Goal: Information Seeking & Learning: Learn about a topic

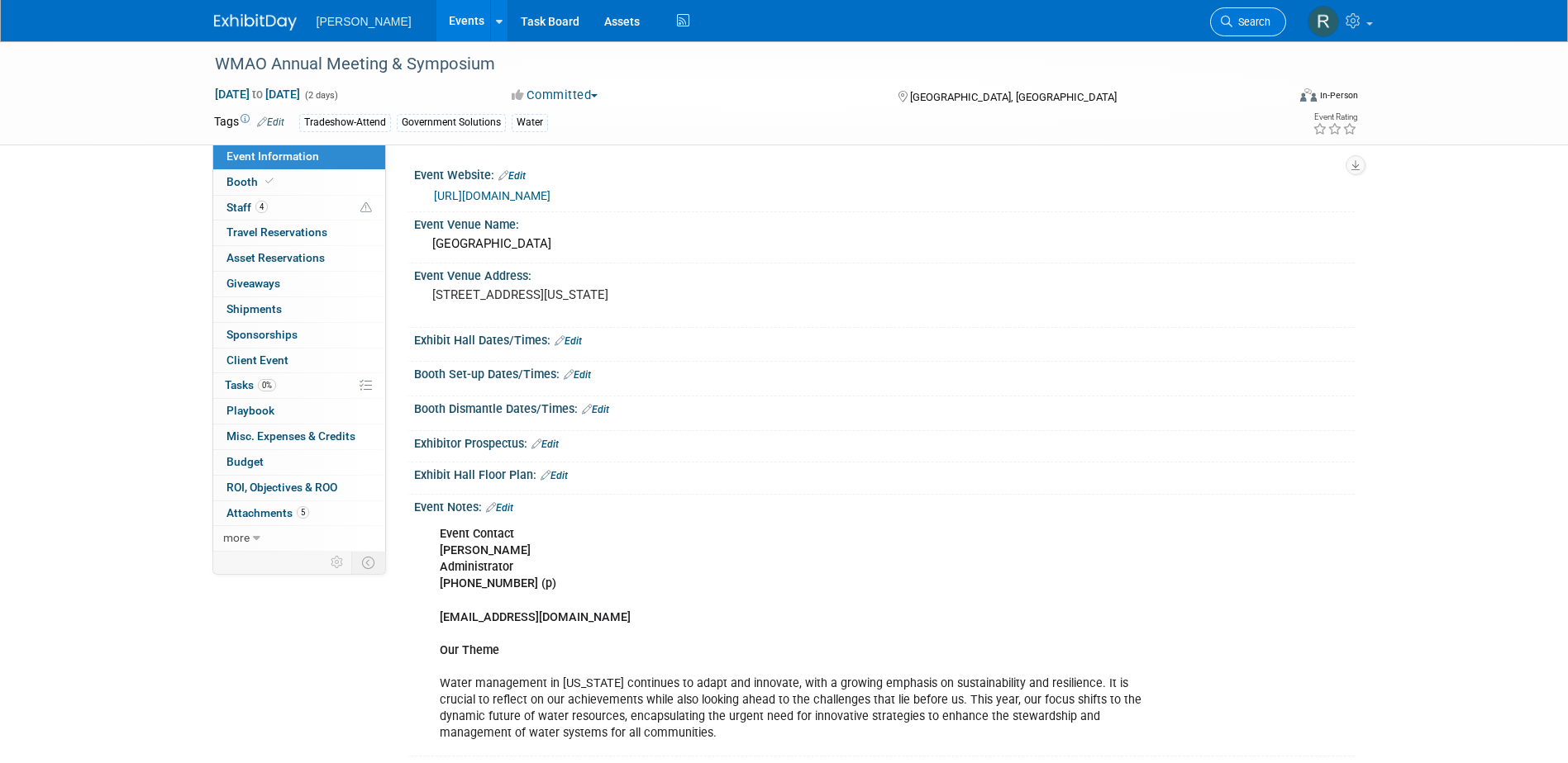
click at [1233, 25] on span "Search" at bounding box center [1251, 22] width 38 height 13
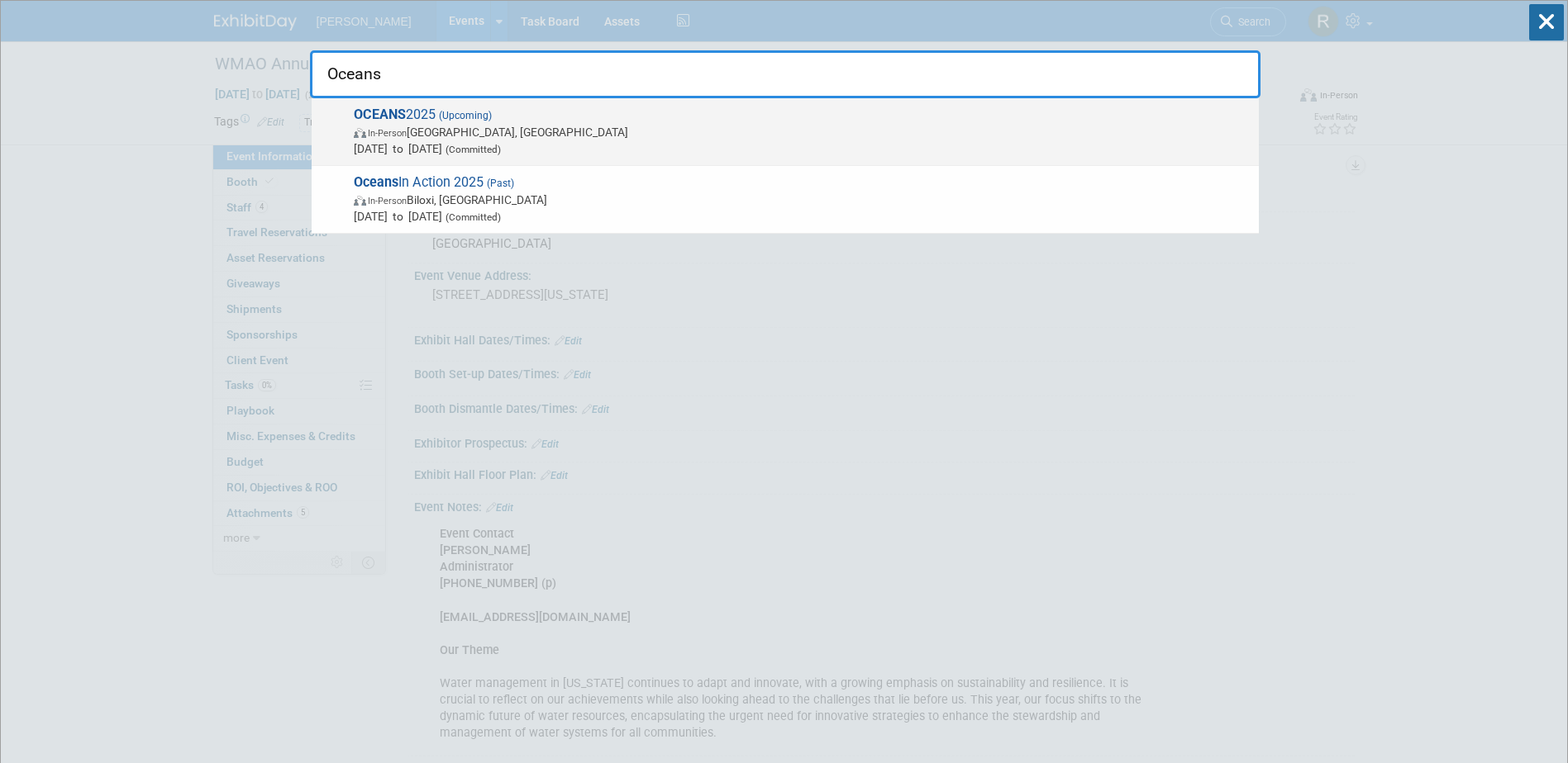
type input "Oceans"
click at [509, 126] on span "In-Person Chicago, IL" at bounding box center [802, 132] width 897 height 16
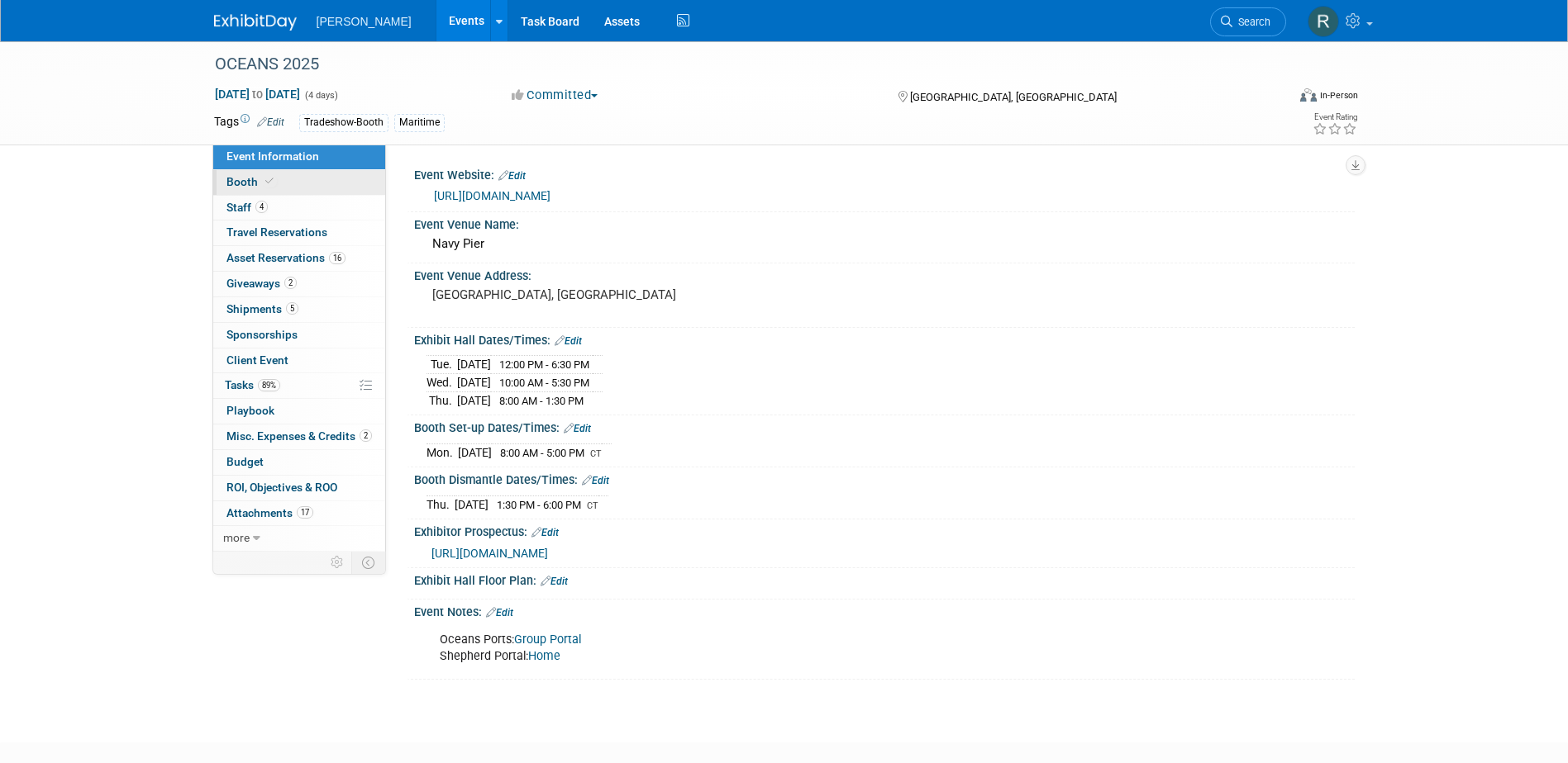
click at [256, 184] on span "Booth" at bounding box center [252, 182] width 50 height 13
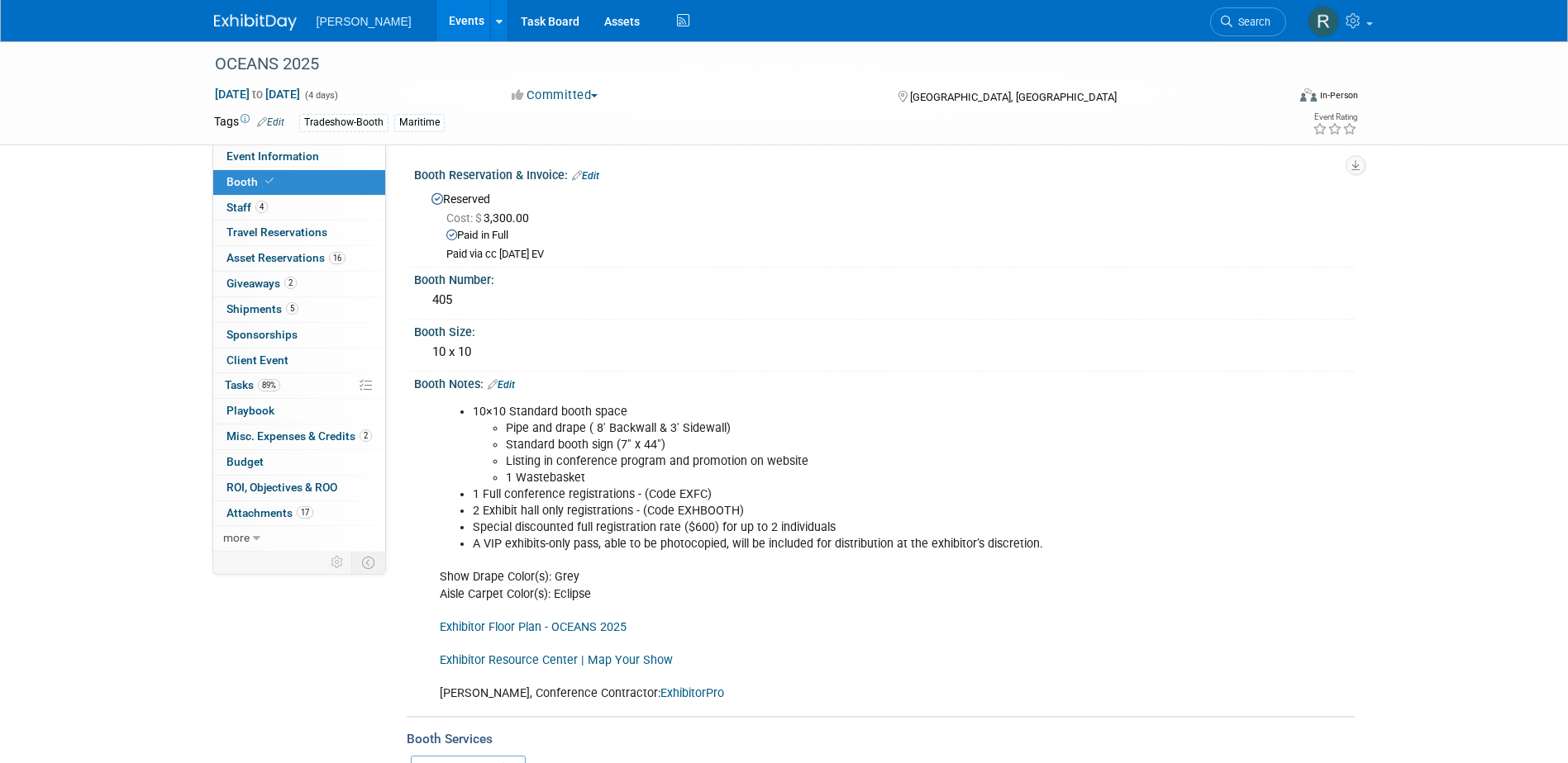
drag, startPoint x: 1243, startPoint y: 16, endPoint x: 1229, endPoint y: 22, distance: 15.2
click at [1243, 16] on span "Search" at bounding box center [1251, 22] width 38 height 13
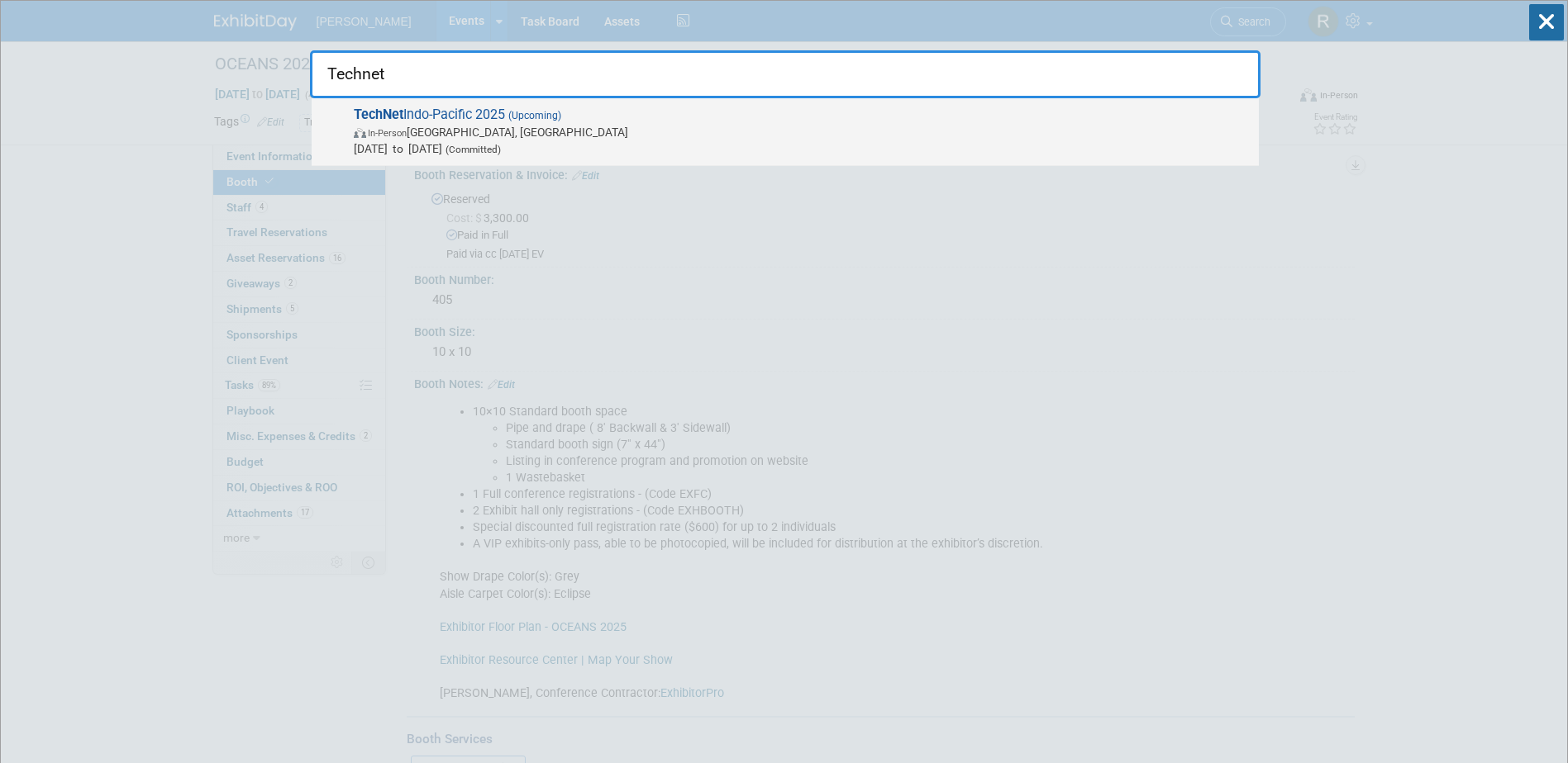
type input "Technet"
click at [480, 131] on span "In-Person Honolulu, HI" at bounding box center [802, 132] width 897 height 16
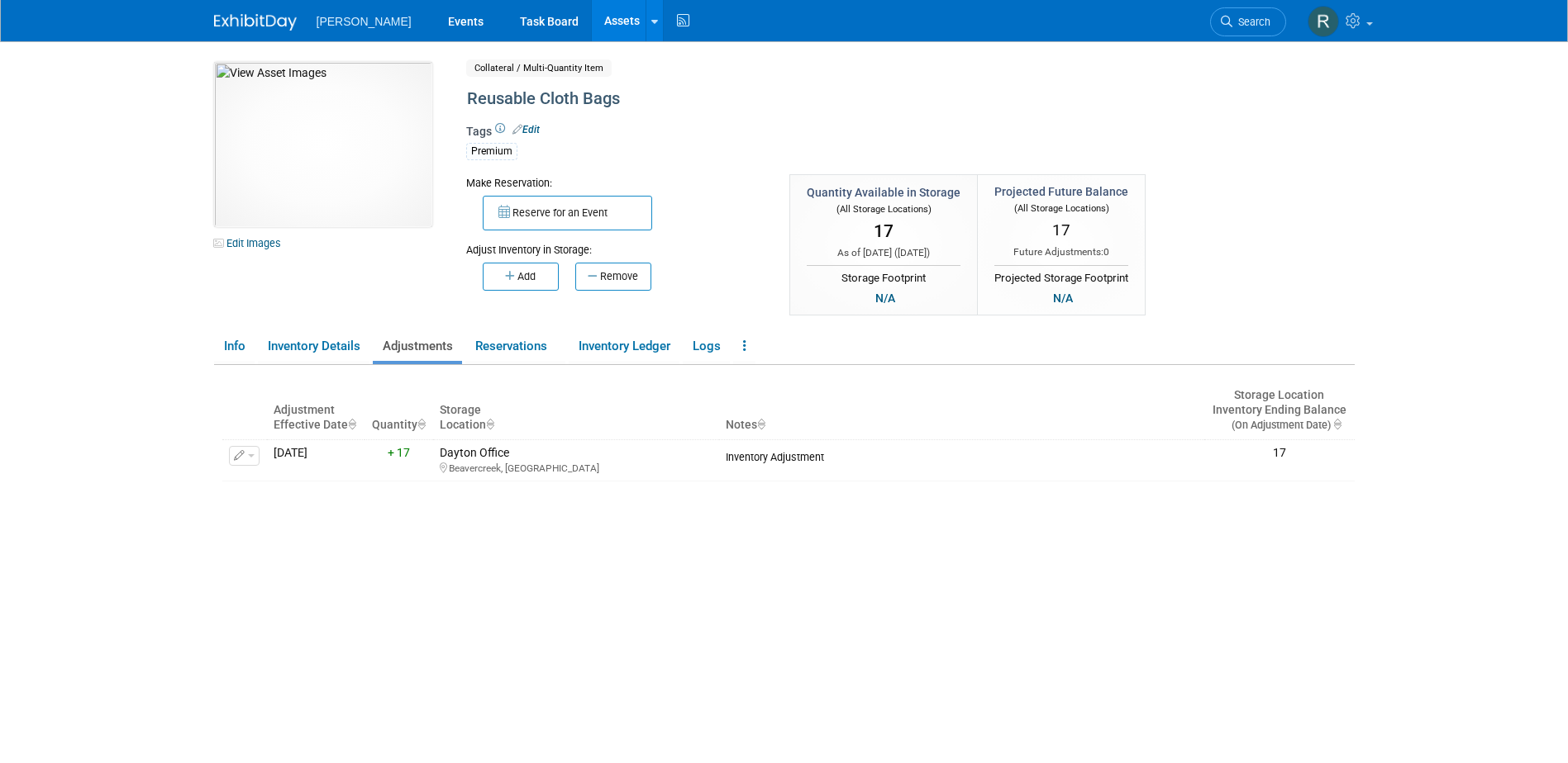
click at [591, 15] on link "Assets" at bounding box center [621, 21] width 60 height 41
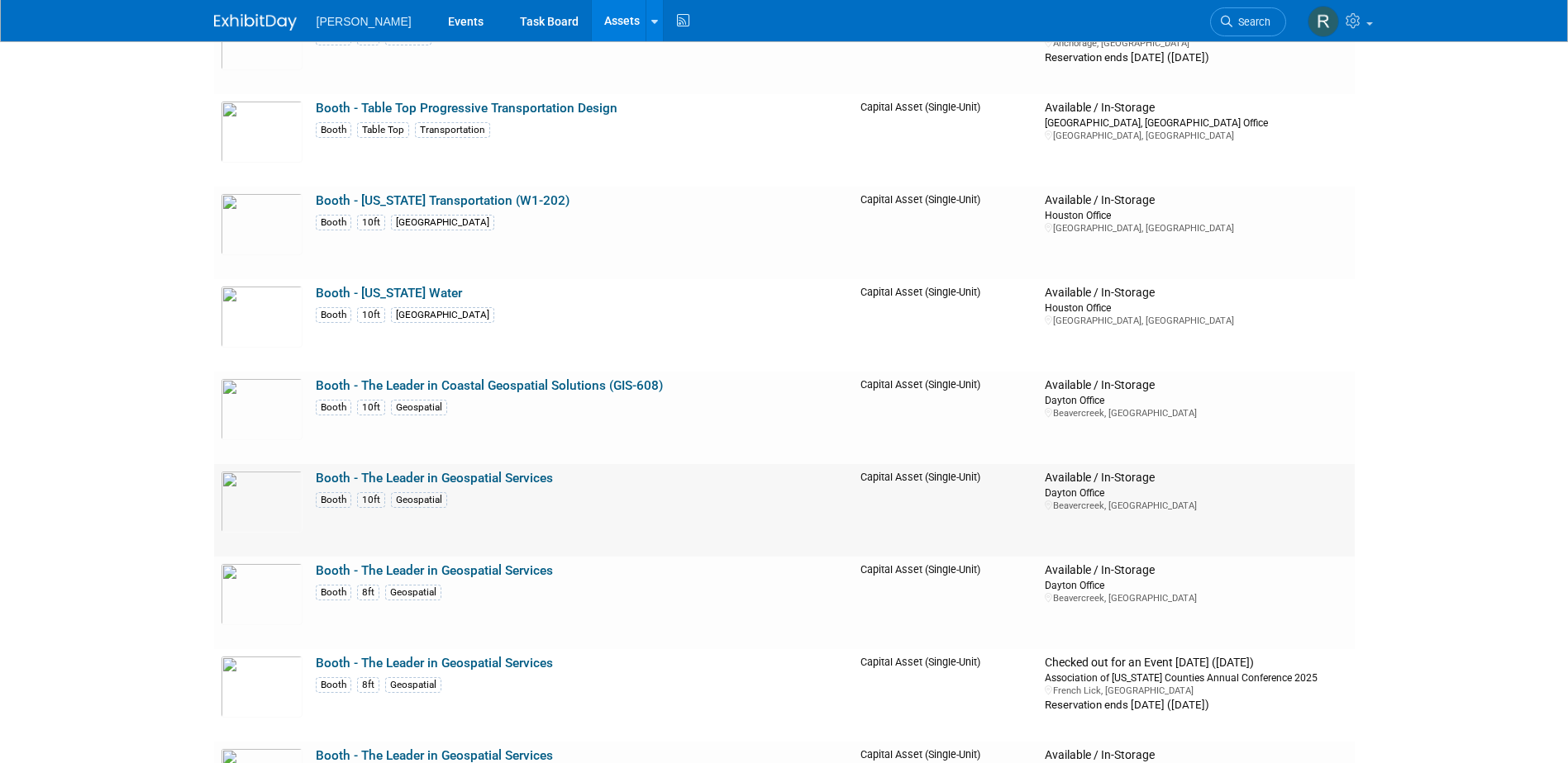
scroll to position [7270, 0]
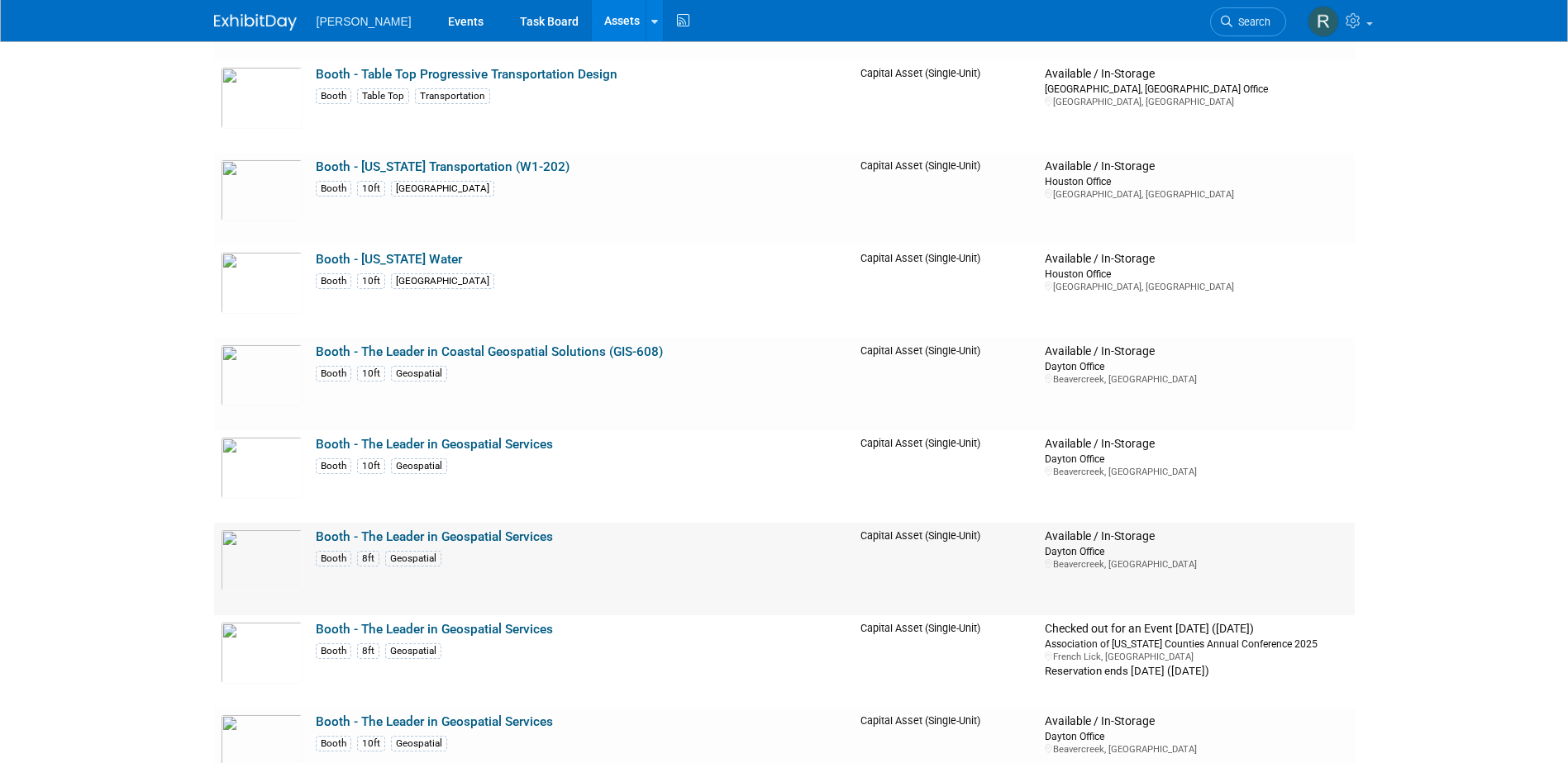
click at [349, 538] on link "Booth - The Leader in Geospatial Services" at bounding box center [435, 537] width 238 height 15
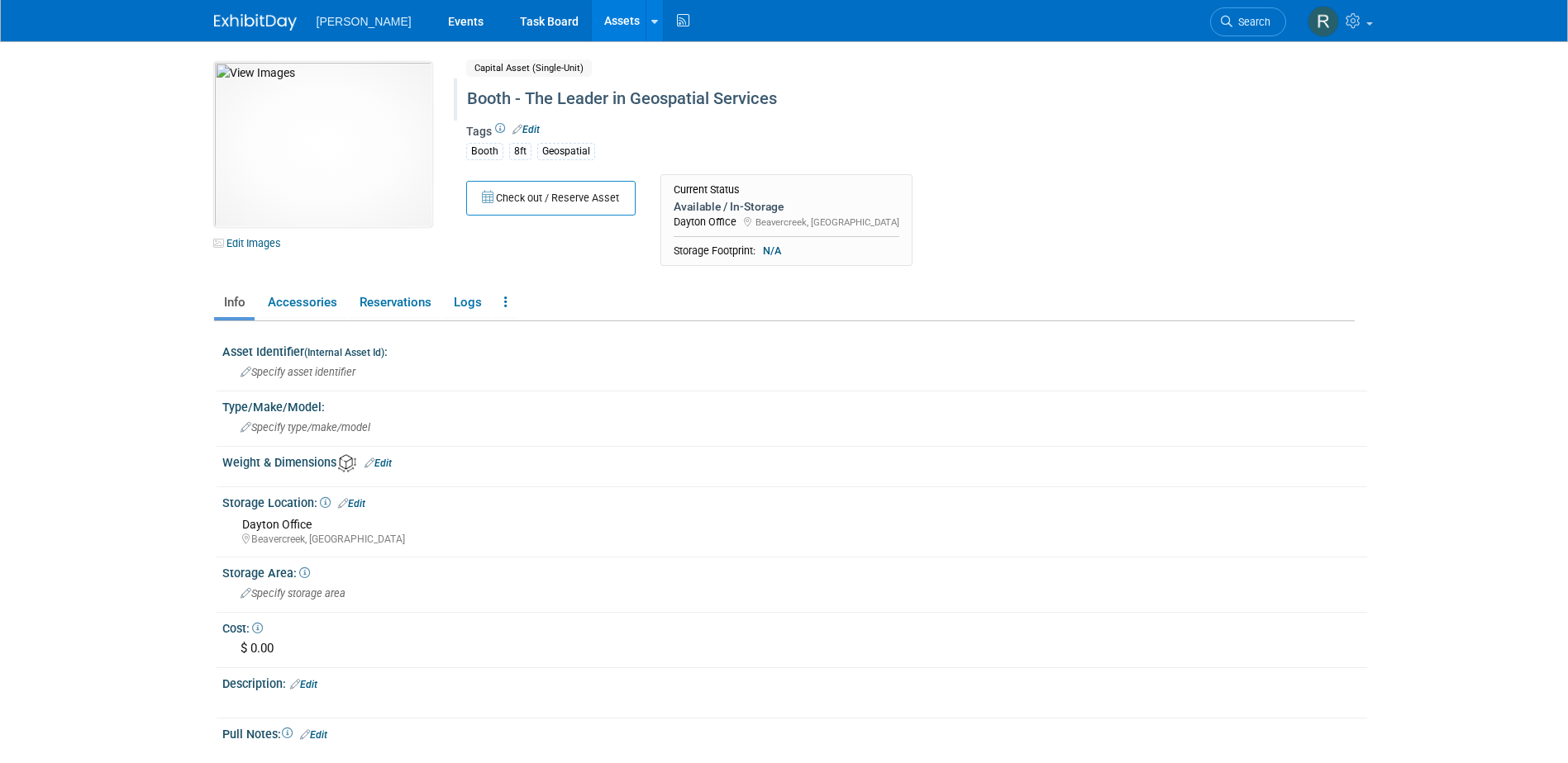
click at [797, 100] on div "Booth - The Leader in Geospatial Services" at bounding box center [839, 99] width 757 height 30
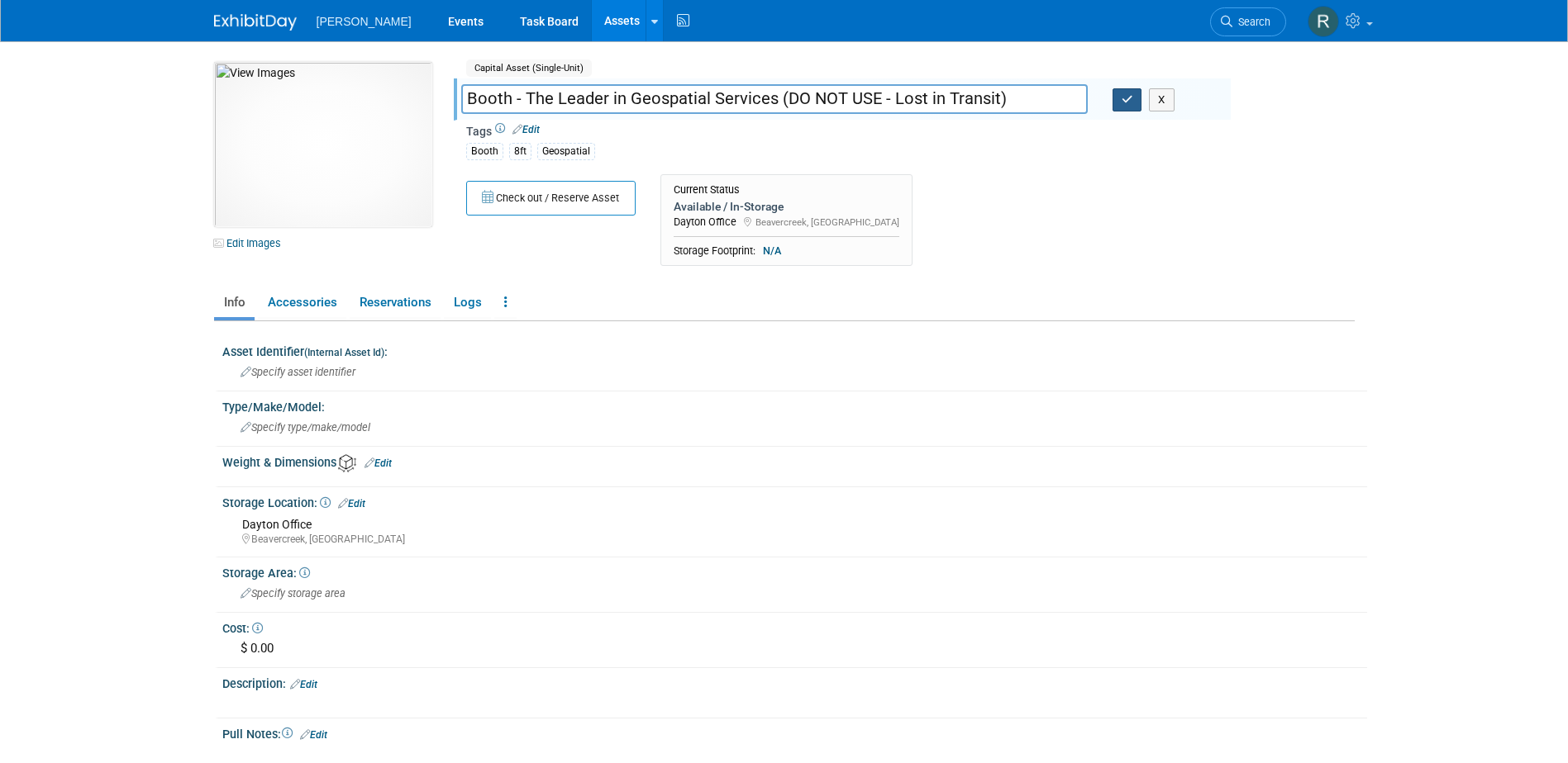
type input "Booth - The Leader in Geospatial Services (DO NOT USE - Lost in Transit)"
click at [1129, 96] on icon "button" at bounding box center [1127, 100] width 12 height 11
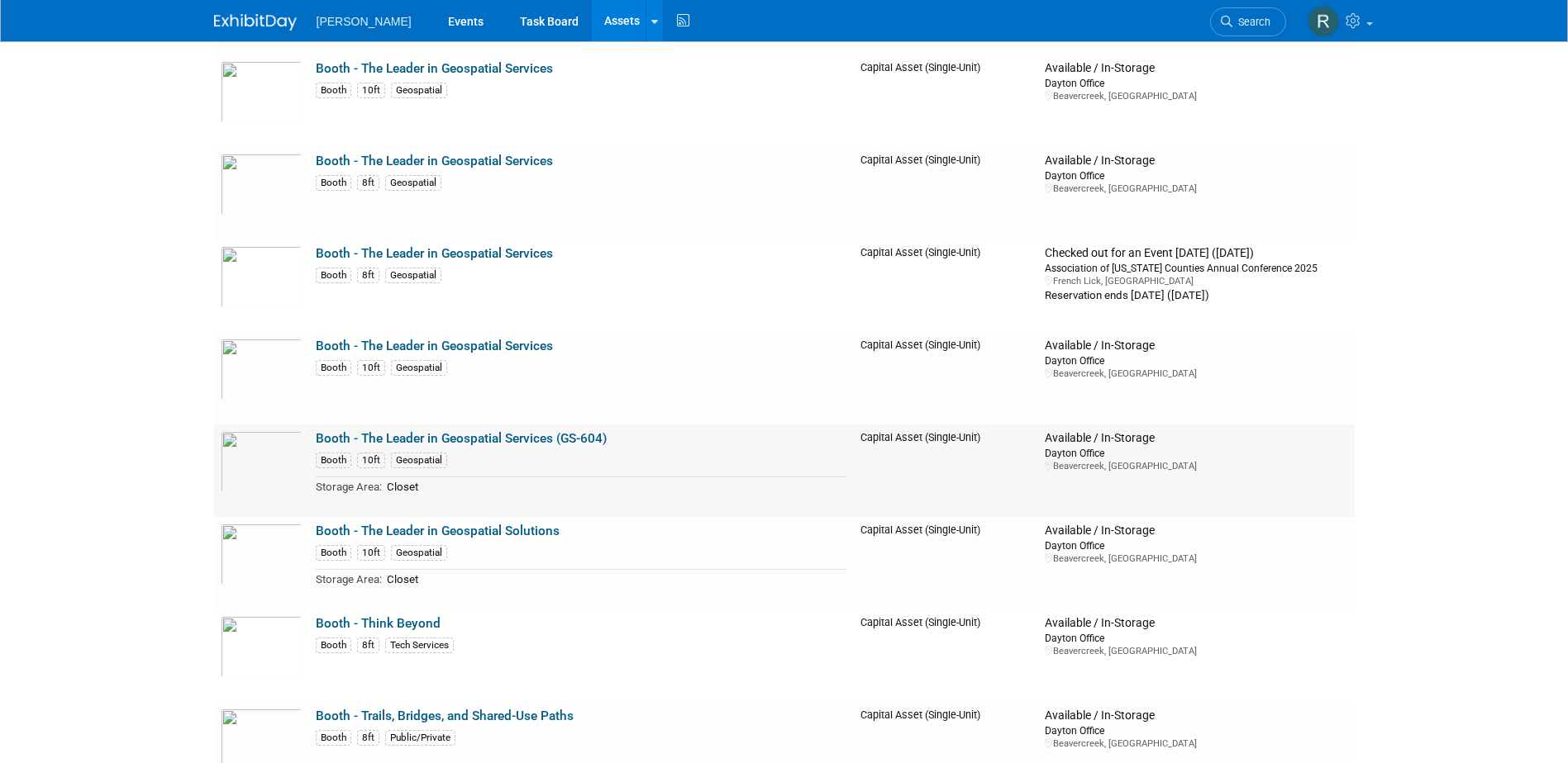
scroll to position [7684, 0]
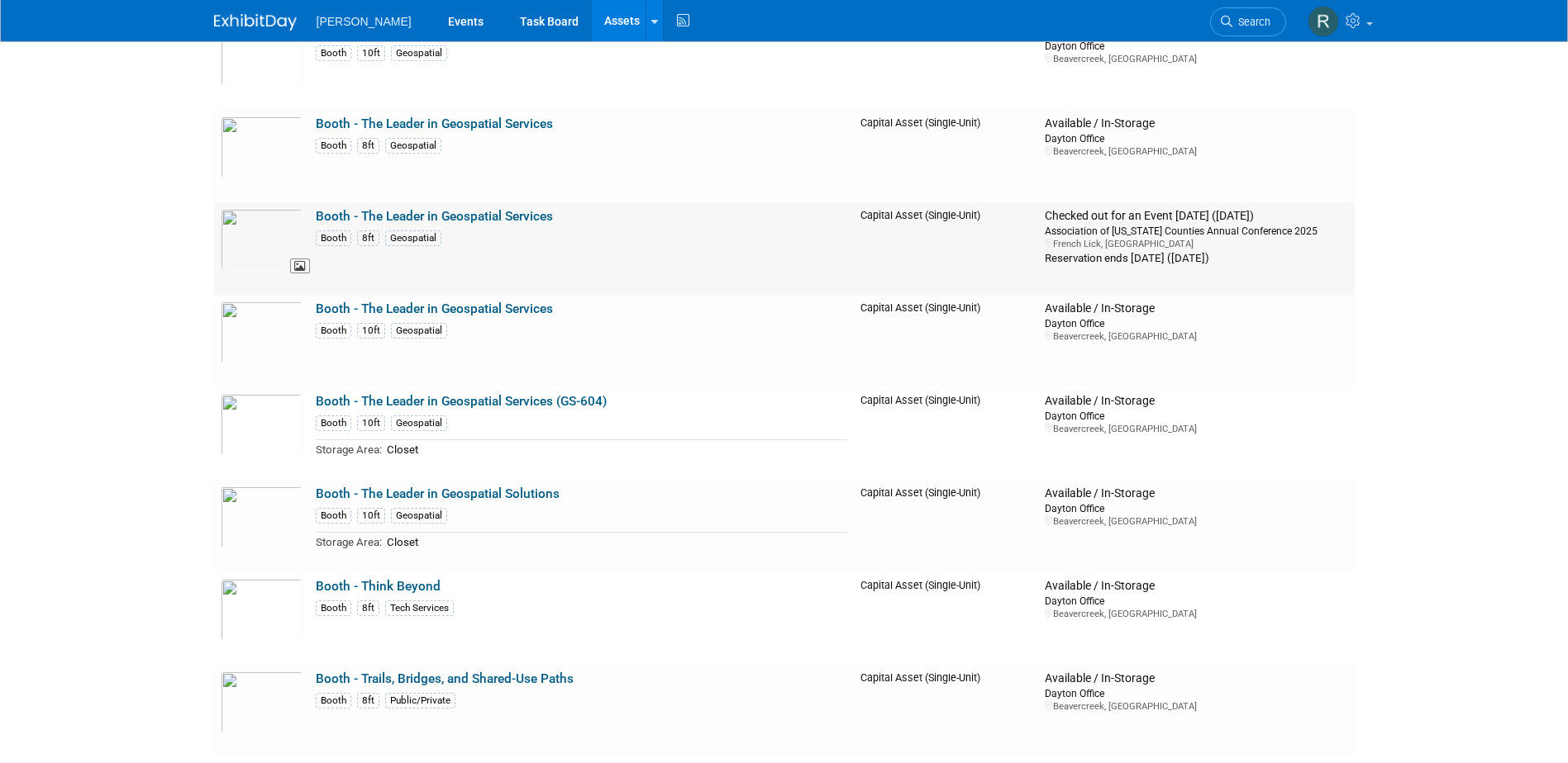
click at [258, 239] on img at bounding box center [261, 239] width 82 height 62
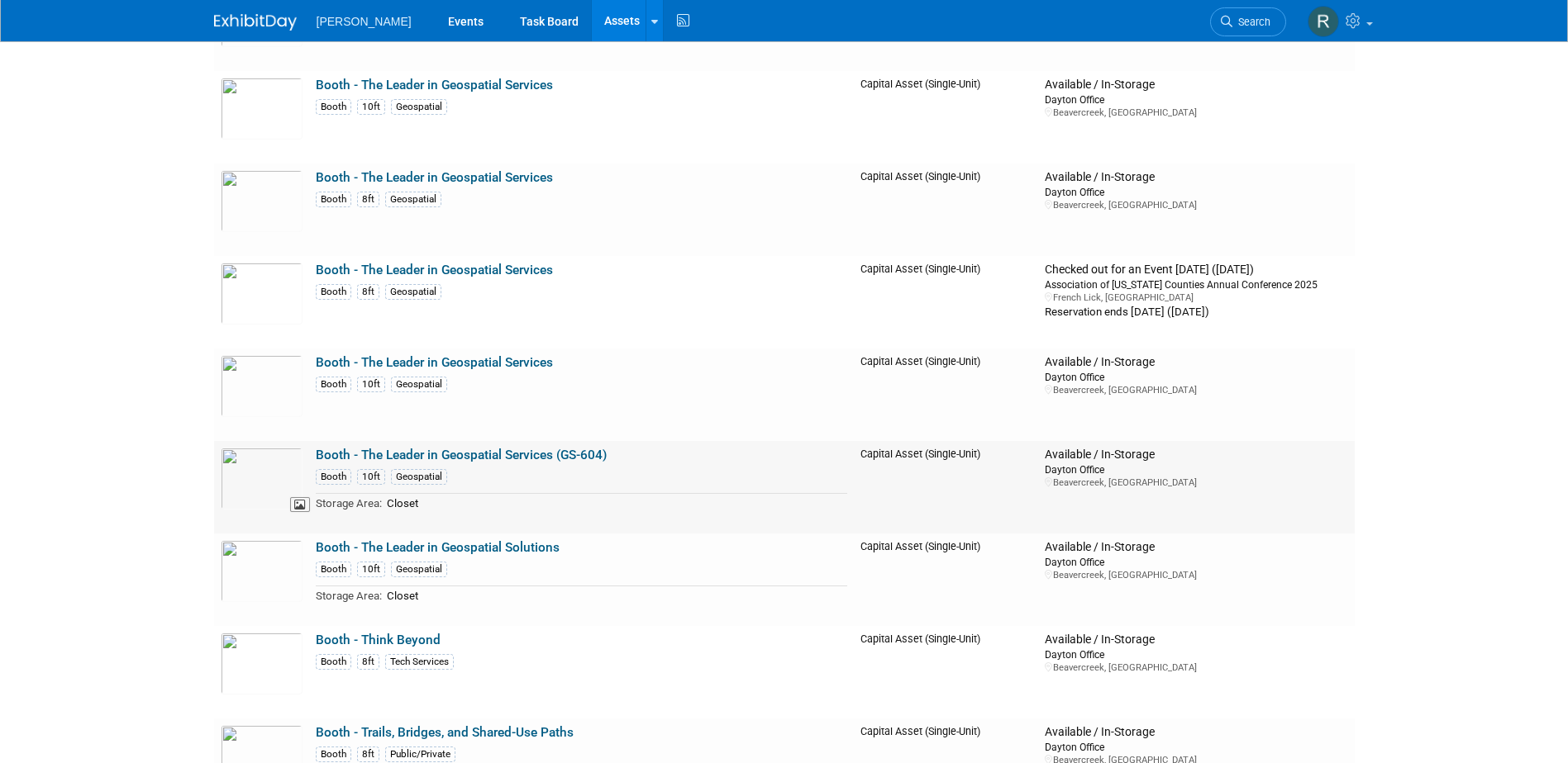
scroll to position [7601, 0]
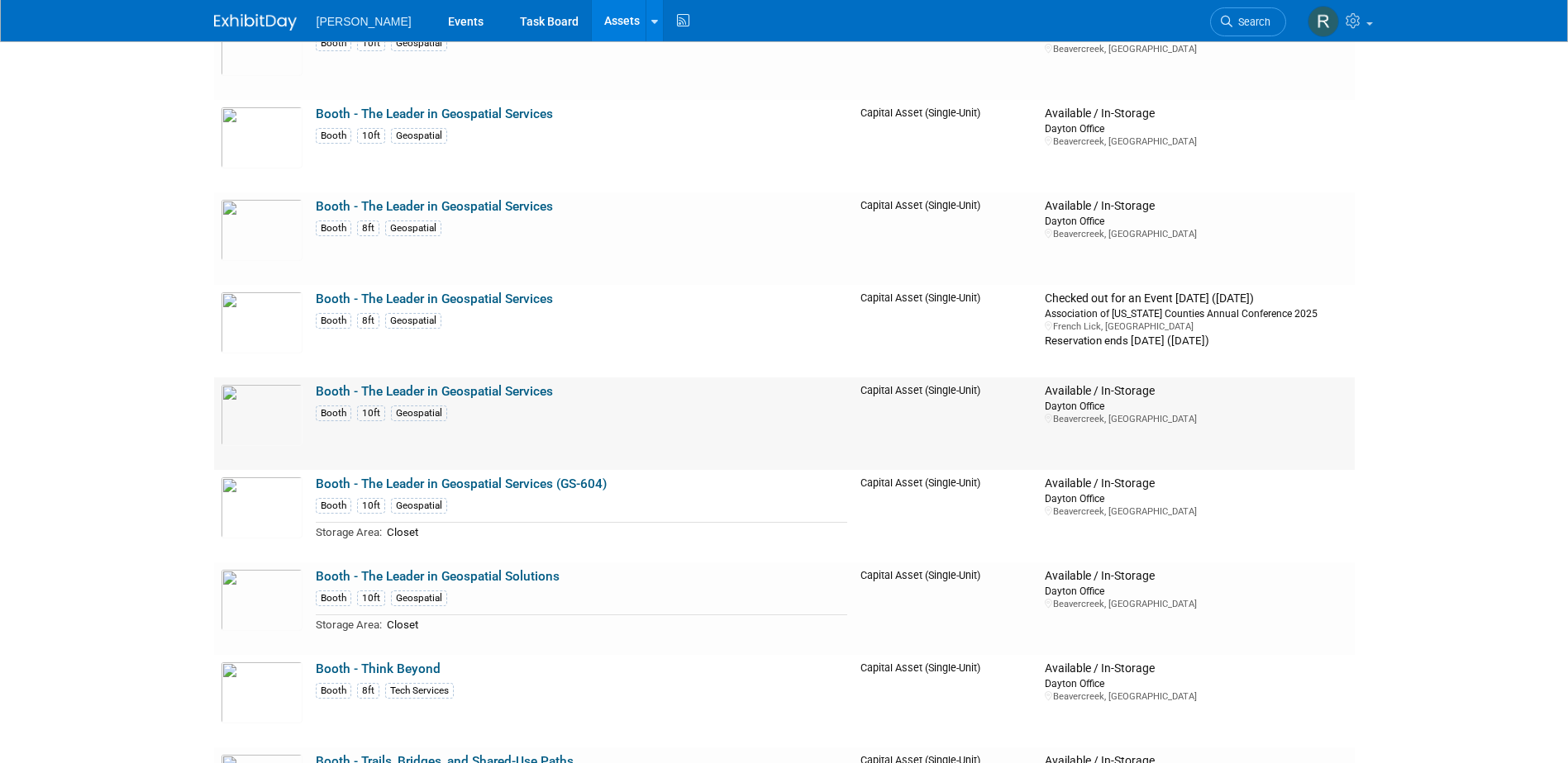
click at [476, 393] on link "Booth - The Leader in Geospatial Services" at bounding box center [435, 391] width 238 height 15
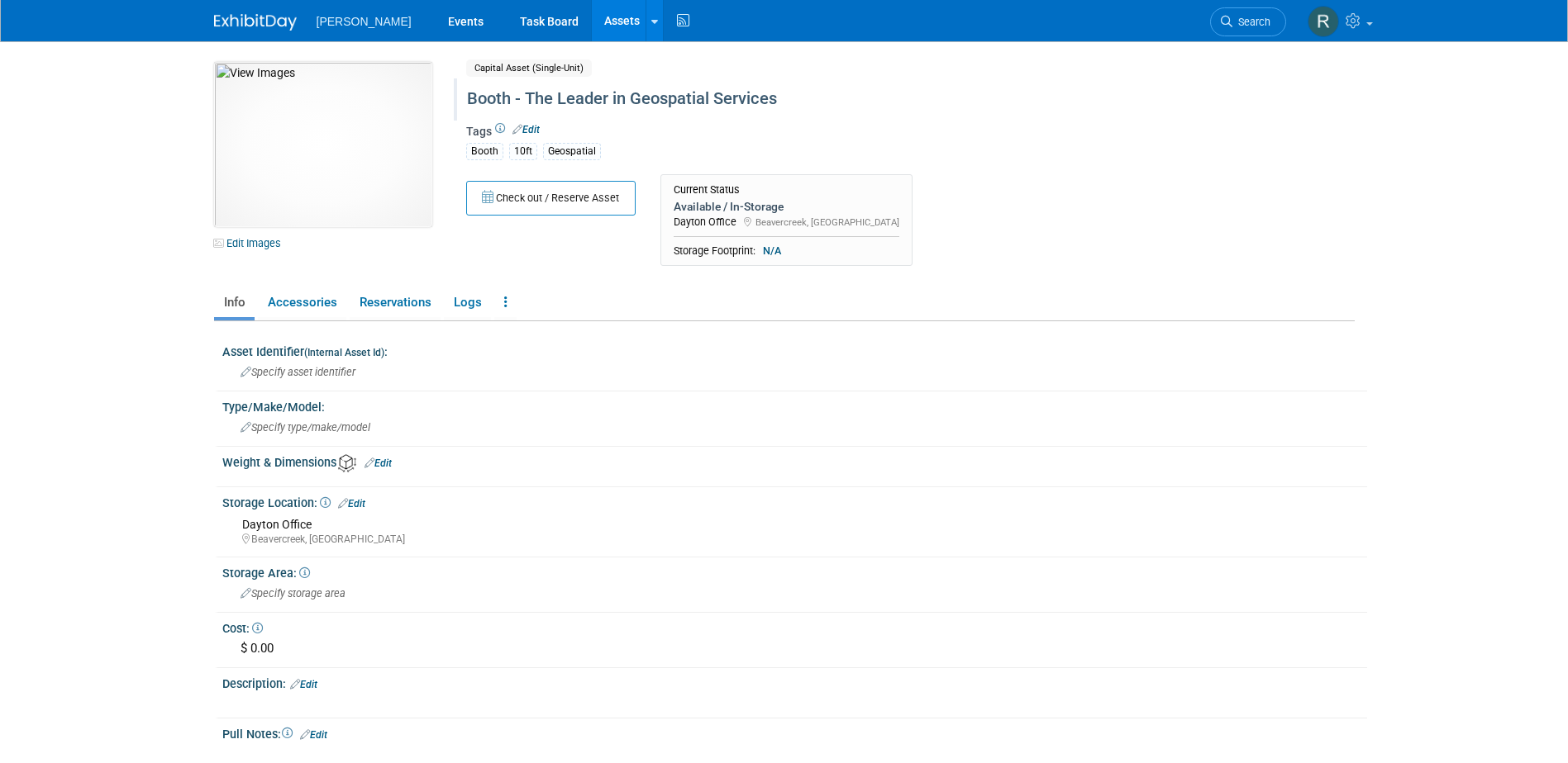
click at [818, 97] on div "Booth - The Leader in Geospatial Services" at bounding box center [839, 99] width 757 height 30
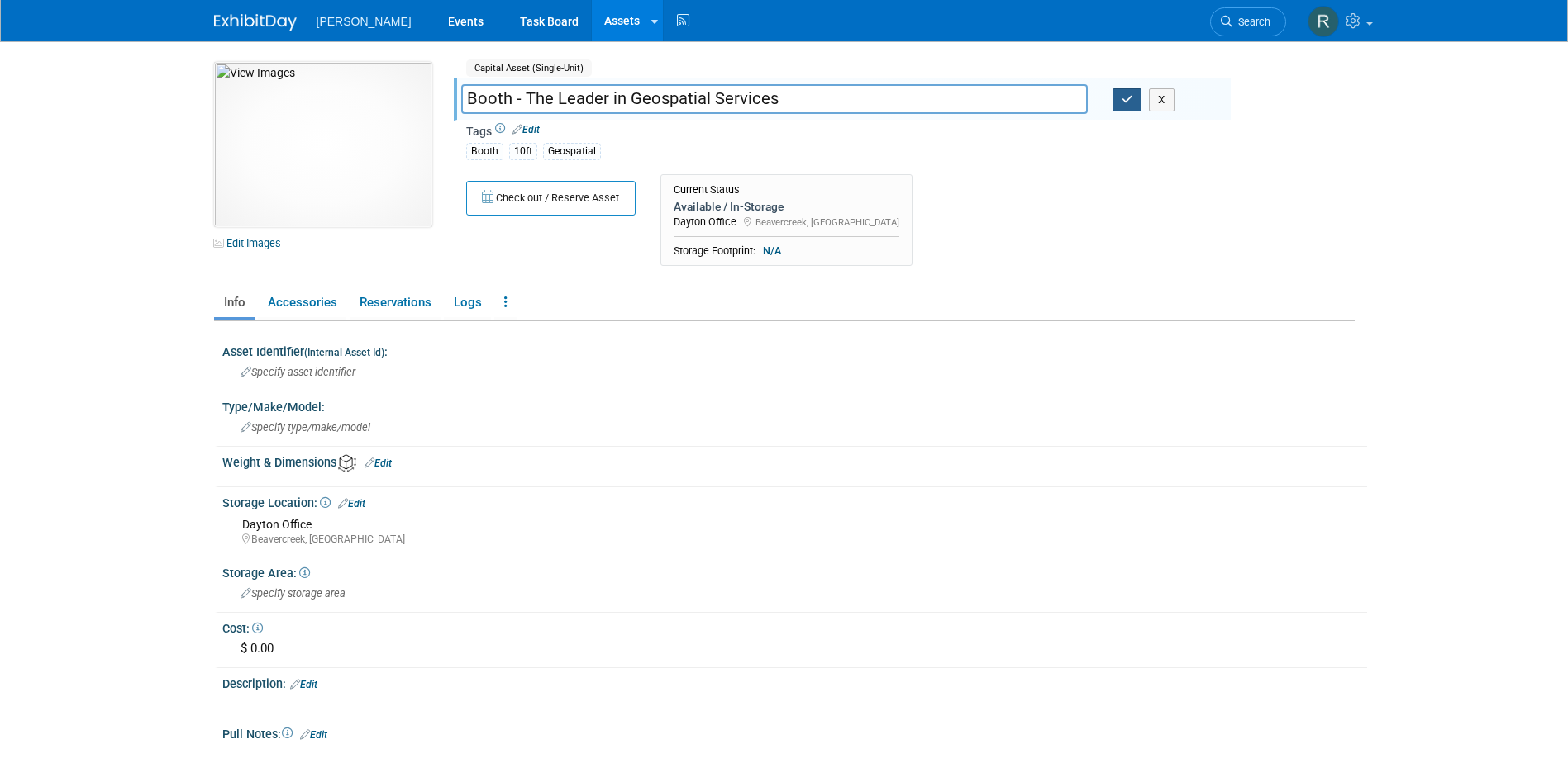
click at [1122, 102] on icon "button" at bounding box center [1127, 100] width 12 height 11
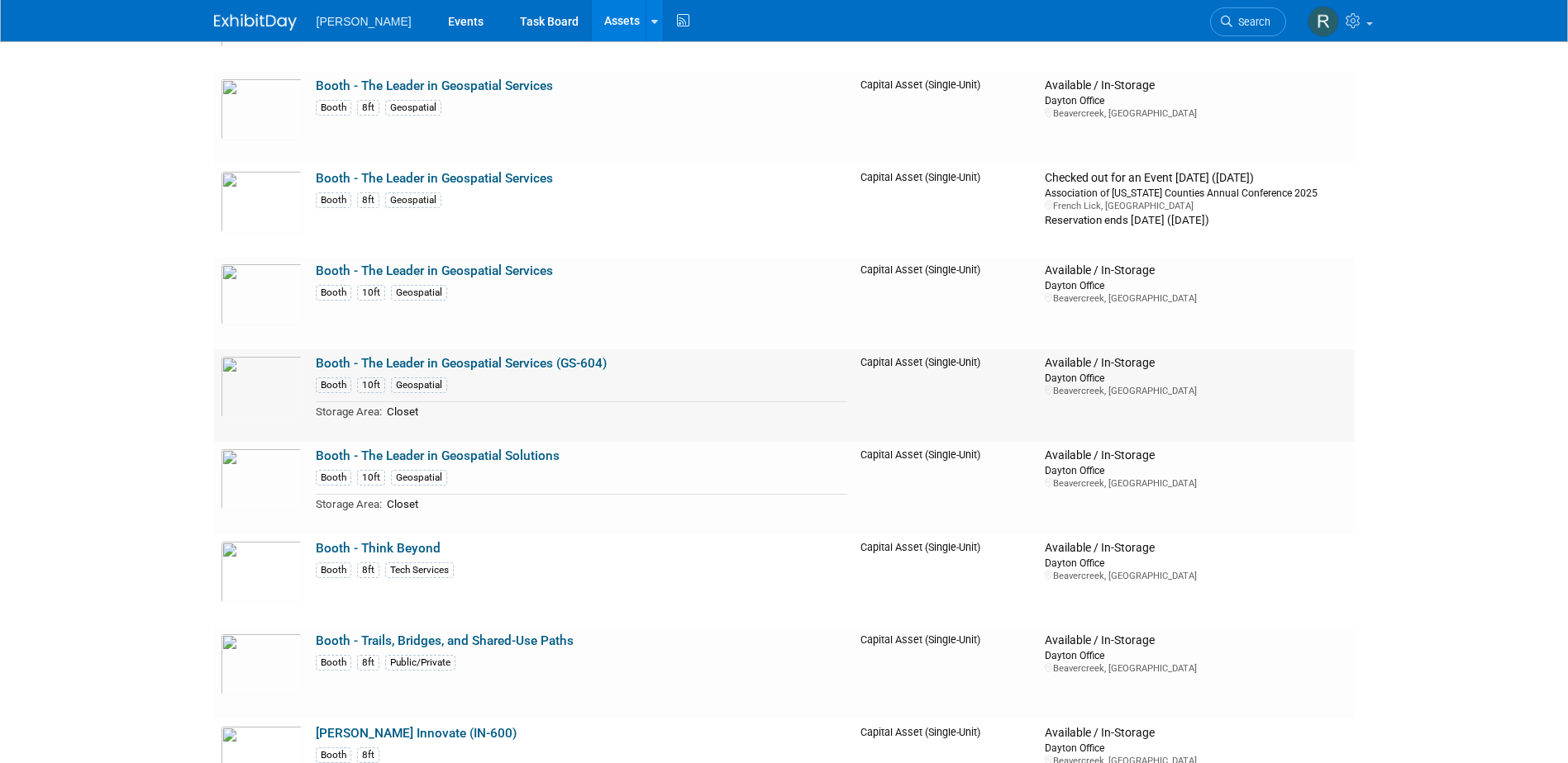
scroll to position [7684, 0]
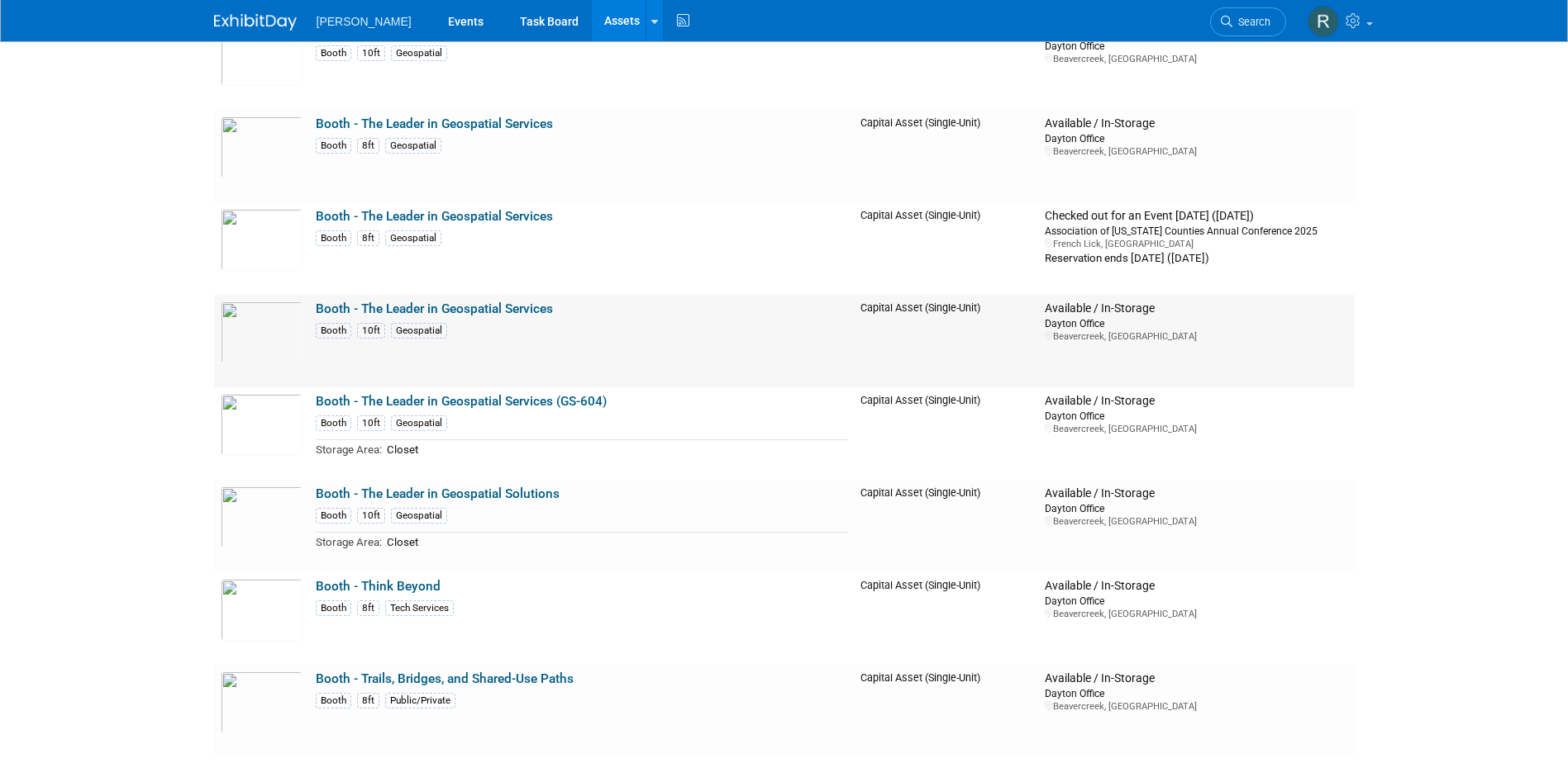
click at [413, 310] on link "Booth - The Leader in Geospatial Services" at bounding box center [435, 309] width 238 height 15
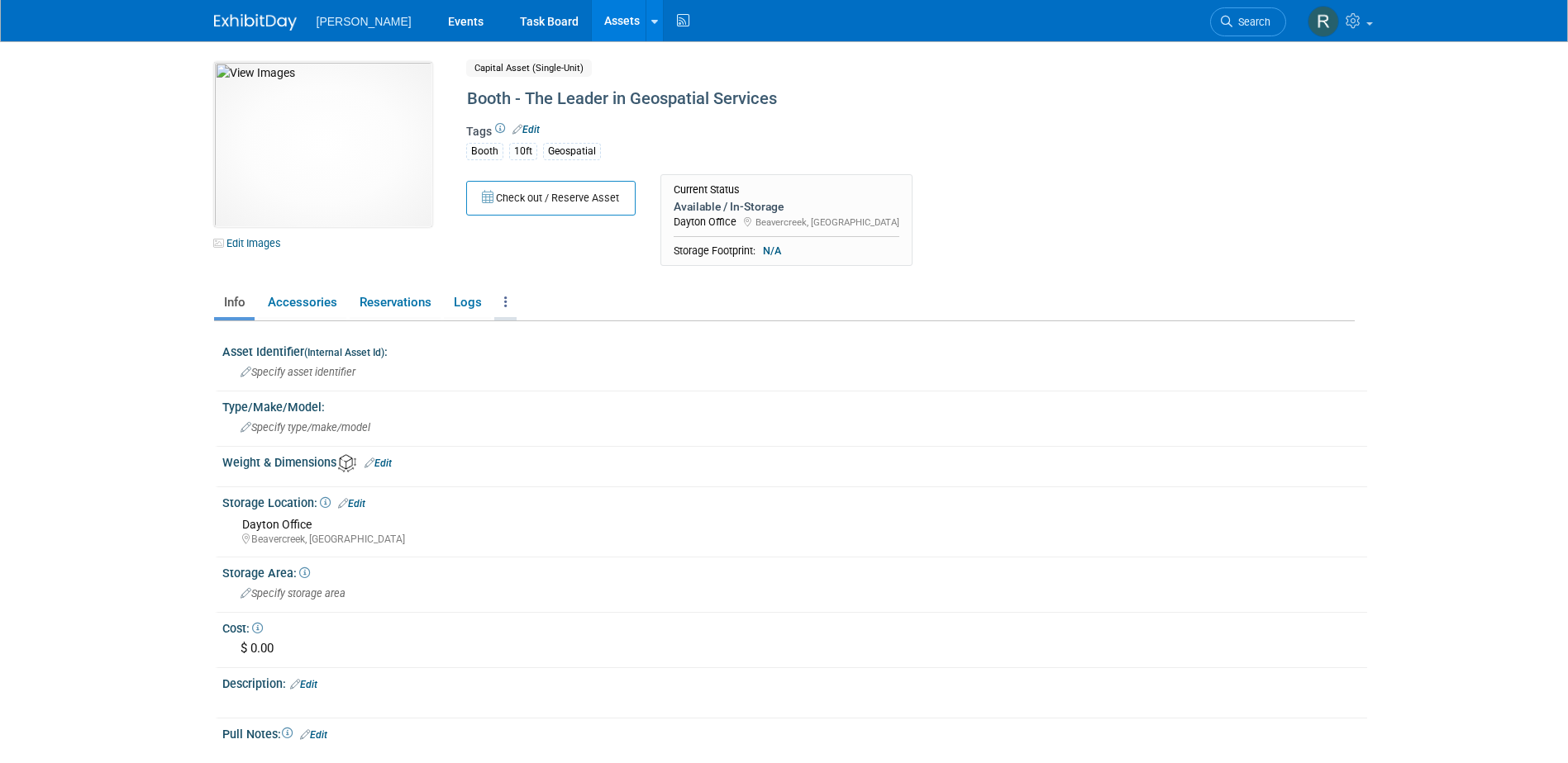
click at [504, 301] on icon at bounding box center [506, 302] width 4 height 13
click at [528, 364] on link "Copy/Duplicate Asset" at bounding box center [566, 363] width 144 height 28
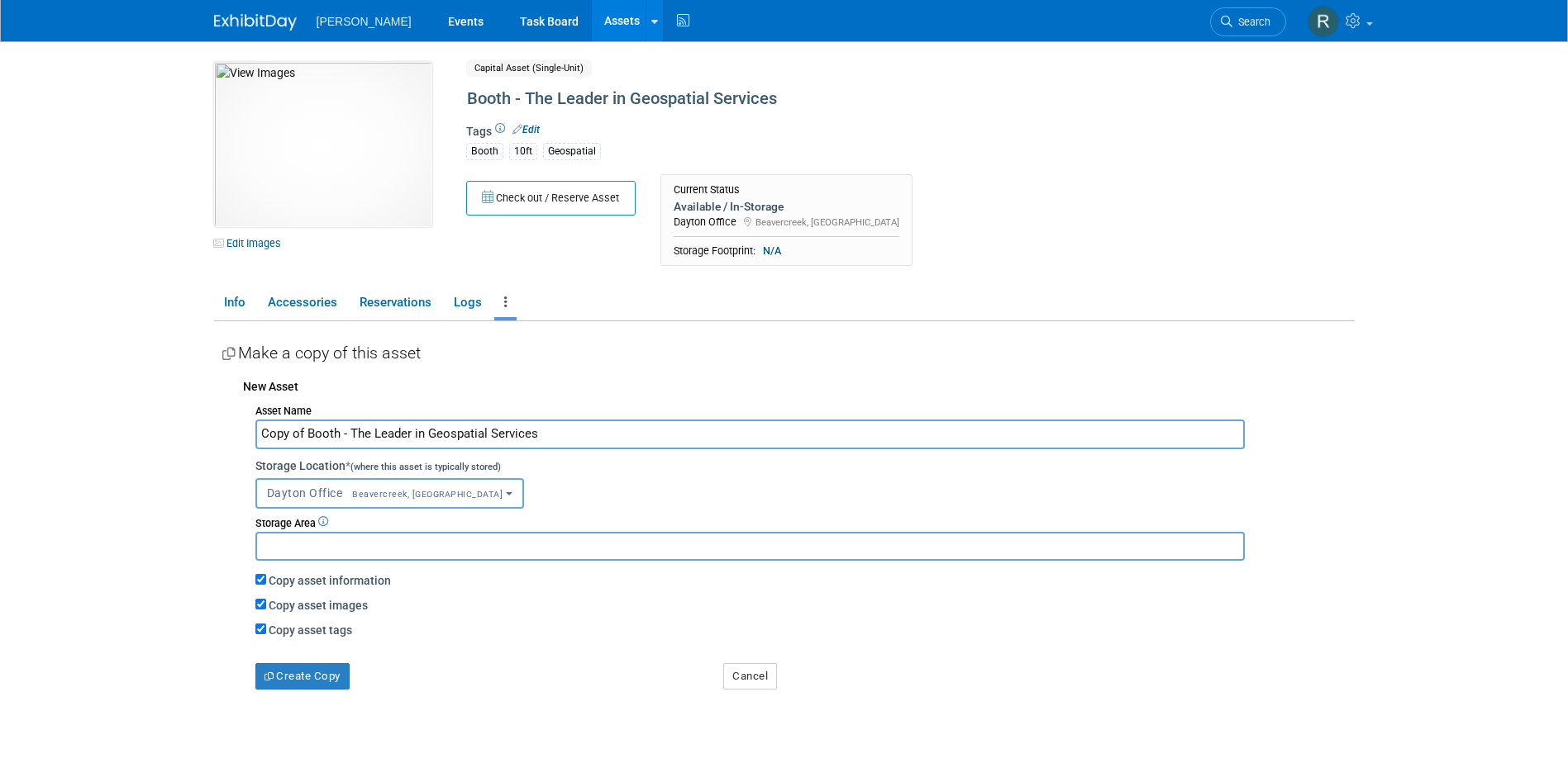
drag, startPoint x: 341, startPoint y: 434, endPoint x: 238, endPoint y: 433, distance: 103.0
click at [238, 433] on div "New Asset Asset Name Copy of Booth - The Leader in Geospatial Services Storage …" at bounding box center [789, 529] width 1132 height 319
drag, startPoint x: 263, startPoint y: 433, endPoint x: 312, endPoint y: 423, distance: 50.0
click at [265, 433] on input "Copy of Booth - The Leader in Geospatial Services" at bounding box center [750, 434] width 989 height 29
click at [302, 432] on input "Copy of Booth - The Leader in Geospatial Services" at bounding box center [750, 434] width 989 height 29
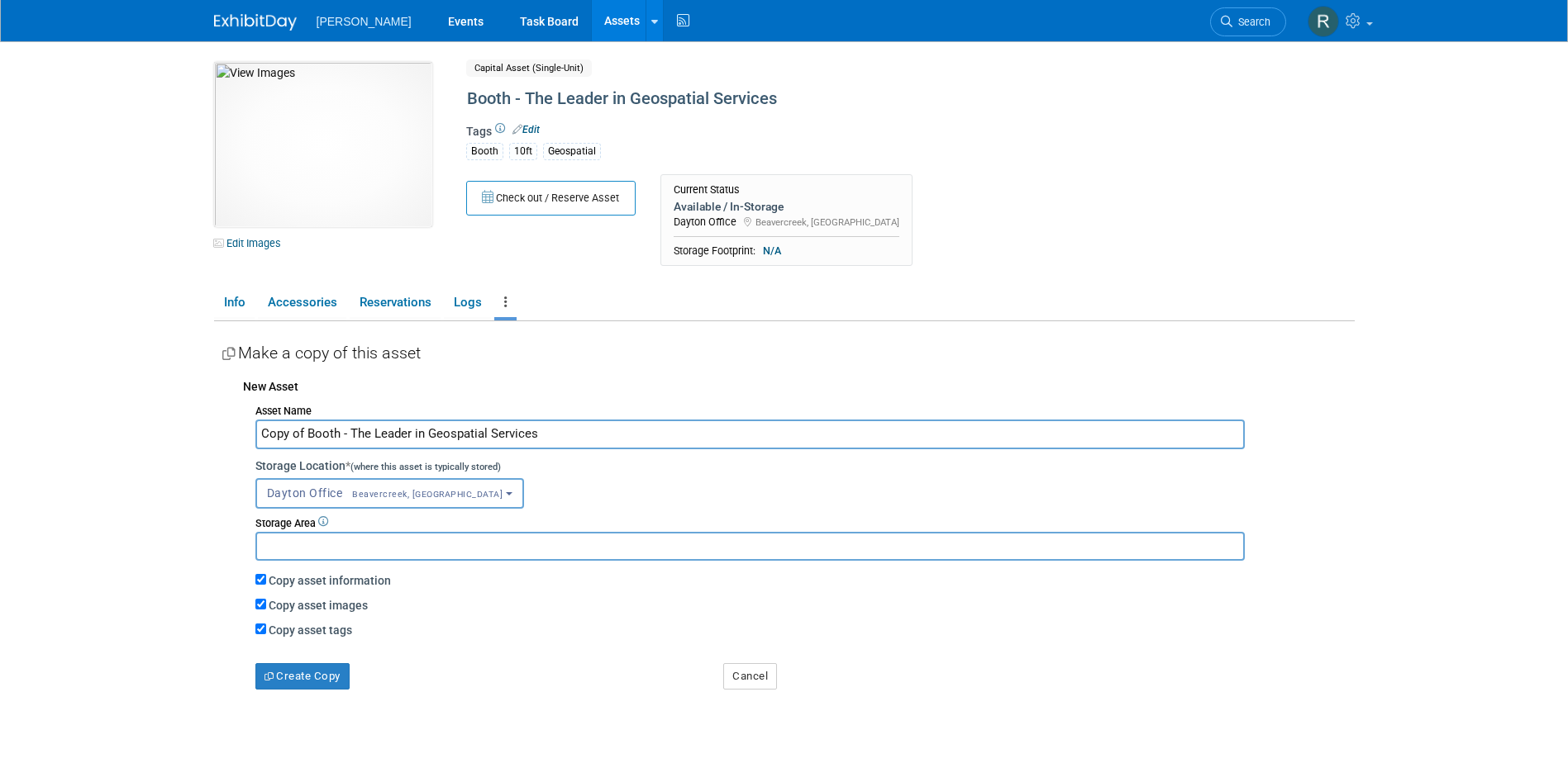
drag, startPoint x: 302, startPoint y: 432, endPoint x: 202, endPoint y: 435, distance: 100.0
click at [202, 435] on div "10049818-10724415-20525450-df41-41ff-bef5-c47cc3b3fc67.jpg Edit Images Capital …" at bounding box center [784, 408] width 1166 height 734
drag, startPoint x: 304, startPoint y: 434, endPoint x: 383, endPoint y: 434, distance: 79.0
click at [383, 434] on input "Booth - The Leader in Geospatial Services" at bounding box center [750, 434] width 989 height 29
click at [427, 435] on input "Booth - Littoral Geospatial Services" at bounding box center [750, 434] width 989 height 29
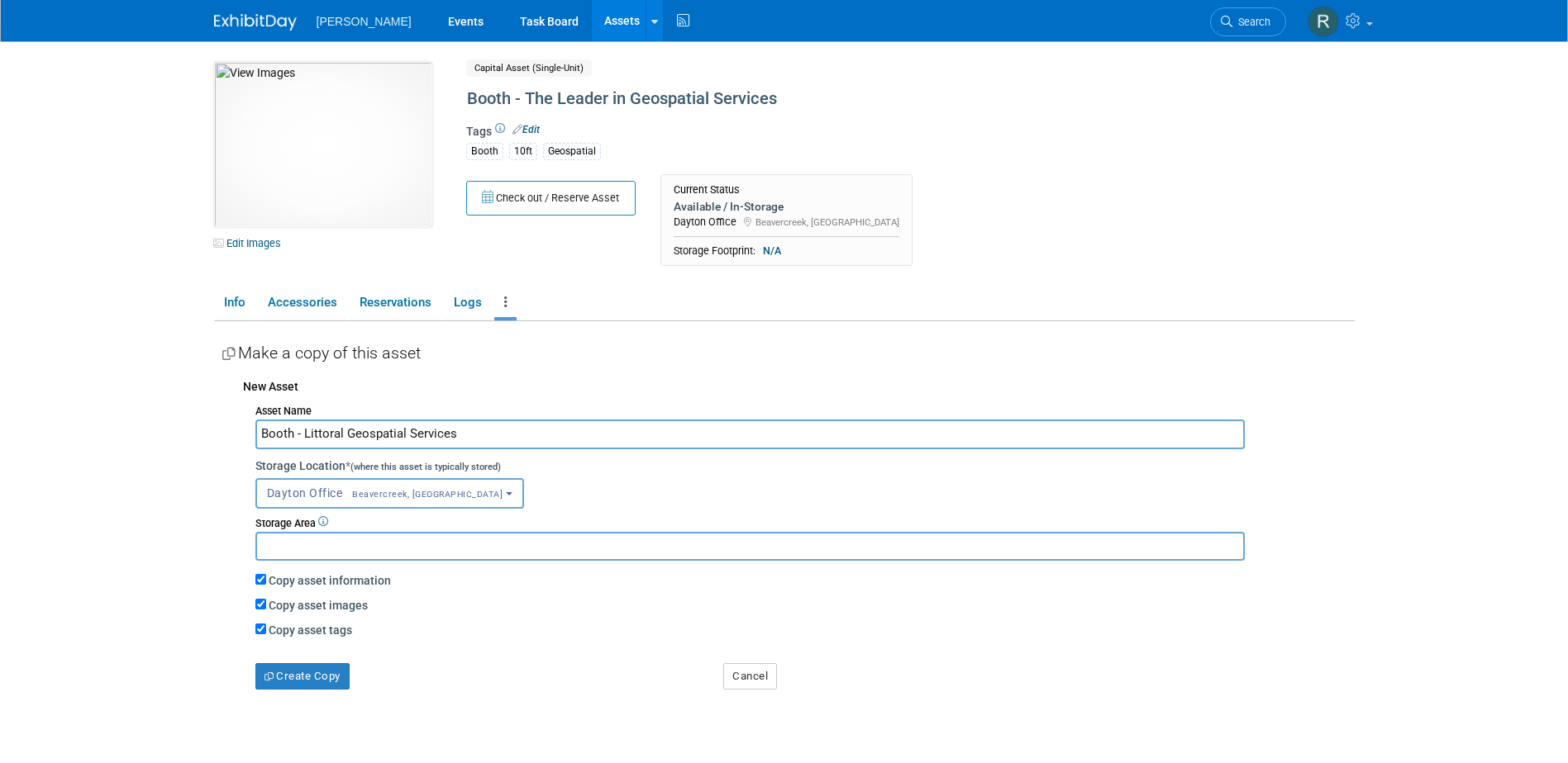
click at [427, 435] on input "Booth - Littoral Geospatial Services" at bounding box center [750, 434] width 989 height 29
type input "Booth - Littoral Geospatial Solutions"
click at [305, 678] on button "Create Copy" at bounding box center [302, 676] width 95 height 26
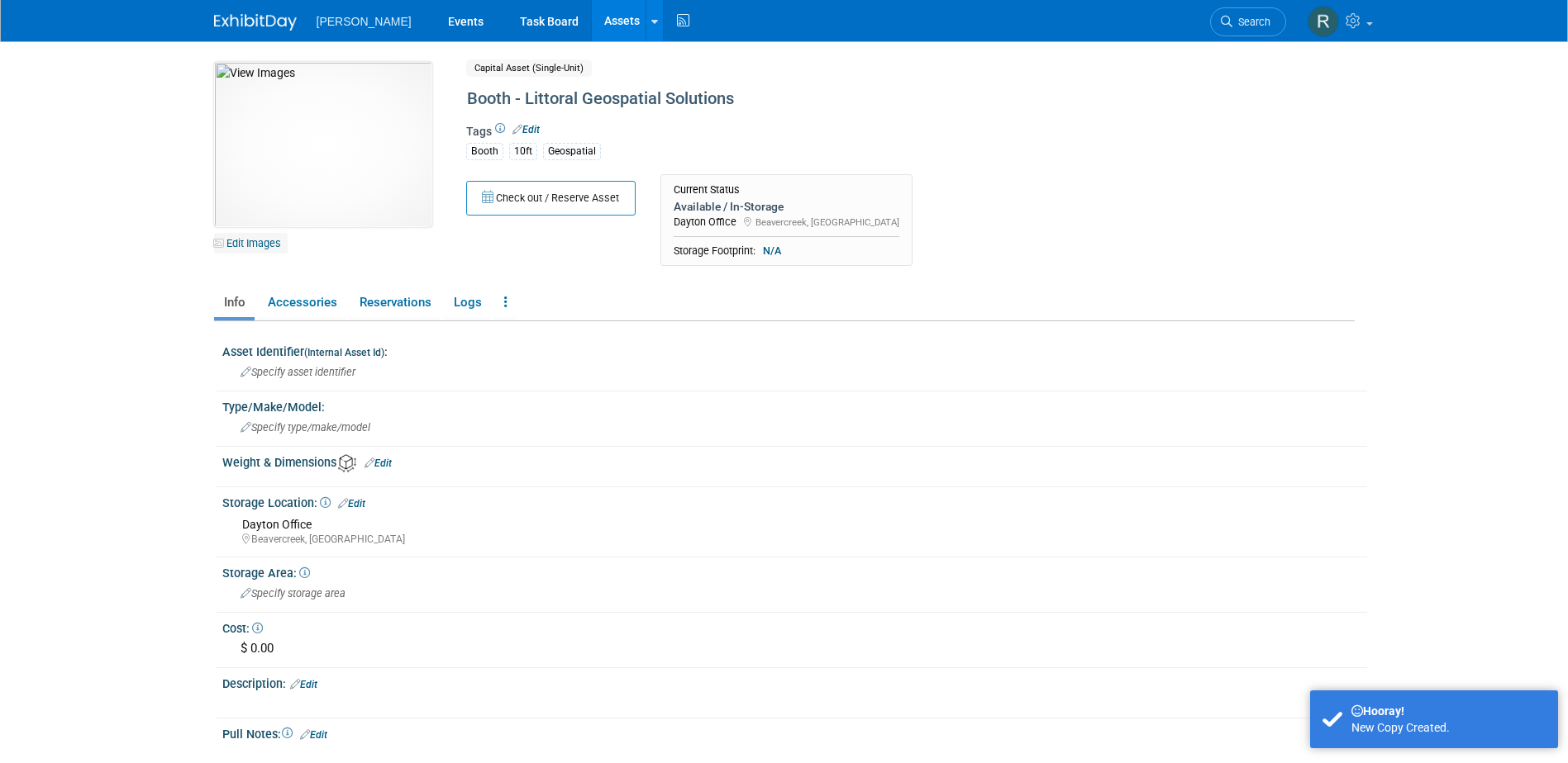
click at [248, 239] on link "Edit Images" at bounding box center [251, 243] width 74 height 21
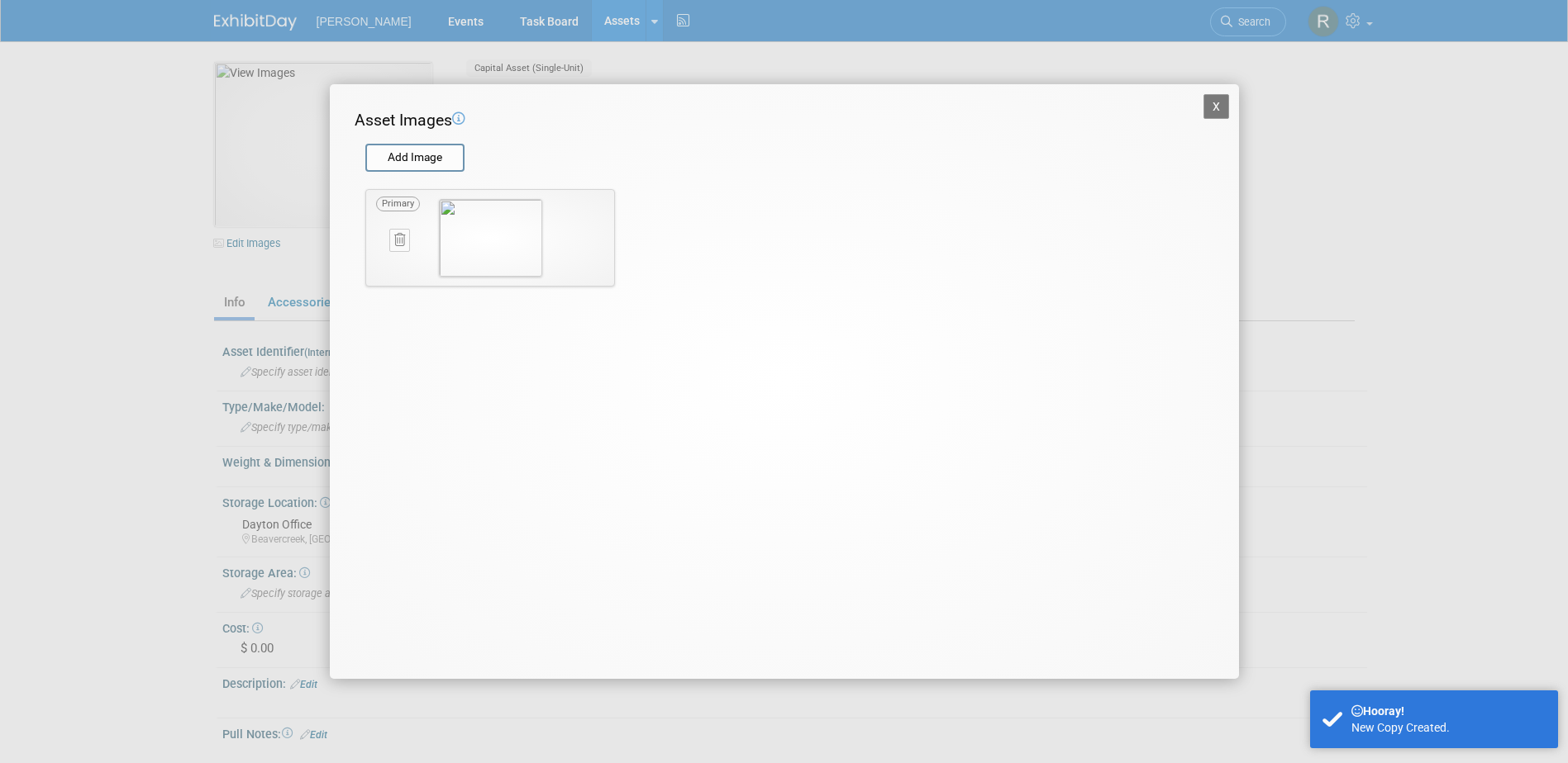
click at [400, 238] on icon at bounding box center [400, 240] width 11 height 13
click at [395, 264] on icon "button" at bounding box center [391, 259] width 11 height 10
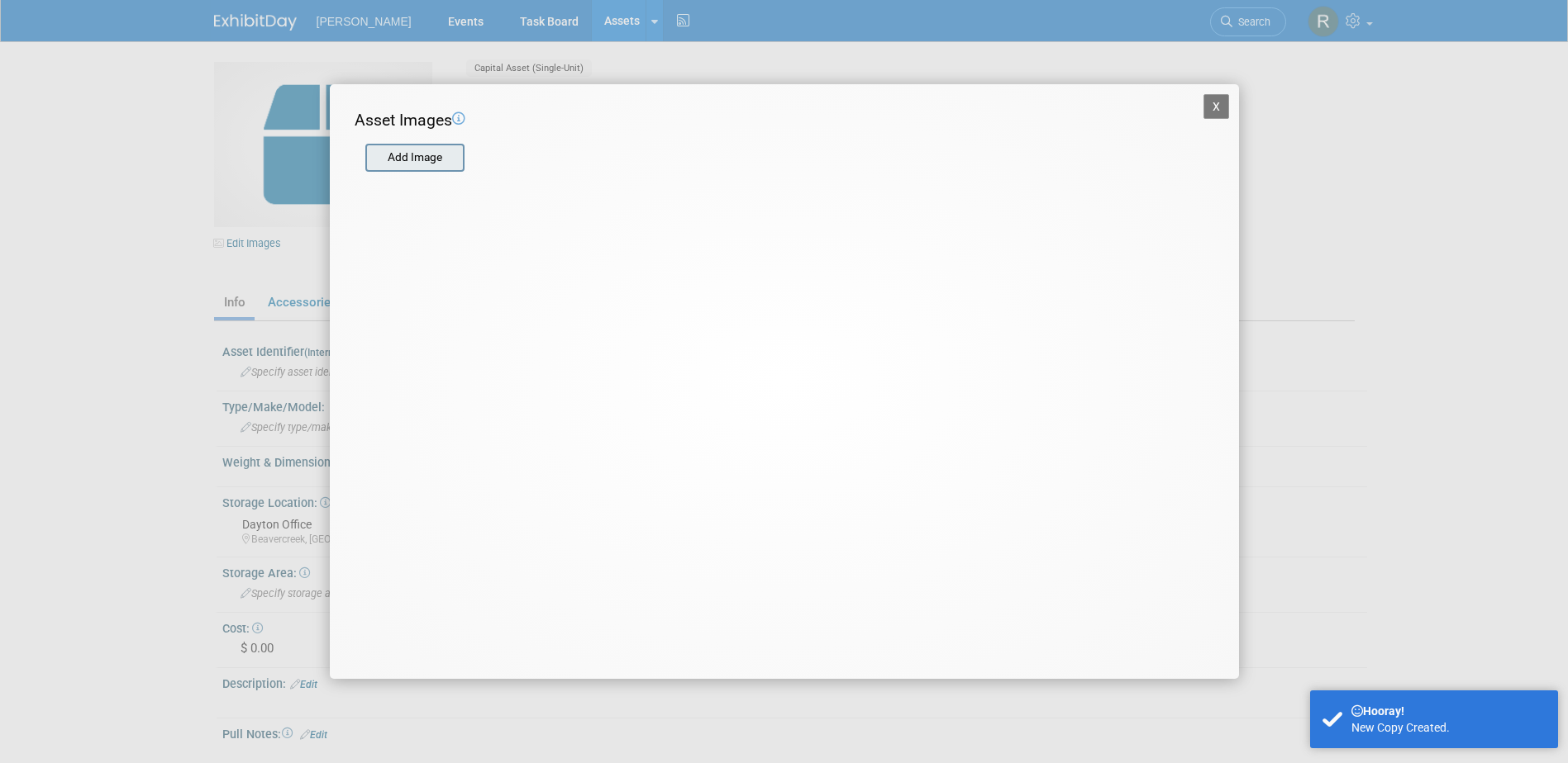
click at [435, 165] on input "file" at bounding box center [365, 158] width 197 height 25
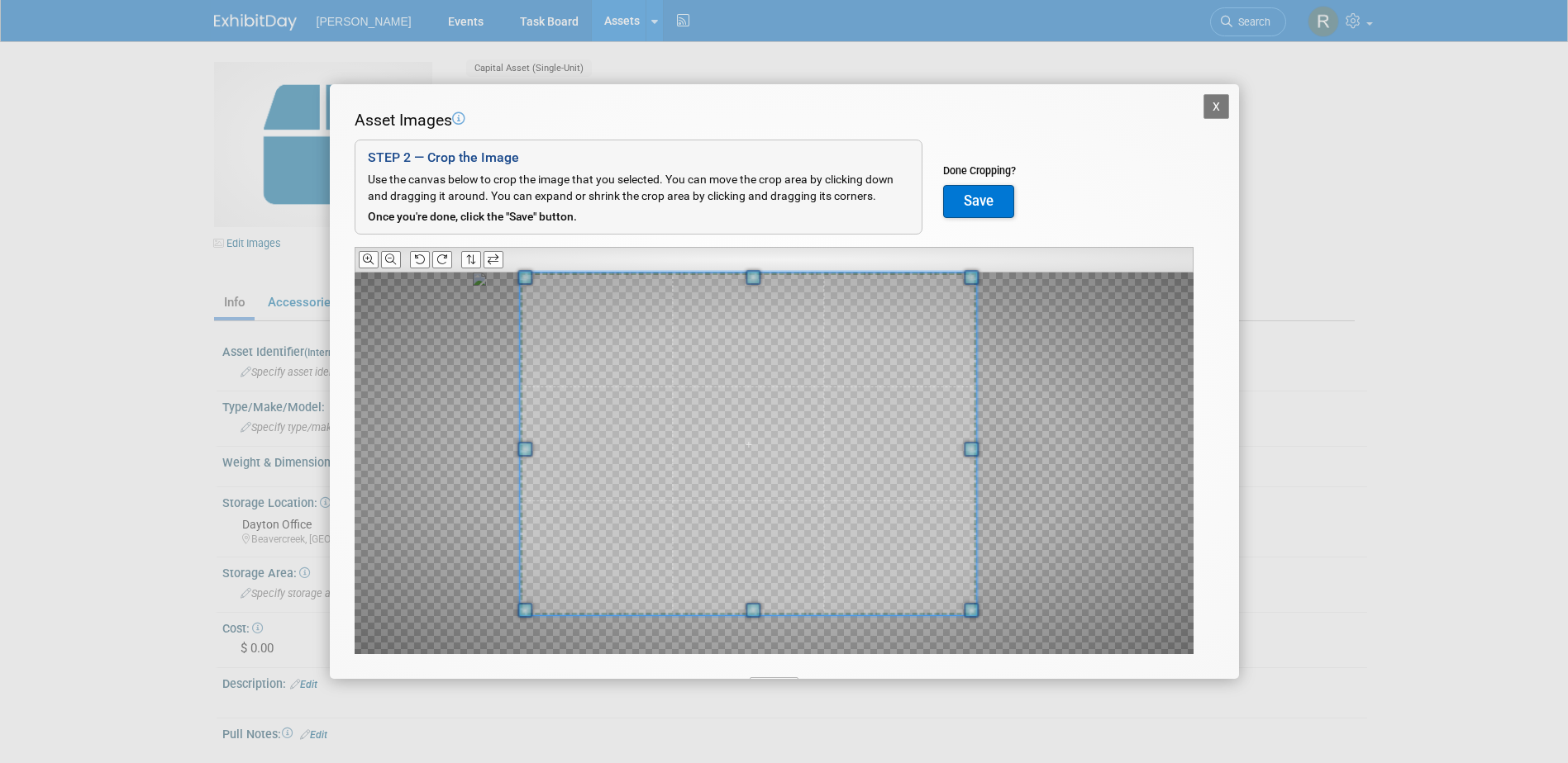
click at [544, 246] on div "Asset Images Add Image STEP 2 — Crop the Image Use the canvas below to crop the…" at bounding box center [784, 408] width 860 height 597
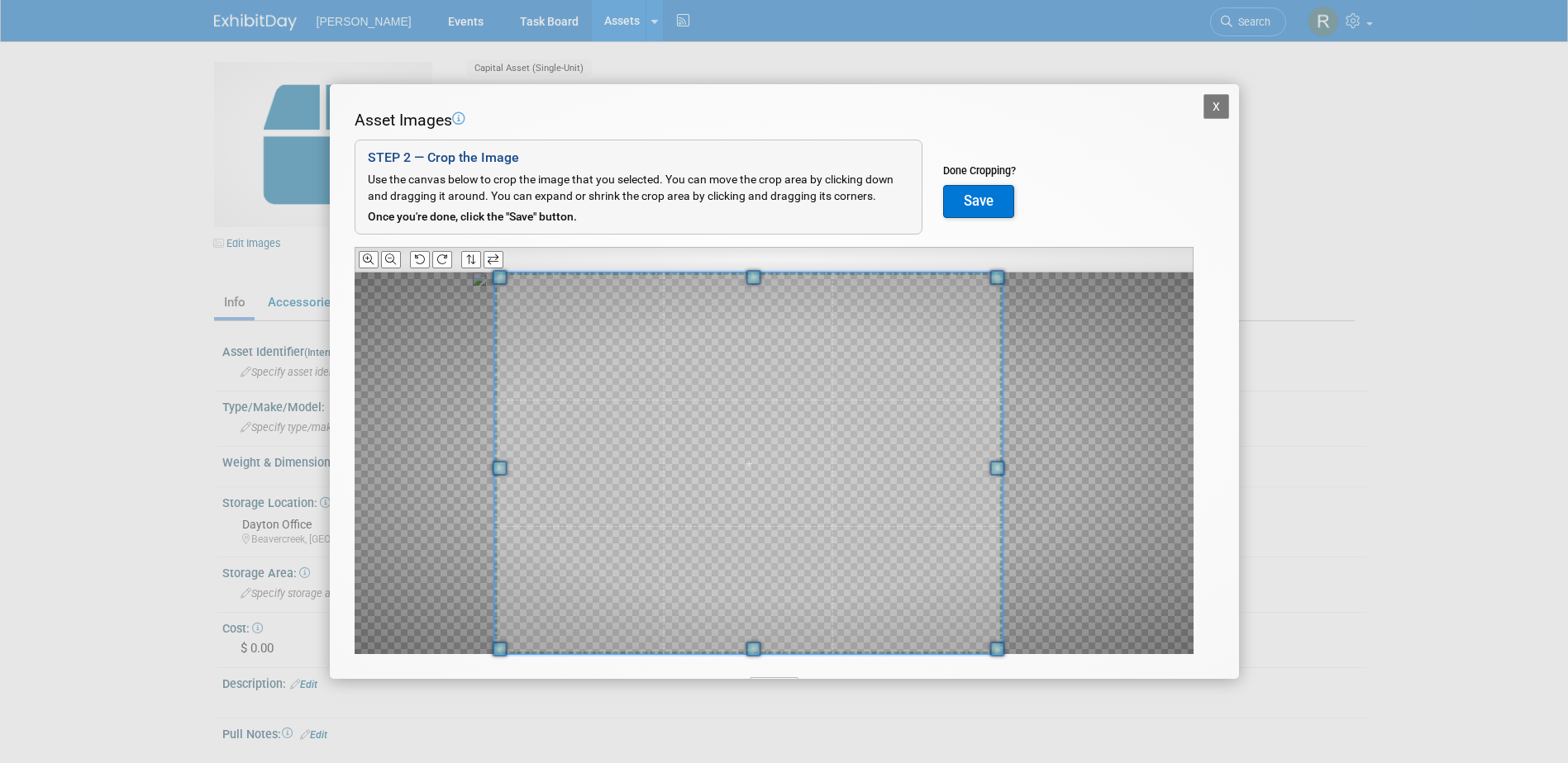
click at [754, 670] on div "Asset Images Add Image STEP 2 — Crop the Image Use the canvas below to crop the…" at bounding box center [784, 408] width 860 height 597
click at [1046, 472] on div at bounding box center [774, 463] width 839 height 382
click at [396, 263] on icon at bounding box center [391, 260] width 11 height 11
click at [393, 263] on icon at bounding box center [391, 260] width 11 height 11
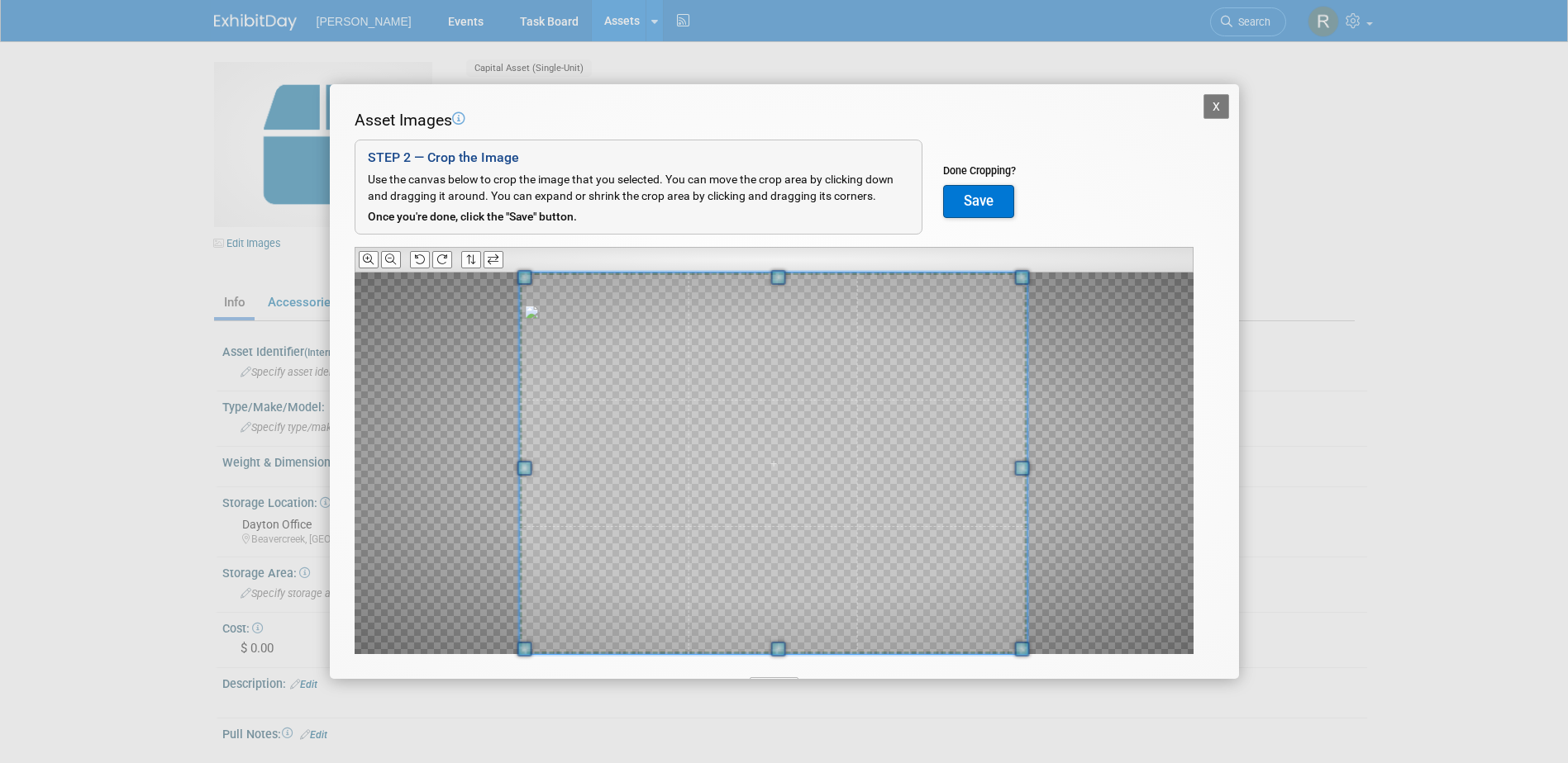
click at [801, 477] on span at bounding box center [773, 463] width 508 height 382
click at [976, 205] on button "Save" at bounding box center [978, 202] width 71 height 33
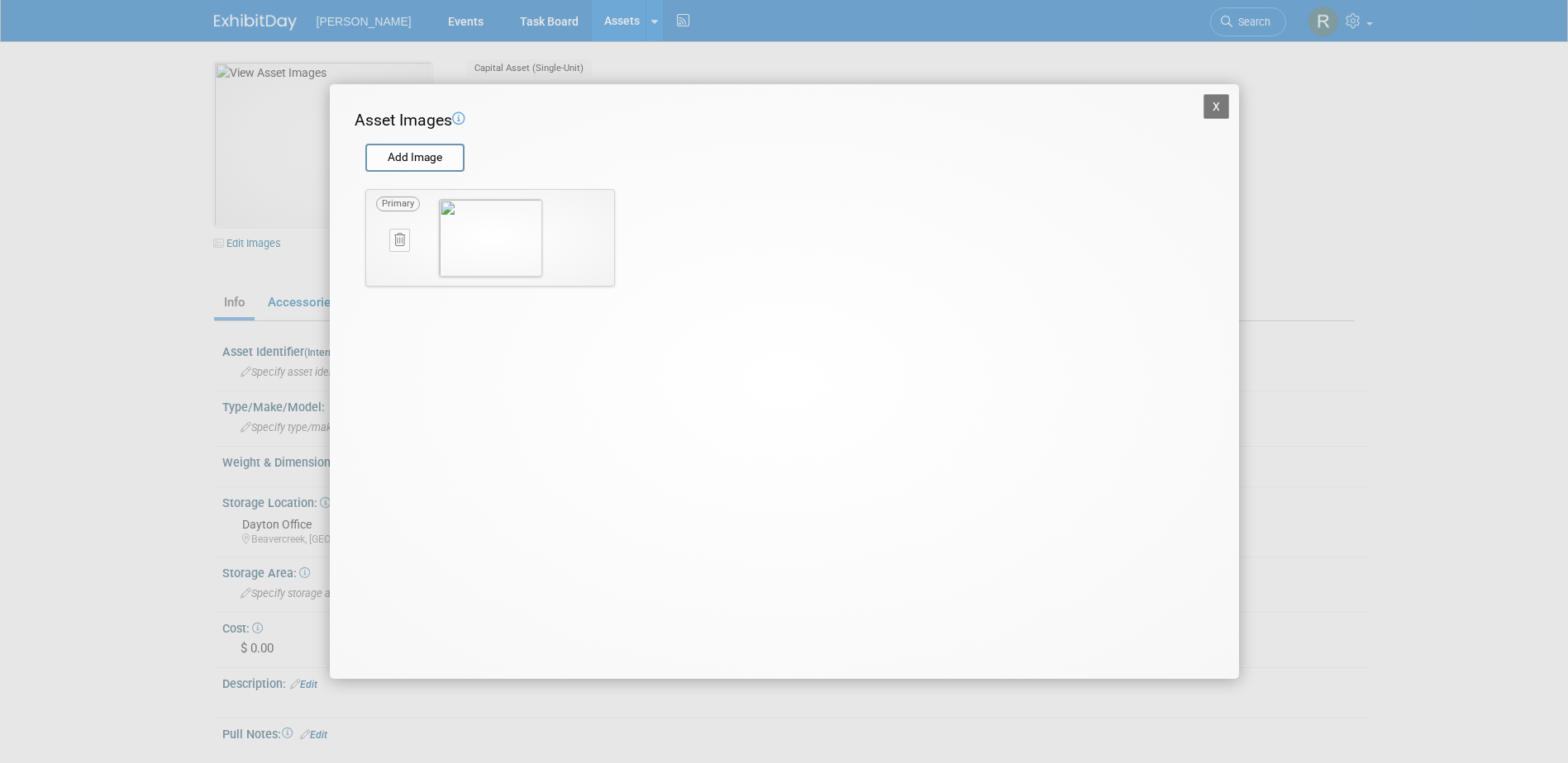
click at [1227, 103] on button "X" at bounding box center [1216, 107] width 26 height 25
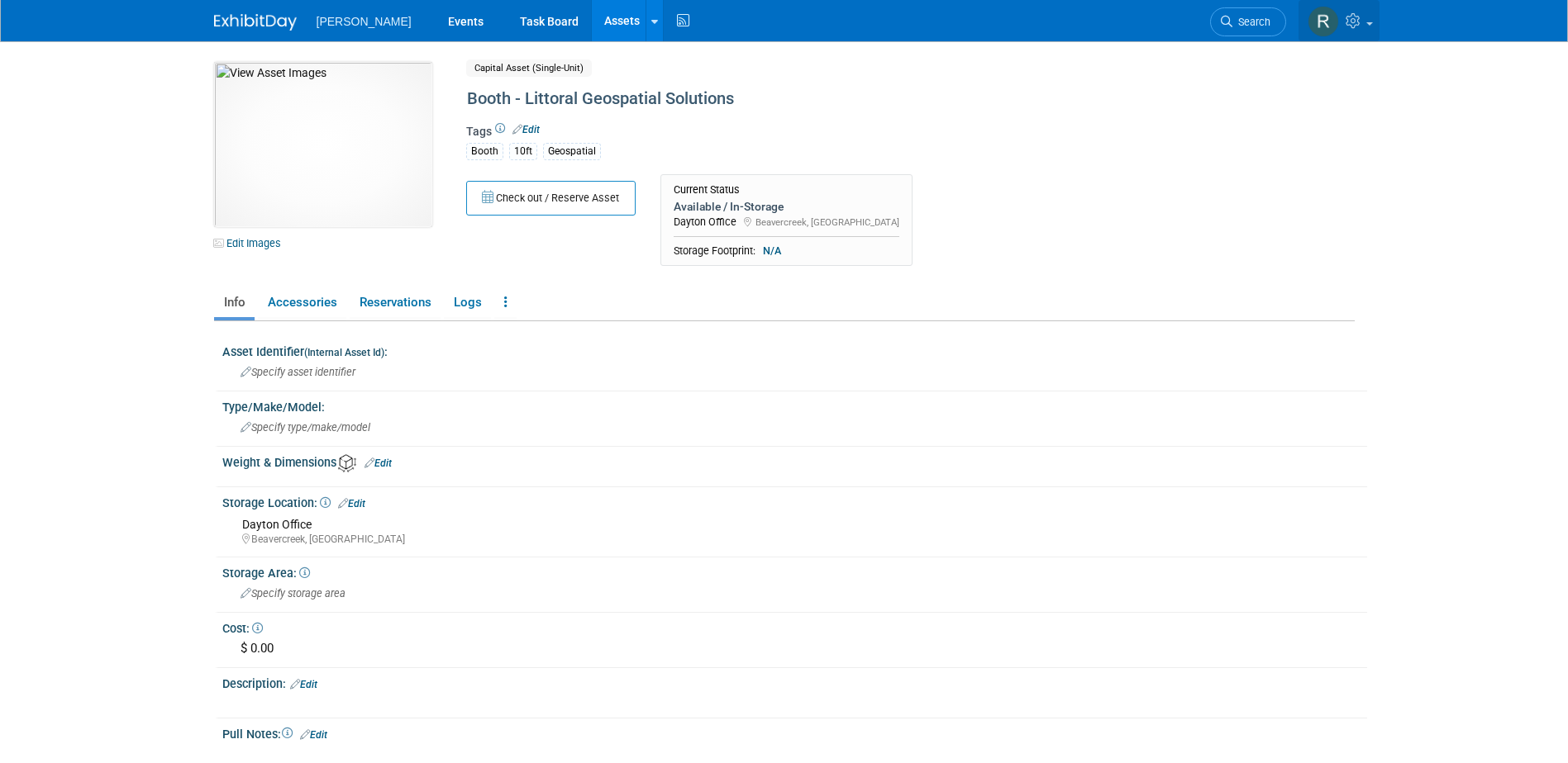
click at [1367, 22] on span at bounding box center [1369, 24] width 6 height 4
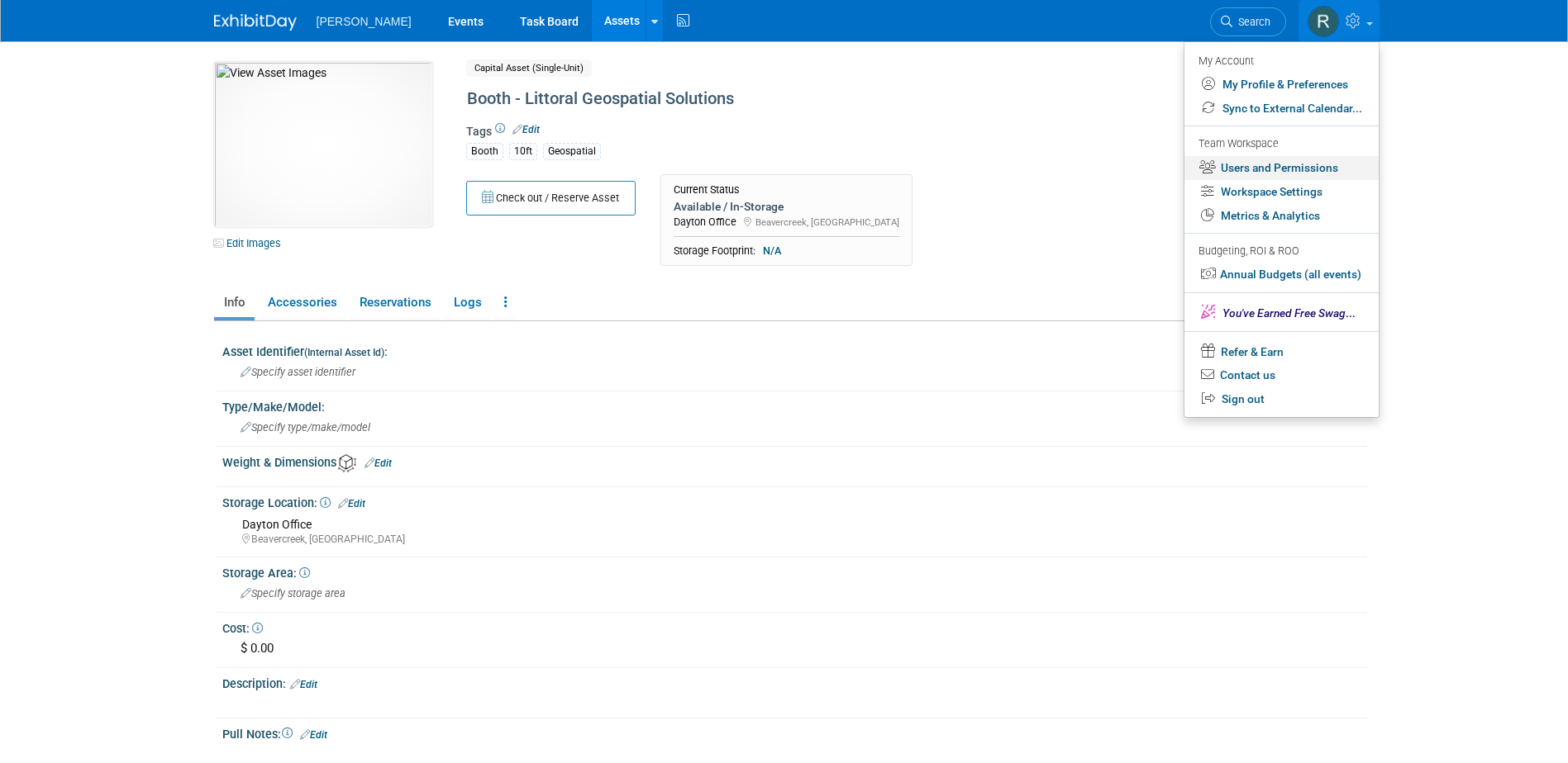
click at [1240, 174] on link "Users and Permissions" at bounding box center [1282, 168] width 194 height 24
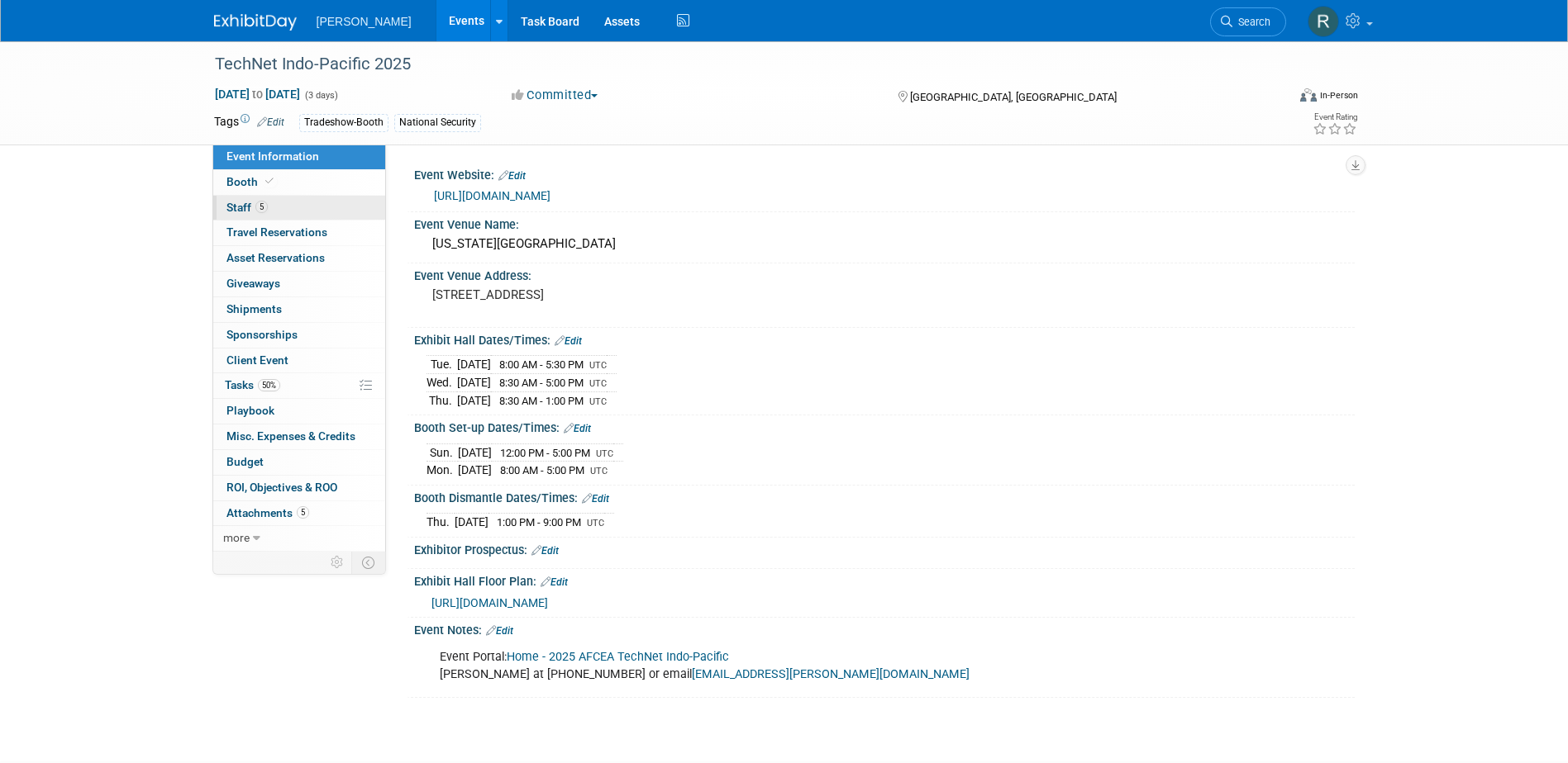
click at [259, 210] on span "5" at bounding box center [262, 207] width 13 height 13
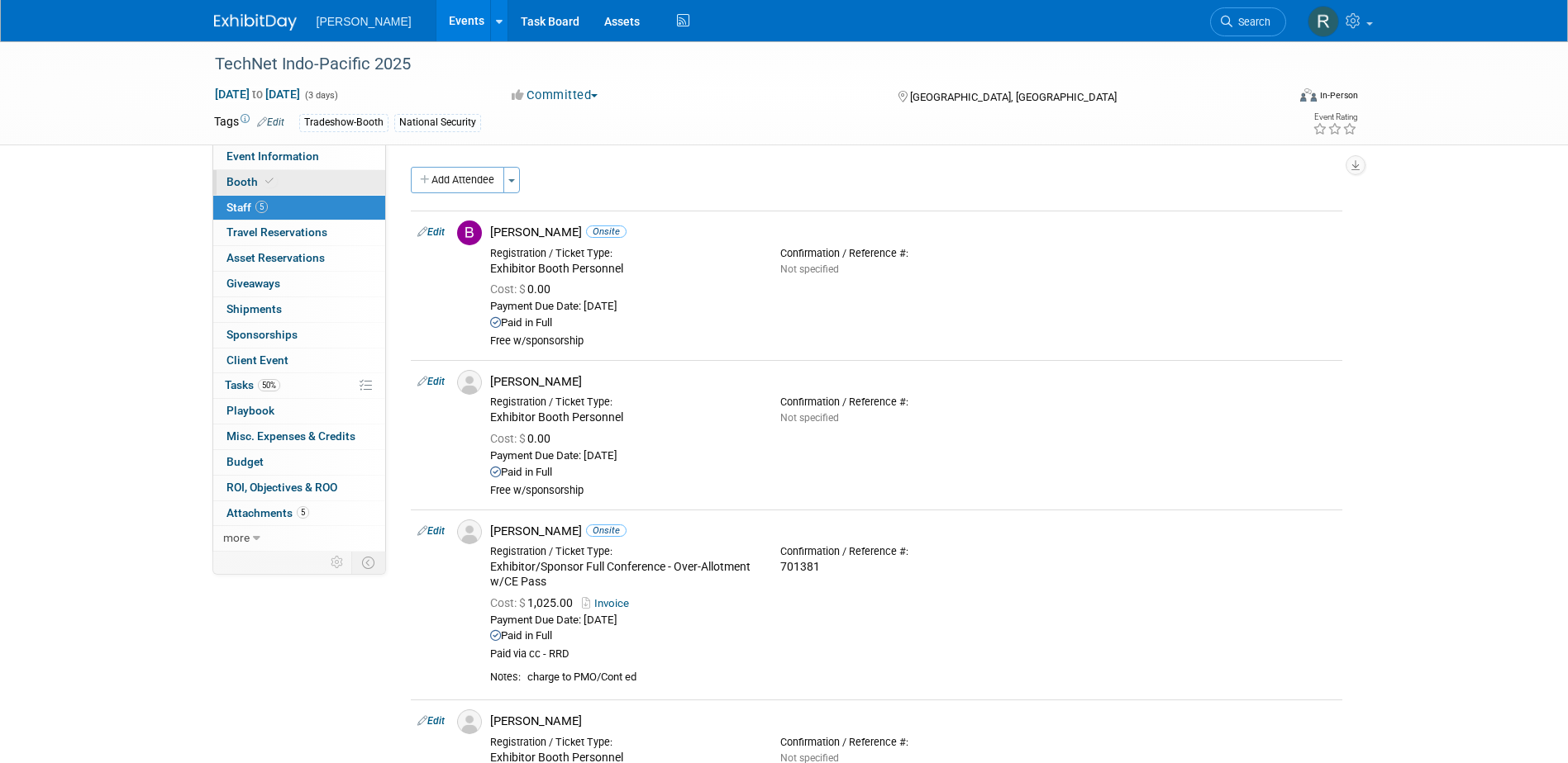
click at [259, 190] on link "Booth" at bounding box center [299, 183] width 172 height 25
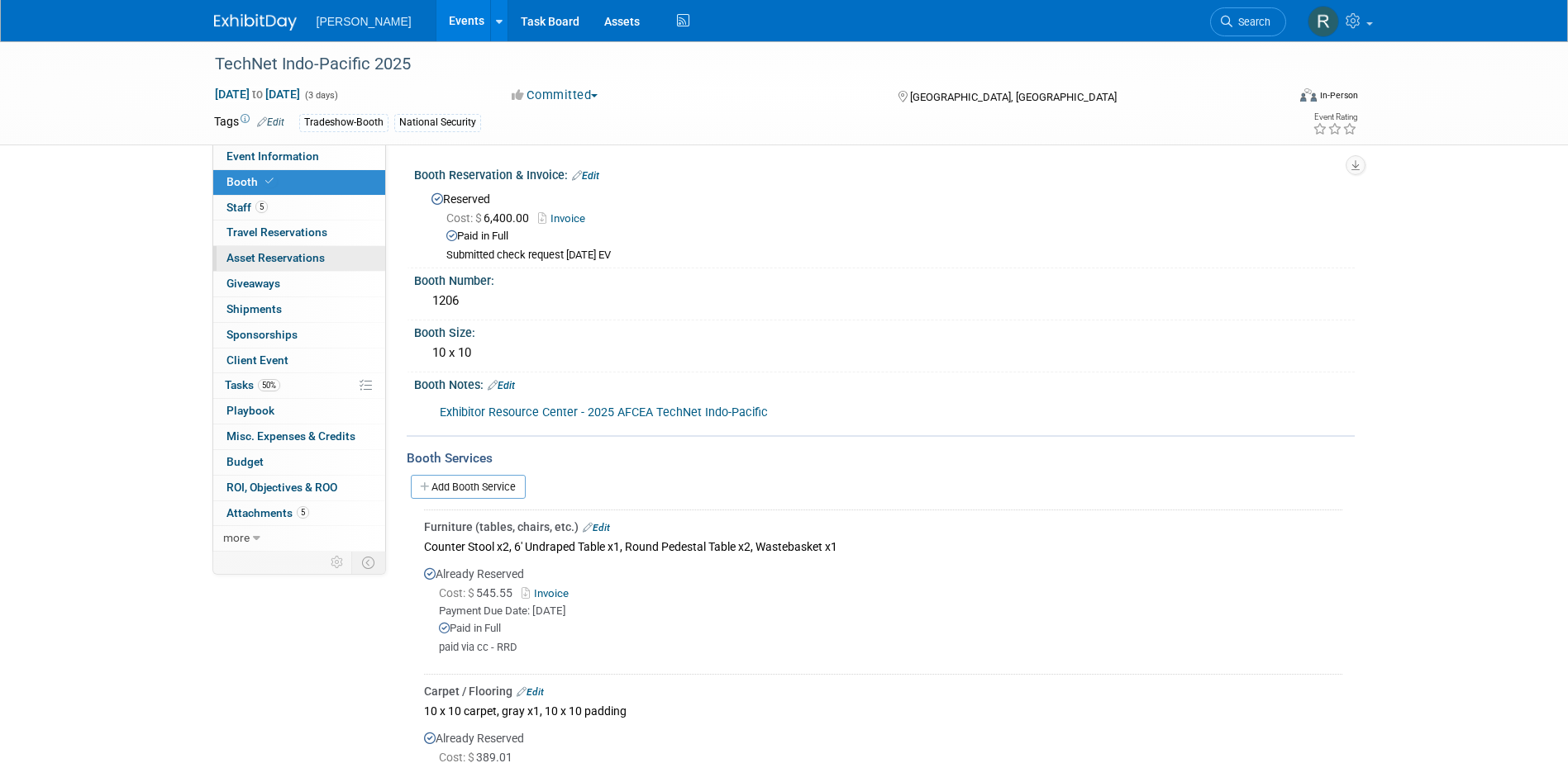
click at [264, 260] on span "Asset Reservations 0" at bounding box center [275, 257] width 98 height 13
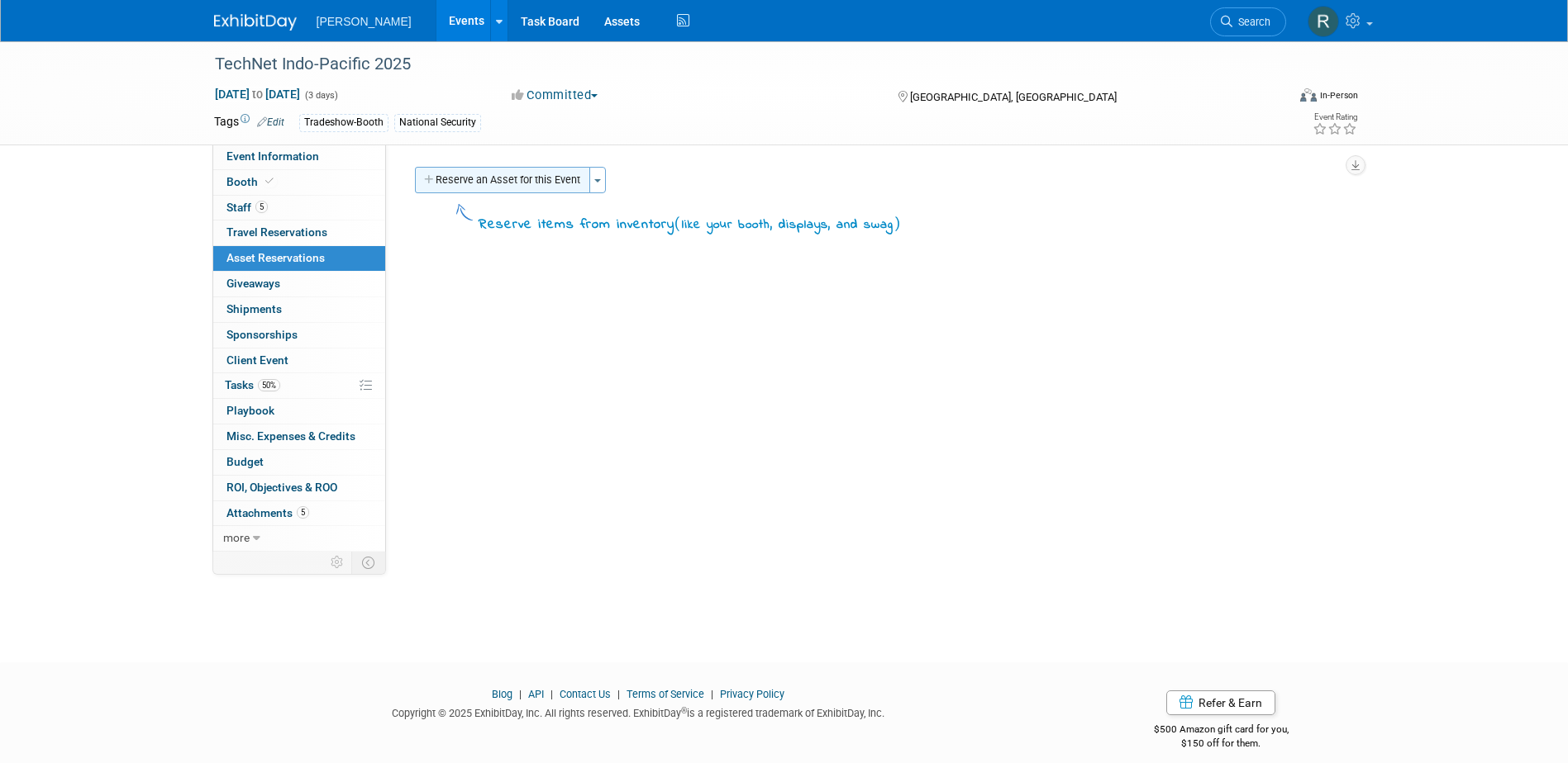
click at [571, 178] on button "Reserve an Asset for this Event" at bounding box center [502, 179] width 176 height 26
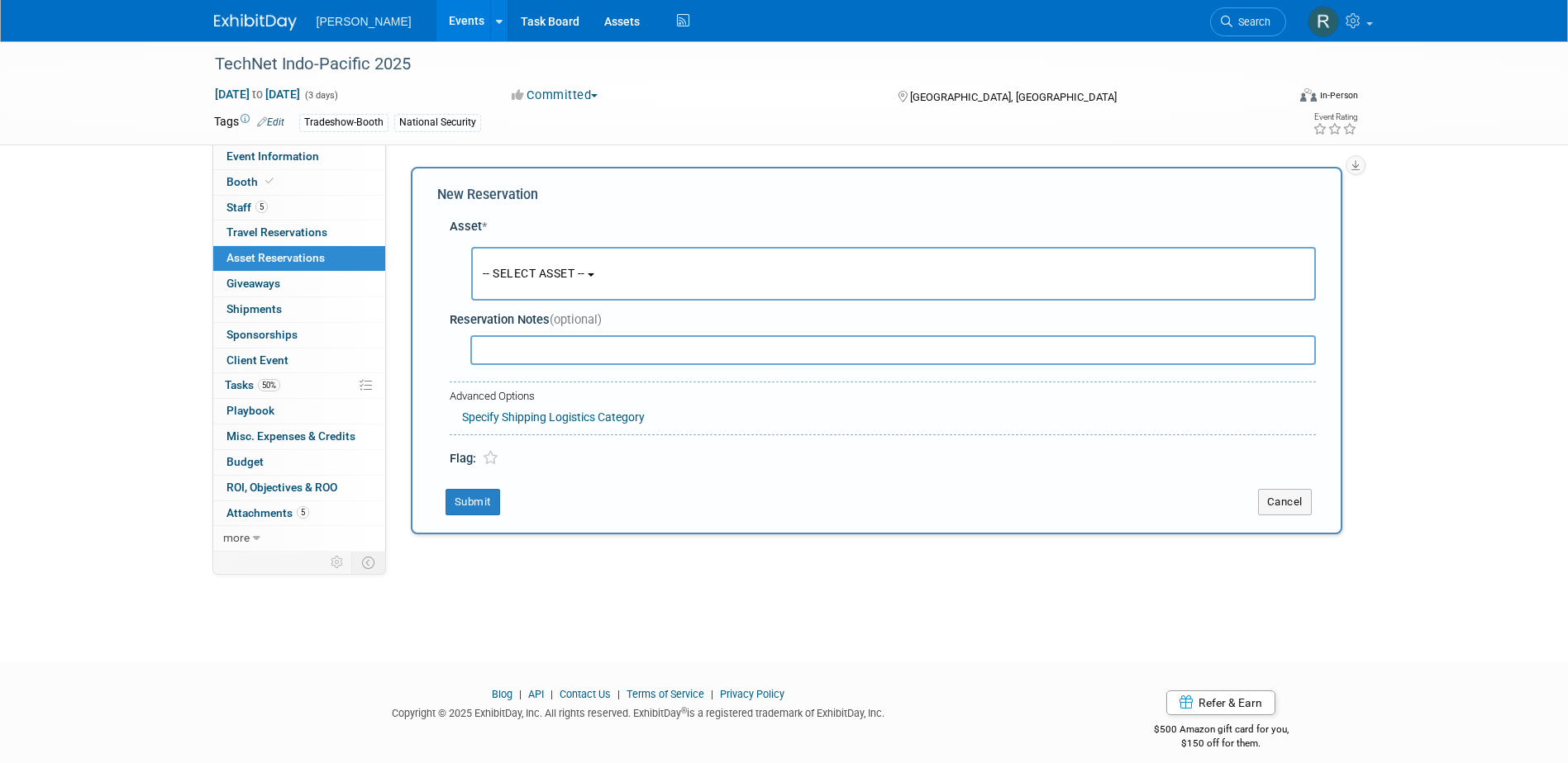
scroll to position [15, 0]
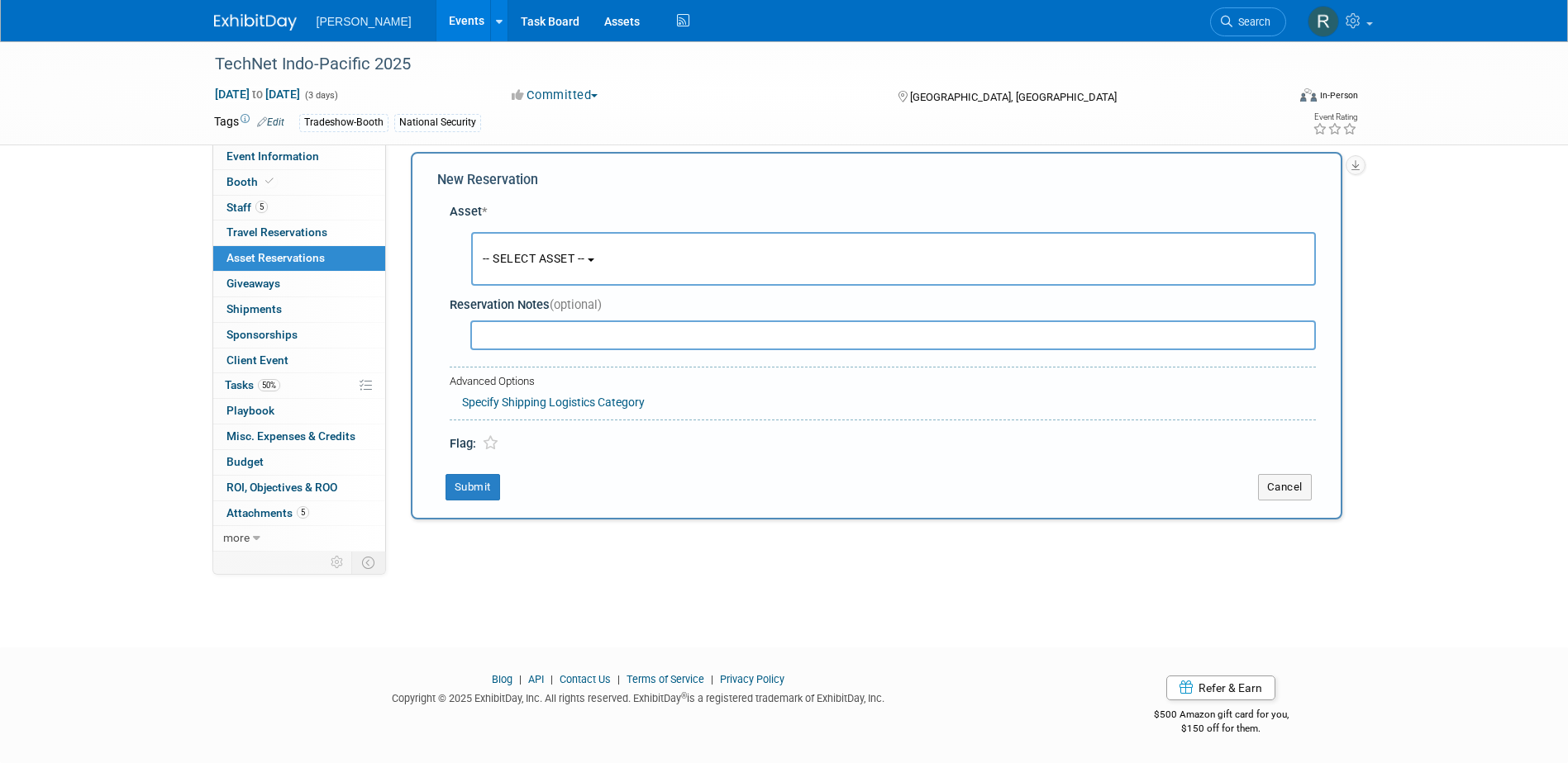
click at [512, 259] on span "-- SELECT ASSET --" at bounding box center [534, 258] width 103 height 13
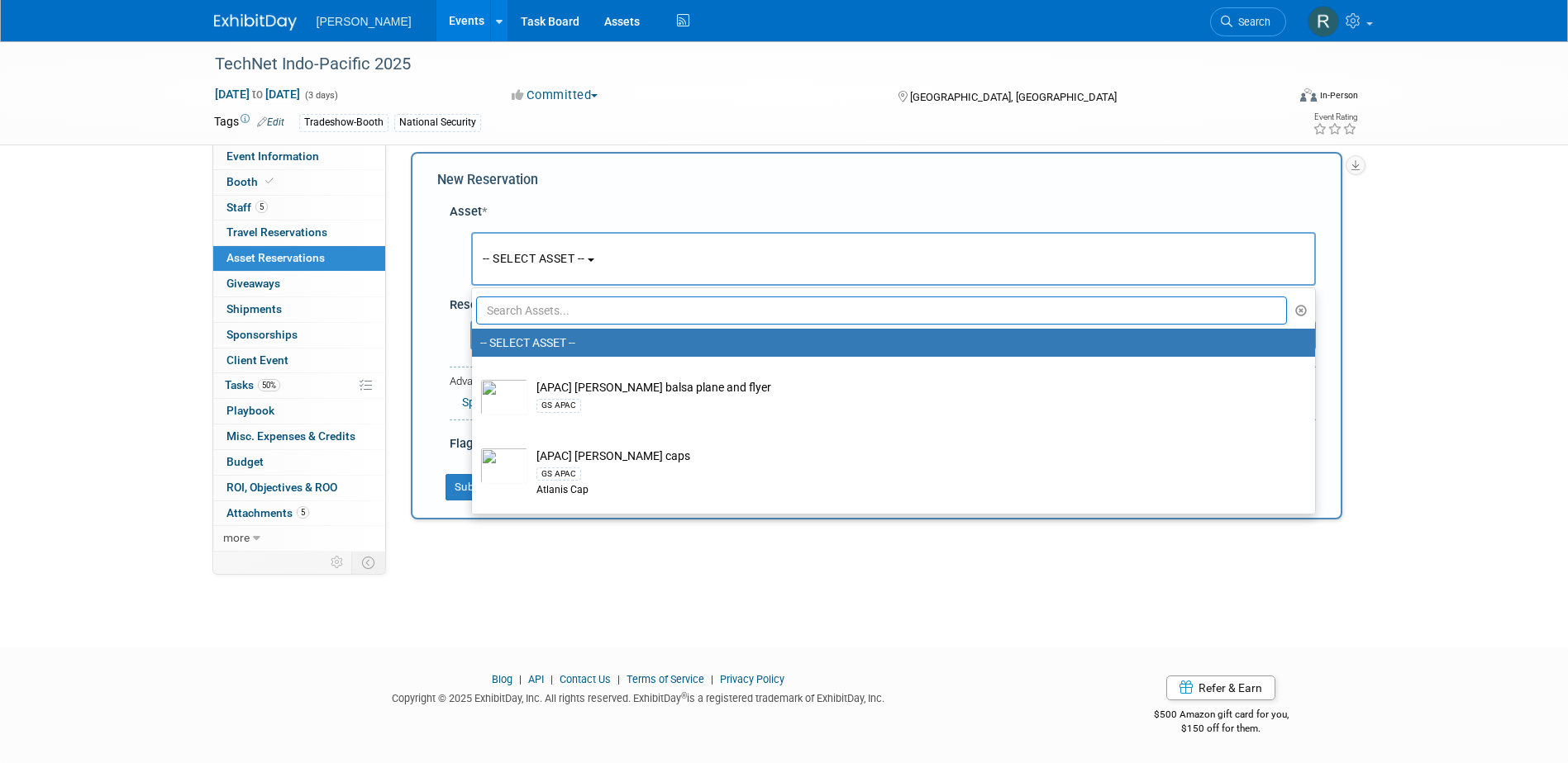
click at [518, 313] on input "text" at bounding box center [882, 310] width 812 height 28
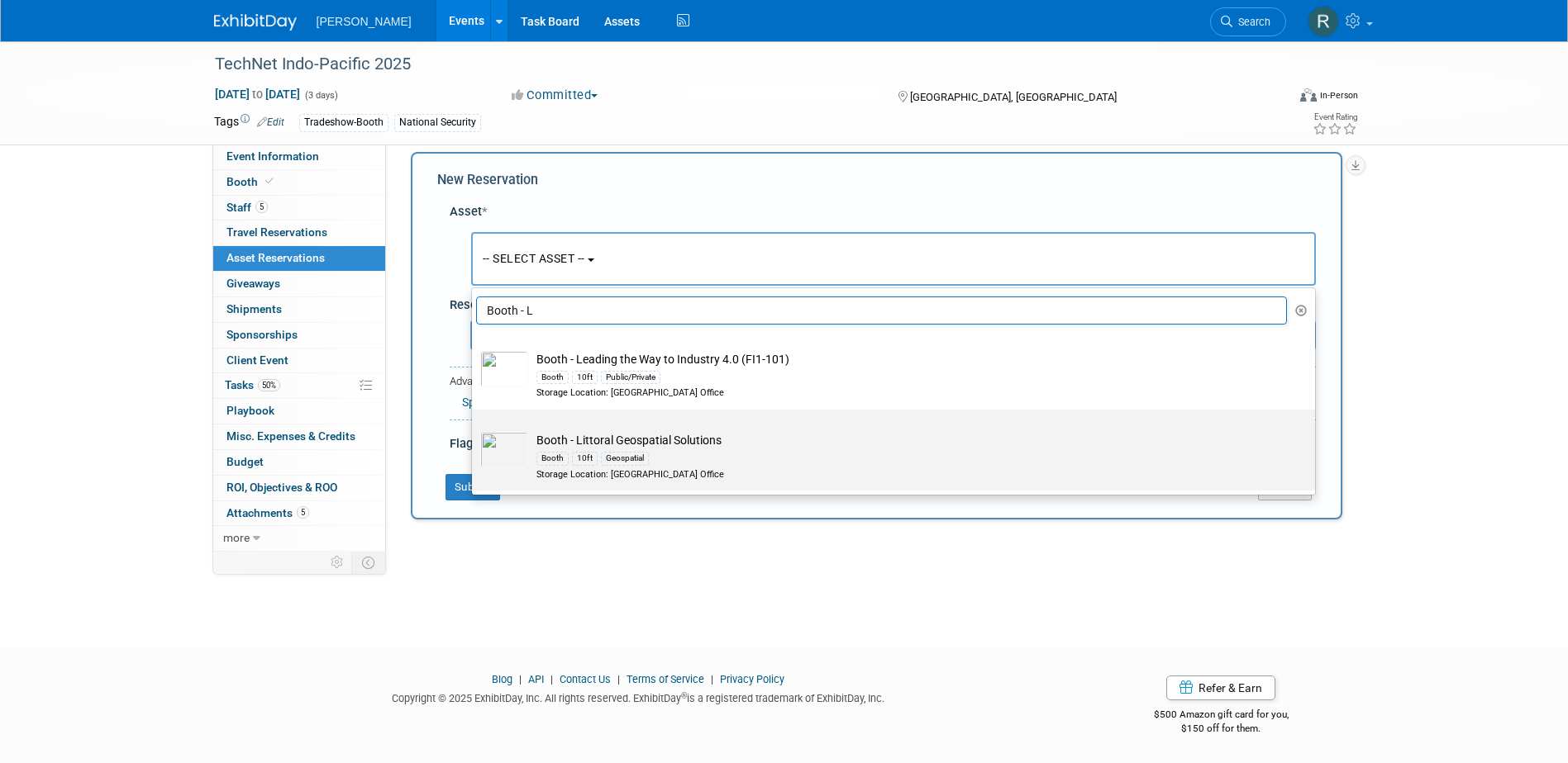
type input "Booth - L"
click at [551, 462] on div "Booth" at bounding box center [553, 458] width 32 height 13
click at [474, 429] on input "Booth - Littoral Geospatial Solutions Booth 10ft Geospatial Storage Location: D…" at bounding box center [469, 425] width 11 height 11
select select "10729647"
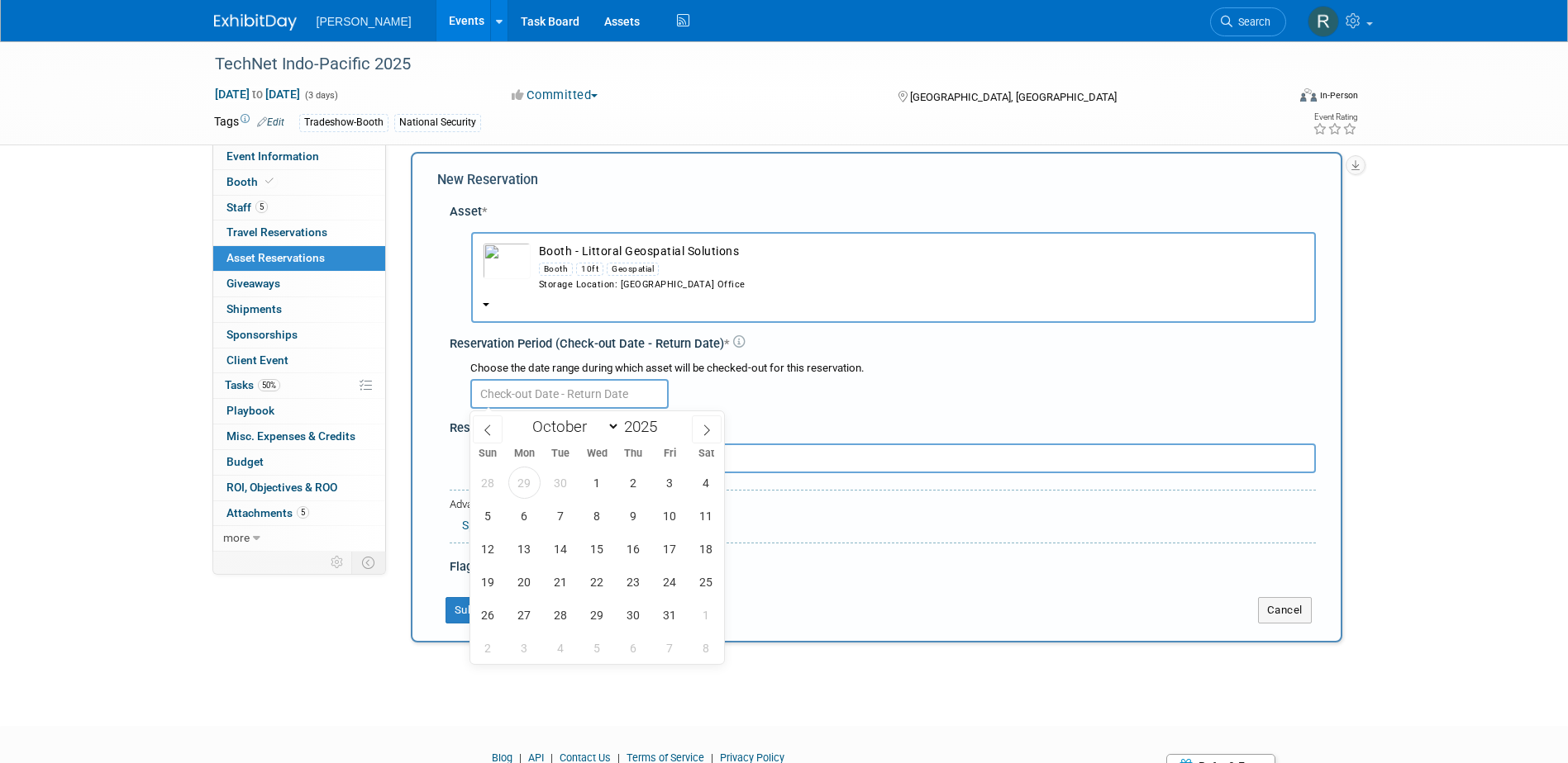
click at [538, 395] on input "text" at bounding box center [569, 393] width 198 height 30
click at [481, 615] on span "26" at bounding box center [488, 615] width 32 height 32
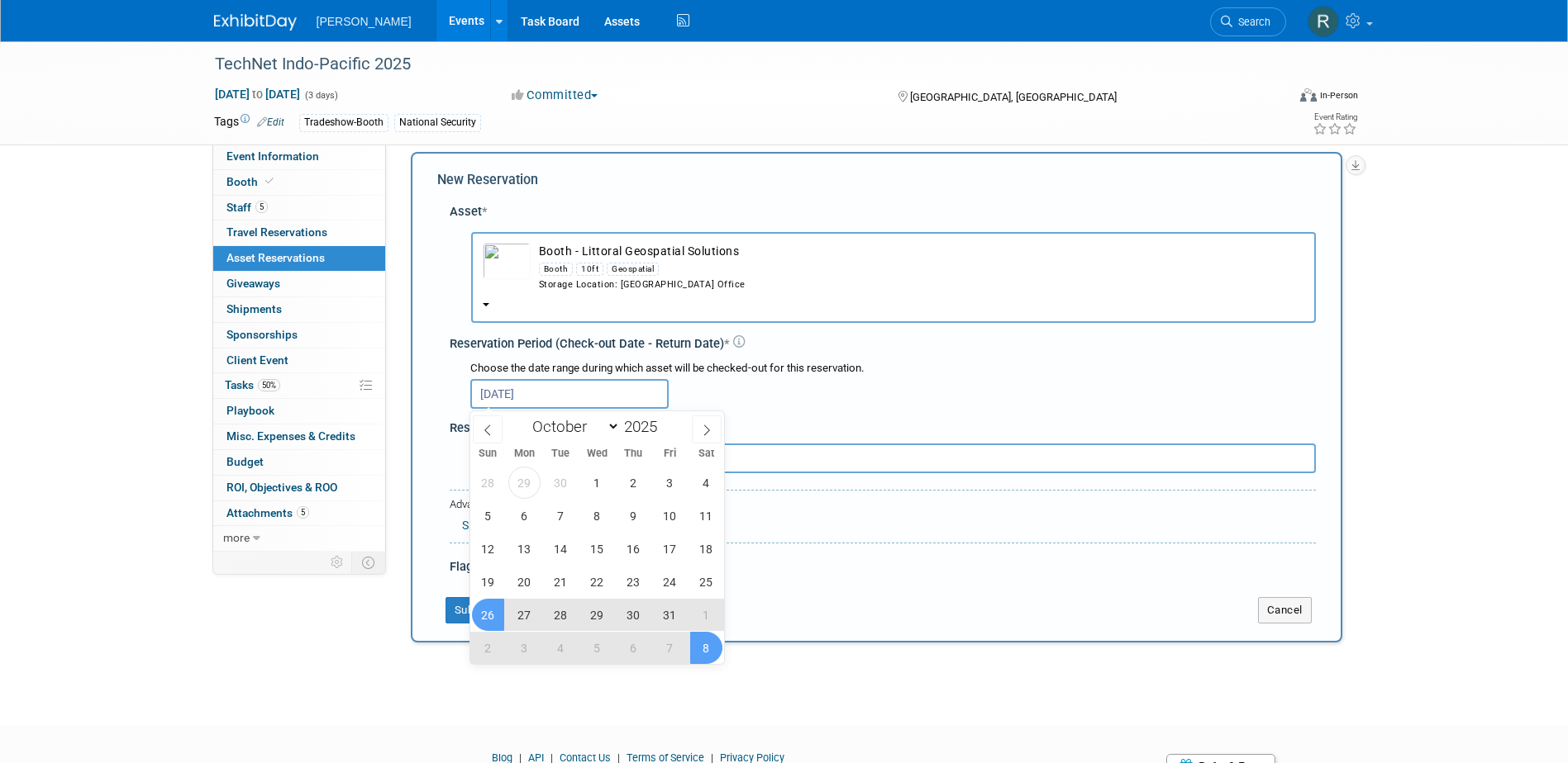
click at [695, 648] on span "8" at bounding box center [707, 648] width 32 height 32
type input "Oct 26, 2025 to Nov 8, 2025"
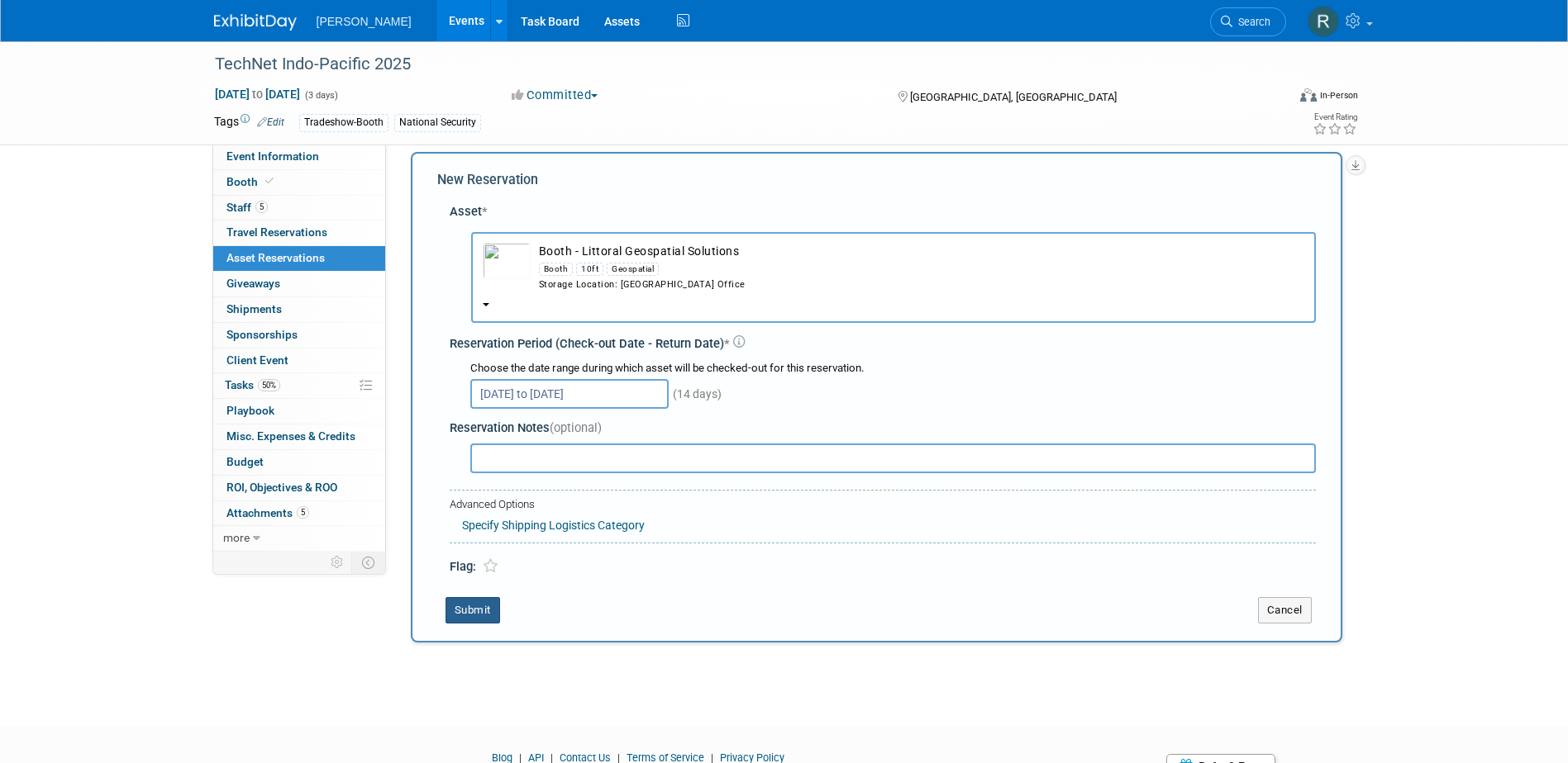
click at [468, 606] on button "Submit" at bounding box center [473, 610] width 55 height 26
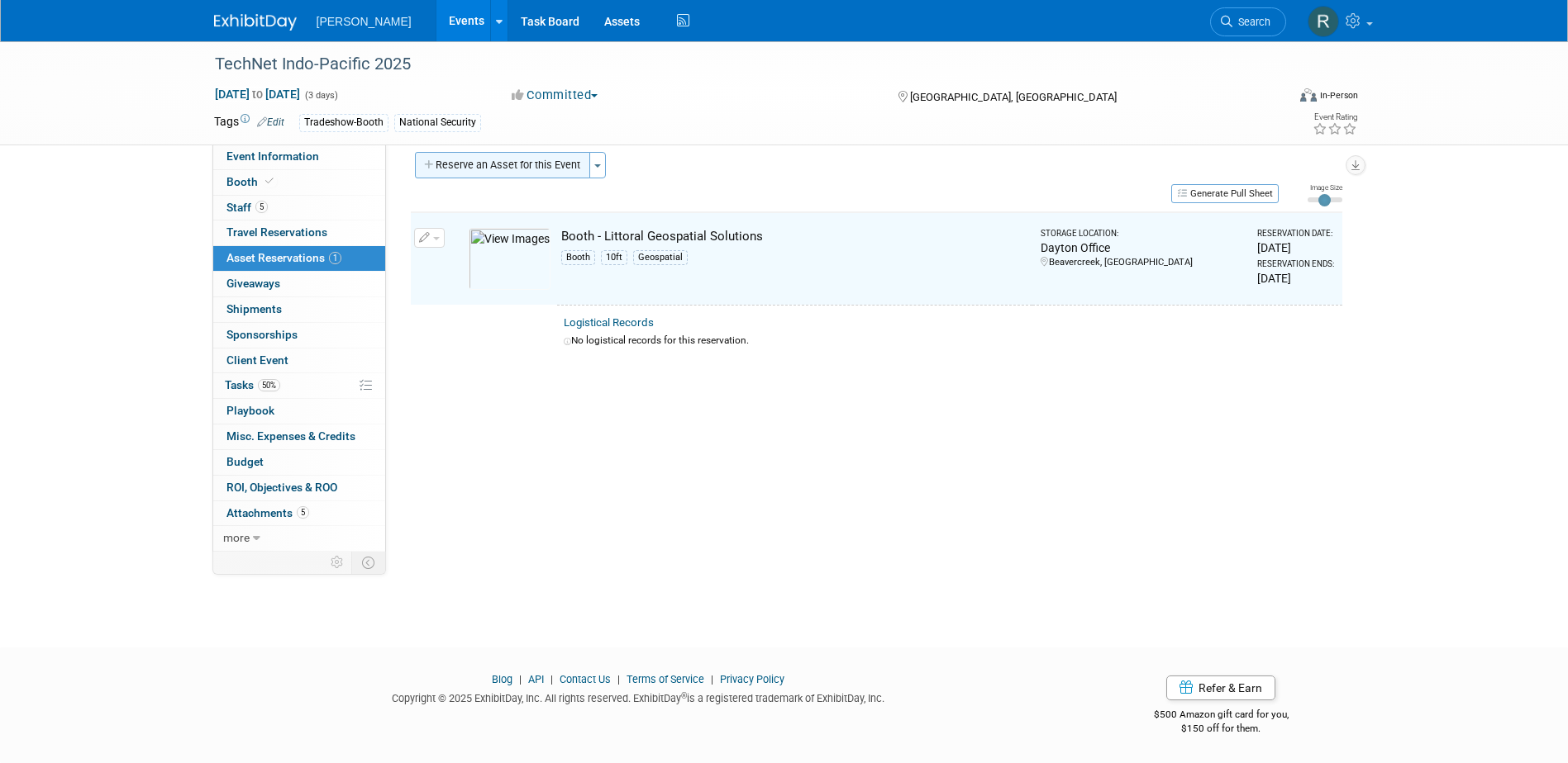
click at [480, 165] on button "Reserve an Asset for this Event" at bounding box center [502, 165] width 176 height 26
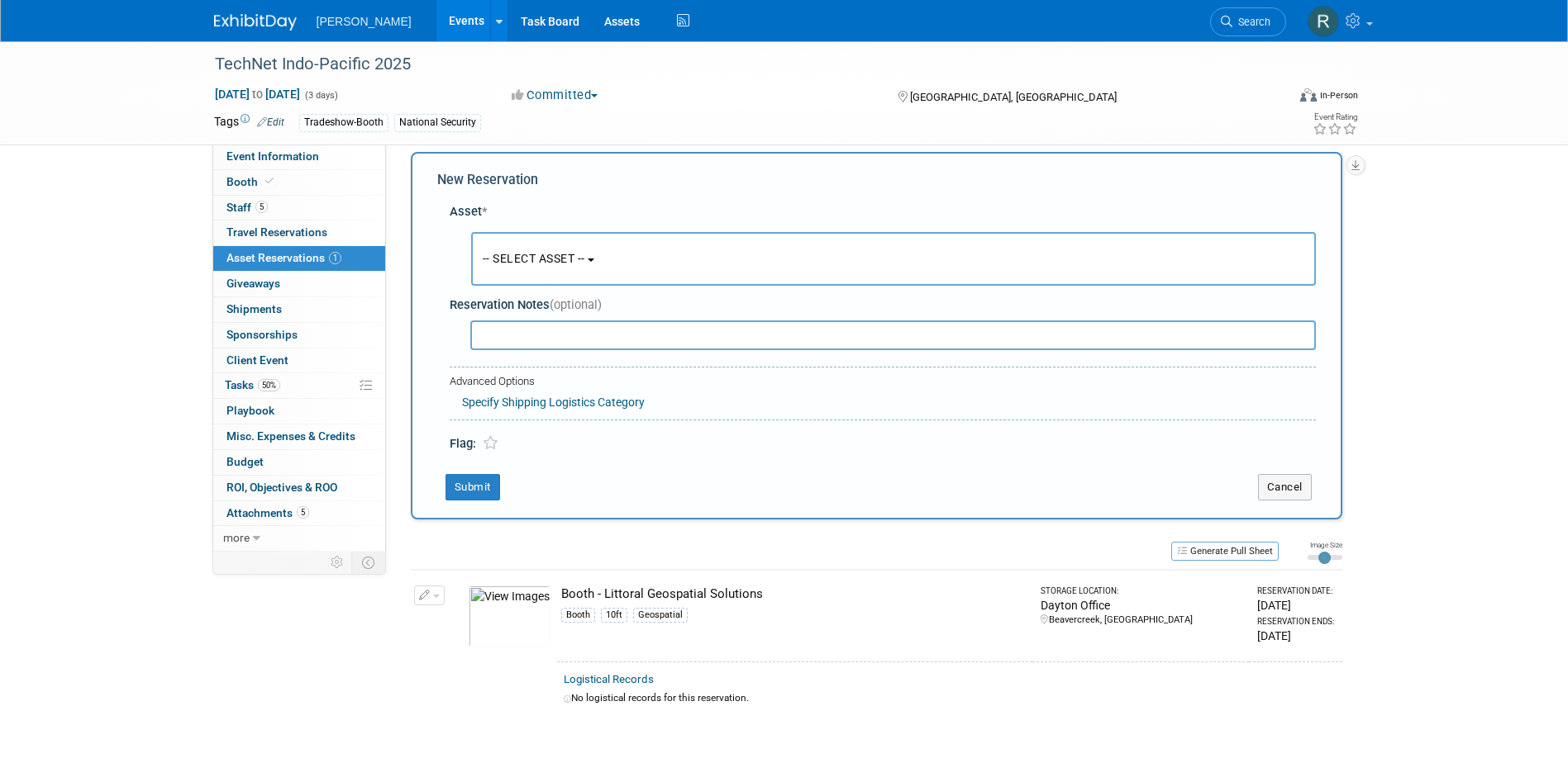
scroll to position [15, 0]
click at [512, 270] on button "-- SELECT ASSET --" at bounding box center [893, 258] width 844 height 54
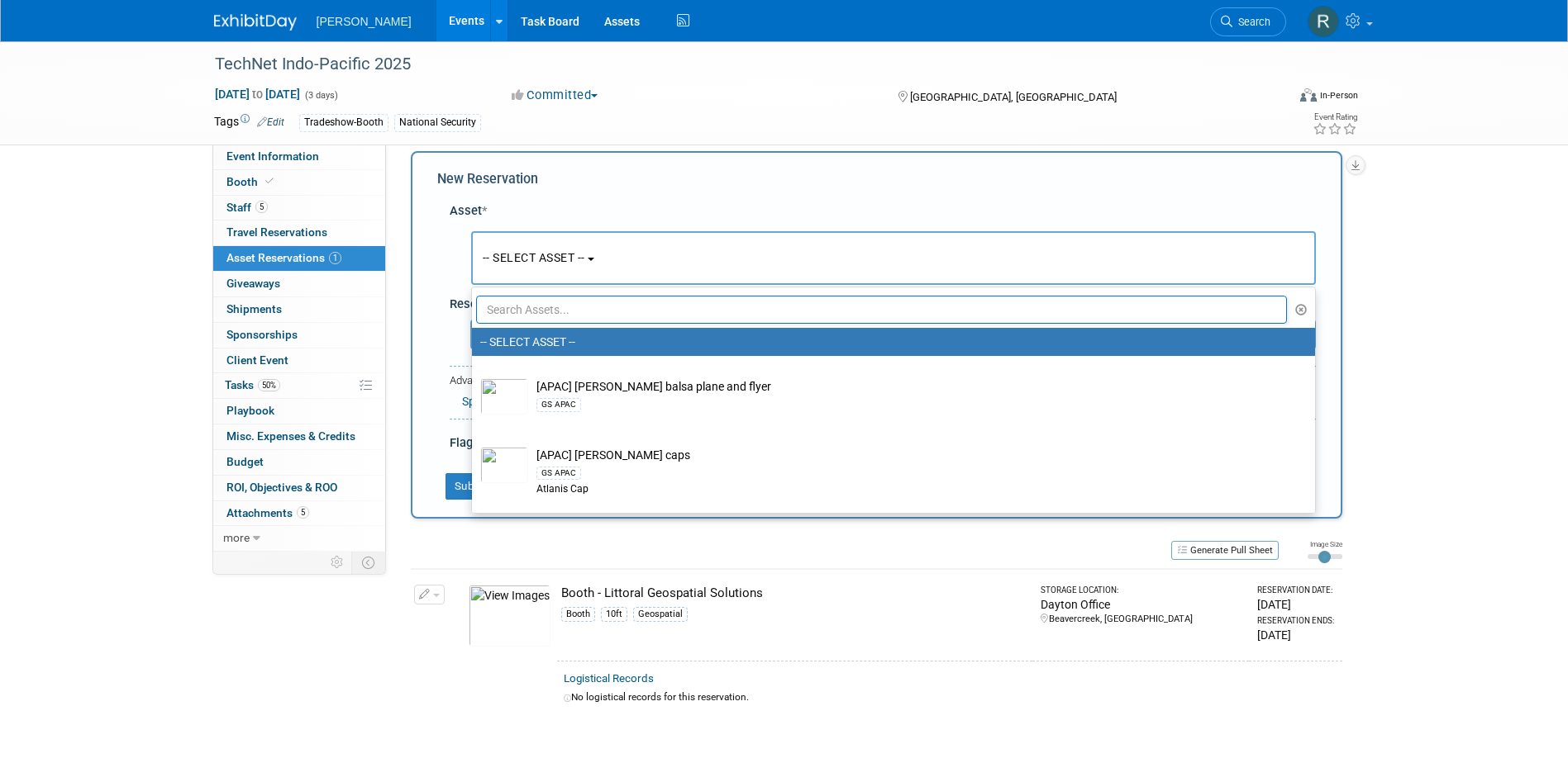
click at [511, 319] on input "text" at bounding box center [882, 310] width 812 height 28
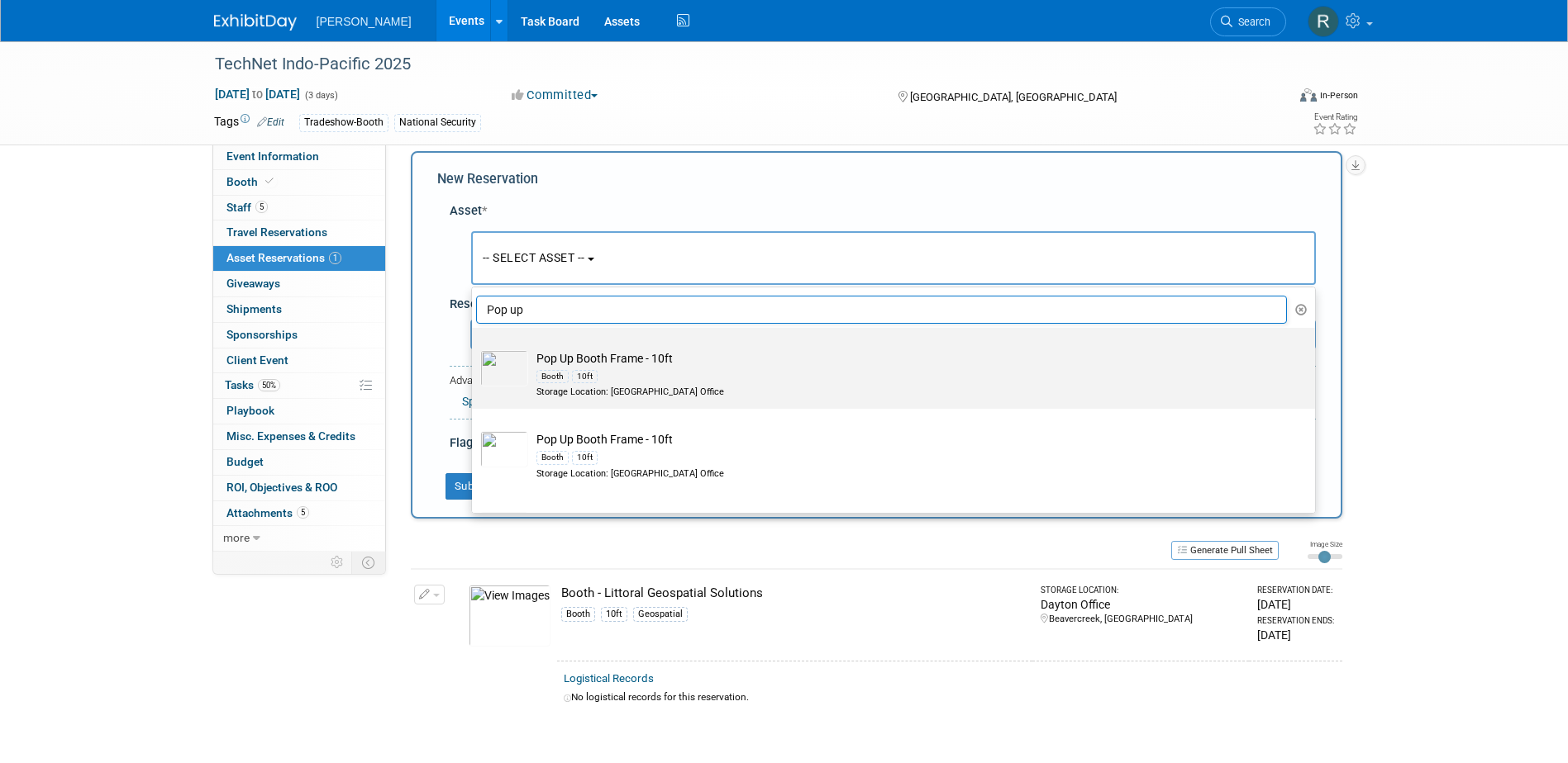
type input "Pop up"
click at [556, 372] on div "Booth" at bounding box center [553, 376] width 32 height 13
click at [474, 348] on input "Pop Up Booth Frame - 10ft Booth 10ft Storage Location: Dayton Office" at bounding box center [469, 343] width 11 height 11
select select "10726613"
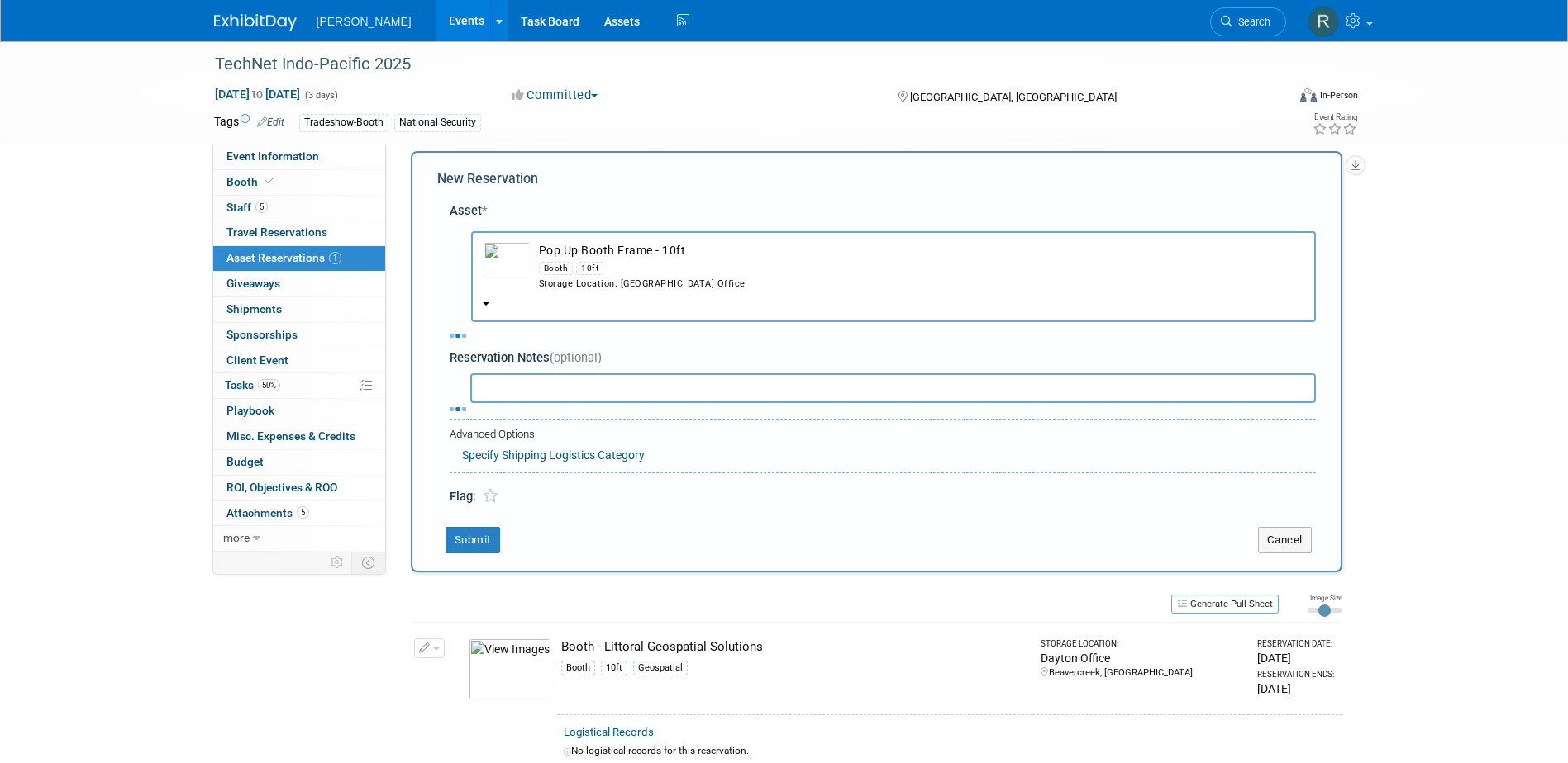
select select "9"
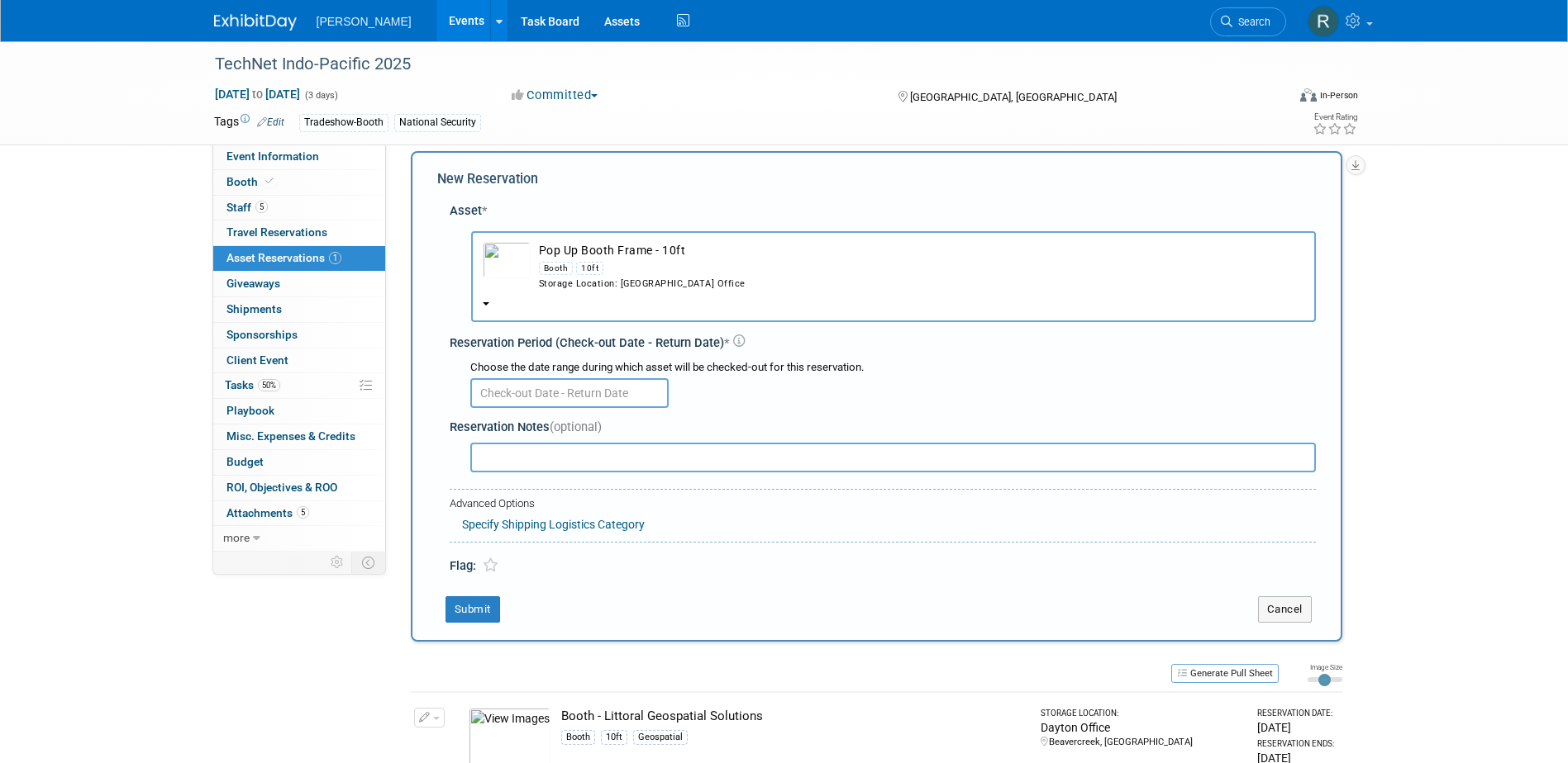
click at [545, 398] on input "text" at bounding box center [569, 393] width 198 height 30
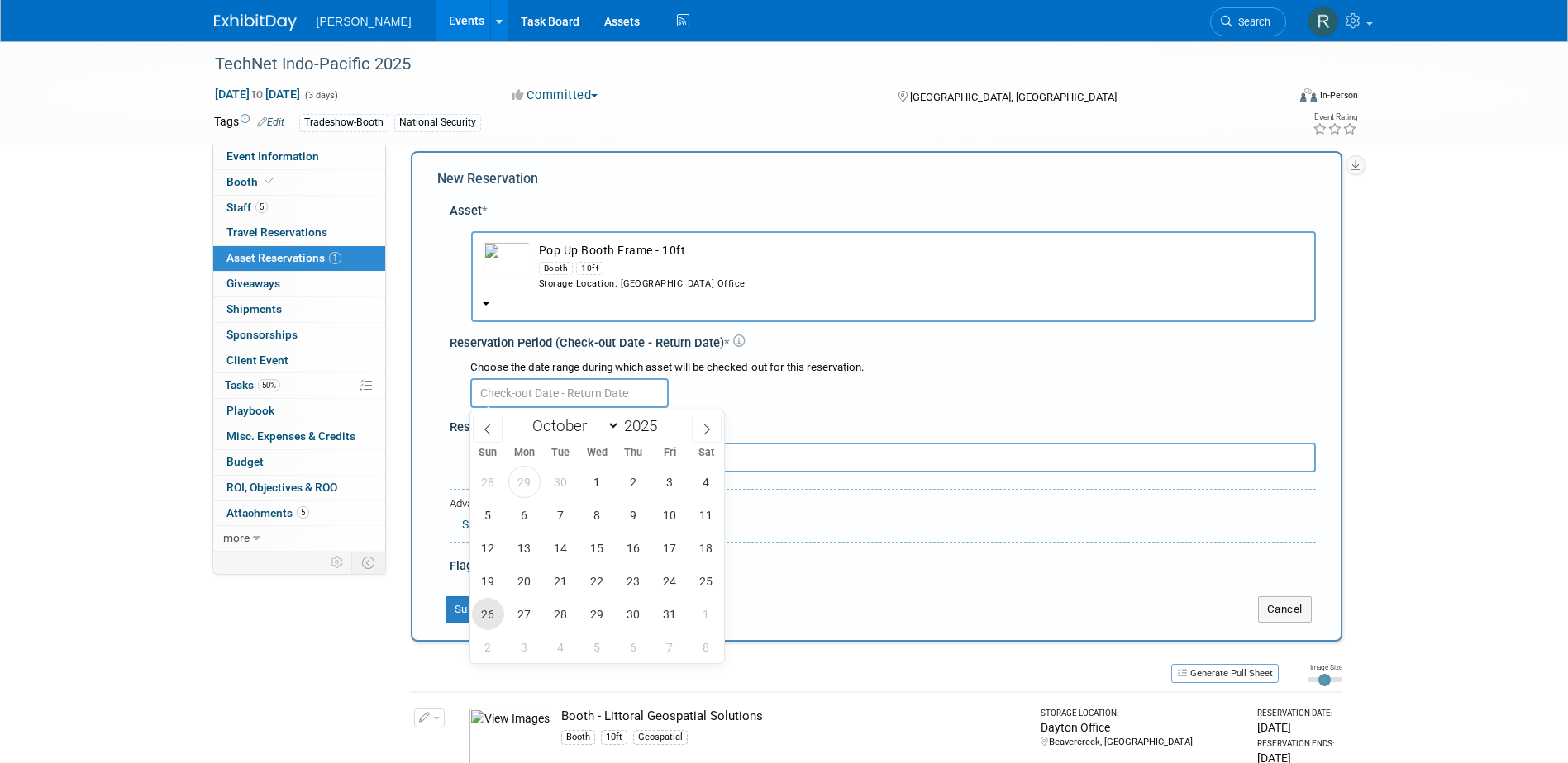
click at [490, 624] on span "26" at bounding box center [488, 615] width 32 height 32
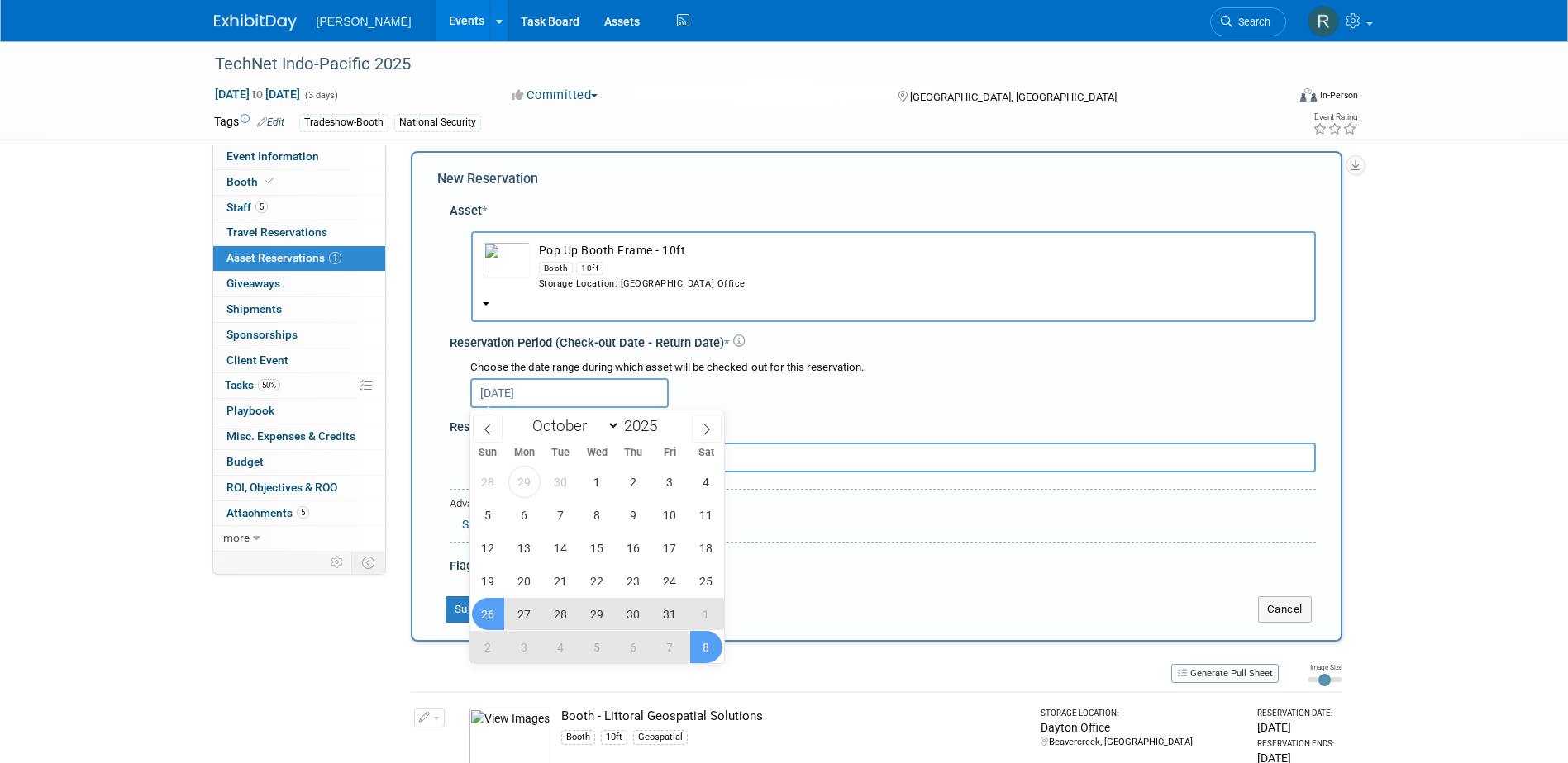
click at [703, 651] on span "8" at bounding box center [707, 648] width 32 height 32
type input "Oct 26, 2025 to Nov 8, 2025"
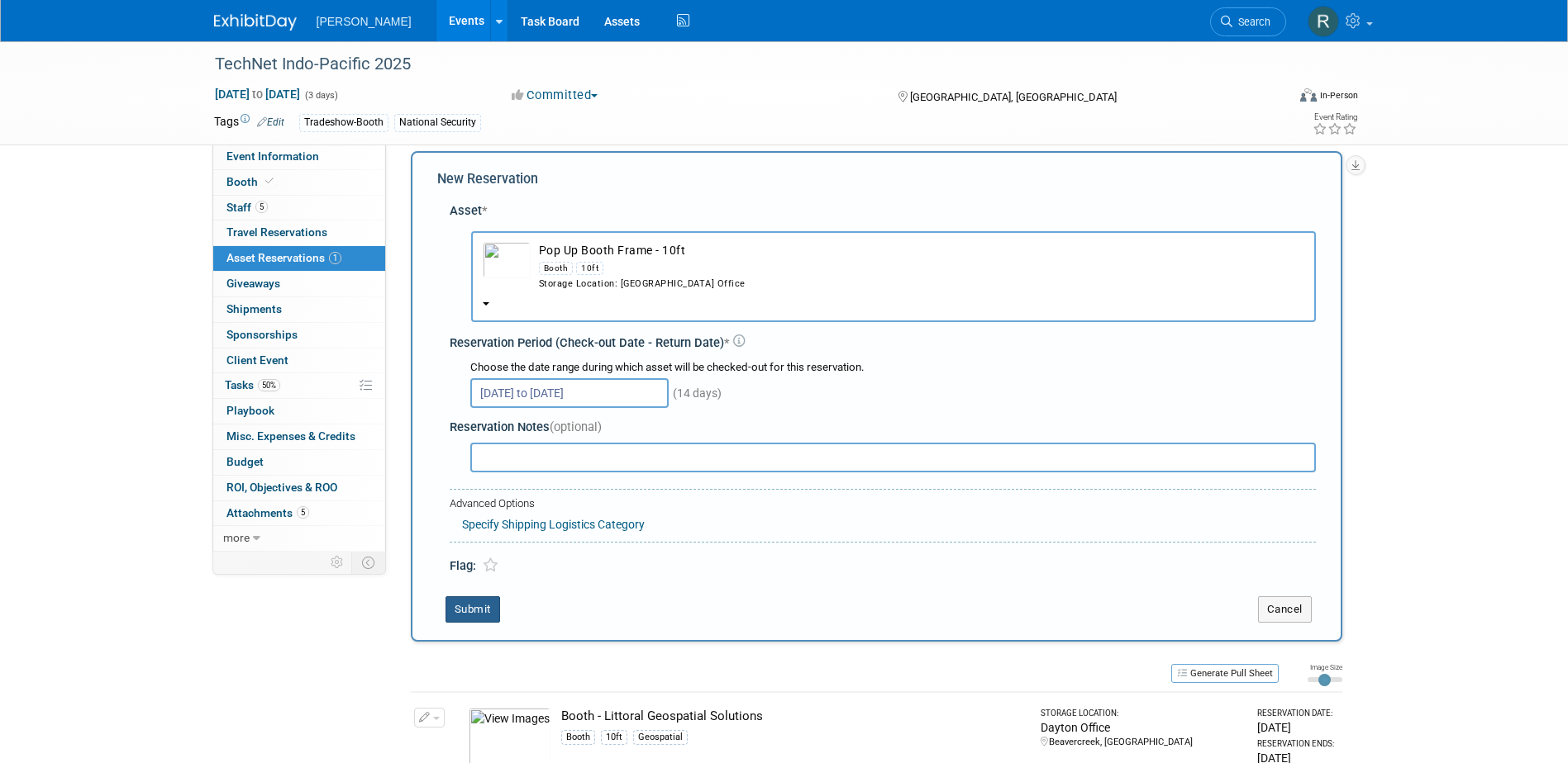
click at [482, 609] on button "Submit" at bounding box center [473, 609] width 55 height 26
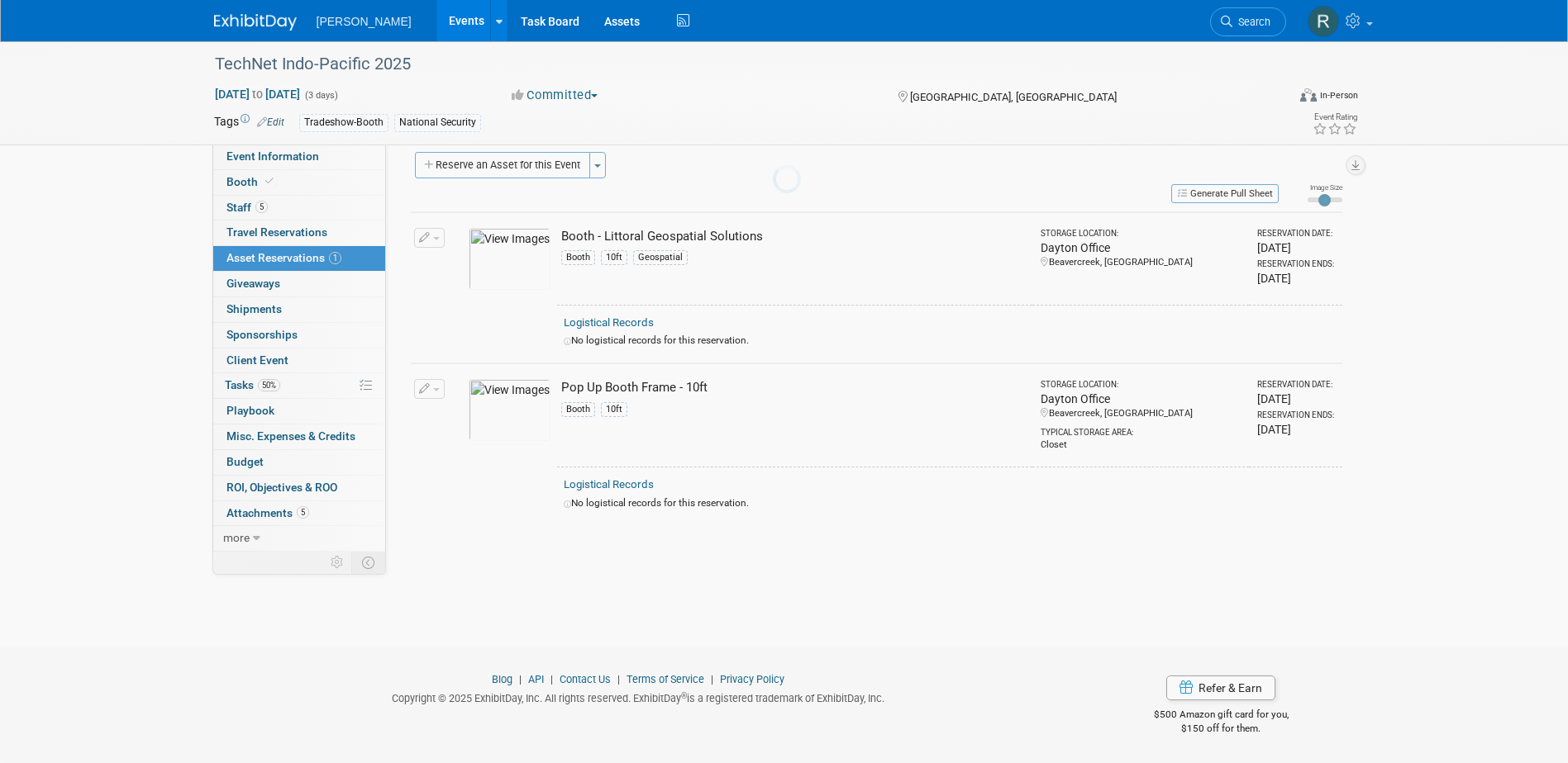
scroll to position [15, 0]
click at [469, 165] on button "Reserve an Asset for this Event" at bounding box center [502, 165] width 176 height 26
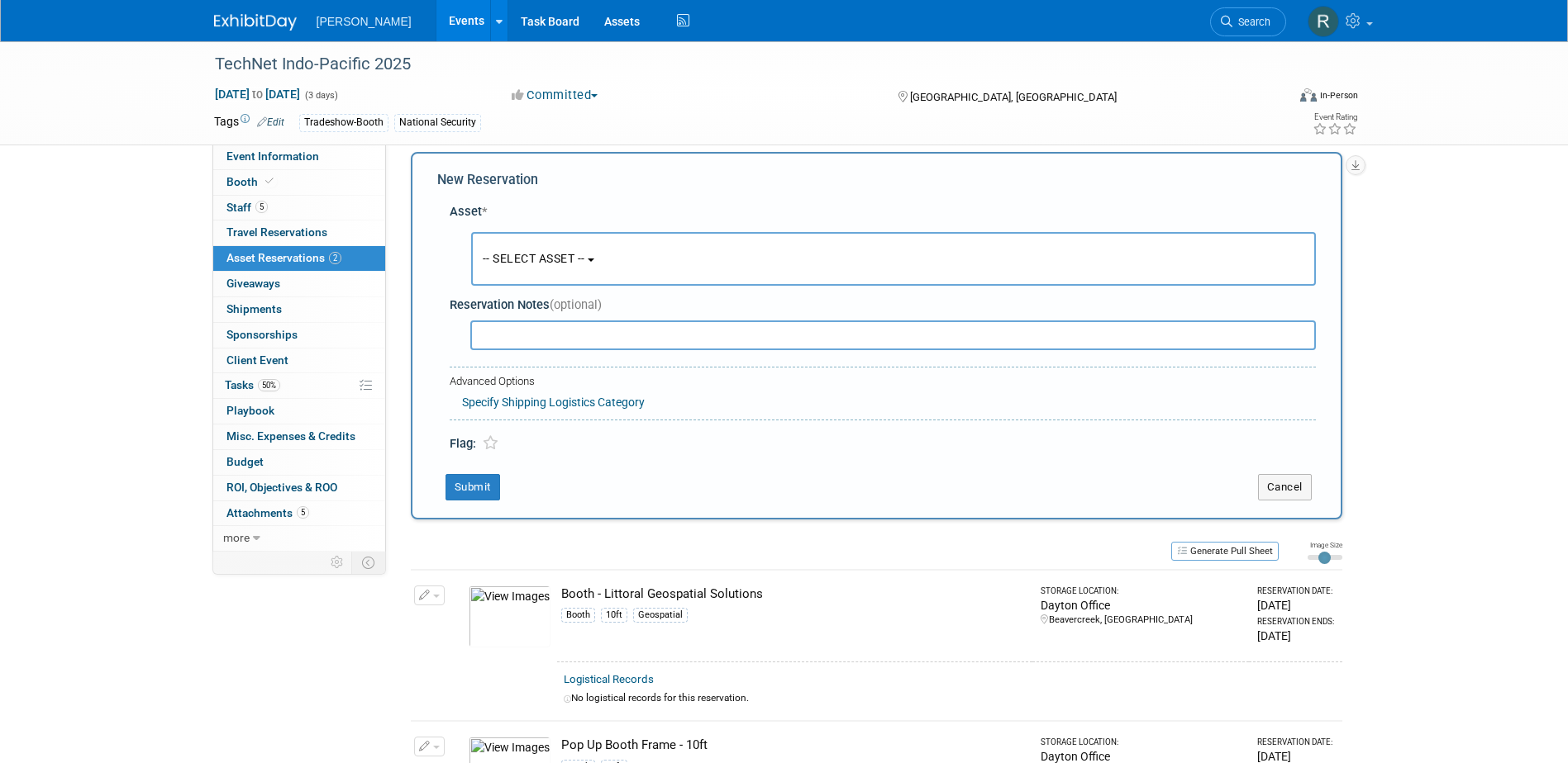
scroll to position [15, 0]
click at [482, 247] on button "-- SELECT ASSET --" at bounding box center [893, 258] width 844 height 54
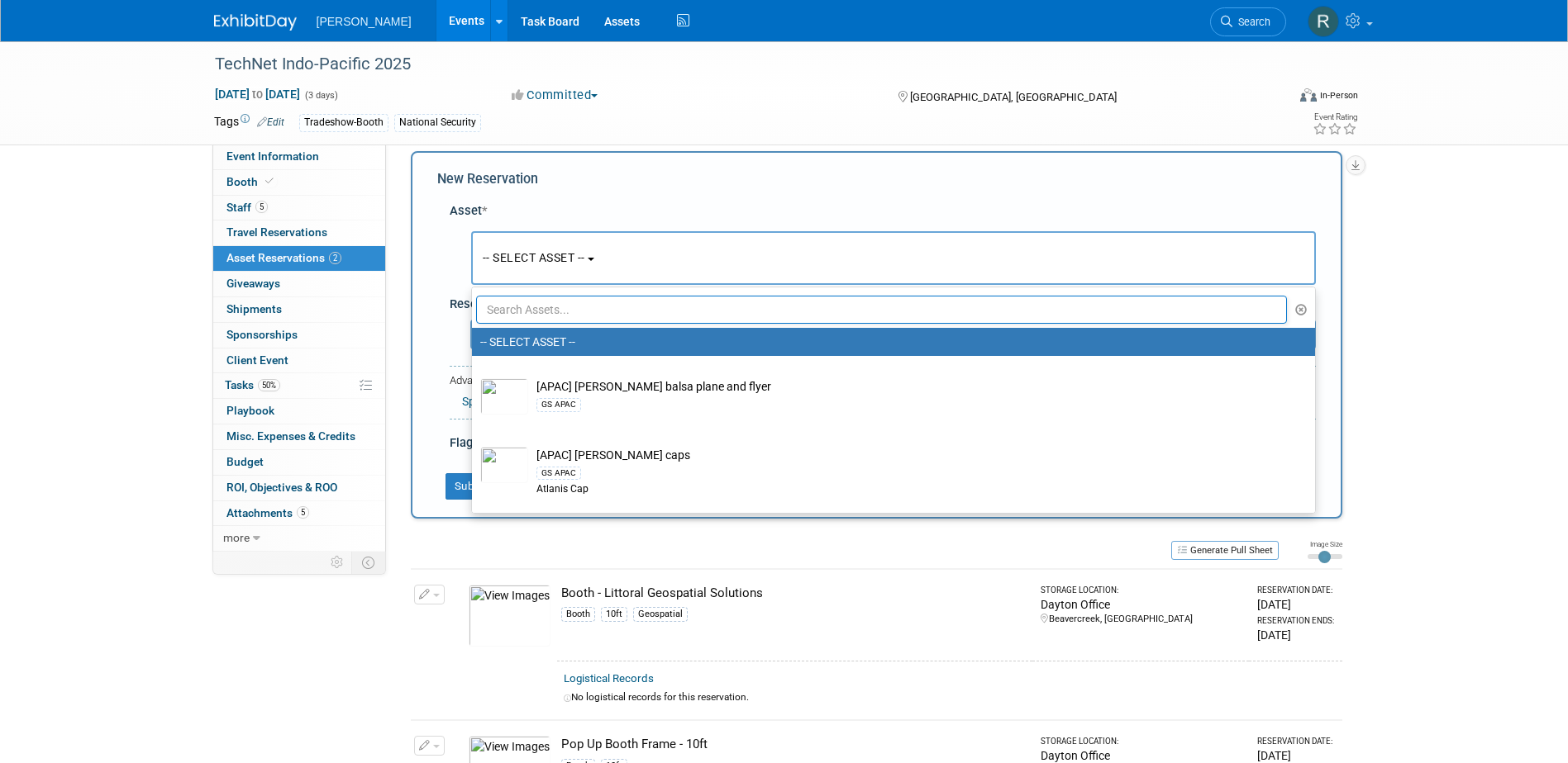
click at [501, 312] on input "text" at bounding box center [882, 310] width 812 height 28
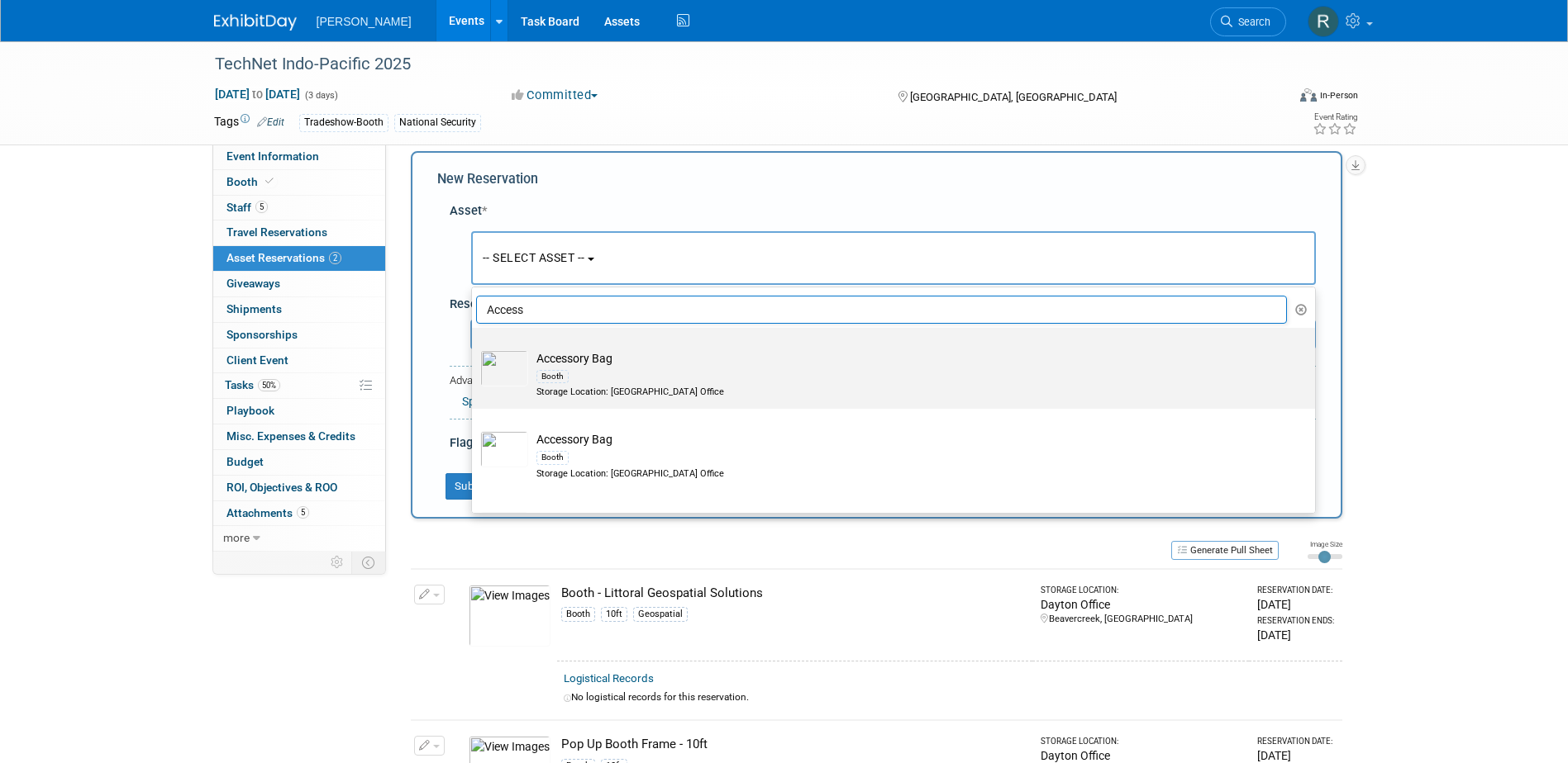
type input "Access"
click at [545, 382] on div "Booth" at bounding box center [553, 376] width 32 height 13
click at [474, 348] on input "Accessory Bag Booth Storage Location: Dayton Office" at bounding box center [469, 343] width 11 height 11
select select "10728479"
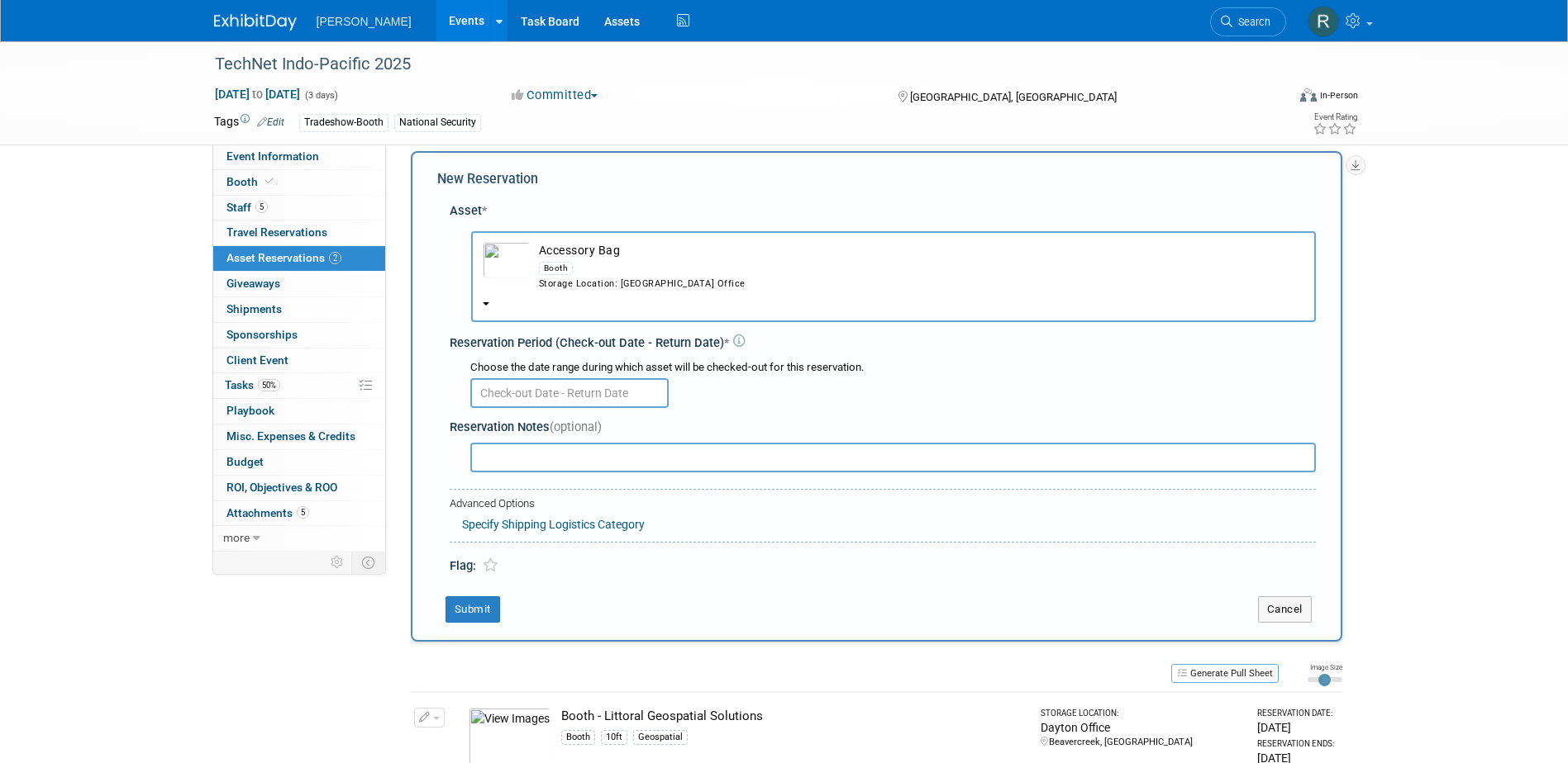
click at [518, 387] on input "text" at bounding box center [569, 393] width 198 height 30
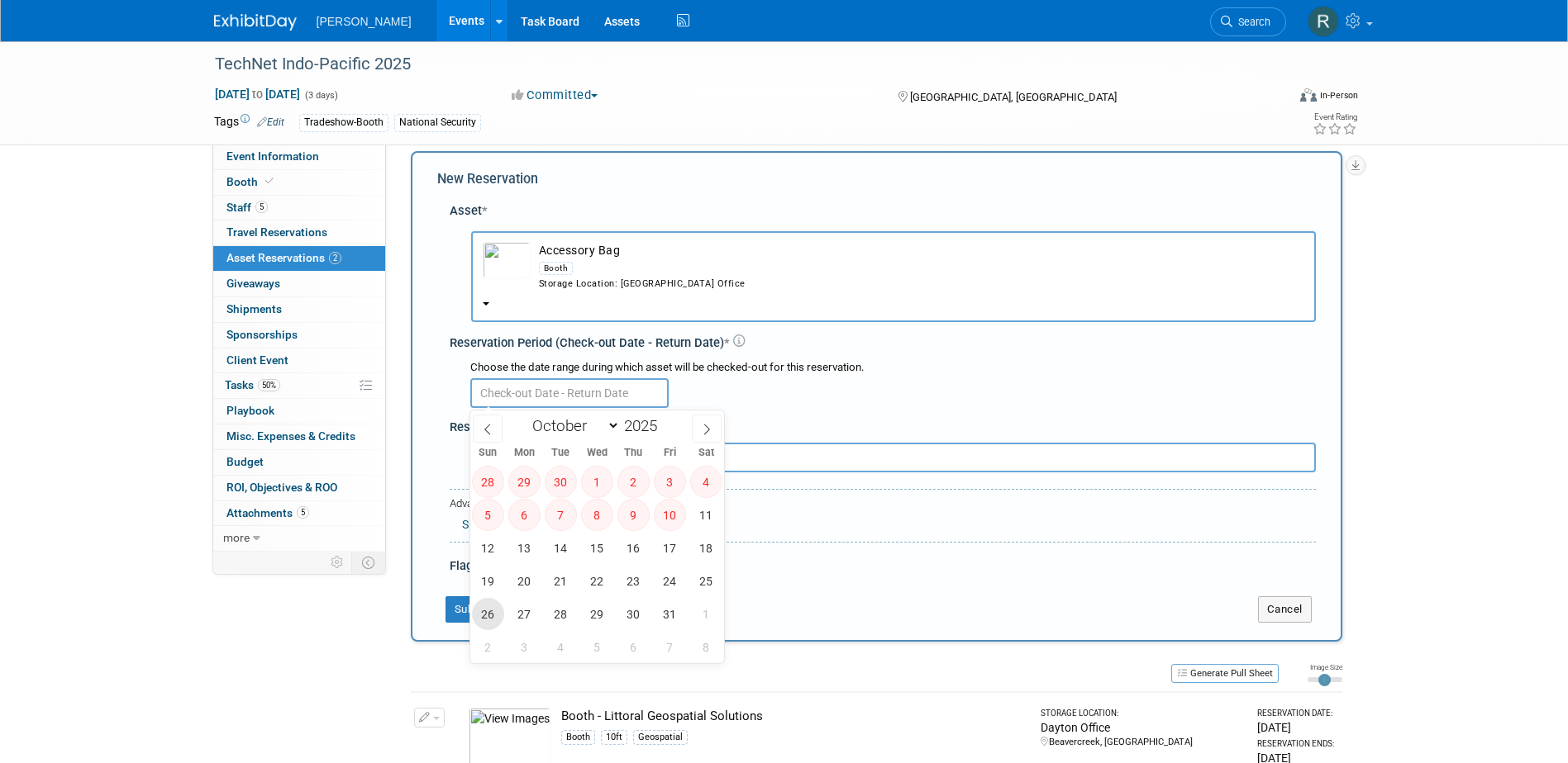
click at [483, 611] on span "26" at bounding box center [488, 615] width 32 height 32
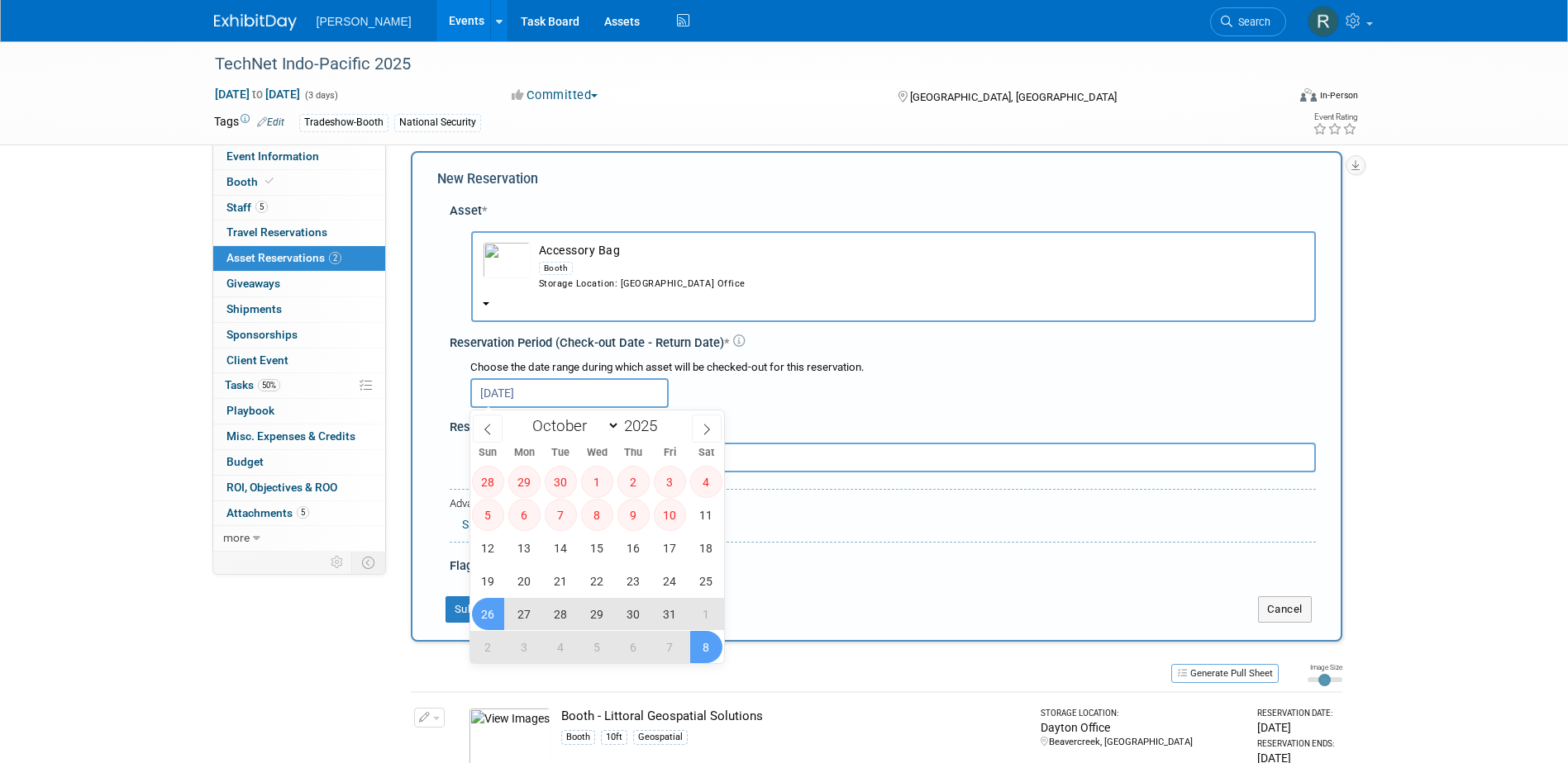
click at [703, 654] on span "8" at bounding box center [707, 648] width 32 height 32
type input "Oct 26, 2025 to Nov 8, 2025"
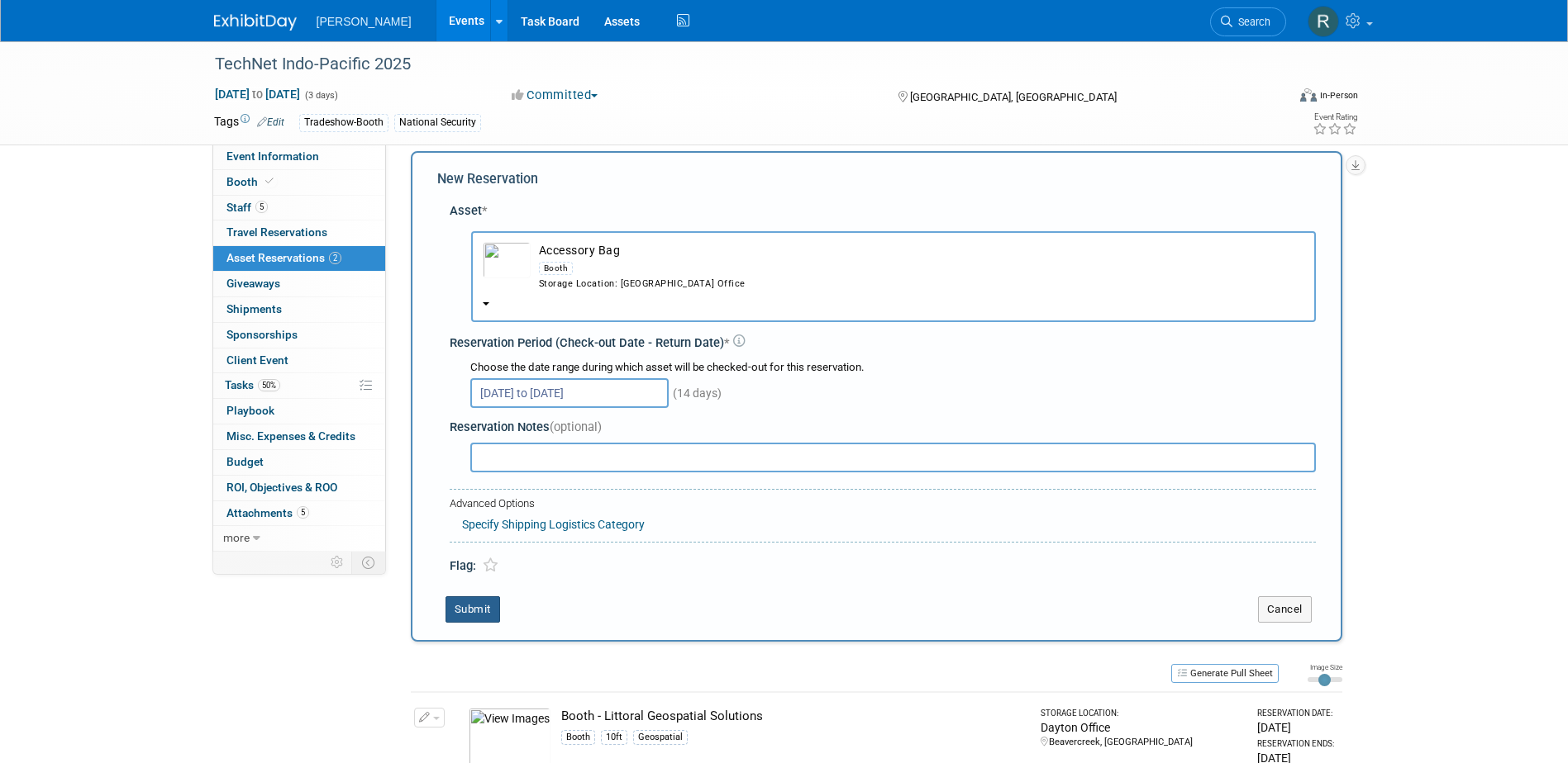
click at [482, 614] on button "Submit" at bounding box center [473, 609] width 55 height 26
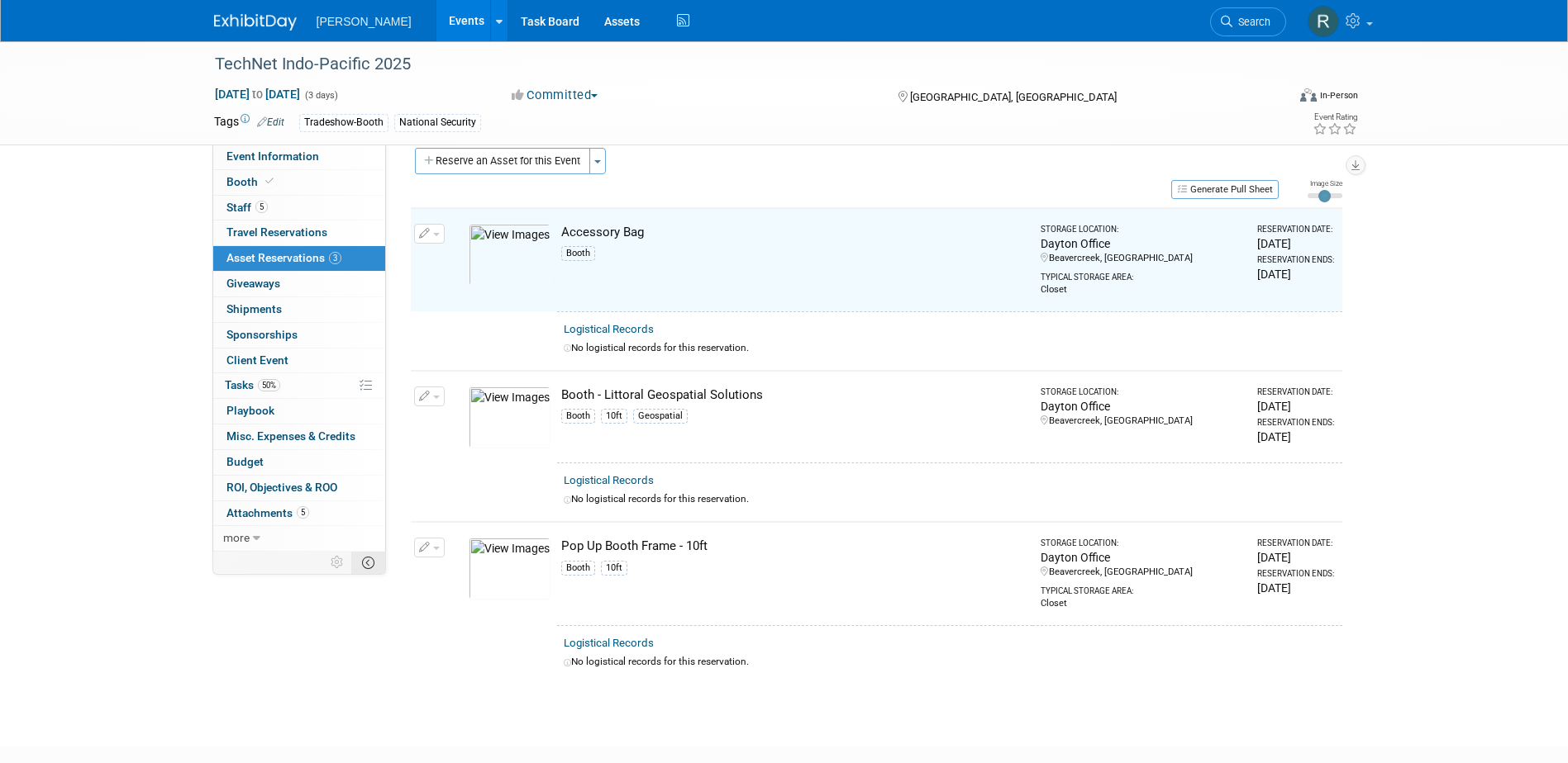
scroll to position [21, 0]
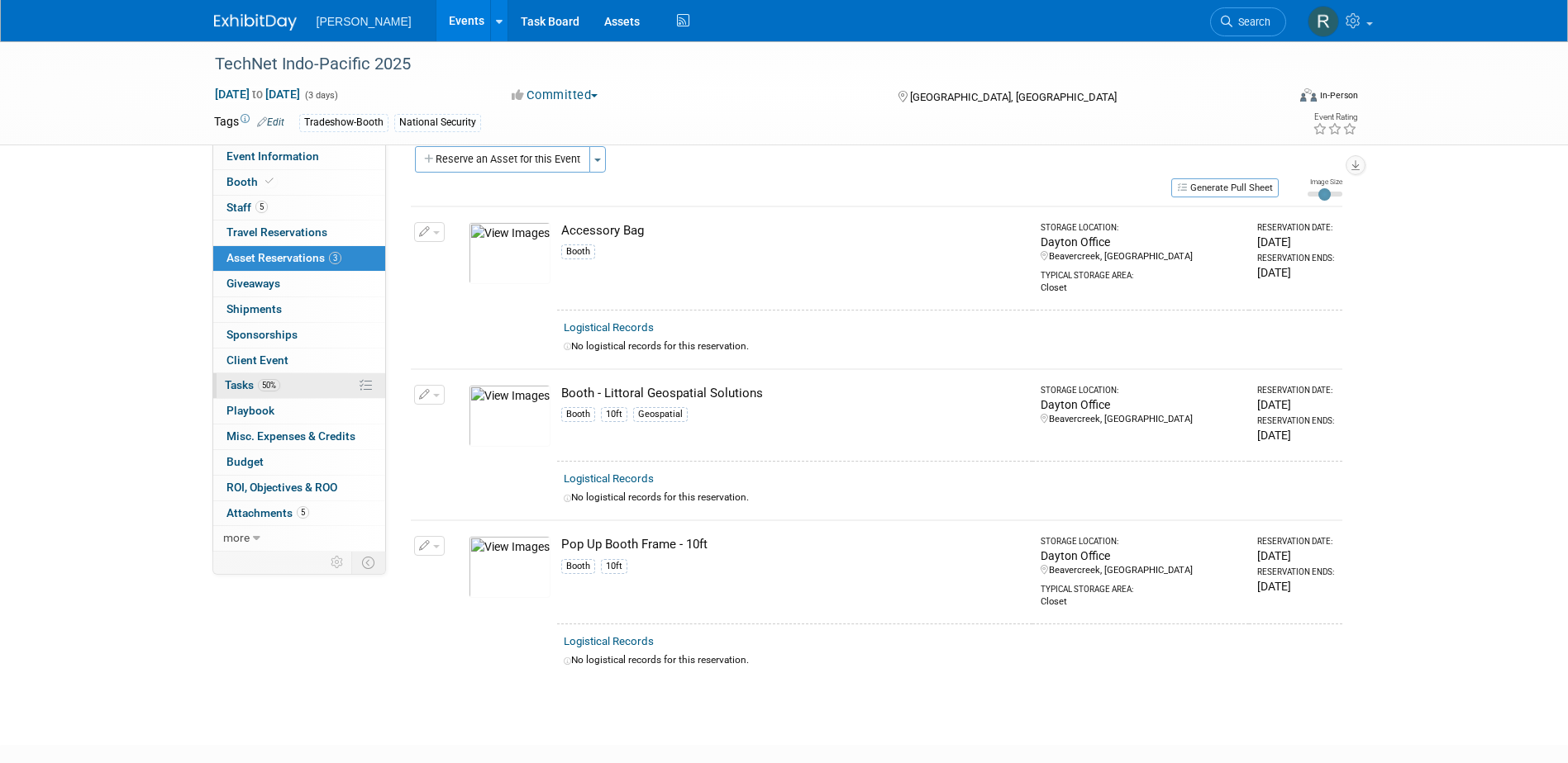
click at [248, 386] on span "Tasks 50%" at bounding box center [253, 385] width 56 height 13
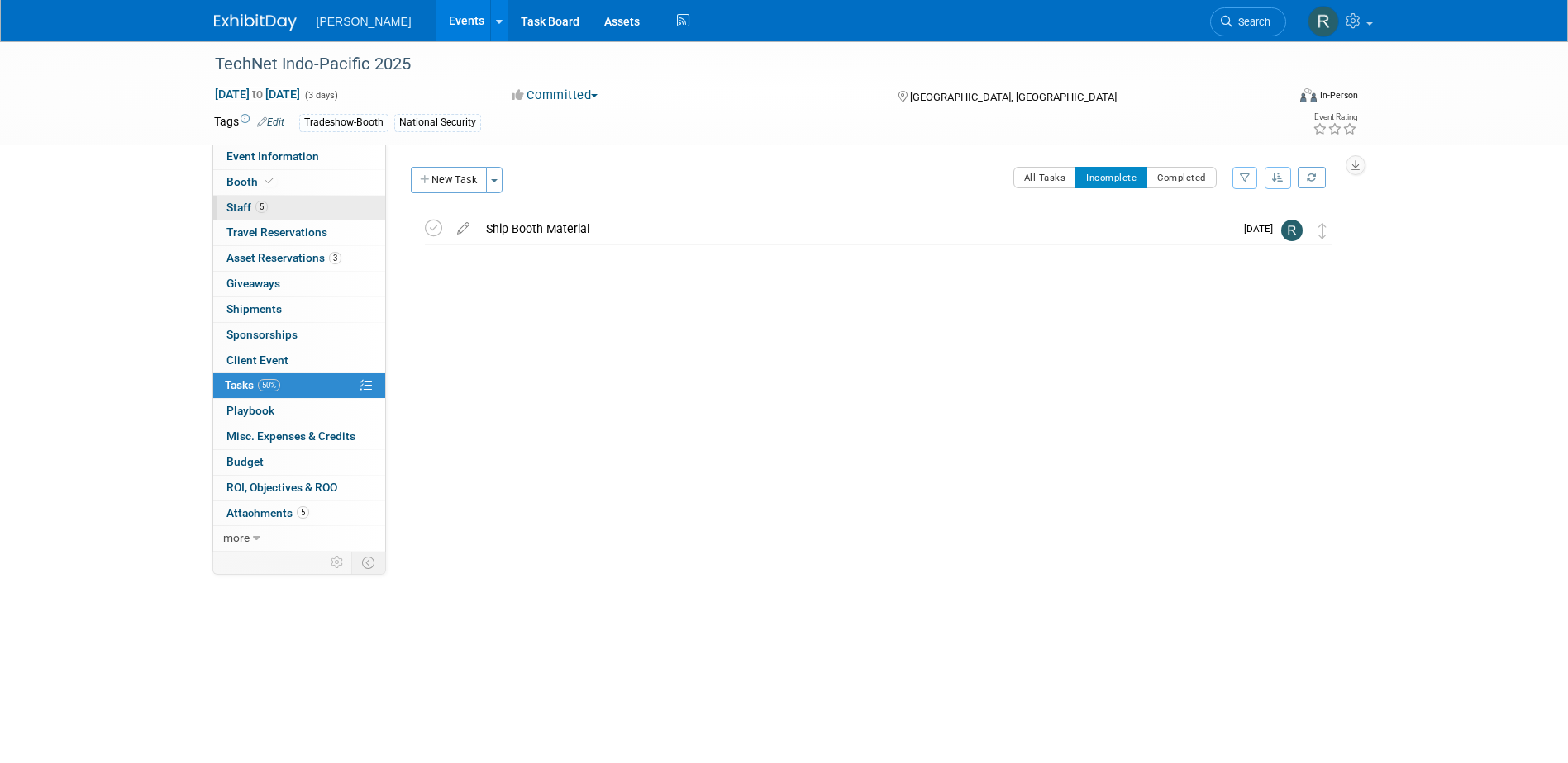
click at [278, 213] on link "5 Staff 5" at bounding box center [299, 209] width 172 height 25
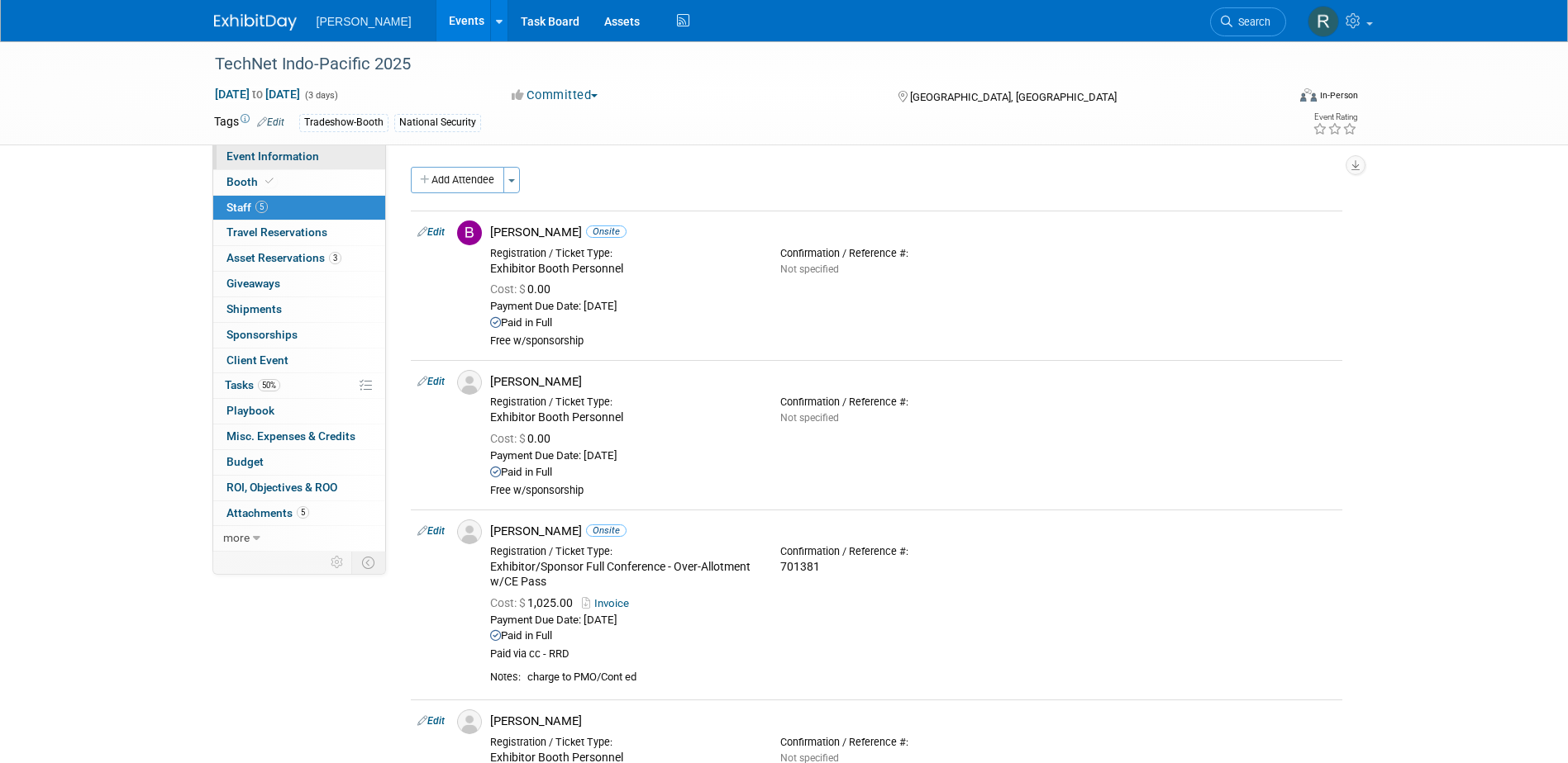
click at [262, 157] on span "Event Information" at bounding box center [273, 156] width 93 height 13
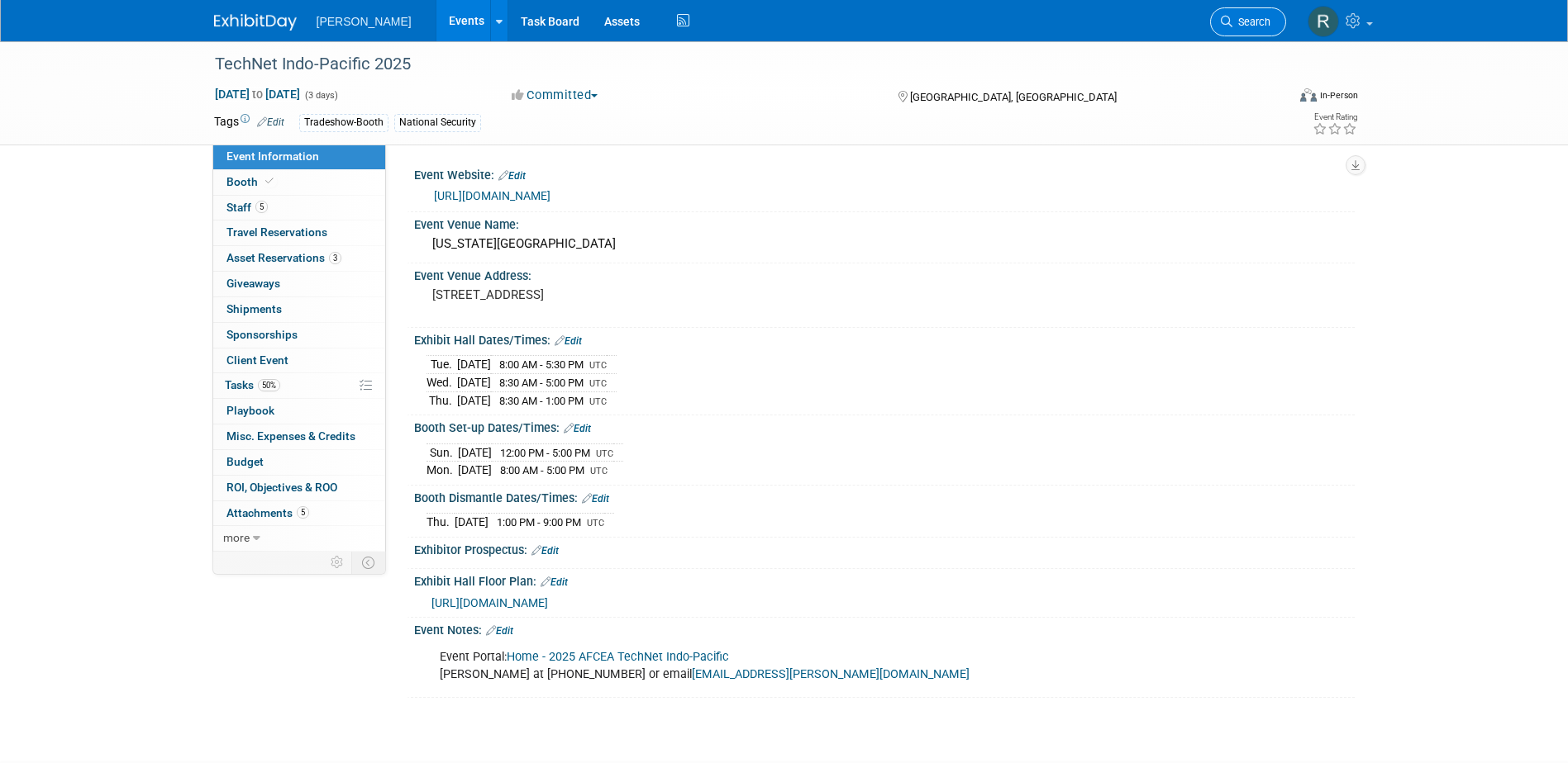
click at [1268, 15] on link "Search" at bounding box center [1248, 22] width 76 height 29
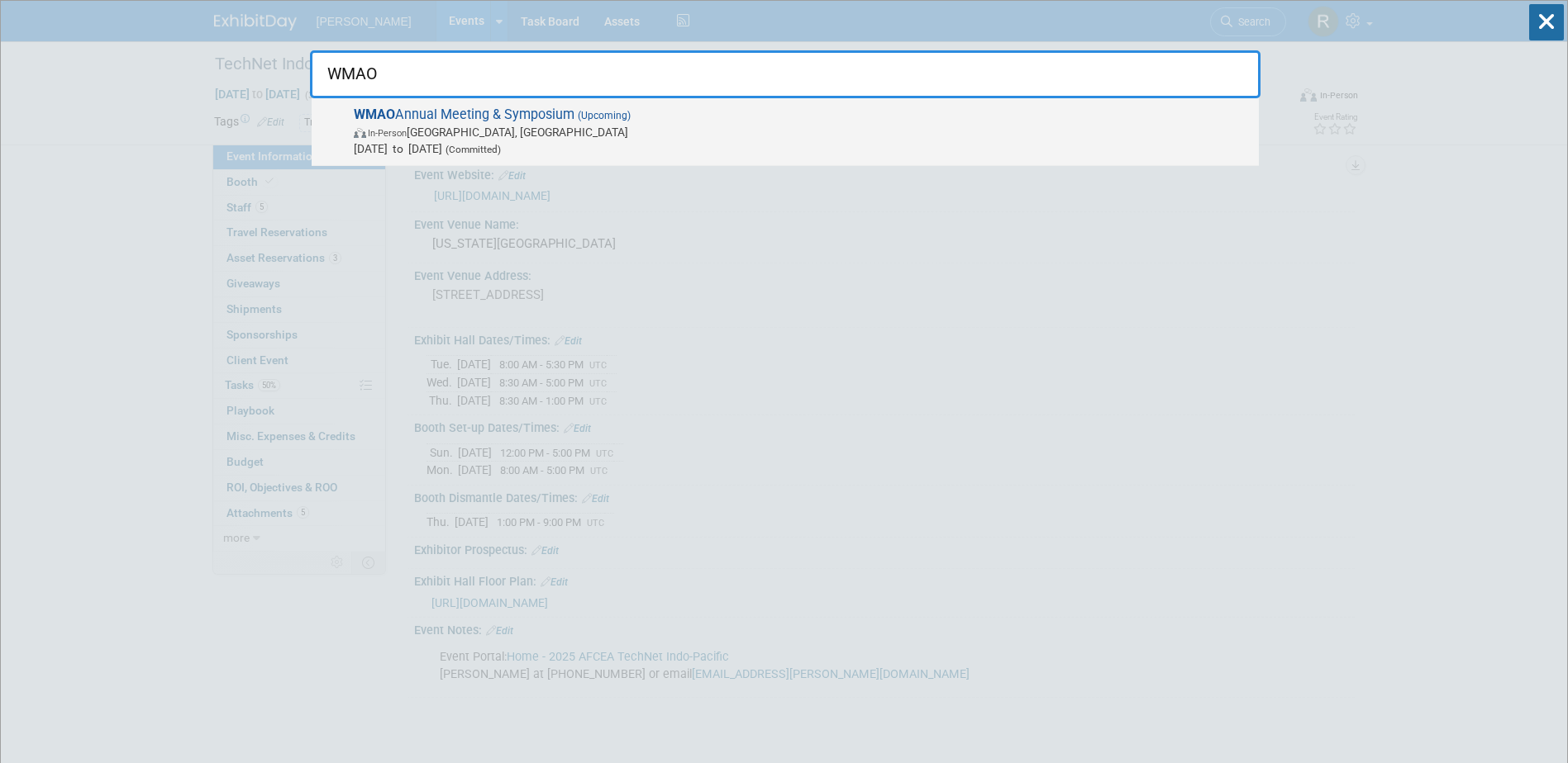
type input "WMAO"
click at [446, 125] on span "In-Person Dublin, OH" at bounding box center [802, 132] width 897 height 16
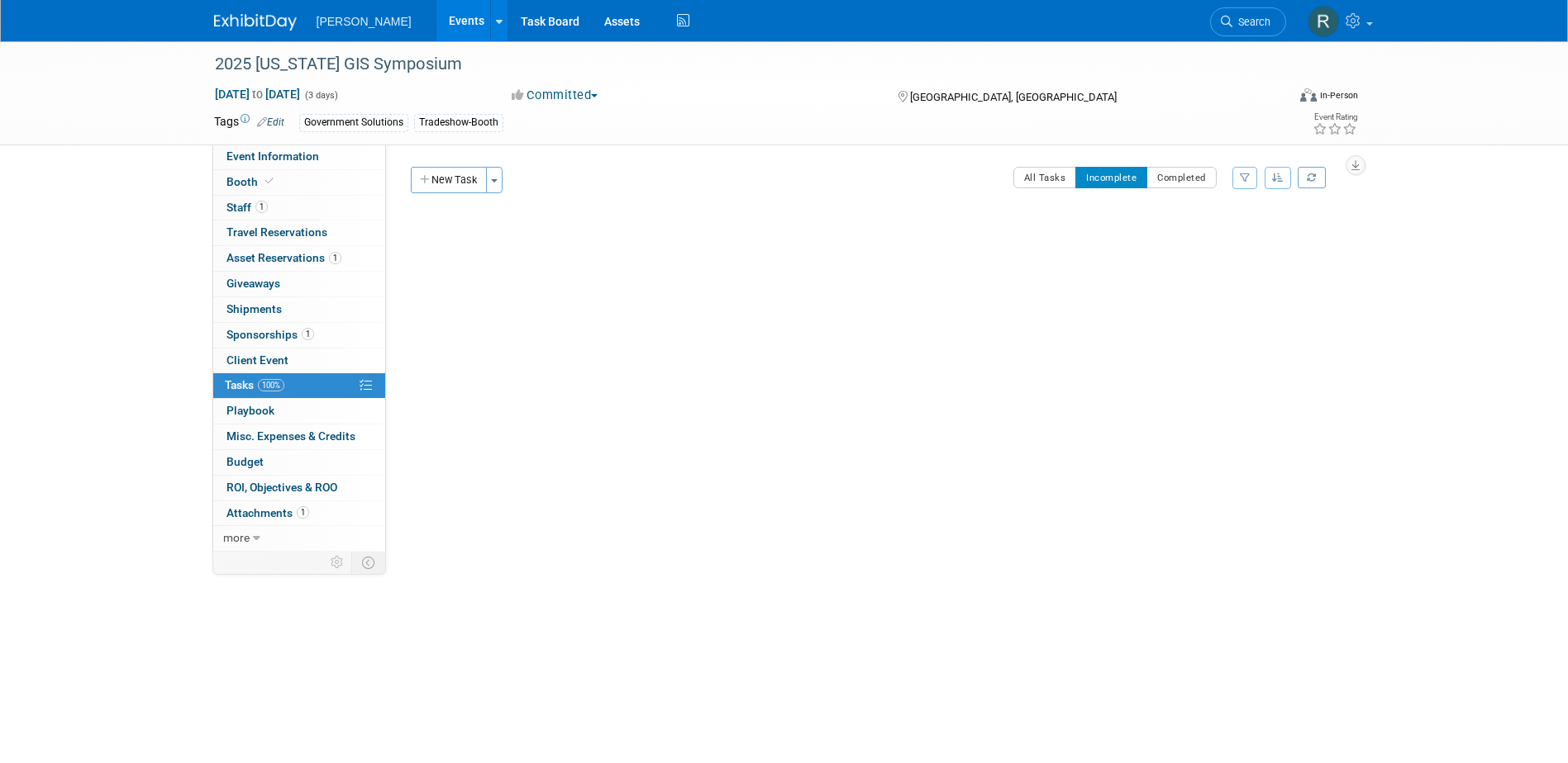
drag, startPoint x: 1246, startPoint y: 21, endPoint x: 1238, endPoint y: 25, distance: 8.9
click at [1246, 21] on span "Search" at bounding box center [1251, 22] width 38 height 13
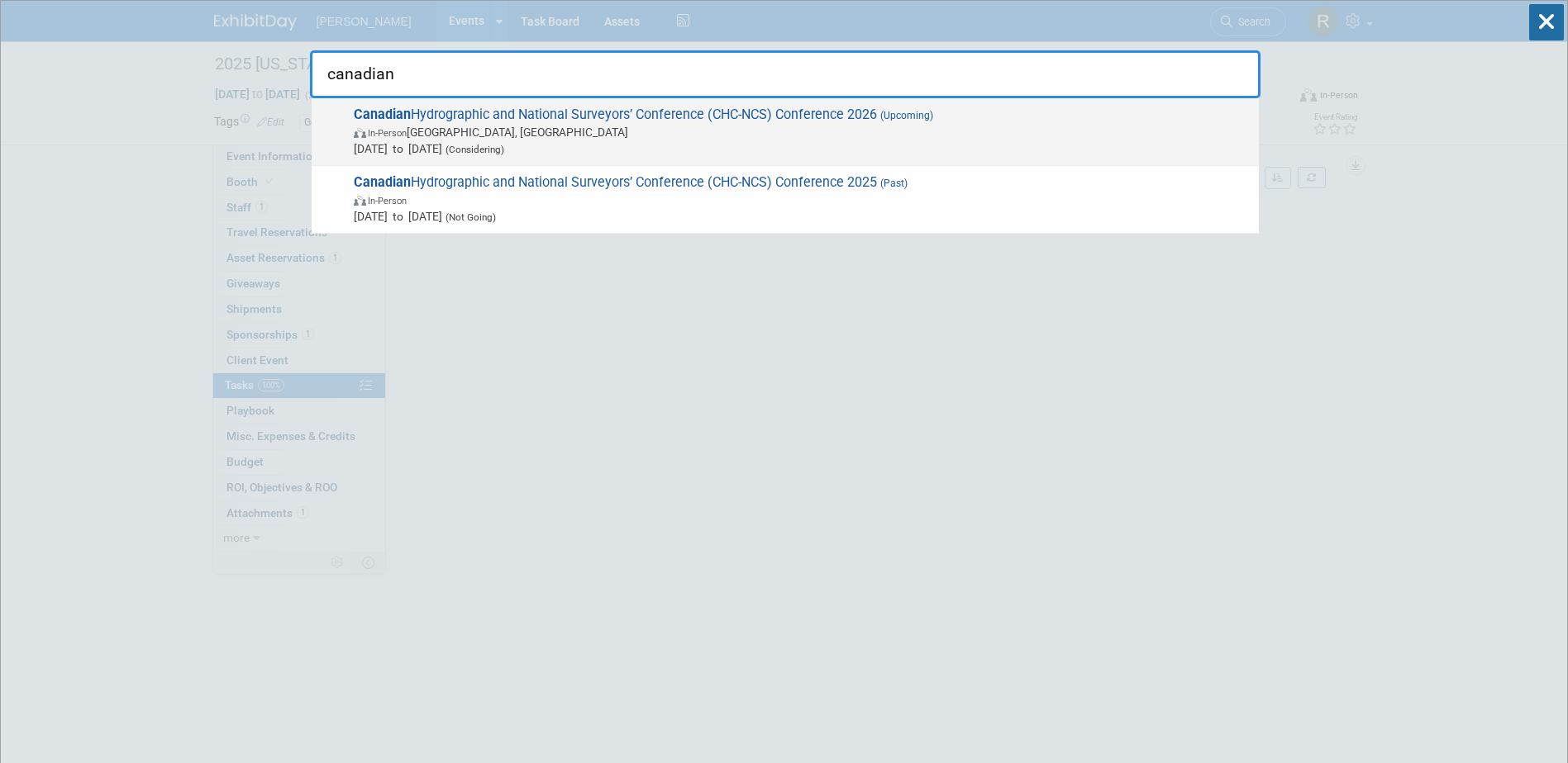
type input "canadian"
click at [457, 117] on span "Canadian Hydrographic and National Surveyors’ Conference (CHC-NCS) Conference 2…" at bounding box center [799, 131] width 902 height 50
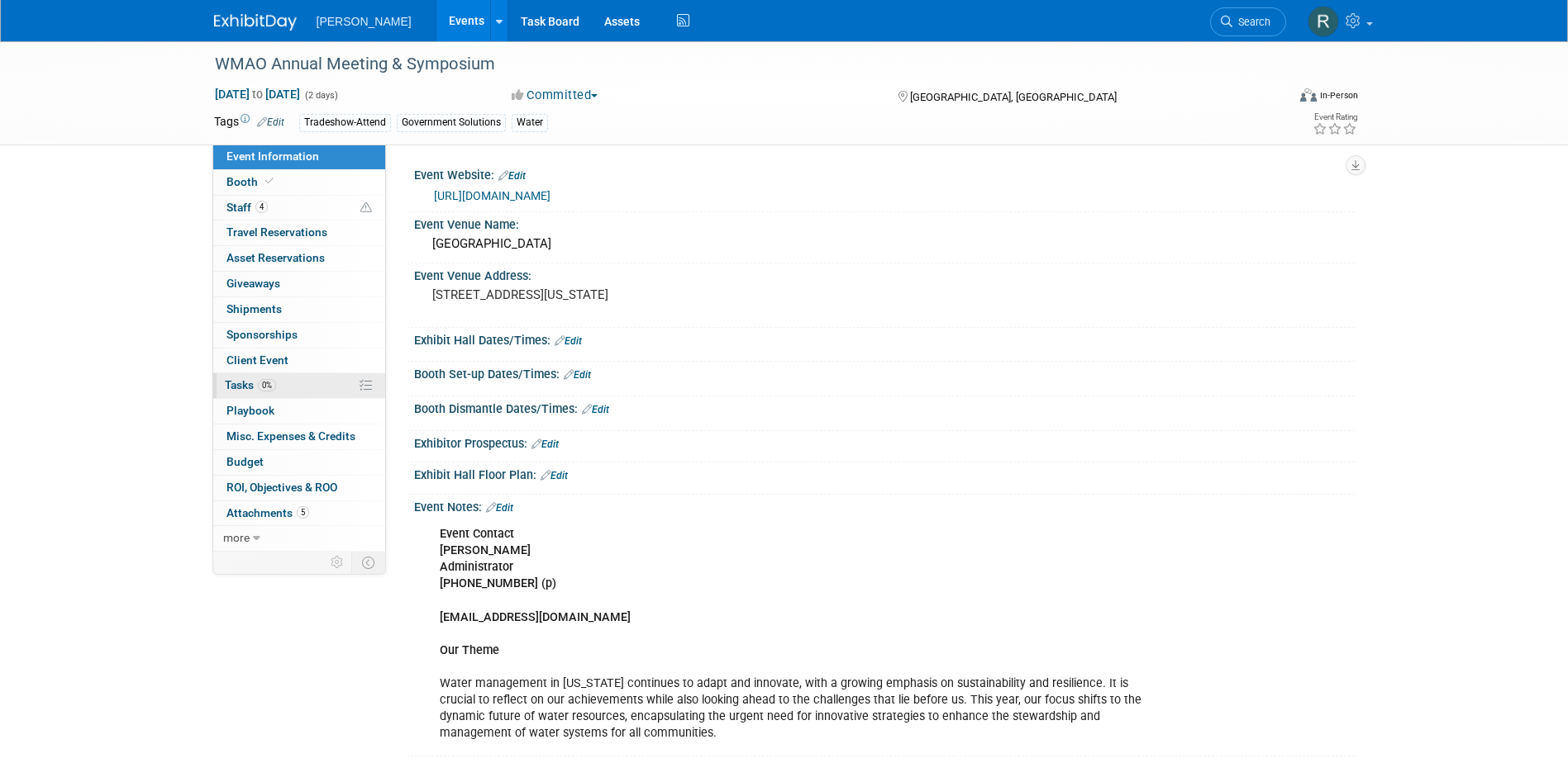
click at [256, 389] on span "Tasks 0%" at bounding box center [250, 385] width 51 height 13
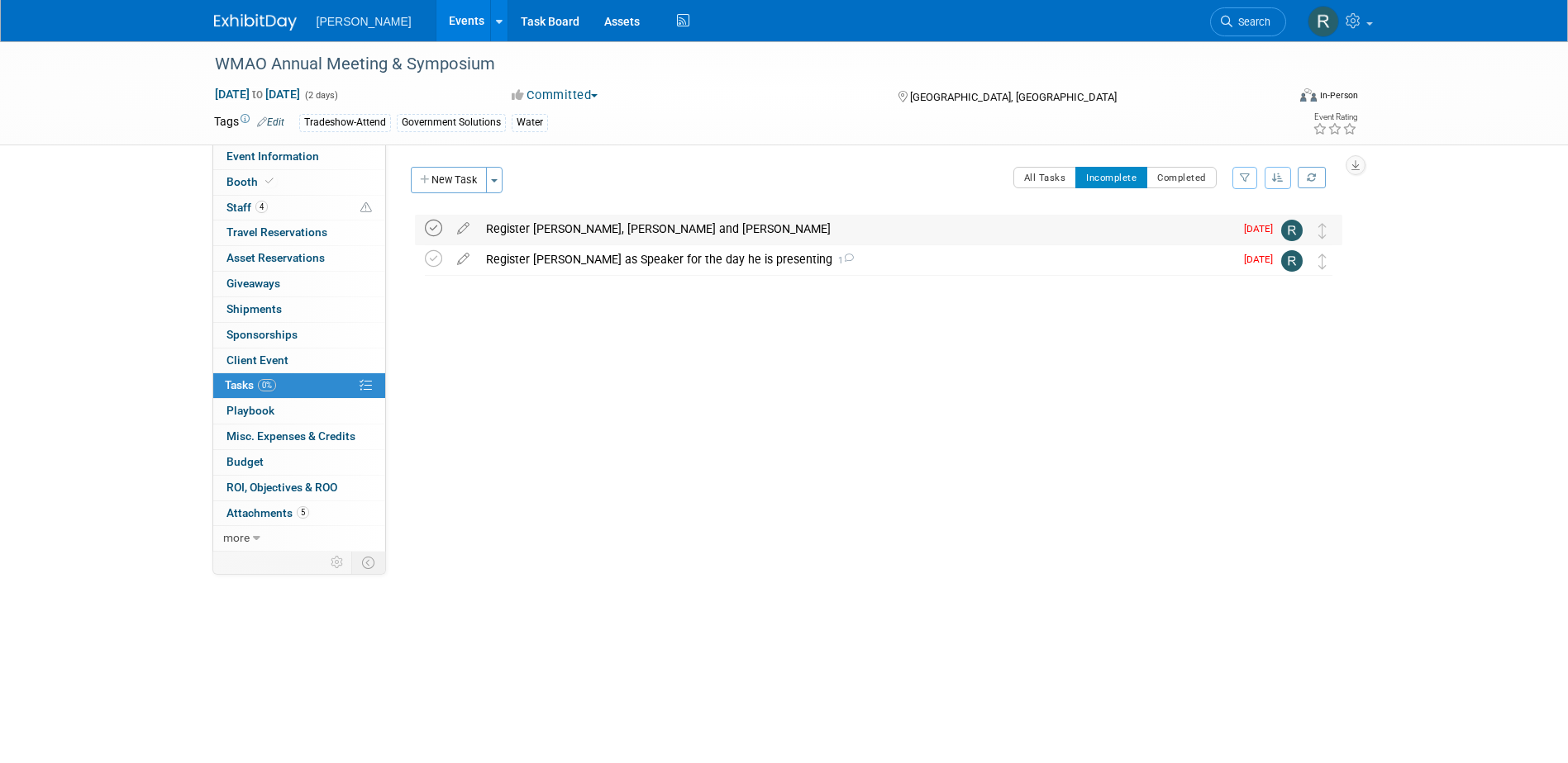
click at [431, 224] on icon at bounding box center [433, 228] width 17 height 17
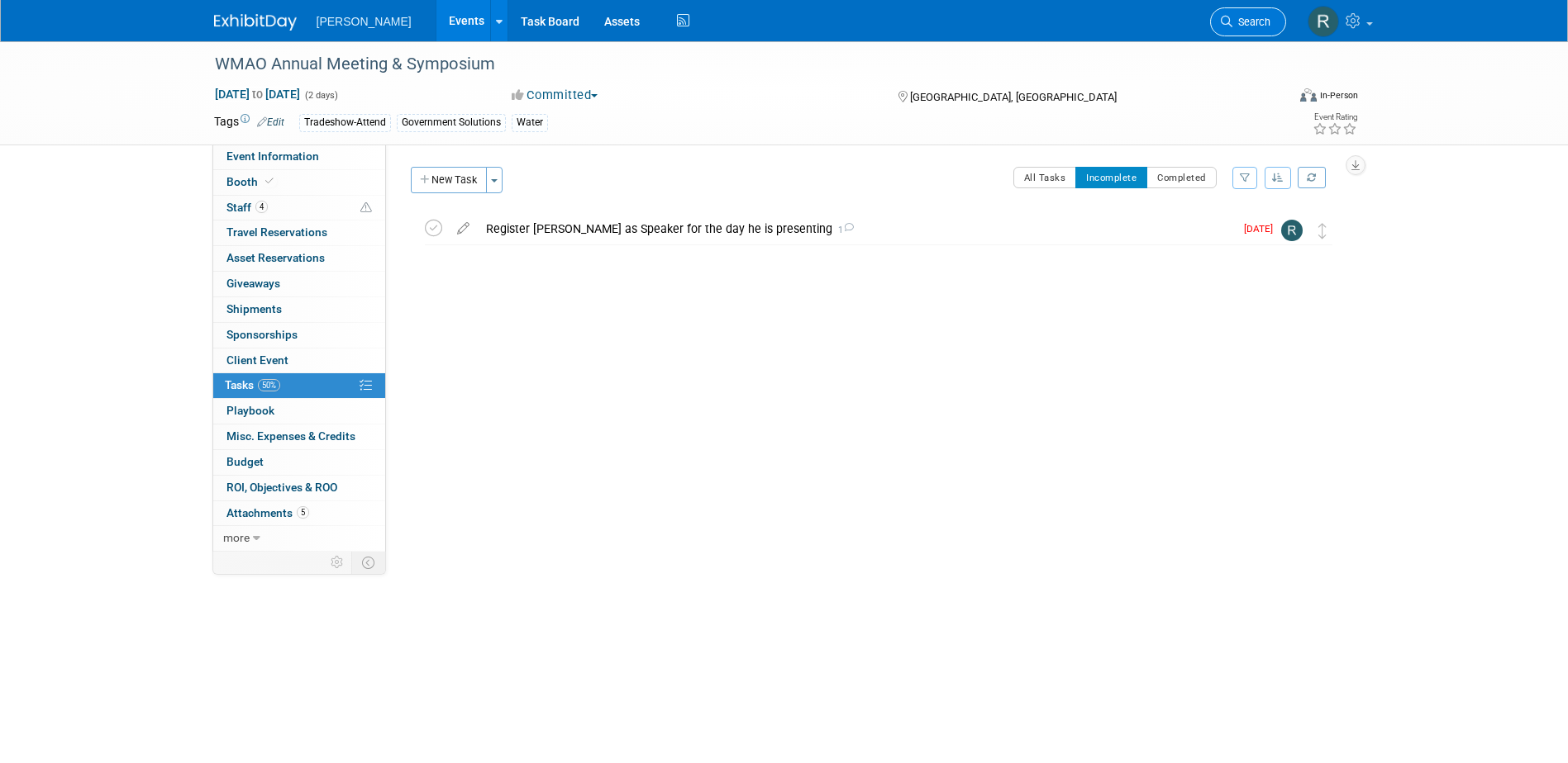
click at [1248, 18] on span "Search" at bounding box center [1251, 22] width 38 height 13
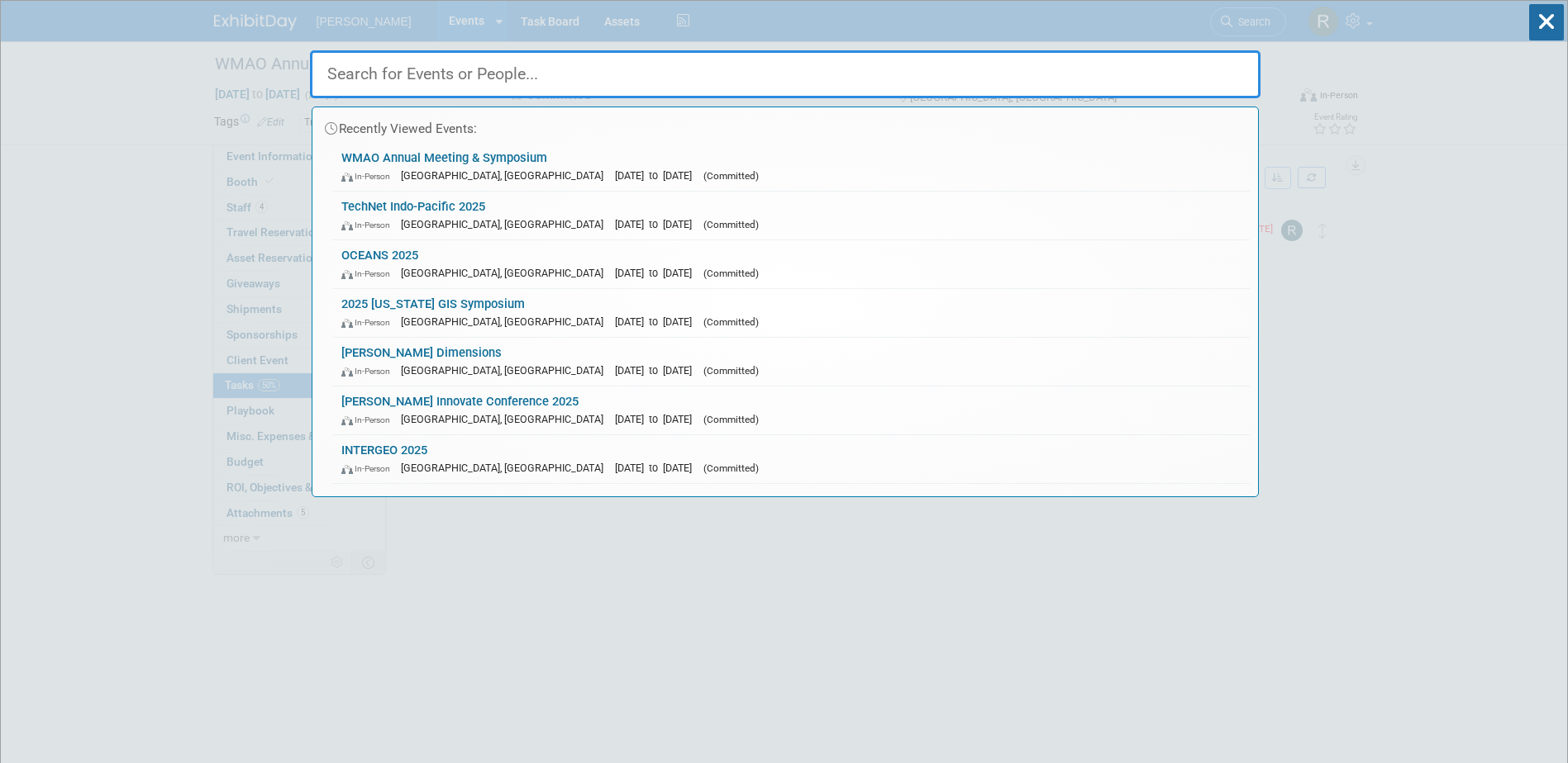
paste input "NASTT"
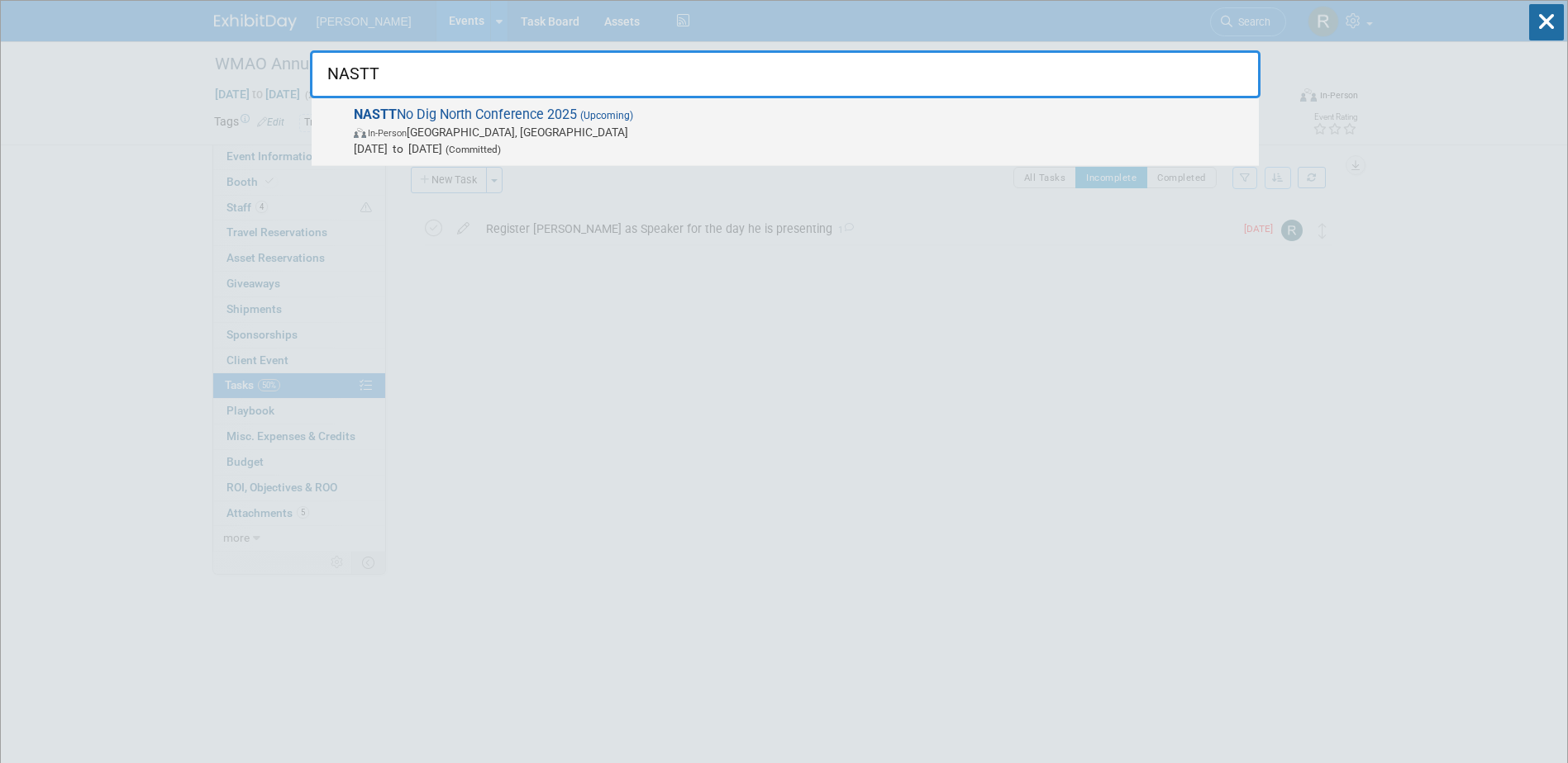
type input "NASTT"
click at [561, 141] on span "[DATE] to [DATE] (Committed)" at bounding box center [802, 148] width 897 height 16
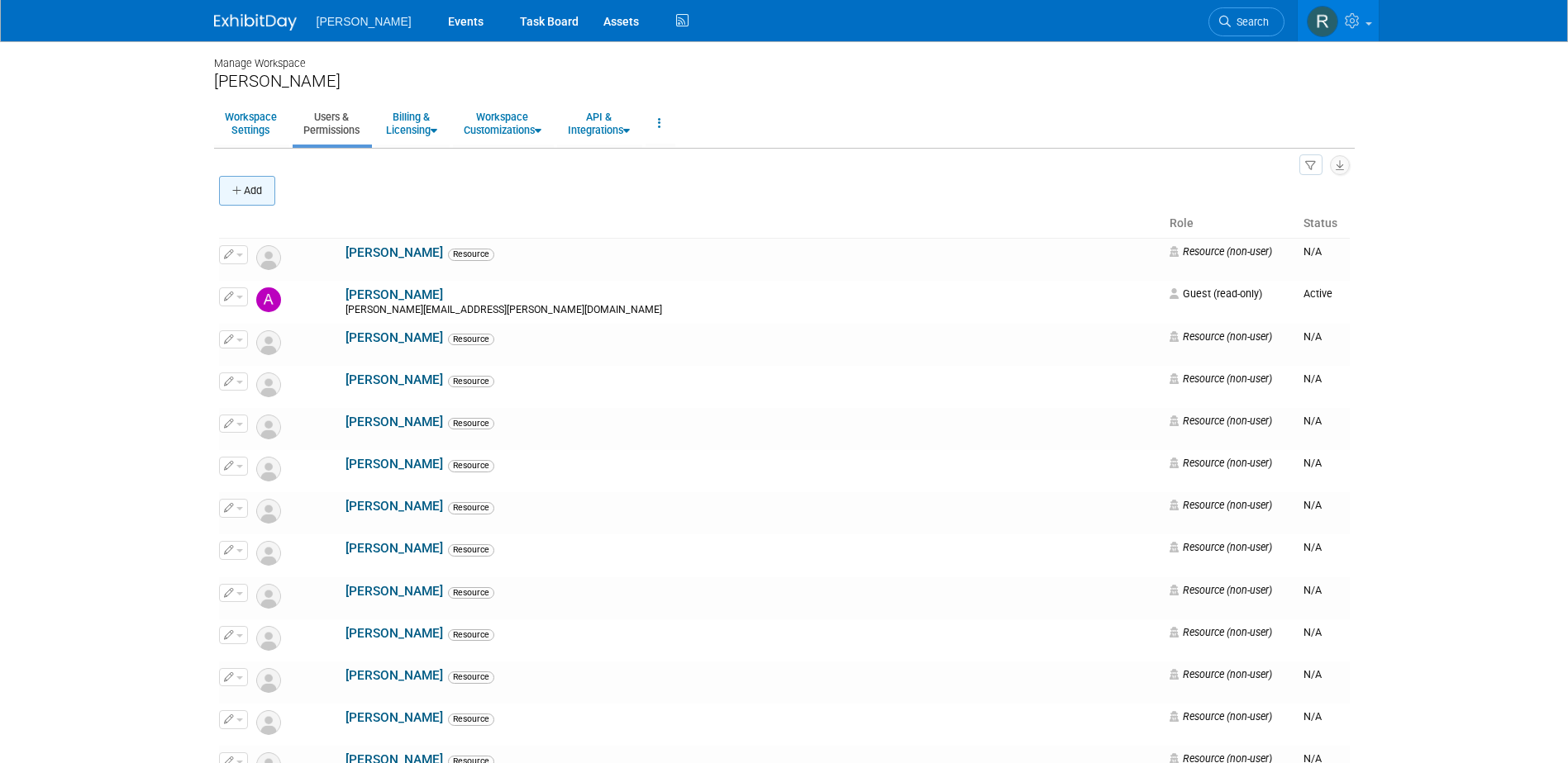
click at [265, 183] on button "Add" at bounding box center [247, 191] width 56 height 30
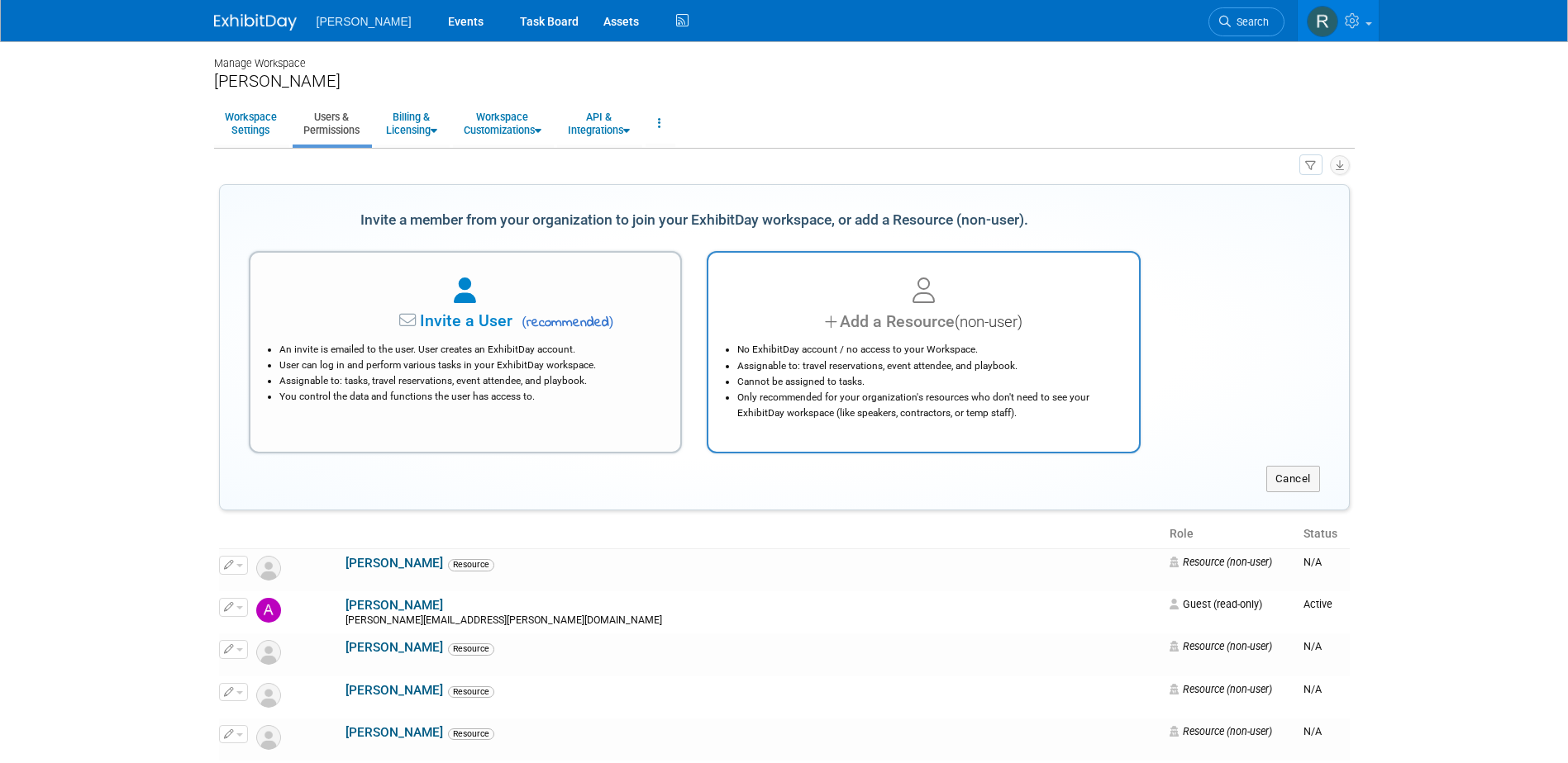
click at [826, 367] on li "Assignable to: travel reservations, event attendee, and playbook." at bounding box center [927, 366] width 381 height 15
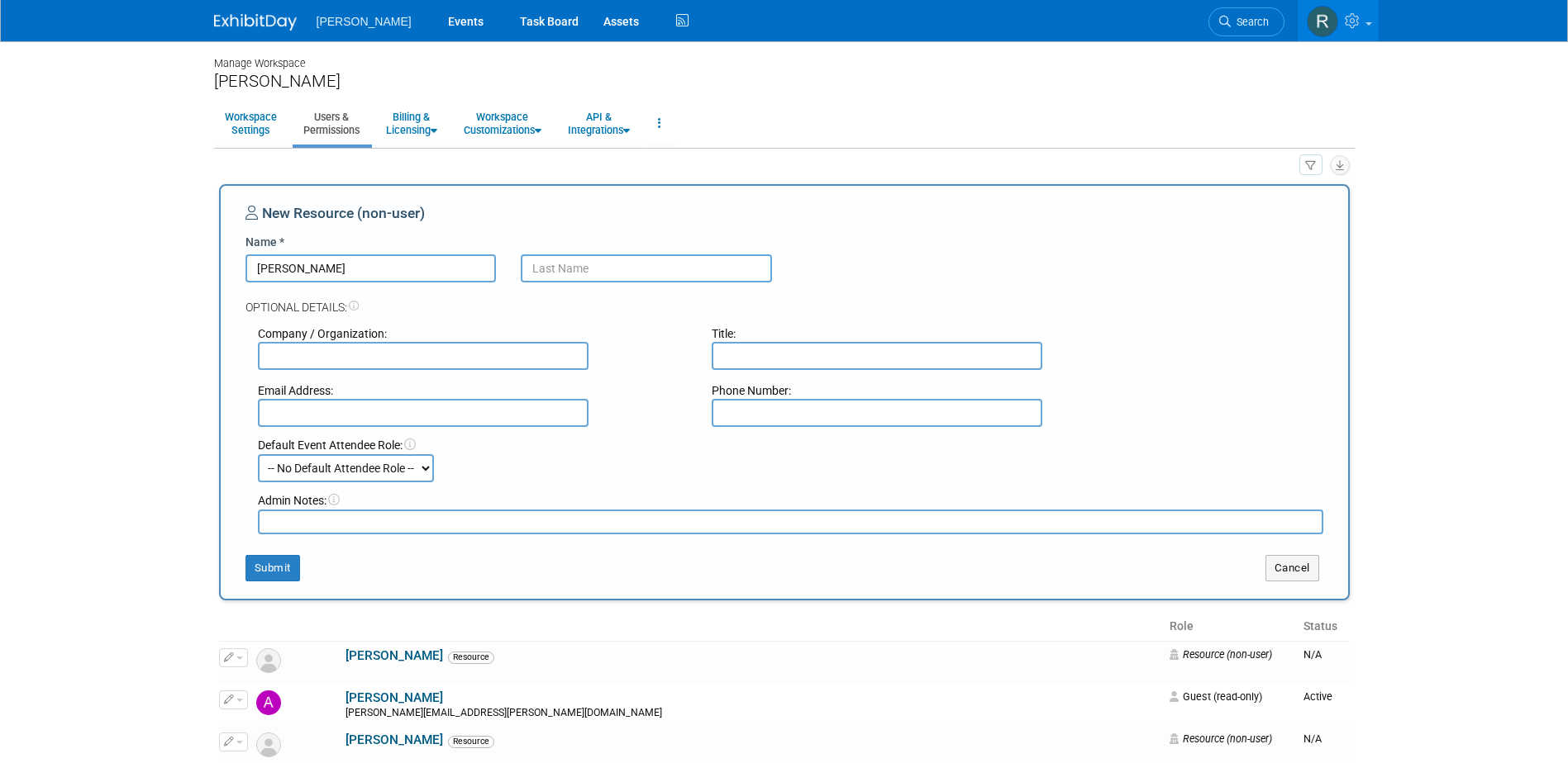
type input "Greg"
type input "Jones"
type input "greg.jones@woolpert.com"
click at [263, 568] on button "Submit" at bounding box center [273, 568] width 55 height 26
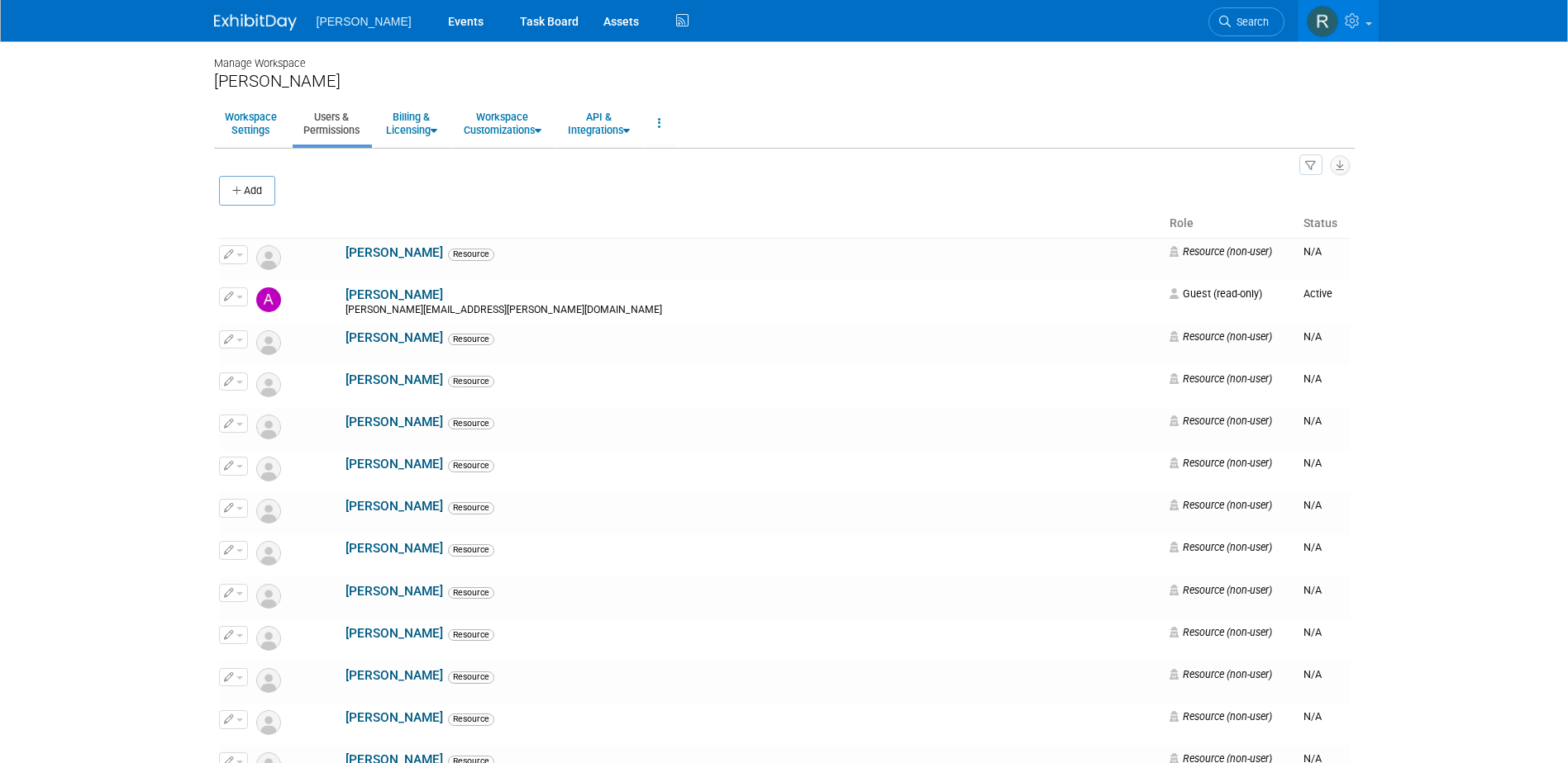
click at [826, 187] on div "Add" at bounding box center [784, 193] width 1131 height 35
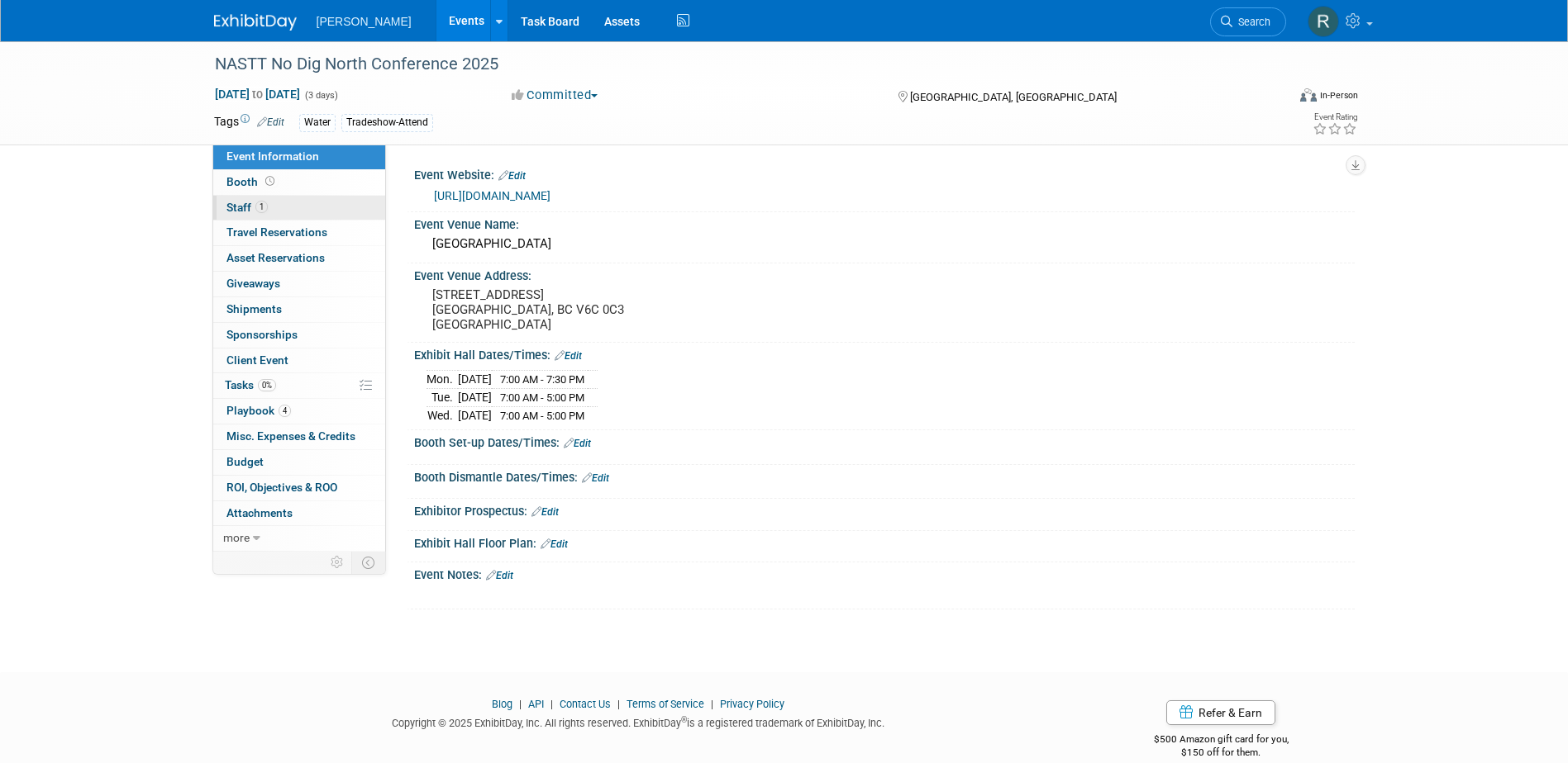
click at [273, 211] on link "1 Staff 1" at bounding box center [299, 209] width 172 height 25
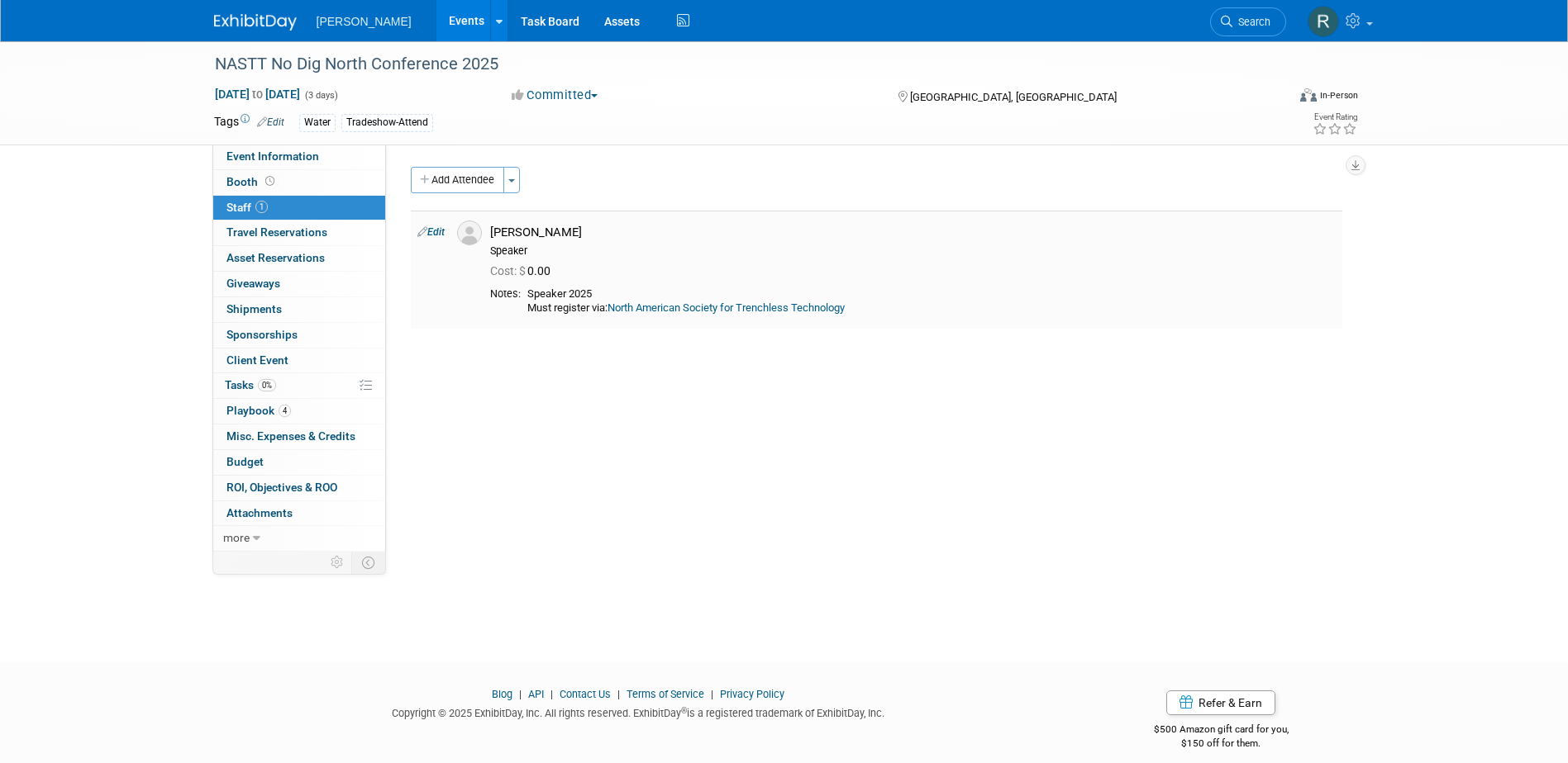
click at [691, 308] on link "North American Society for Trenchless Technology" at bounding box center [726, 308] width 238 height 13
click at [1239, 16] on span "Search" at bounding box center [1251, 22] width 38 height 13
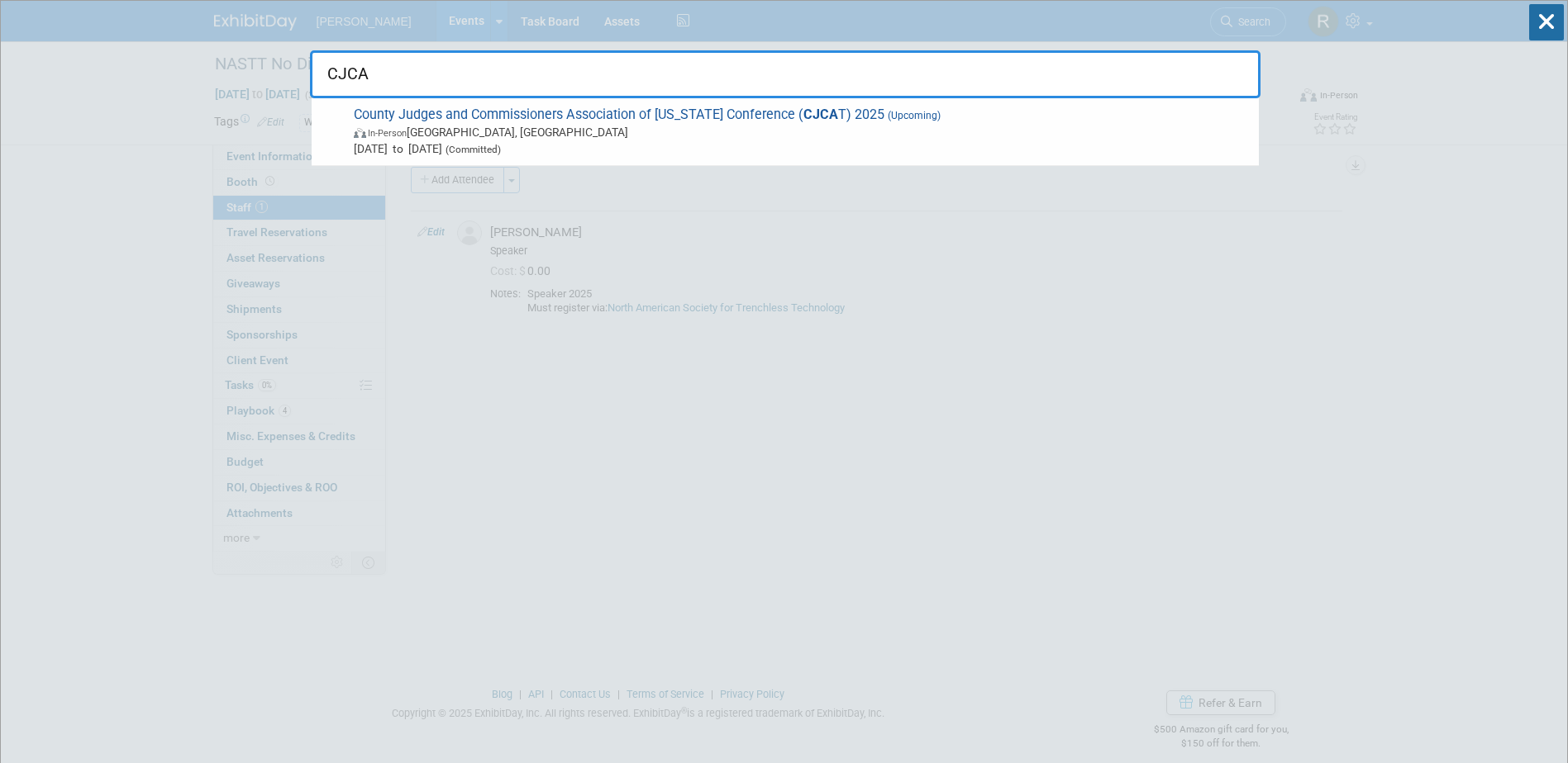
type input "CJCAT"
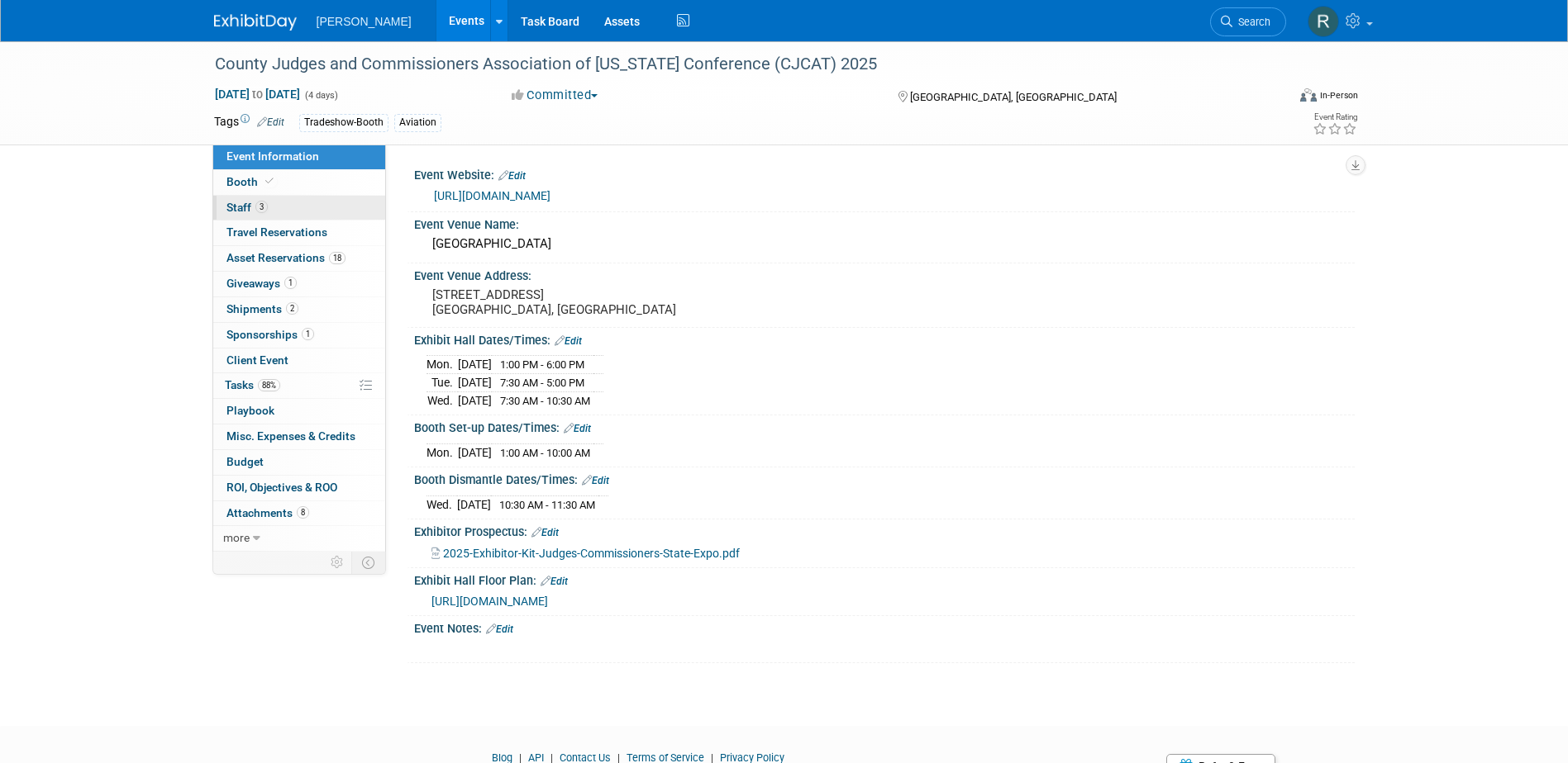
click at [299, 197] on link "3 Staff 3" at bounding box center [299, 209] width 172 height 25
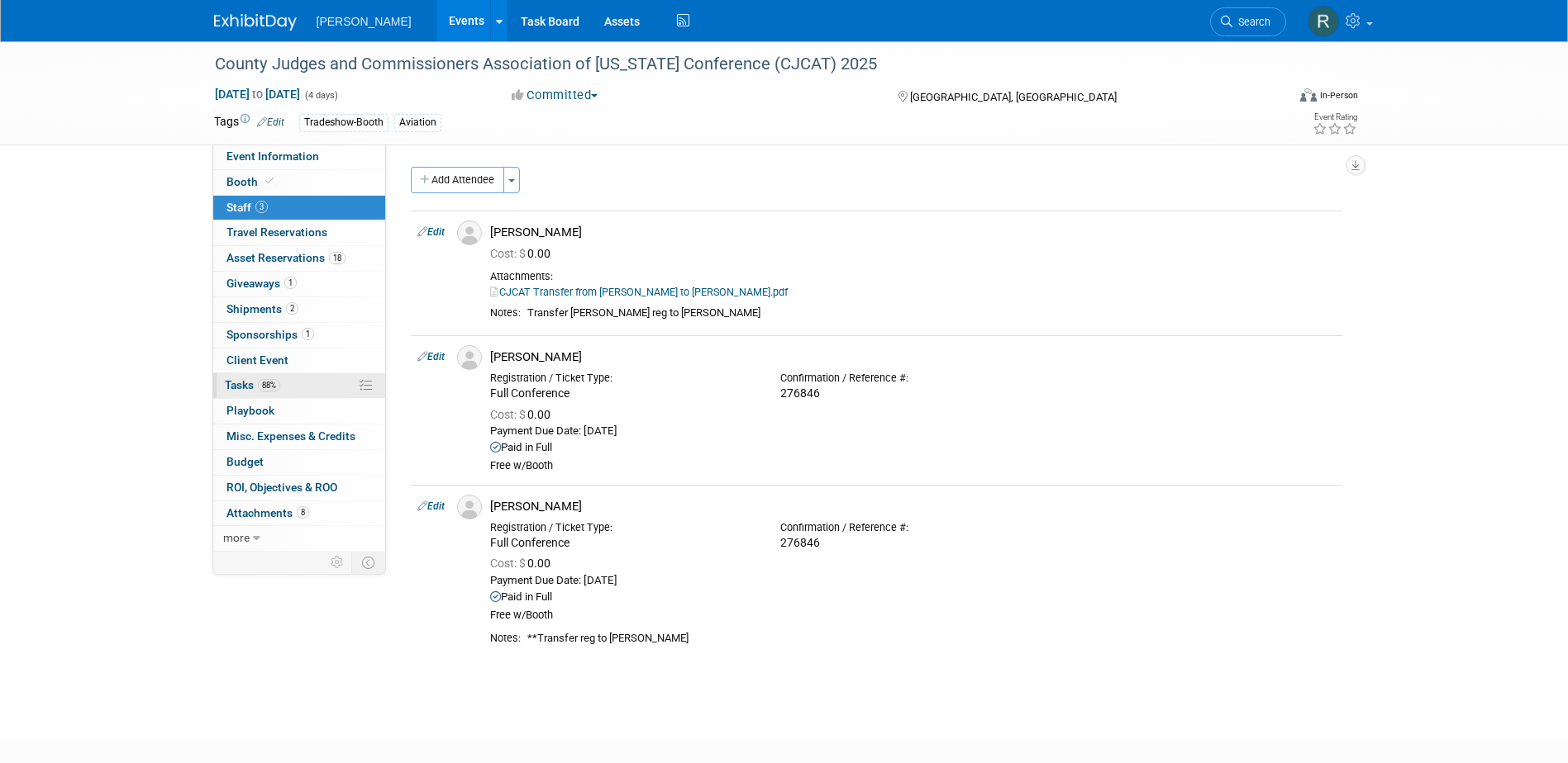
drag, startPoint x: 237, startPoint y: 393, endPoint x: 246, endPoint y: 393, distance: 9.0
click at [237, 394] on link "88% Tasks 88%" at bounding box center [299, 386] width 172 height 25
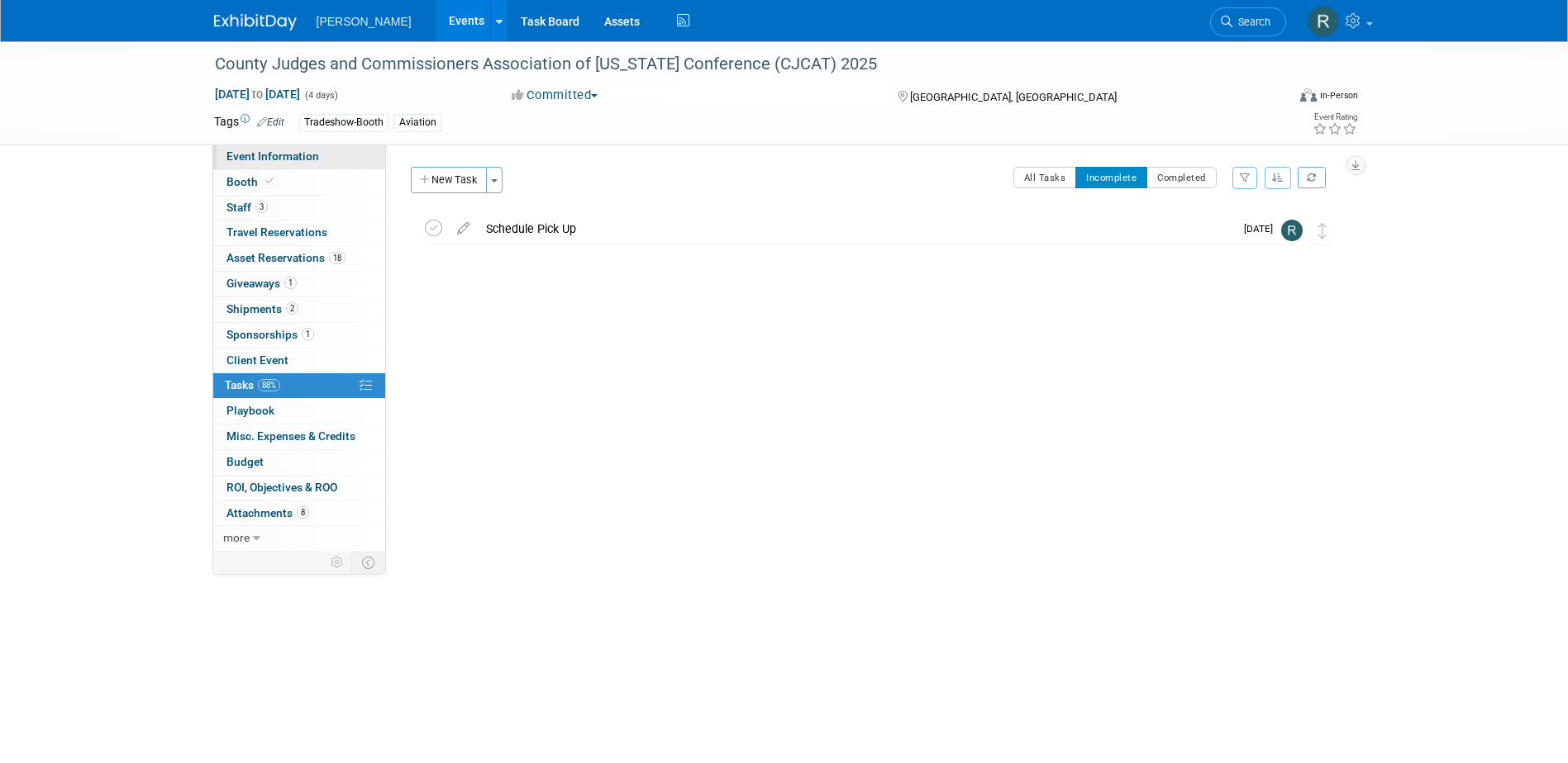
click at [257, 160] on span "Event Information" at bounding box center [273, 156] width 93 height 13
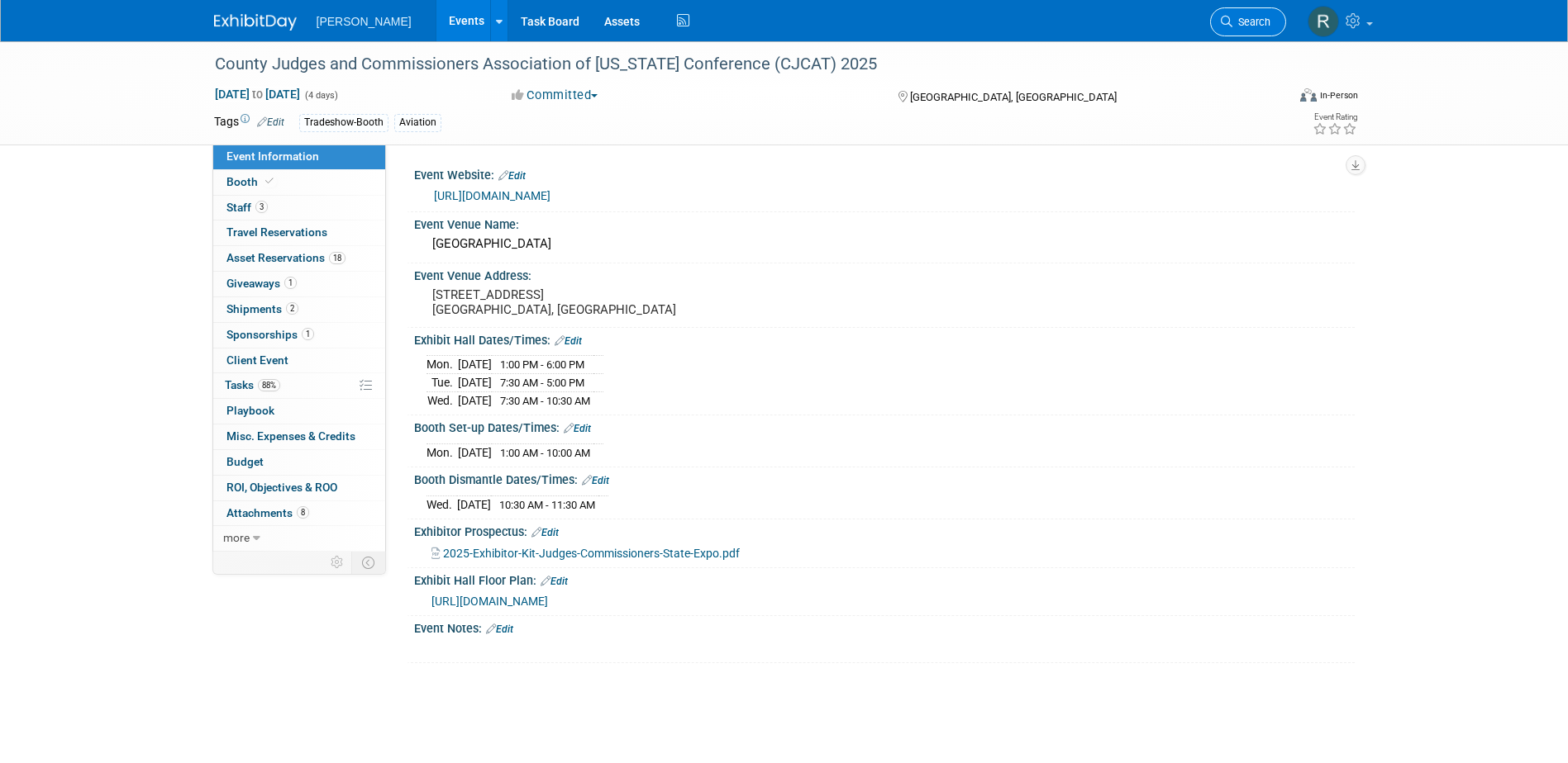
click at [1248, 28] on link "Search" at bounding box center [1248, 22] width 76 height 29
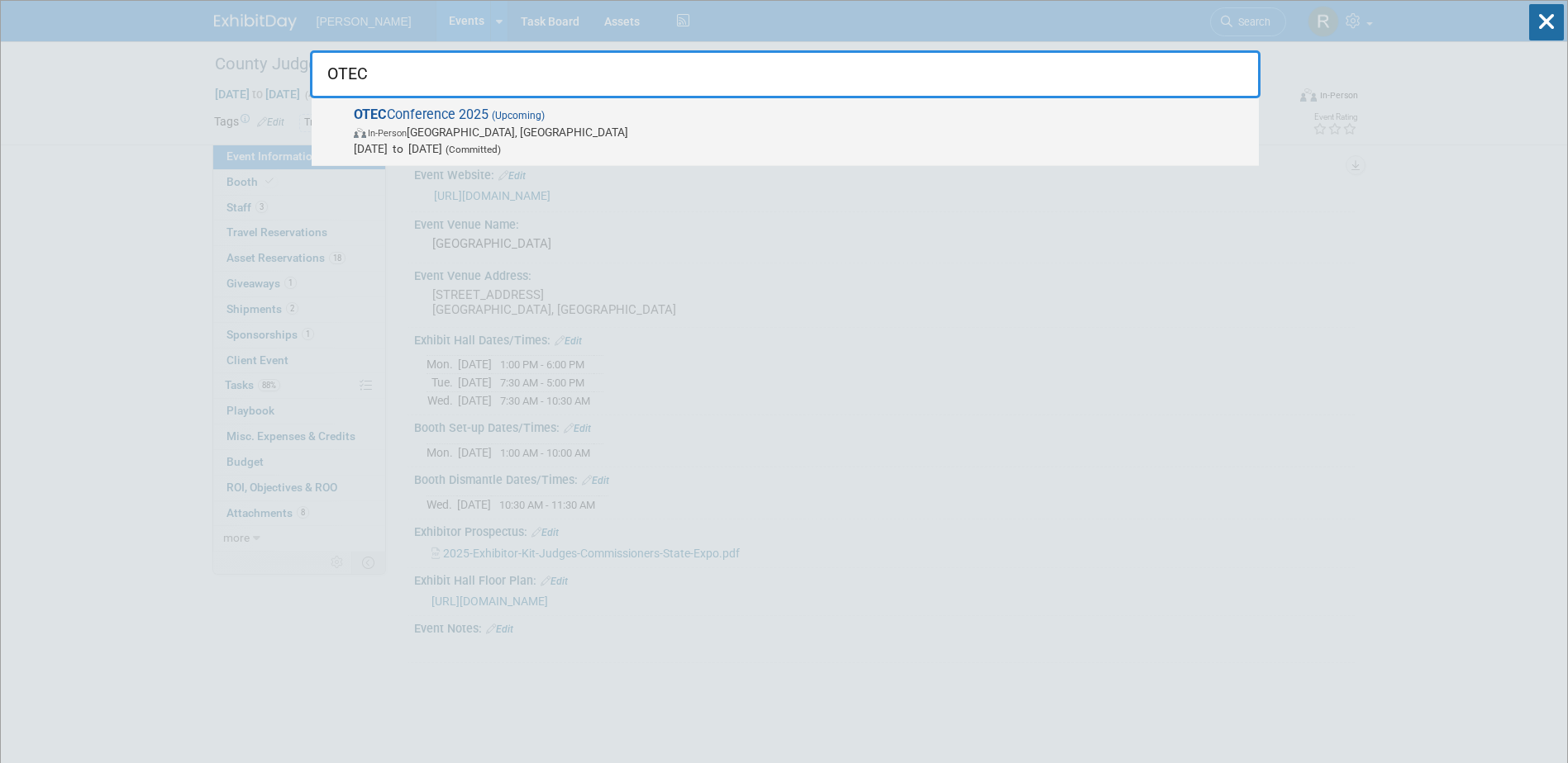
type input "OTEC"
click at [488, 122] on span "OTEC Conference 2025 (Upcoming) In-Person Columbus, OH Oct 14, 2025 to Oct 15, …" at bounding box center [799, 131] width 902 height 50
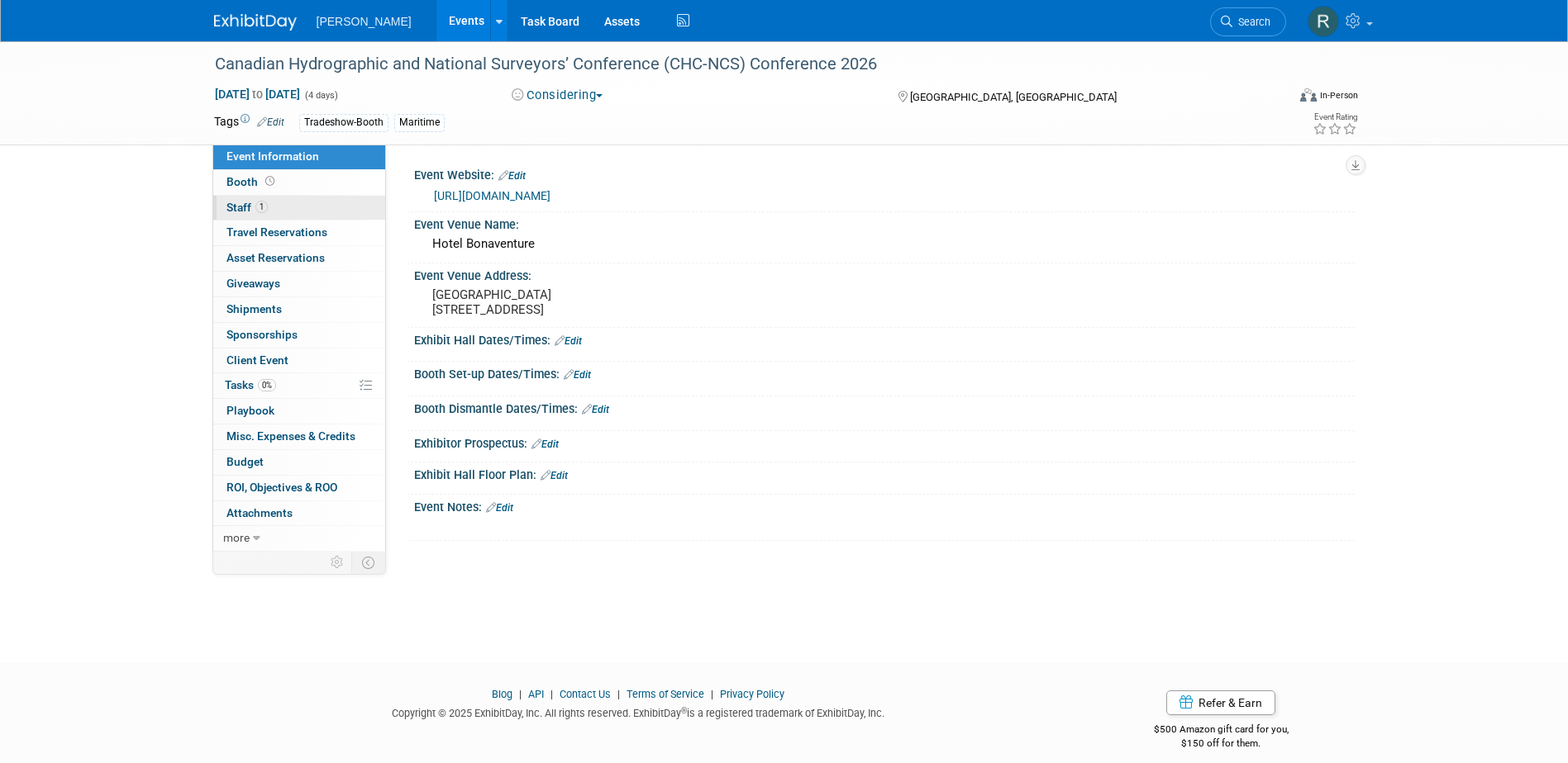
click at [270, 206] on link "1 Staff 1" at bounding box center [299, 209] width 172 height 25
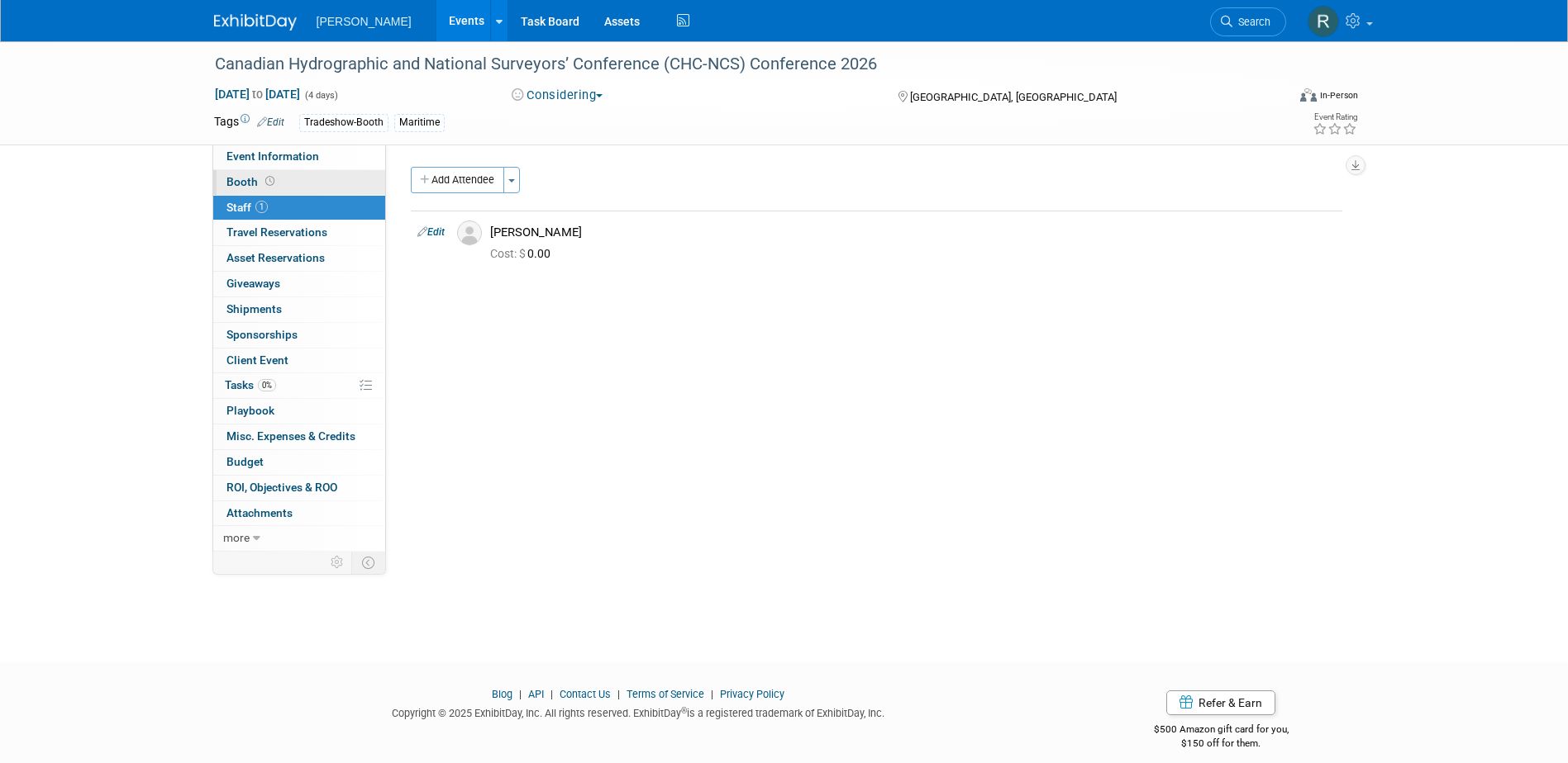
click at [274, 189] on link "Booth" at bounding box center [299, 183] width 172 height 25
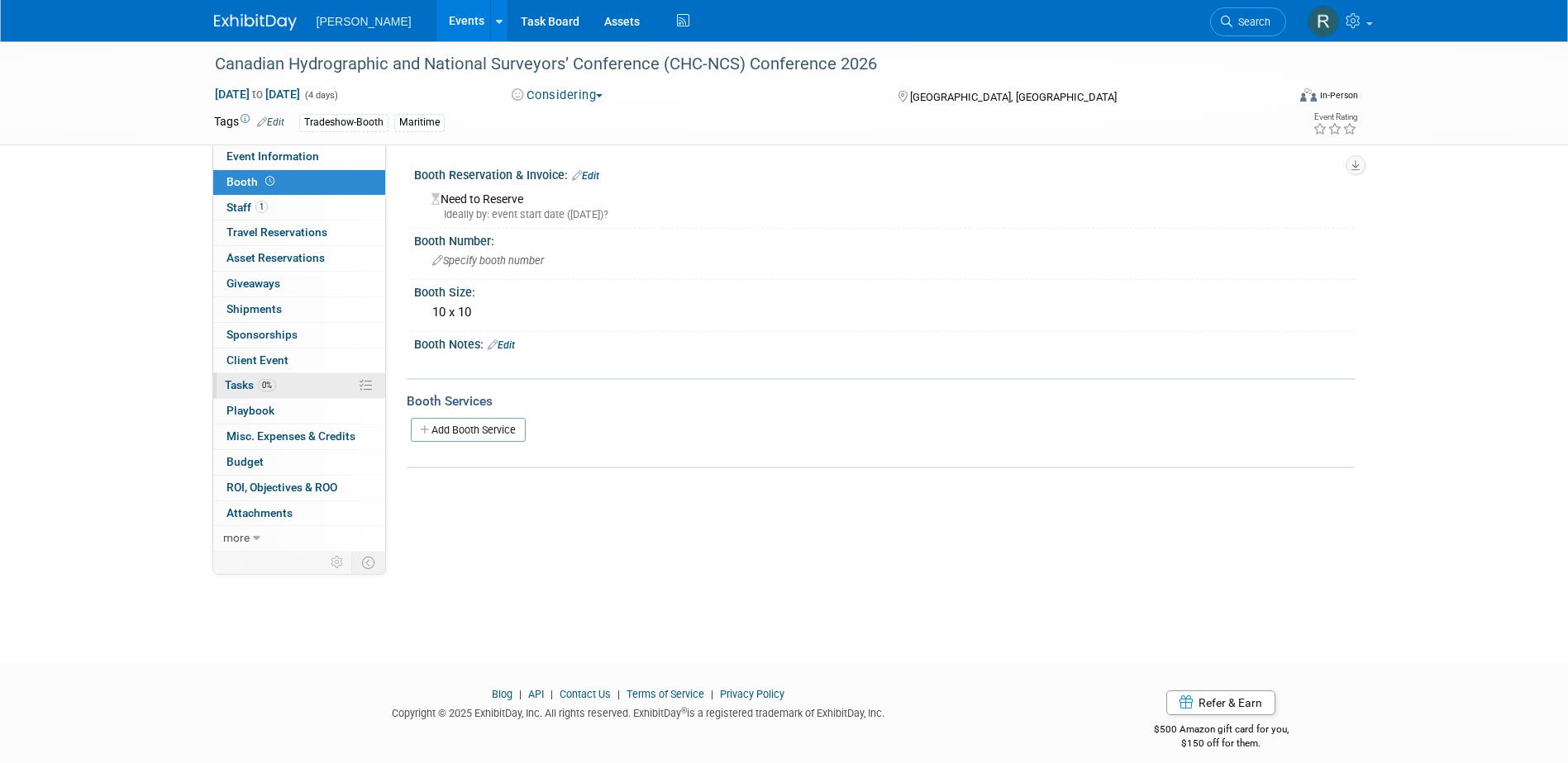
click at [268, 390] on span "0%" at bounding box center [266, 385] width 18 height 13
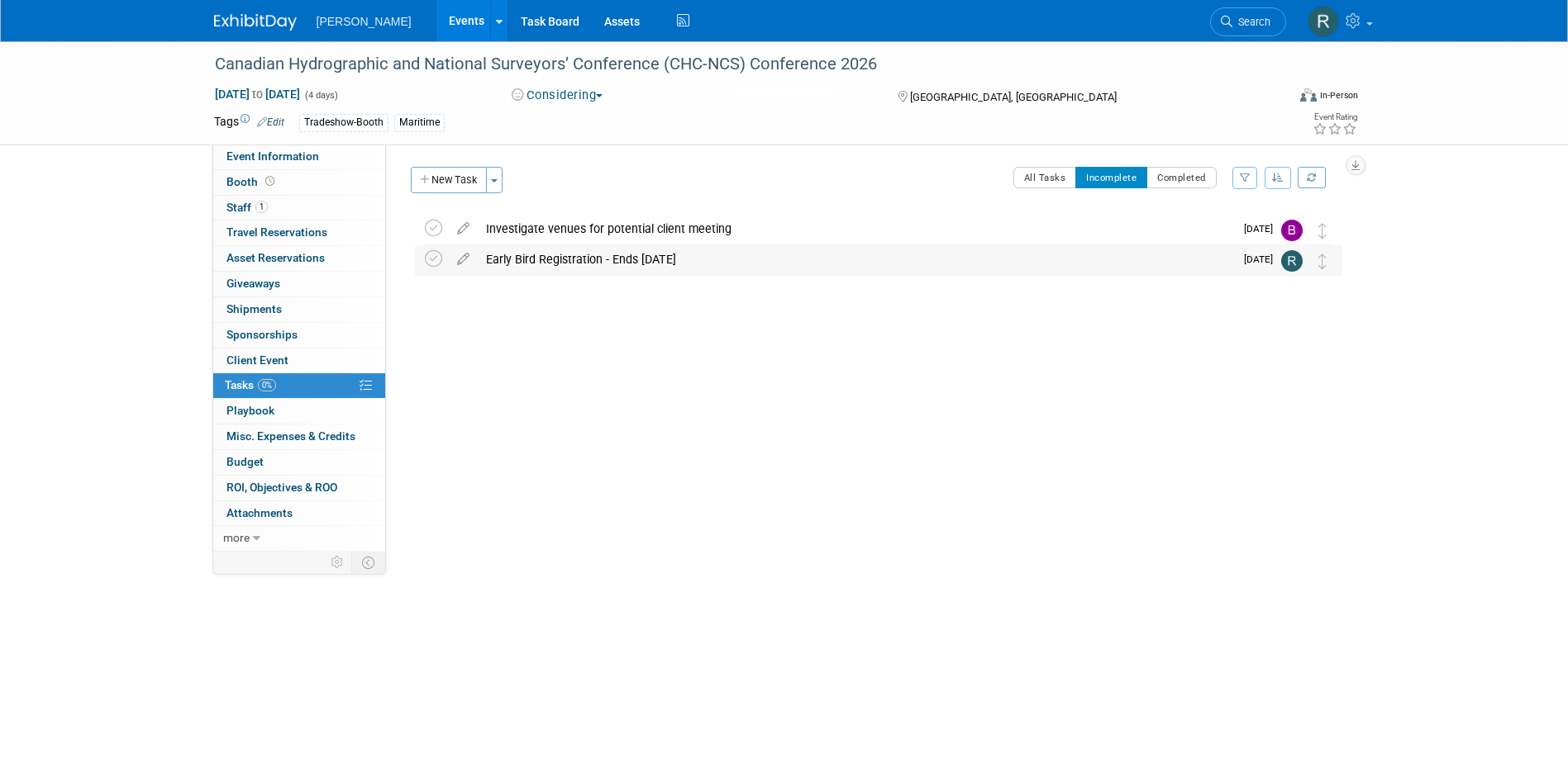
click at [574, 260] on div "Early Bird Registration - Ends 3.8.26" at bounding box center [856, 259] width 756 height 28
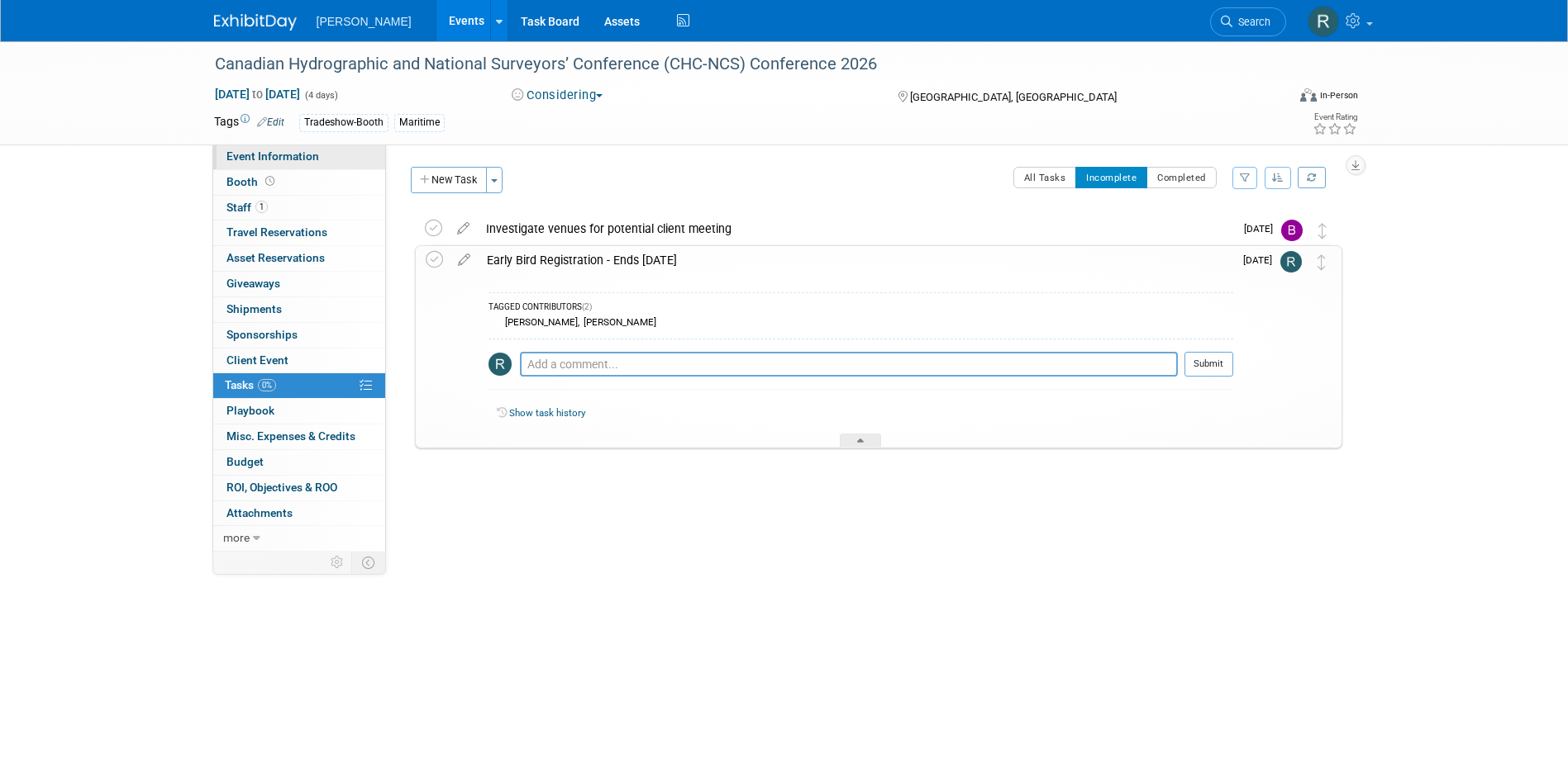
click at [332, 155] on link "Event Information" at bounding box center [299, 157] width 172 height 25
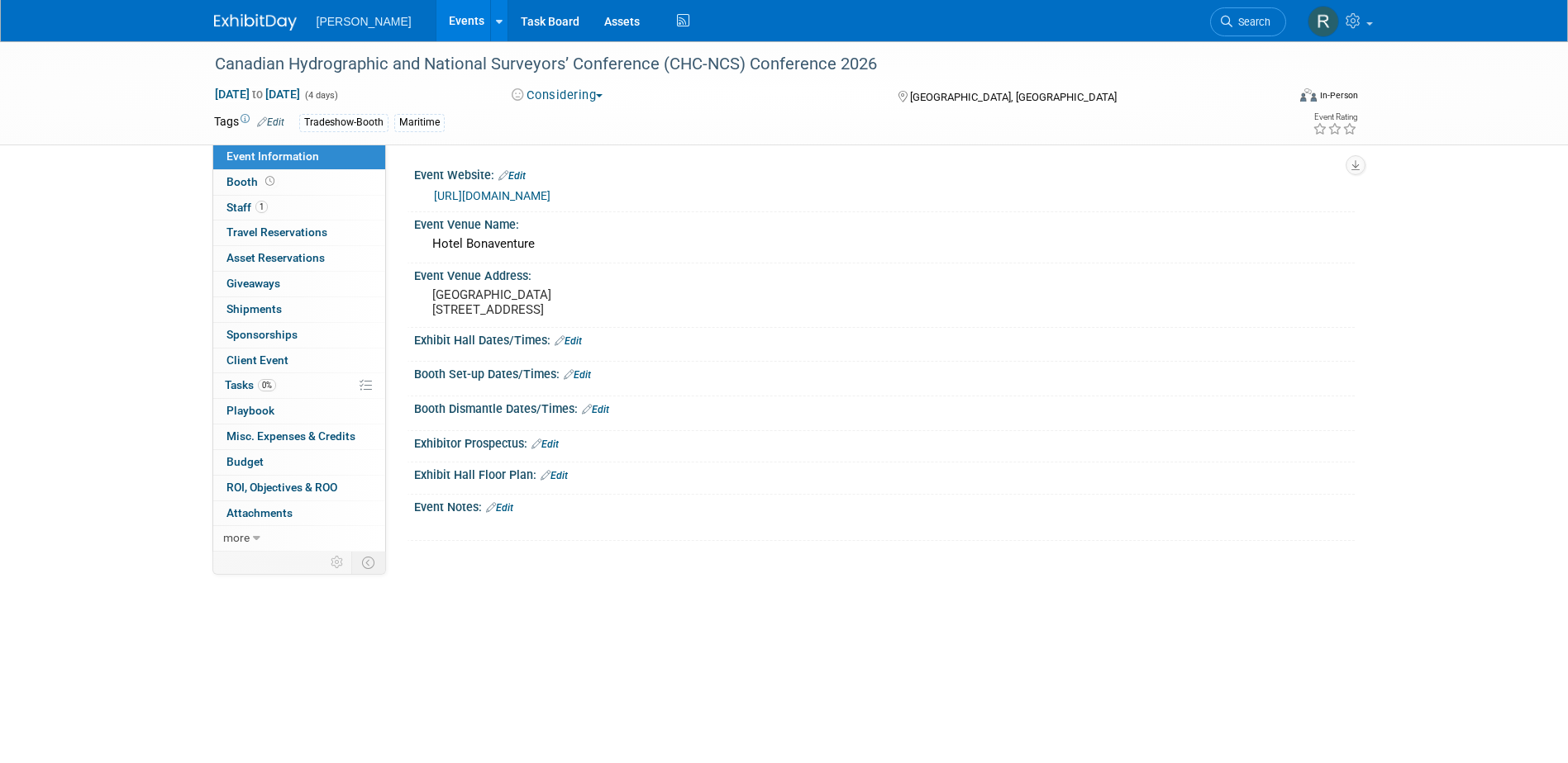
click at [505, 197] on link "https://chc2026.org/en" at bounding box center [491, 195] width 116 height 13
click at [1238, 25] on span "Search" at bounding box center [1251, 22] width 38 height 13
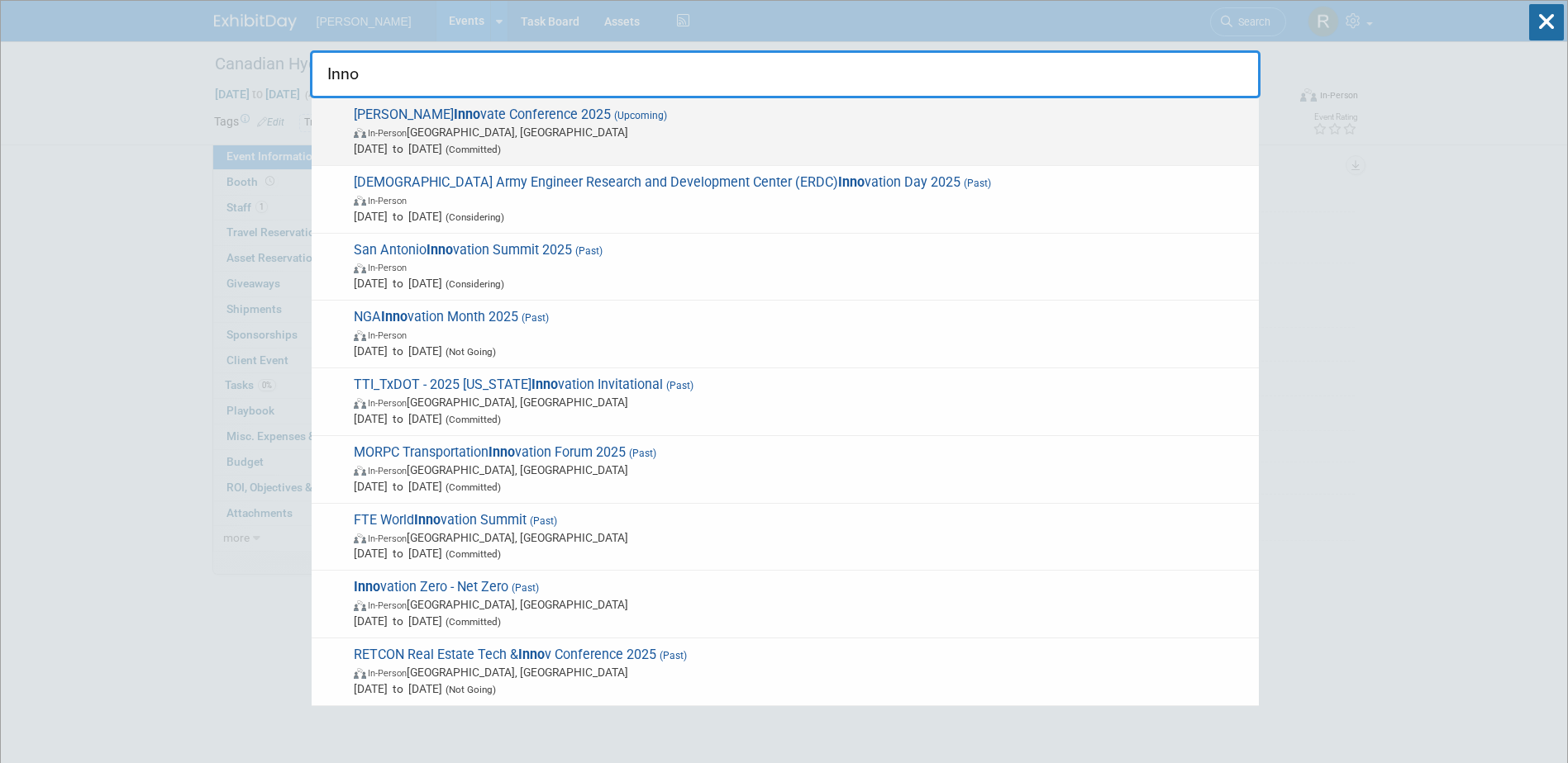
type input "Inno"
click at [460, 120] on span "Trimble Inno vate Conference 2025 (Upcoming) In-Person Salt Lake City, UT Oct 1…" at bounding box center [799, 131] width 902 height 50
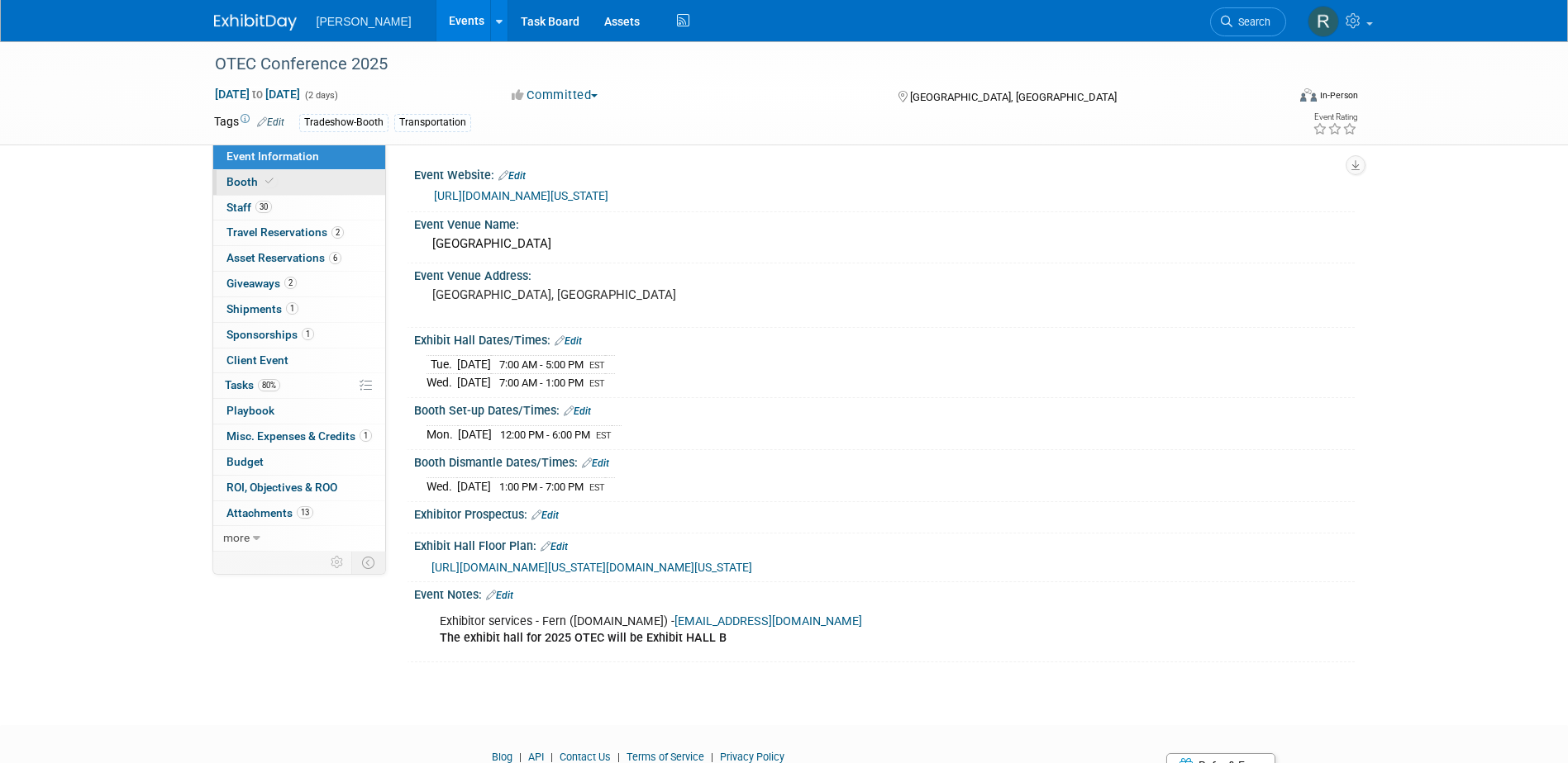
click at [260, 185] on span "Booth" at bounding box center [252, 182] width 50 height 13
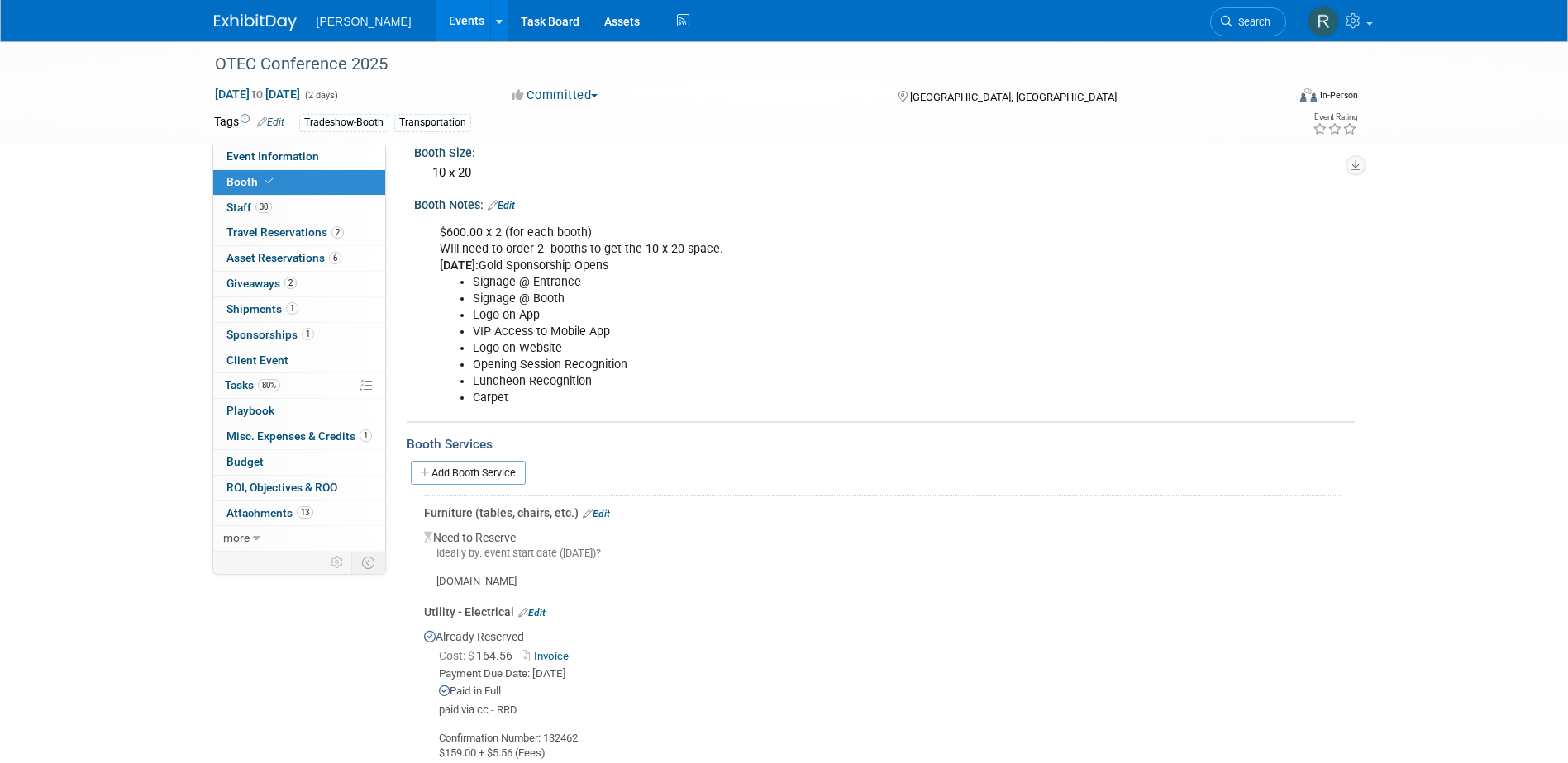
scroll to position [247, 0]
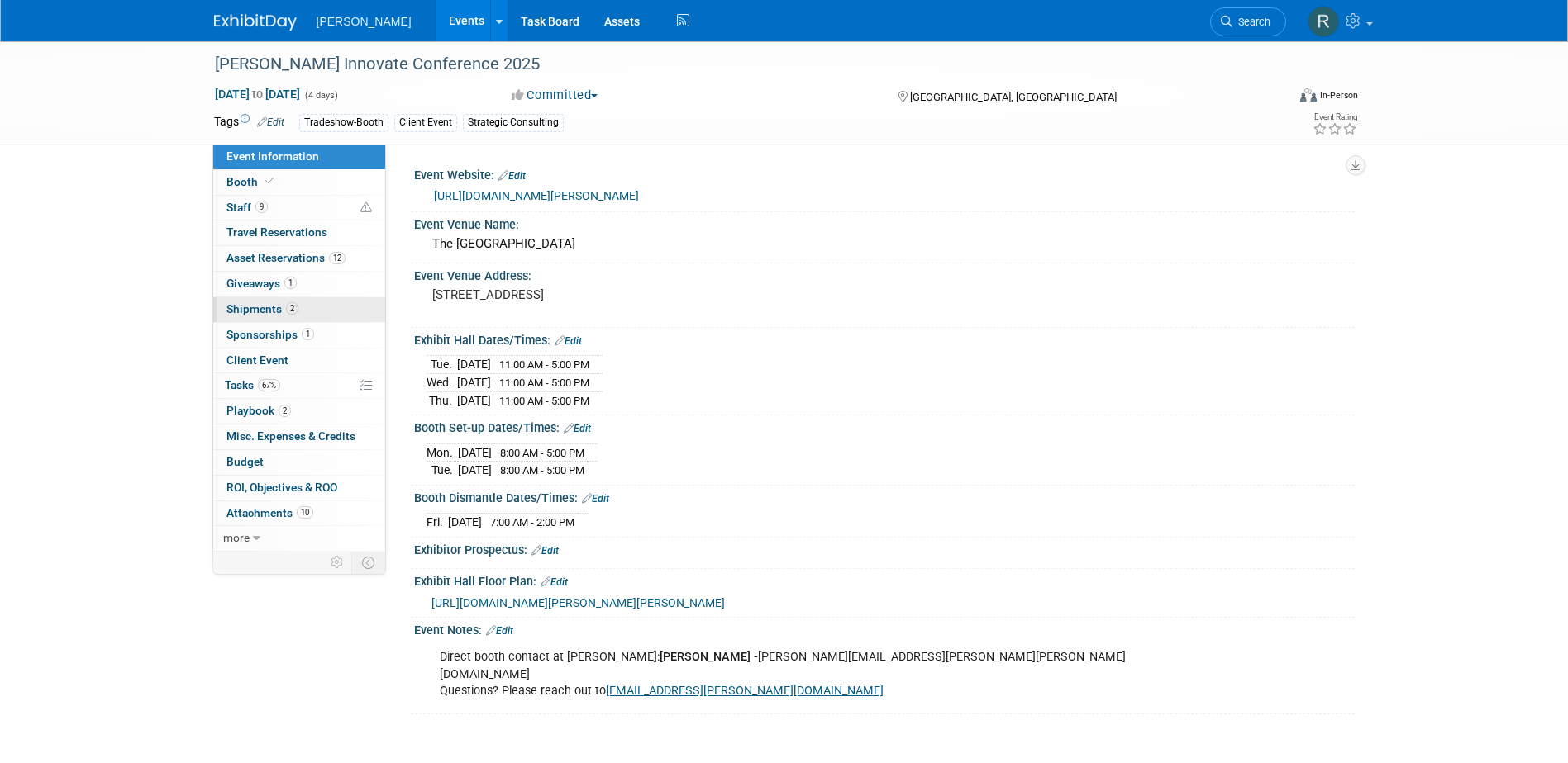
click at [257, 305] on span "Shipments 2" at bounding box center [263, 309] width 72 height 13
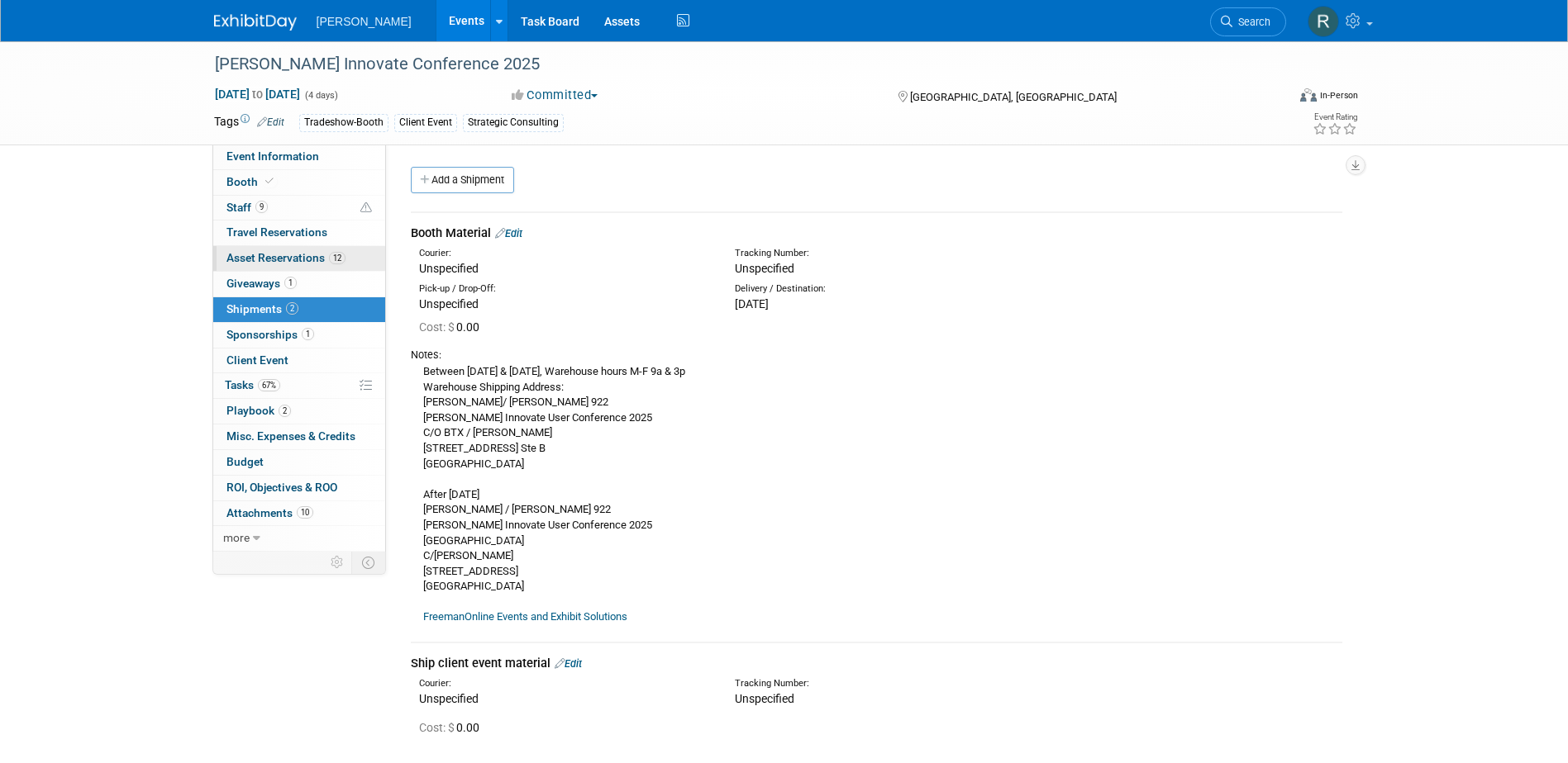
click at [265, 257] on span "Asset Reservations 12" at bounding box center [286, 257] width 119 height 13
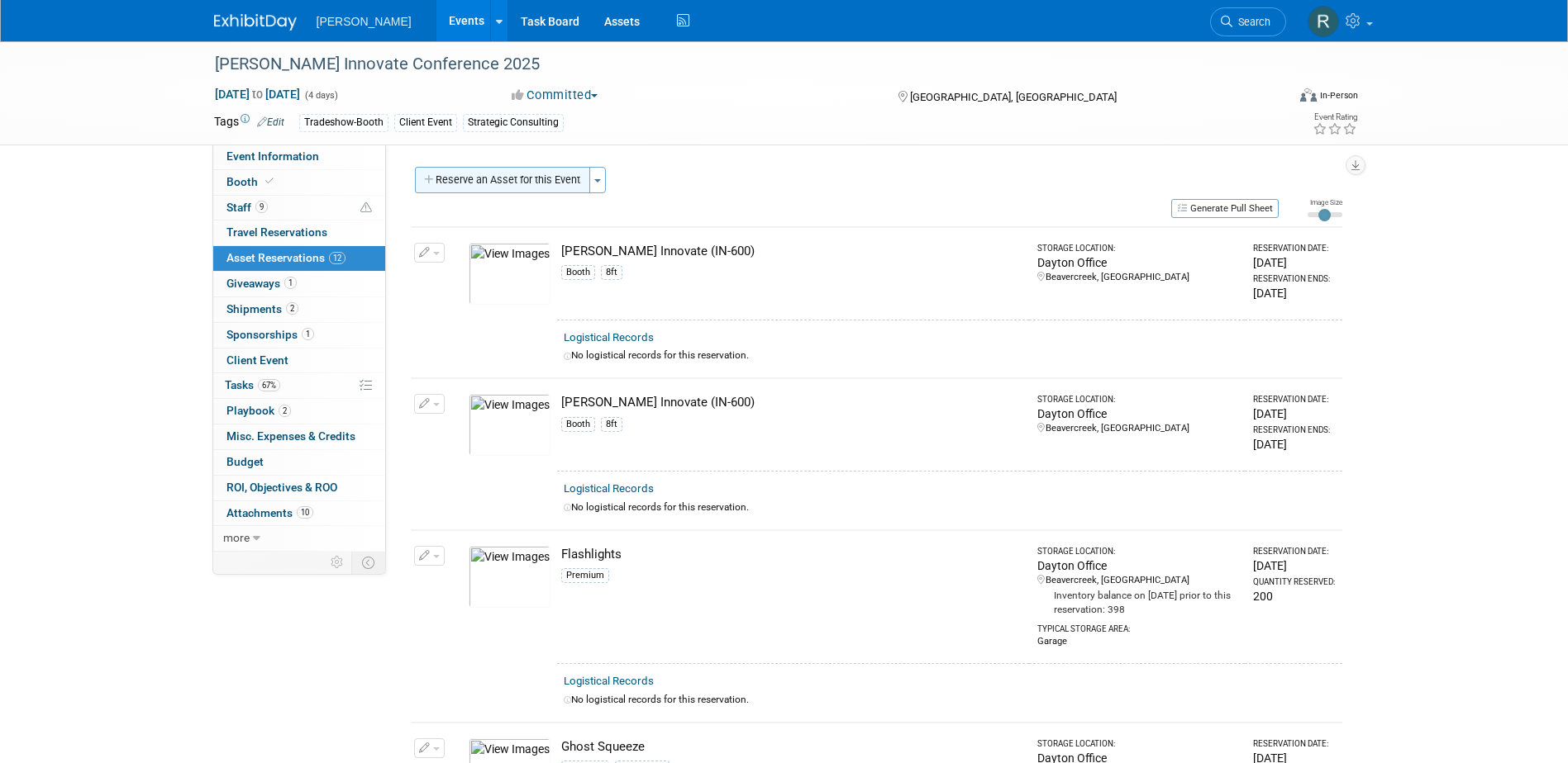
click at [509, 181] on button "Reserve an Asset for this Event" at bounding box center [502, 179] width 176 height 26
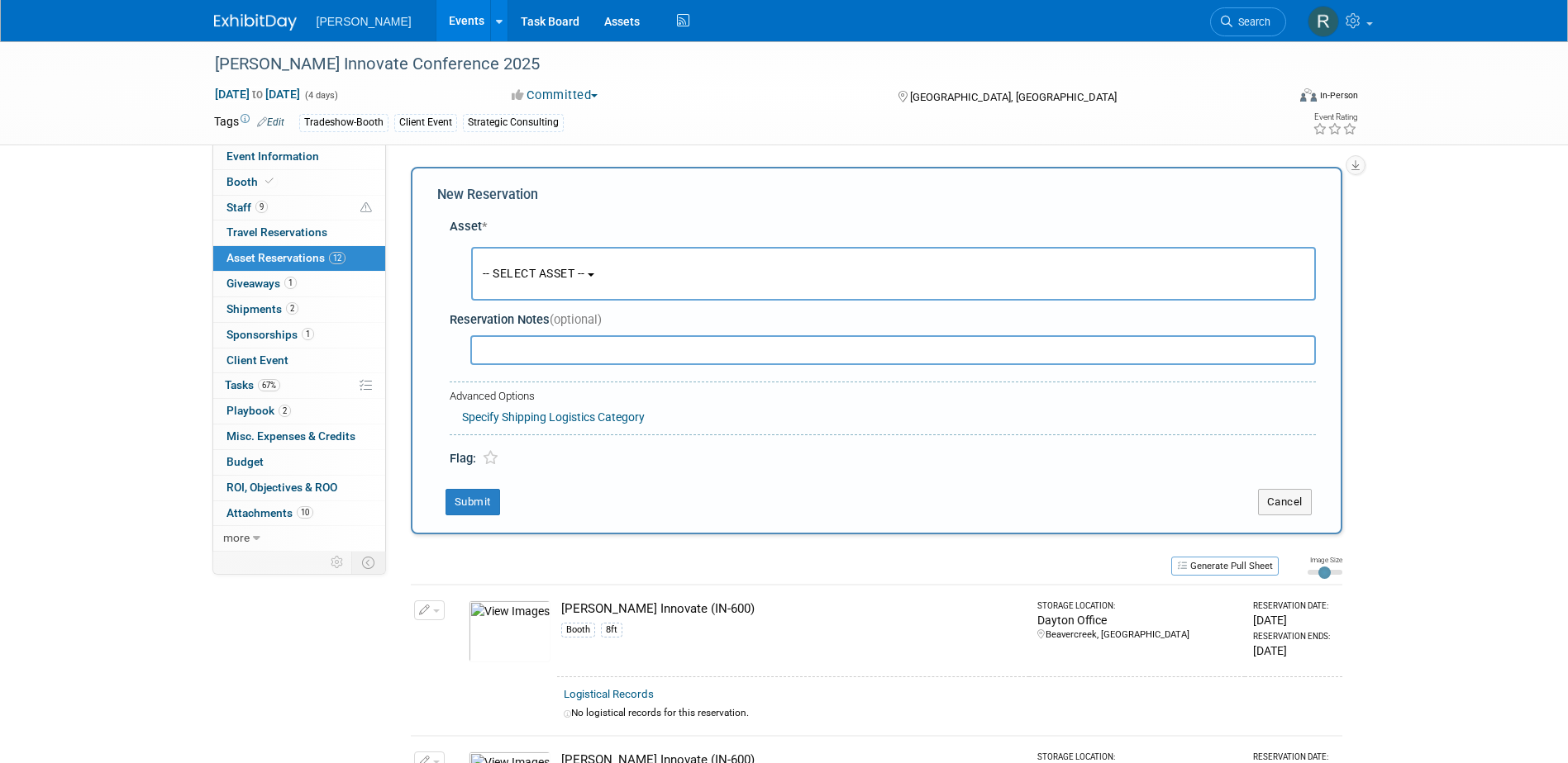
scroll to position [15, 0]
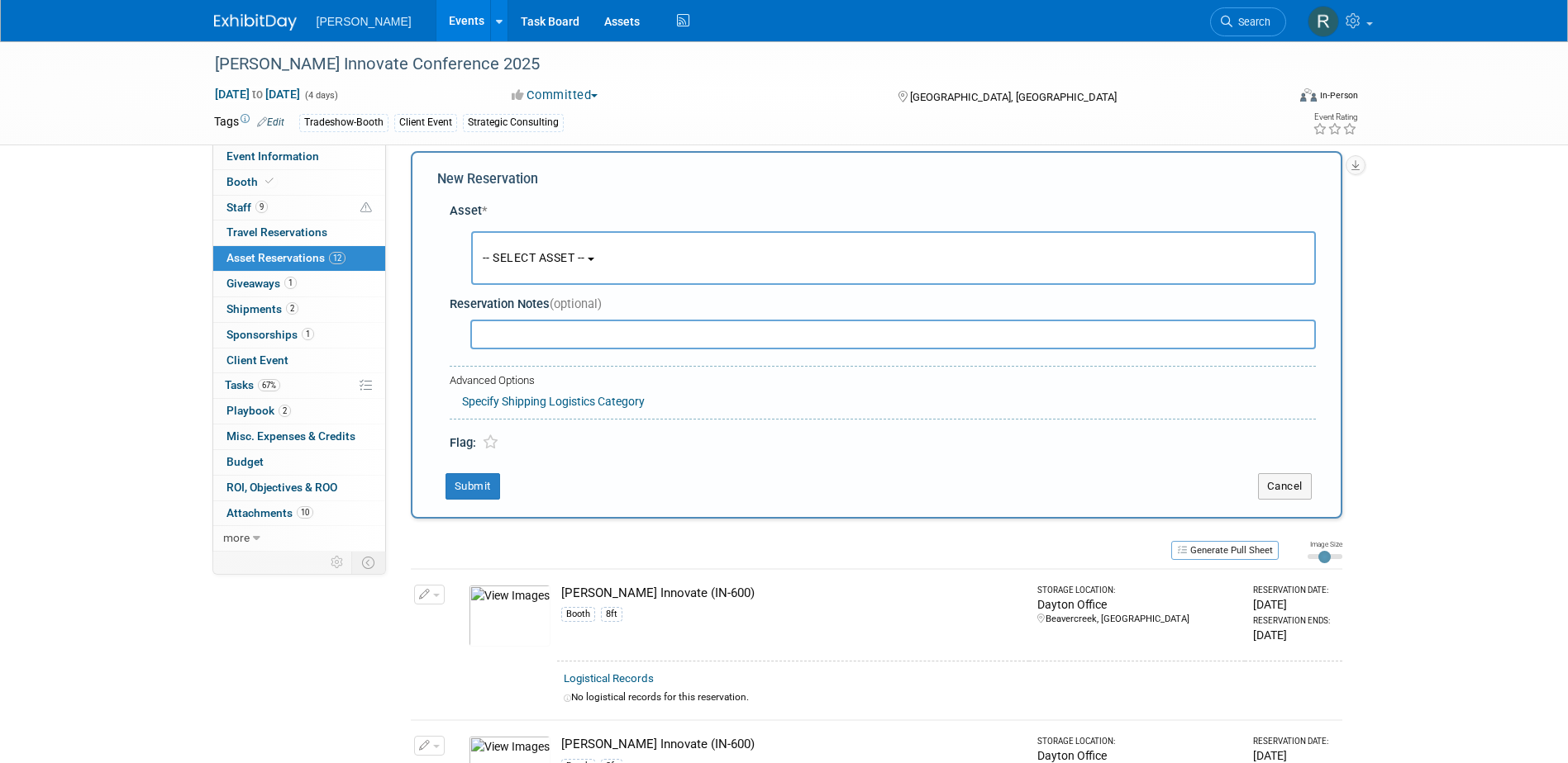
click at [518, 256] on span "-- SELECT ASSET --" at bounding box center [534, 257] width 103 height 13
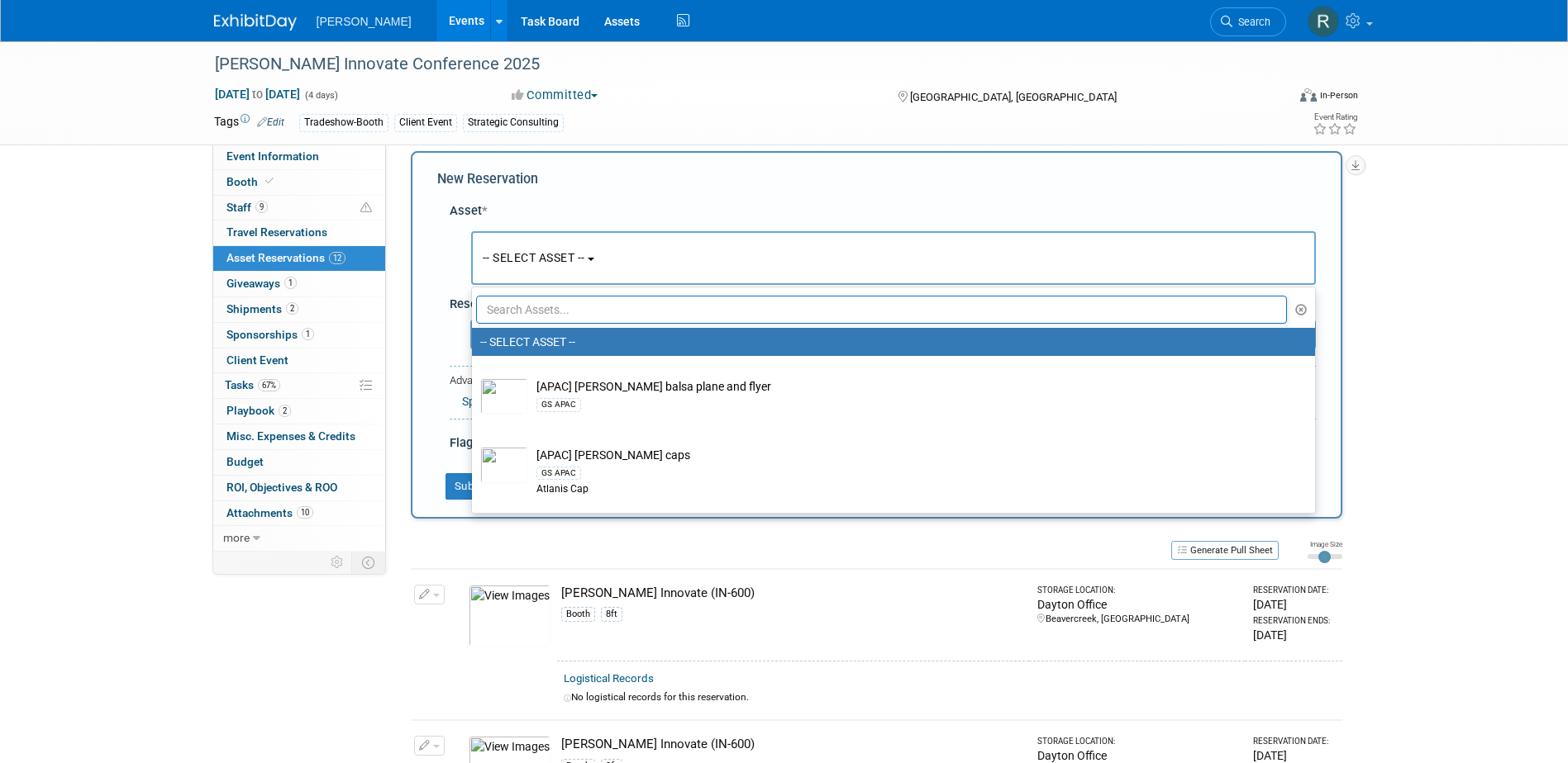
click at [518, 306] on input "text" at bounding box center [882, 310] width 812 height 28
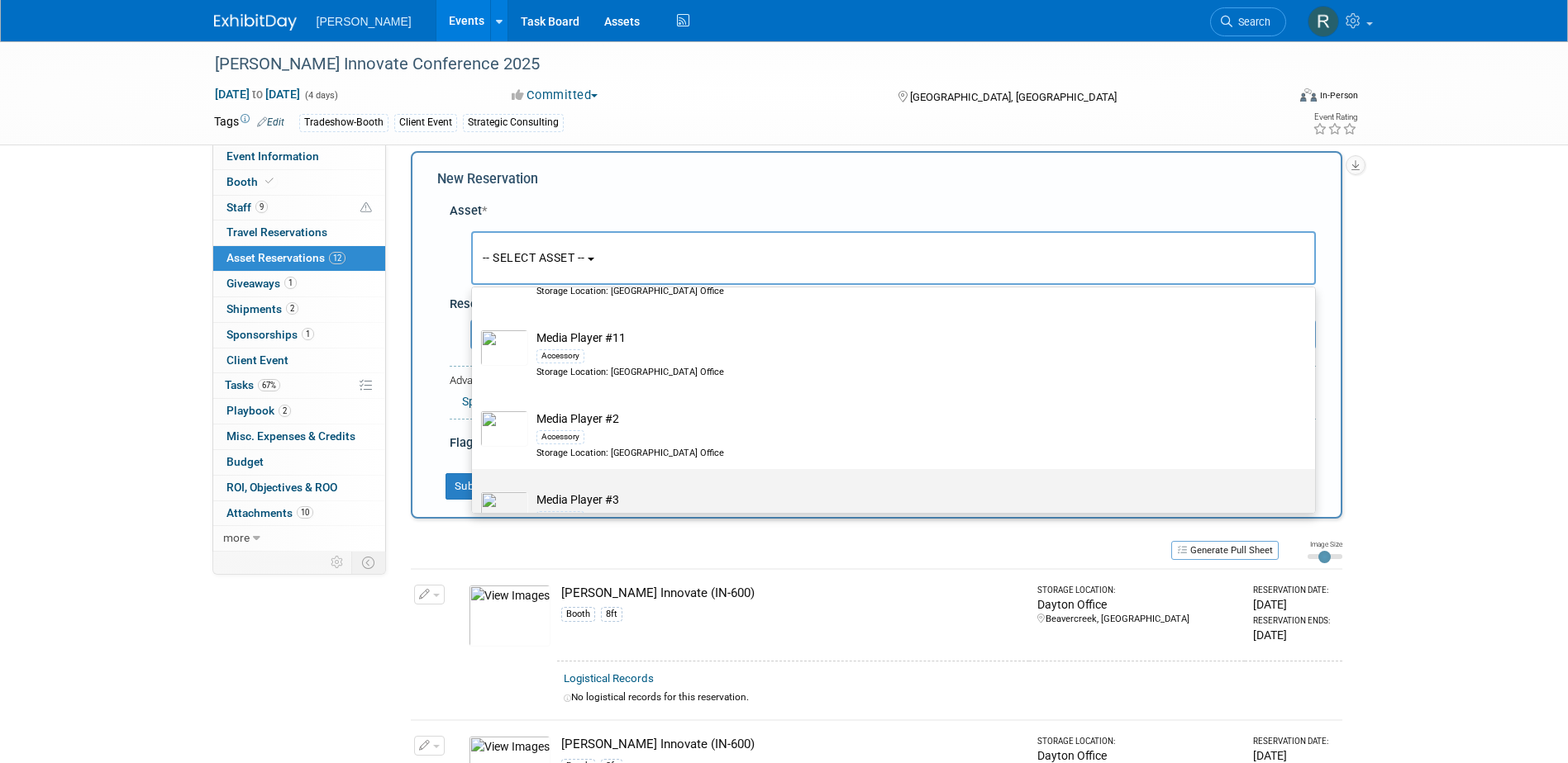
scroll to position [247, 0]
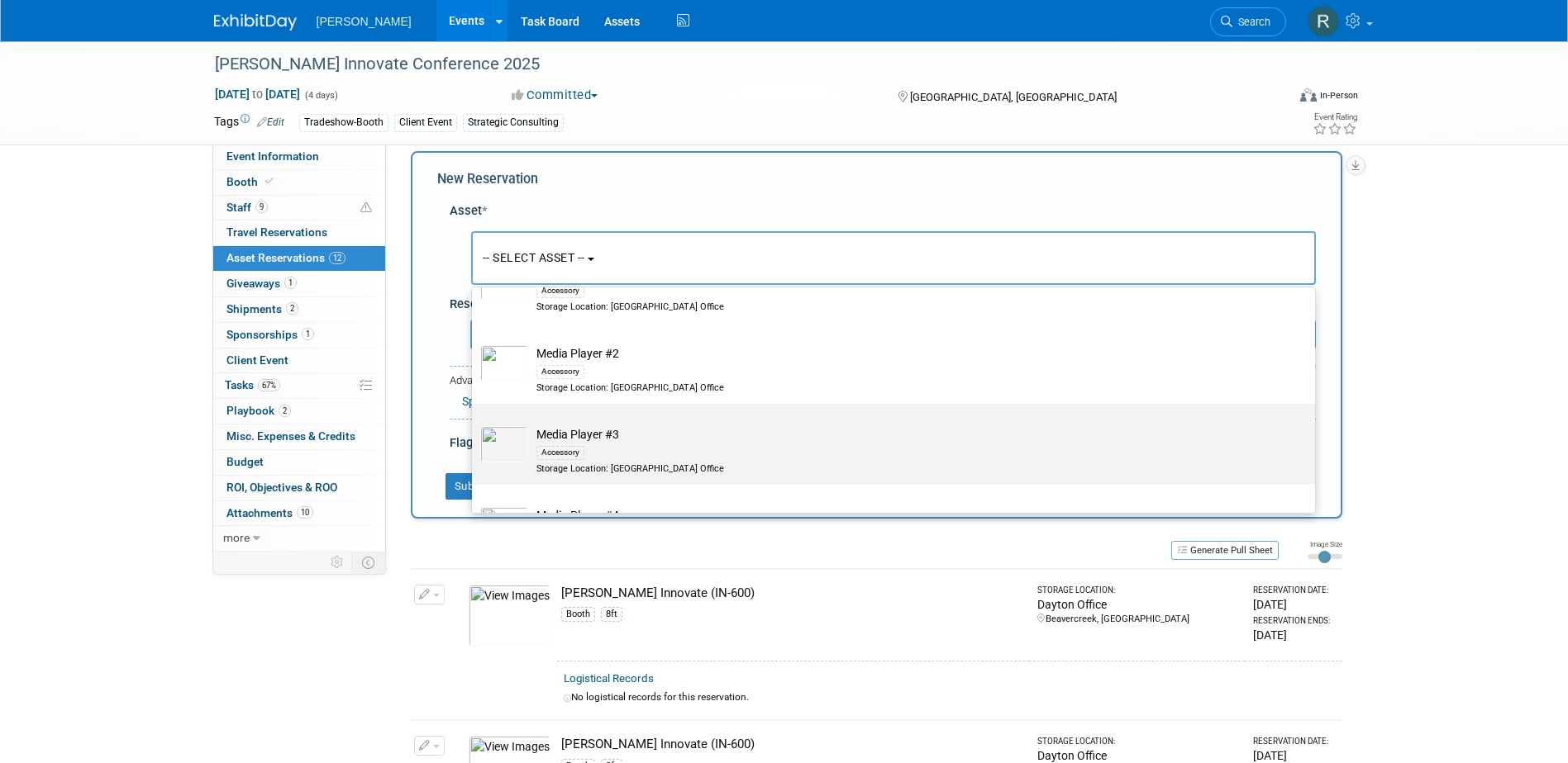
type input "Media"
click at [580, 442] on td "Media Player #3 Accessory Storage Location: Dayton Office" at bounding box center [905, 451] width 753 height 49
click at [474, 424] on input "Media Player #3 Accessory Storage Location: Dayton Office" at bounding box center [469, 418] width 11 height 11
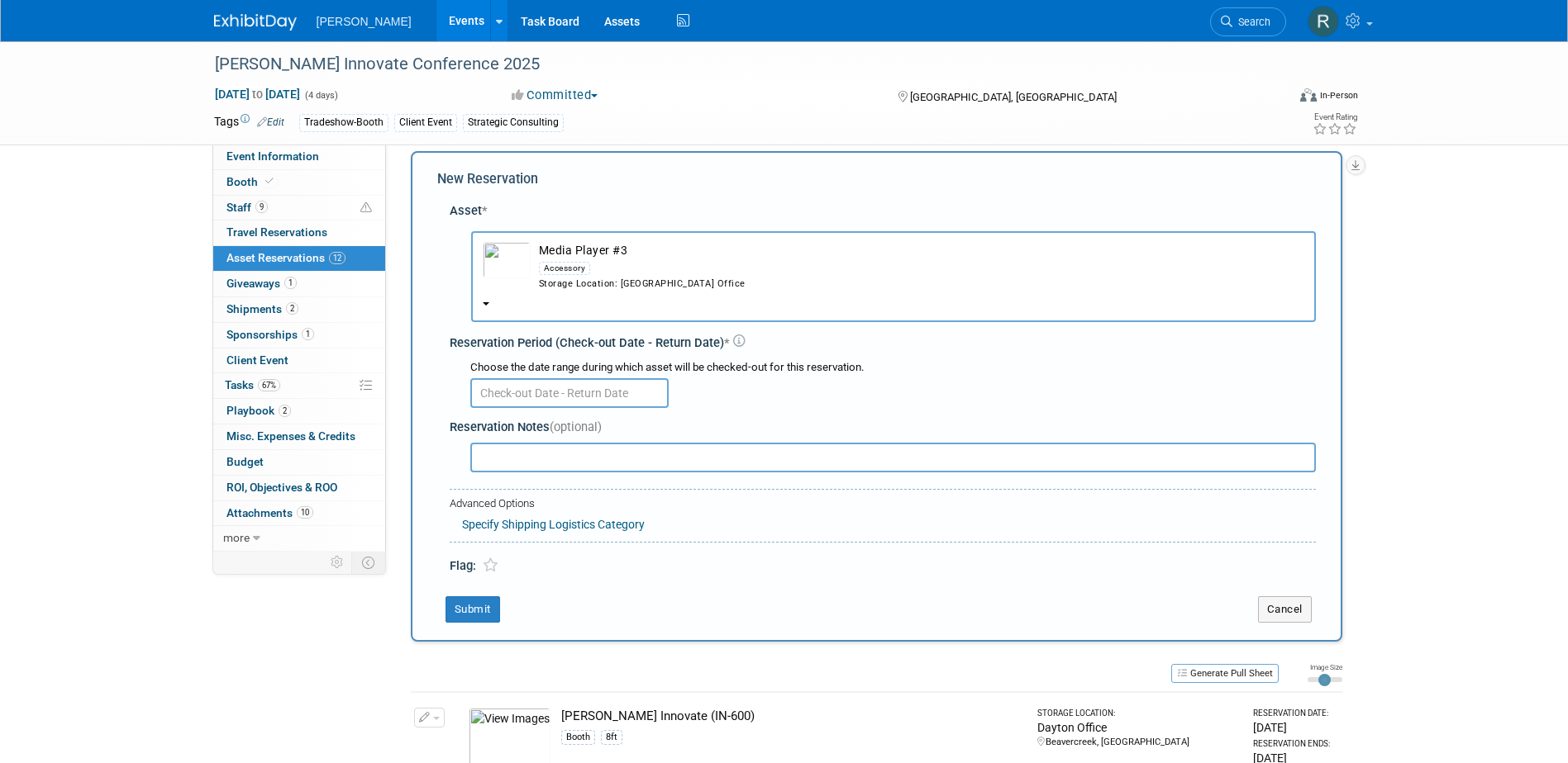
click at [590, 399] on input "text" at bounding box center [569, 393] width 198 height 30
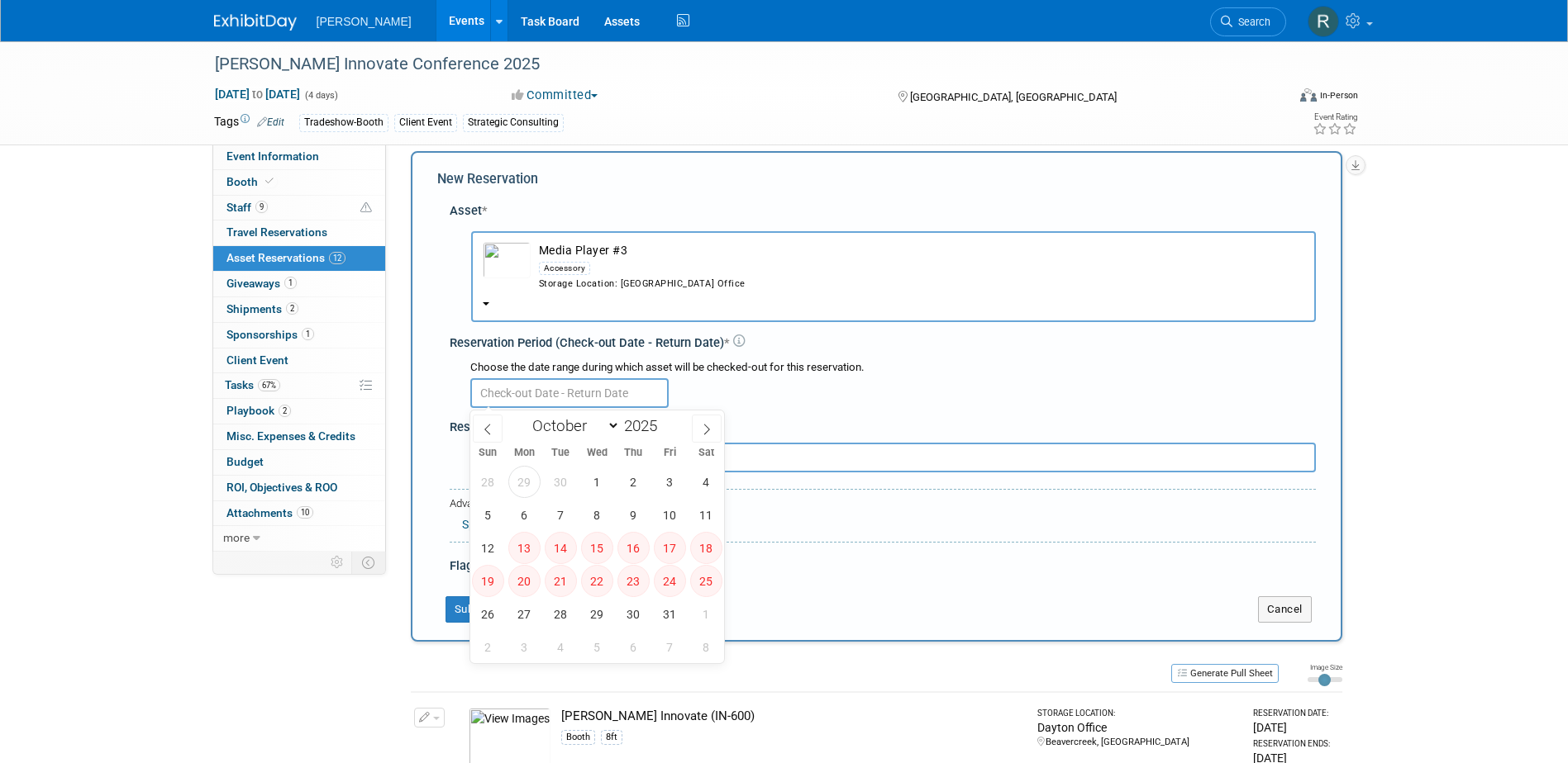
click at [567, 274] on div "Accessory" at bounding box center [565, 268] width 52 height 13
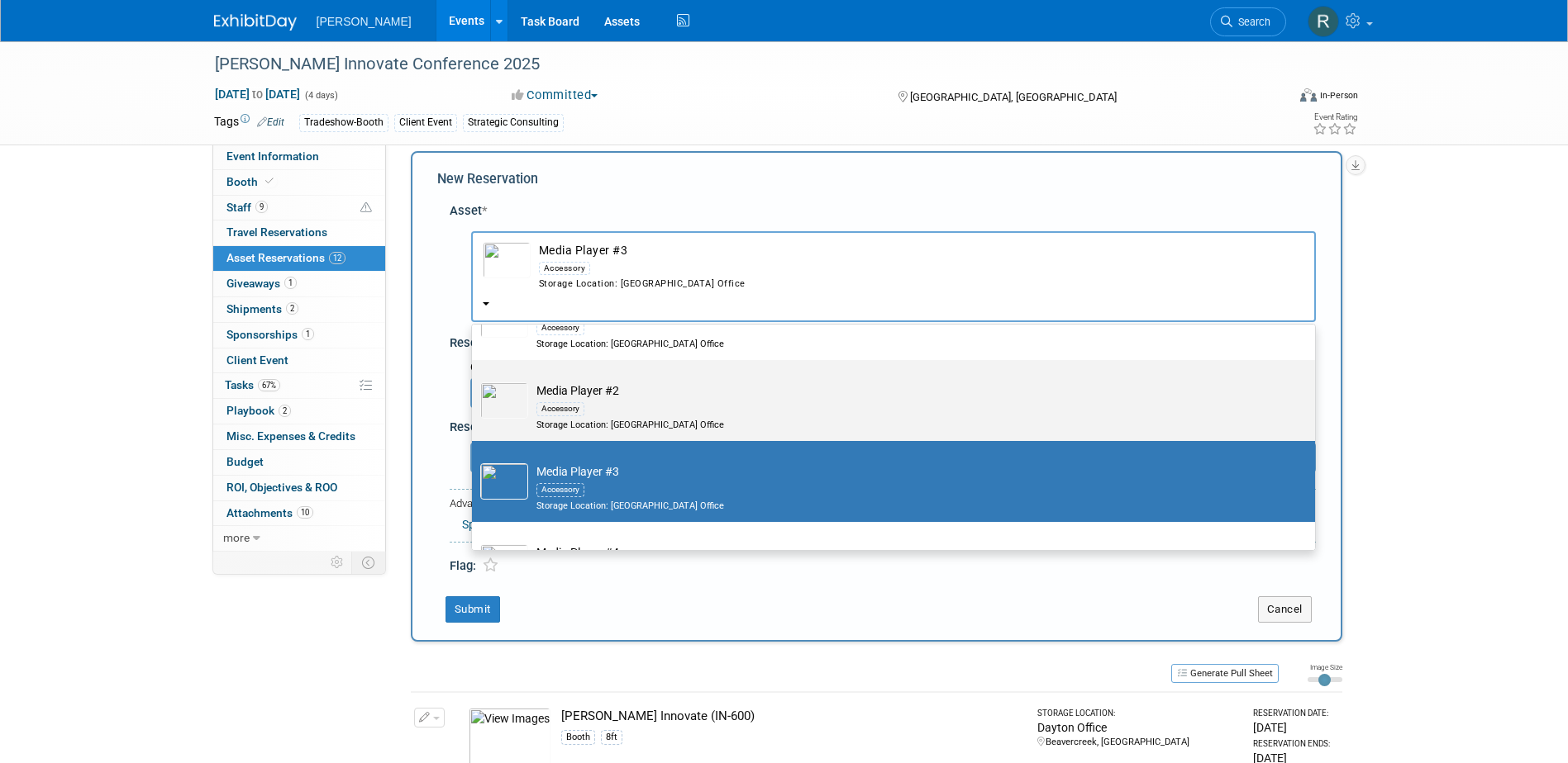
click at [558, 399] on td "Media Player #2 Accessory Storage Location: Dayton Office" at bounding box center [905, 407] width 753 height 49
click at [474, 380] on input "Media Player #2 Accessory Storage Location: Dayton Office" at bounding box center [469, 374] width 11 height 11
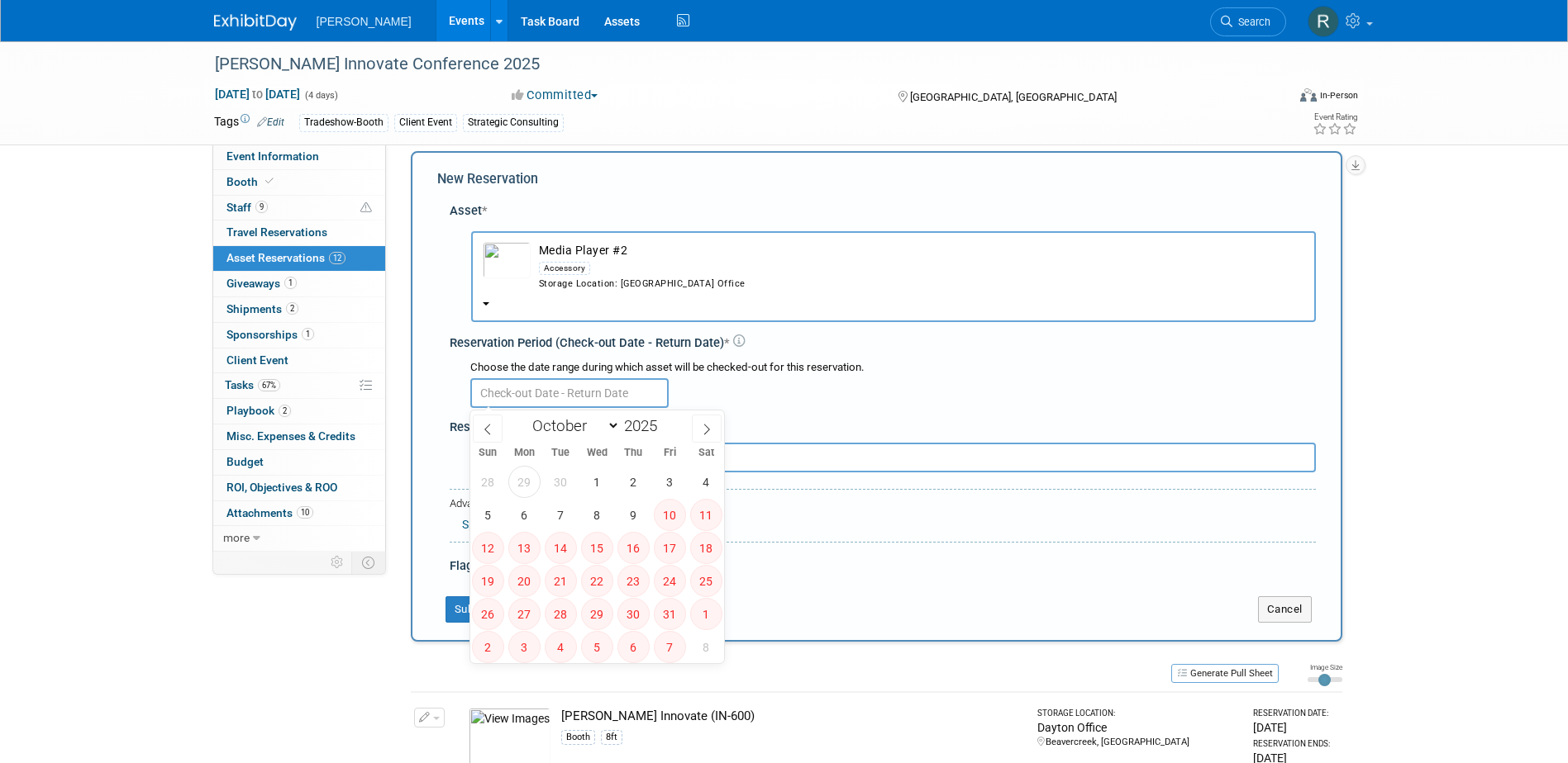
click at [558, 399] on input "text" at bounding box center [569, 393] width 198 height 30
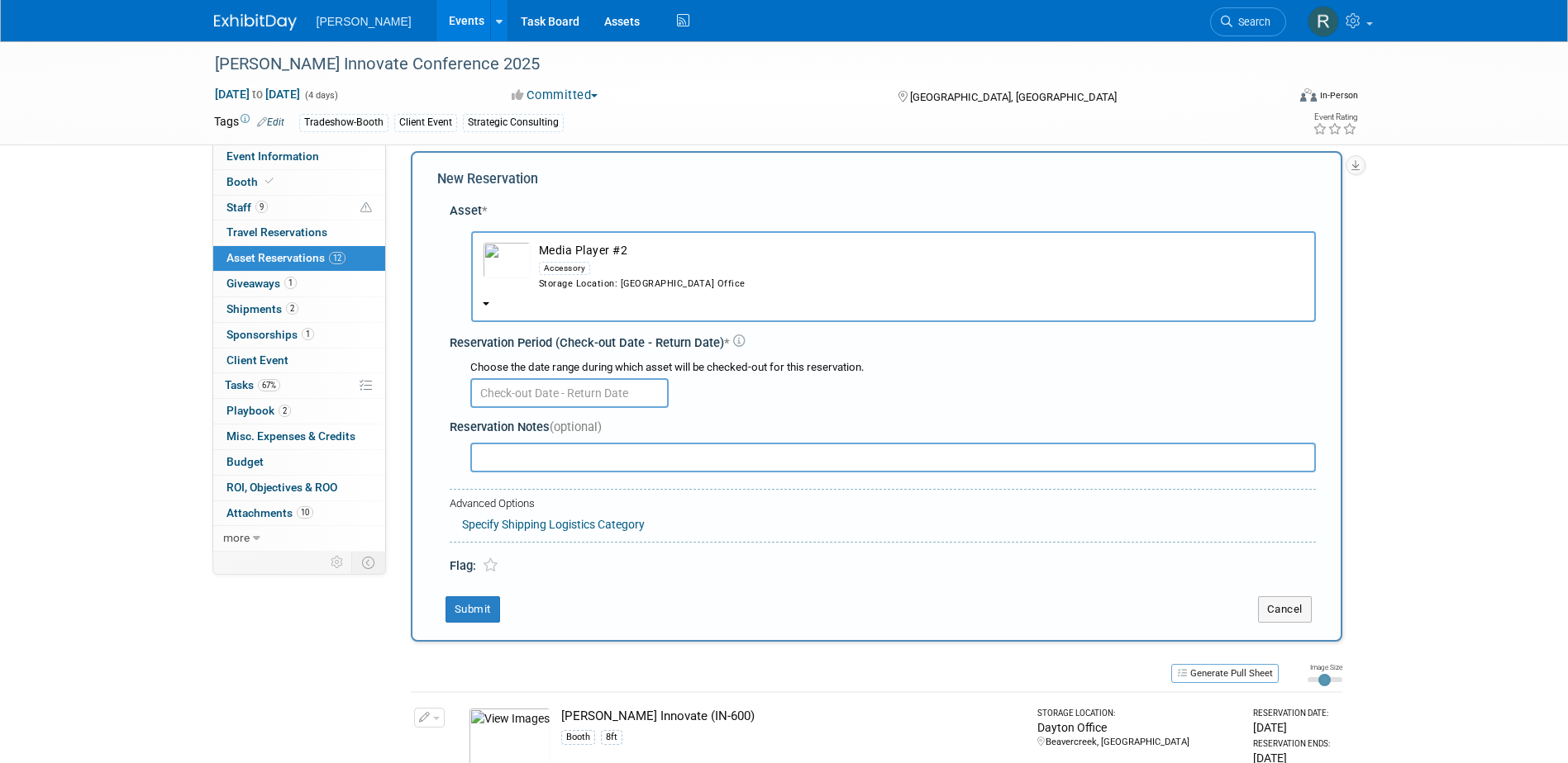
click at [572, 270] on div "Accessory" at bounding box center [565, 268] width 52 height 13
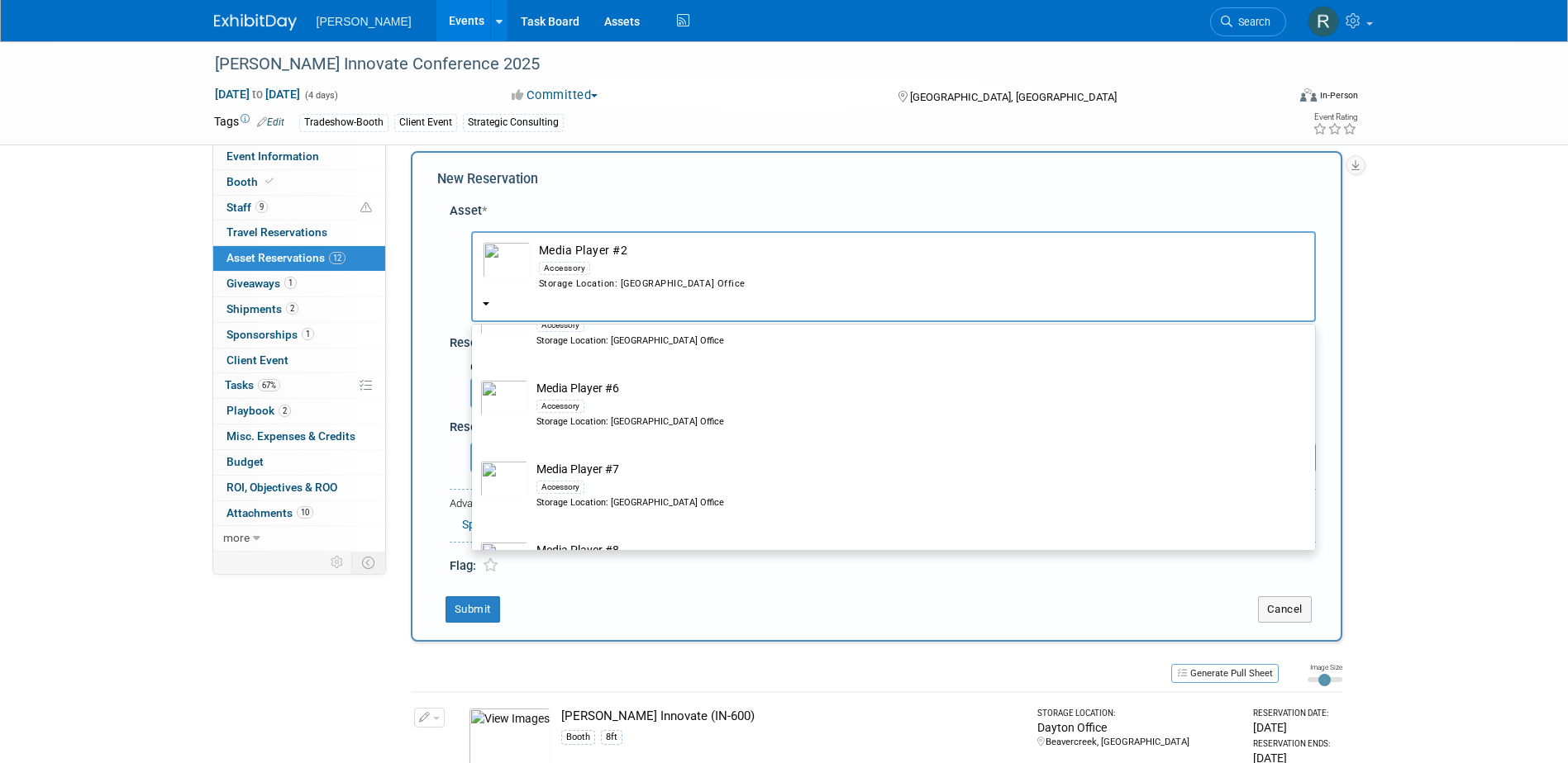
scroll to position [579, 0]
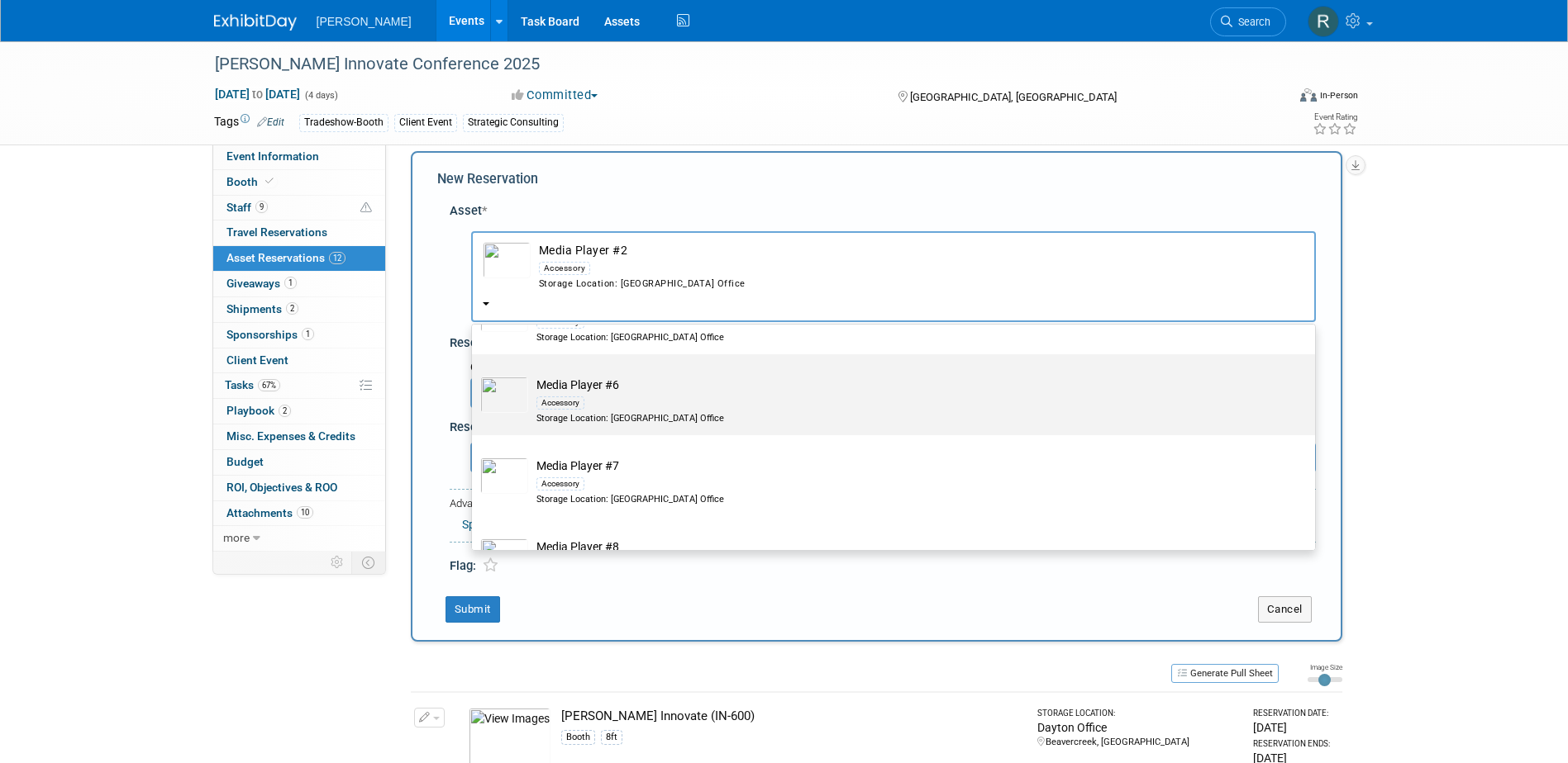
click at [554, 415] on div "Storage Location: Dayton Office" at bounding box center [909, 418] width 745 height 13
click at [474, 374] on input "Media Player #6 Accessory Storage Location: Dayton Office" at bounding box center [469, 369] width 11 height 11
select select "10724439"
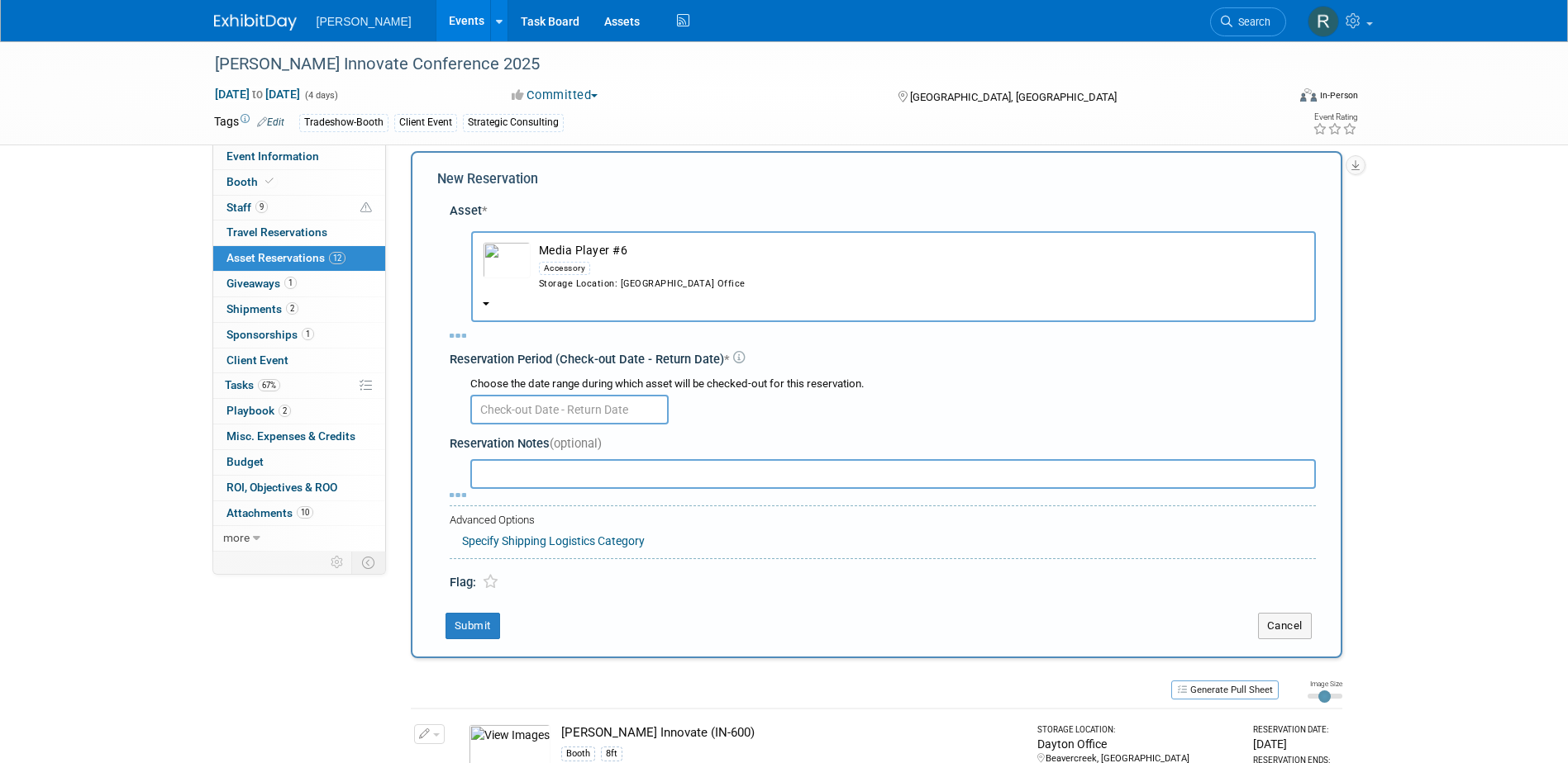
select select "9"
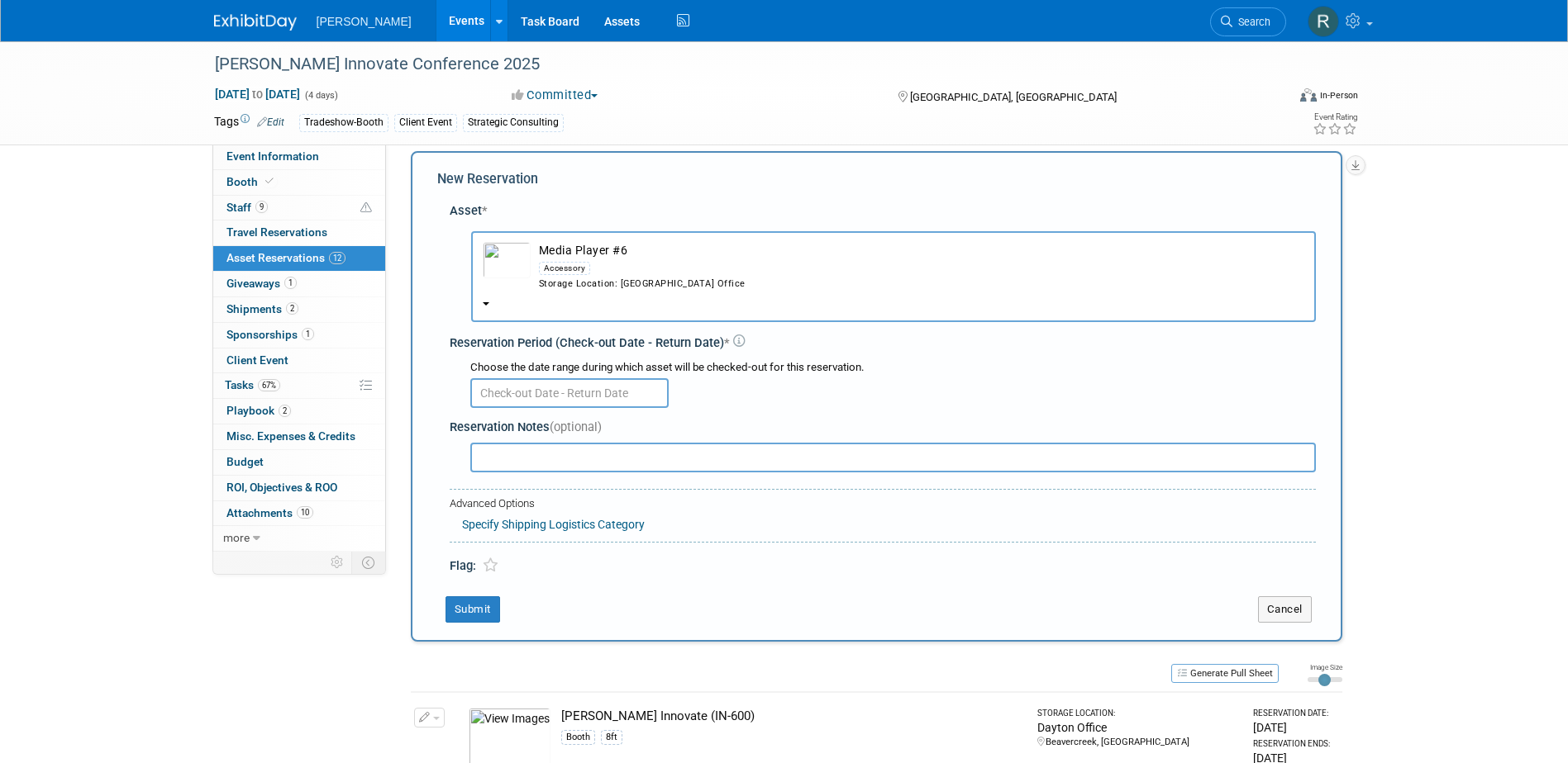
click at [554, 399] on body "Woolpert Events Add Event Bulk Upload Events Shareable Event Boards Recently Vi…" at bounding box center [784, 366] width 1568 height 763
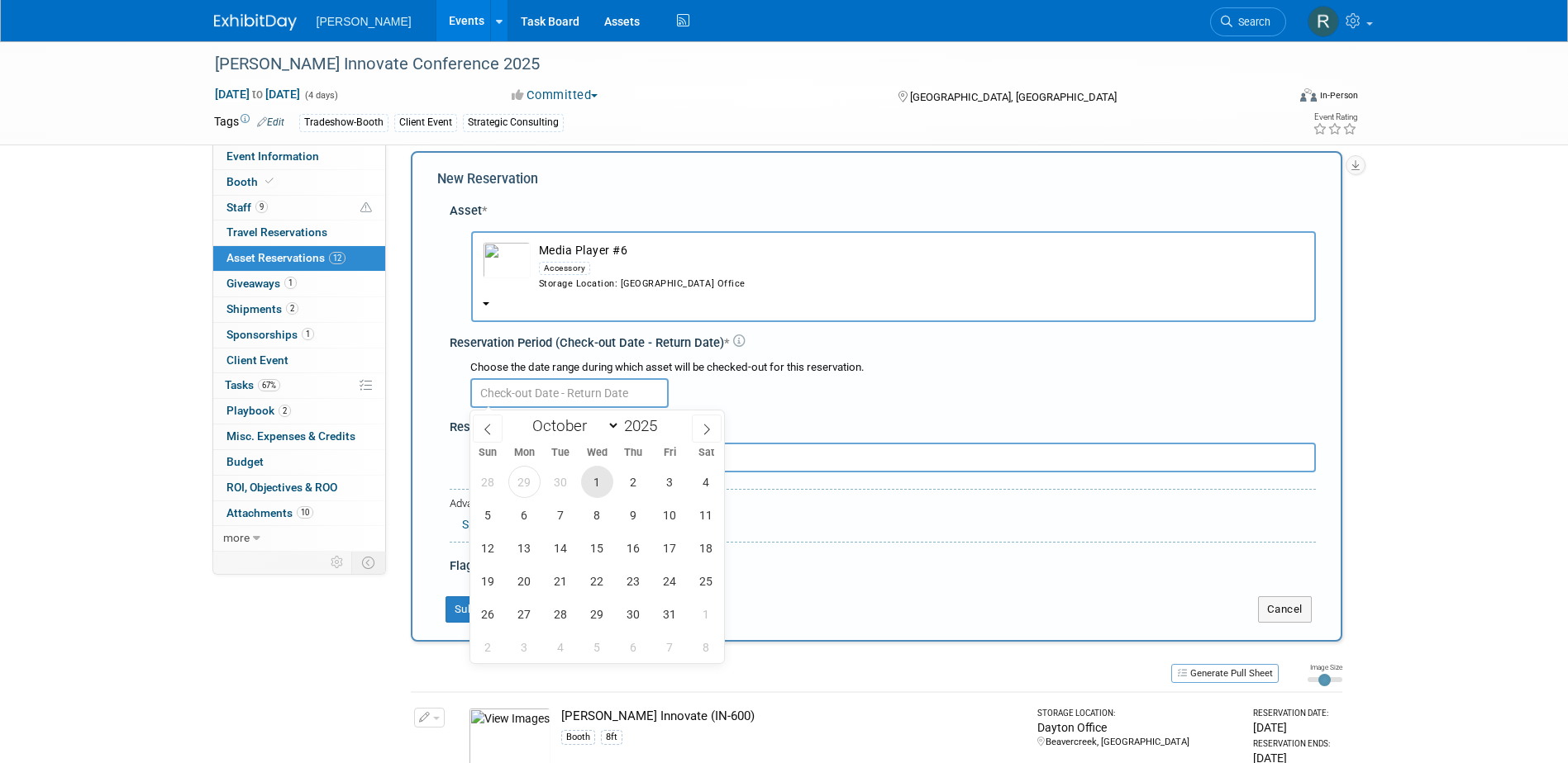
click at [599, 480] on span "1" at bounding box center [598, 482] width 32 height 32
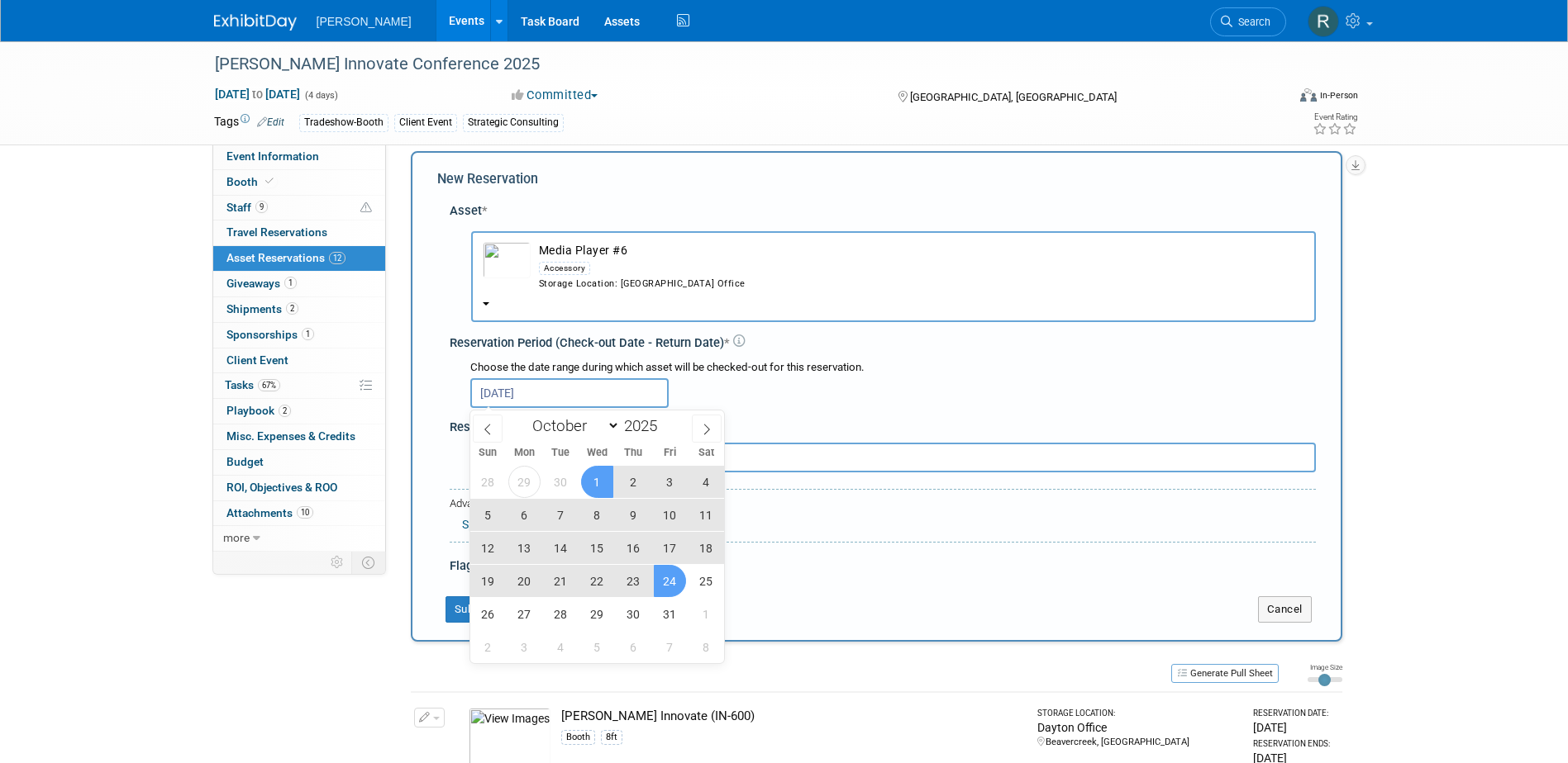
click at [671, 579] on span "24" at bounding box center [670, 581] width 32 height 32
type input "Oct 1, 2025 to Oct 24, 2025"
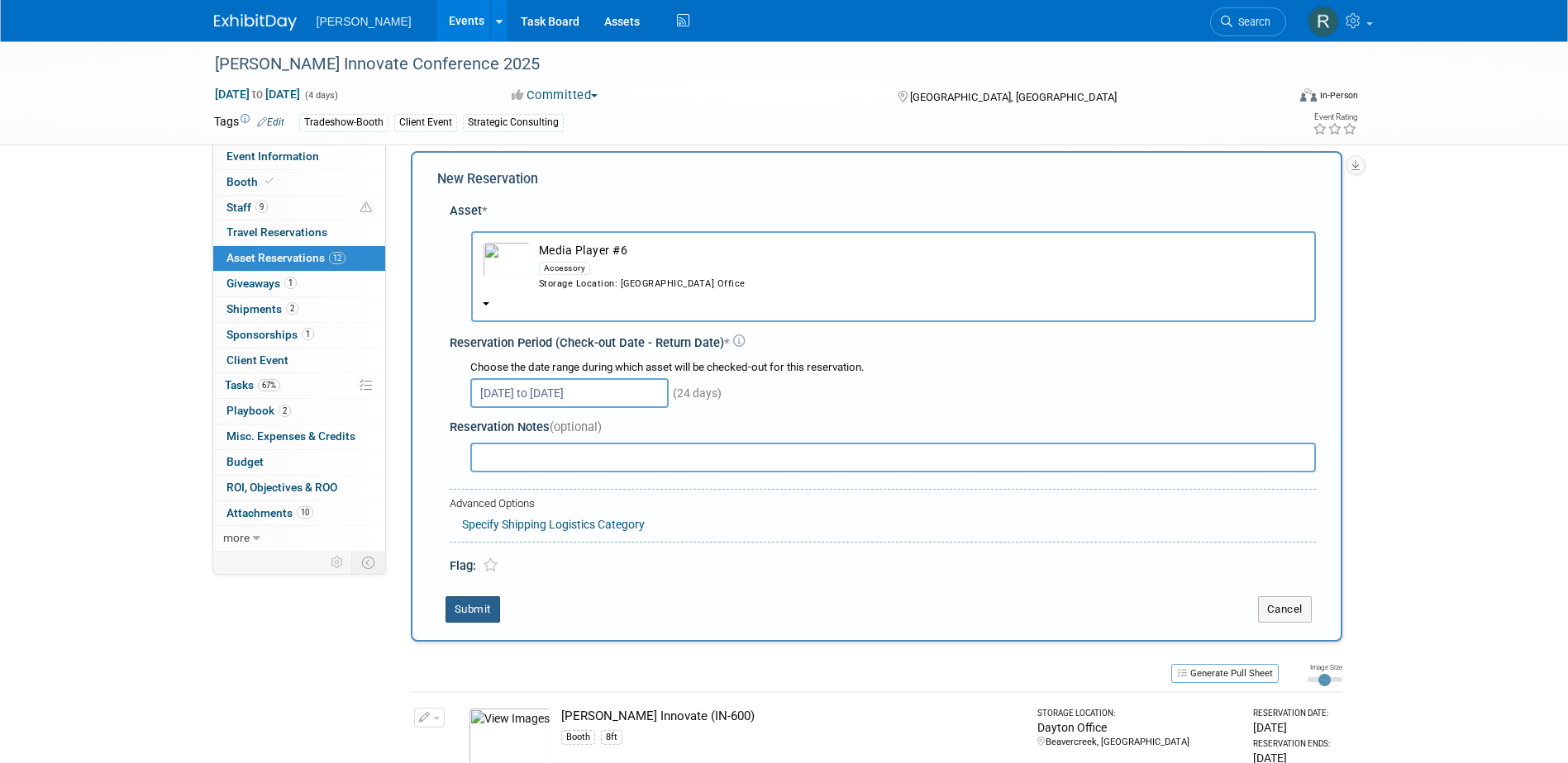
click at [467, 613] on button "Submit" at bounding box center [473, 609] width 55 height 26
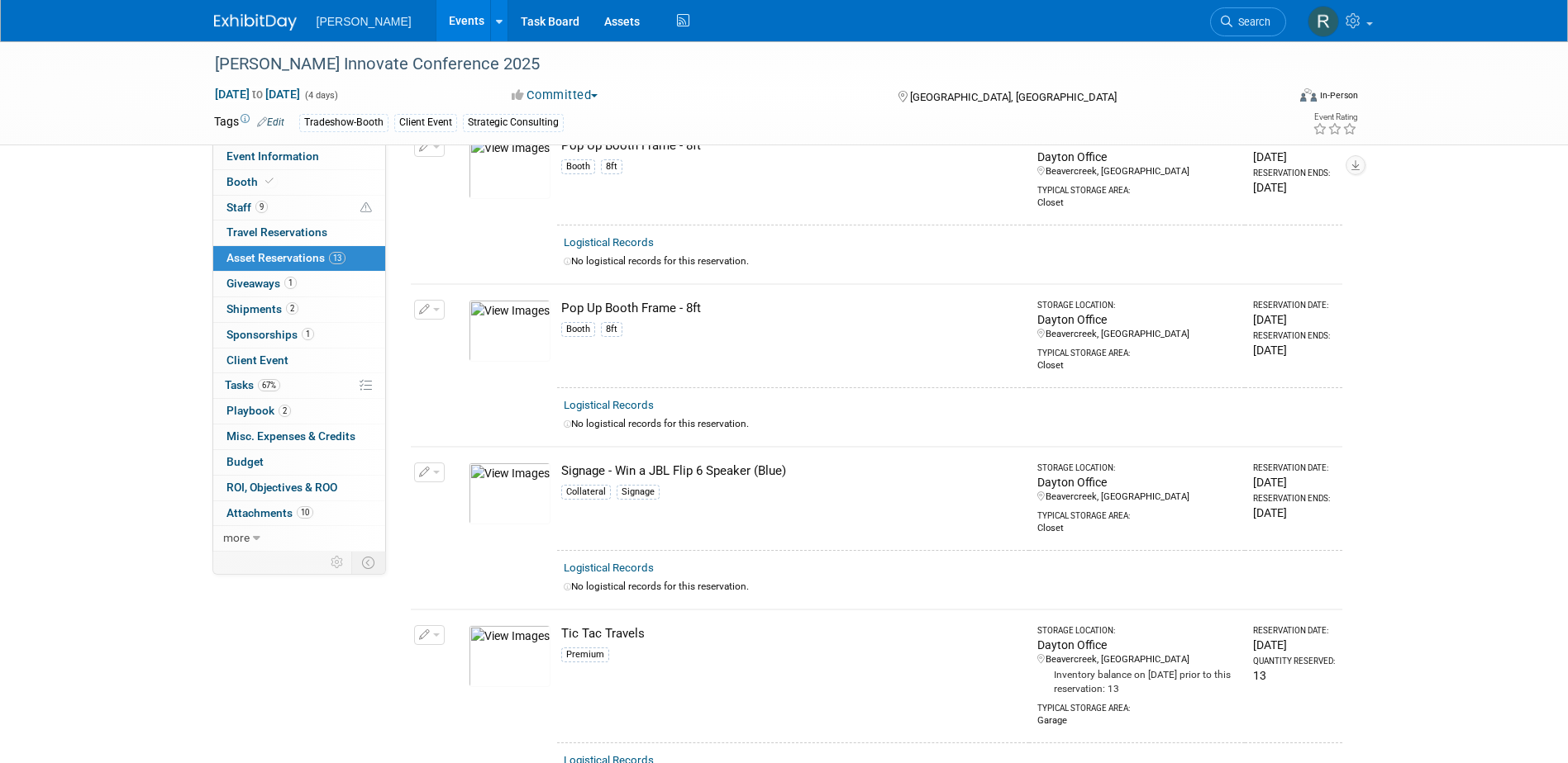
scroll to position [1409, 0]
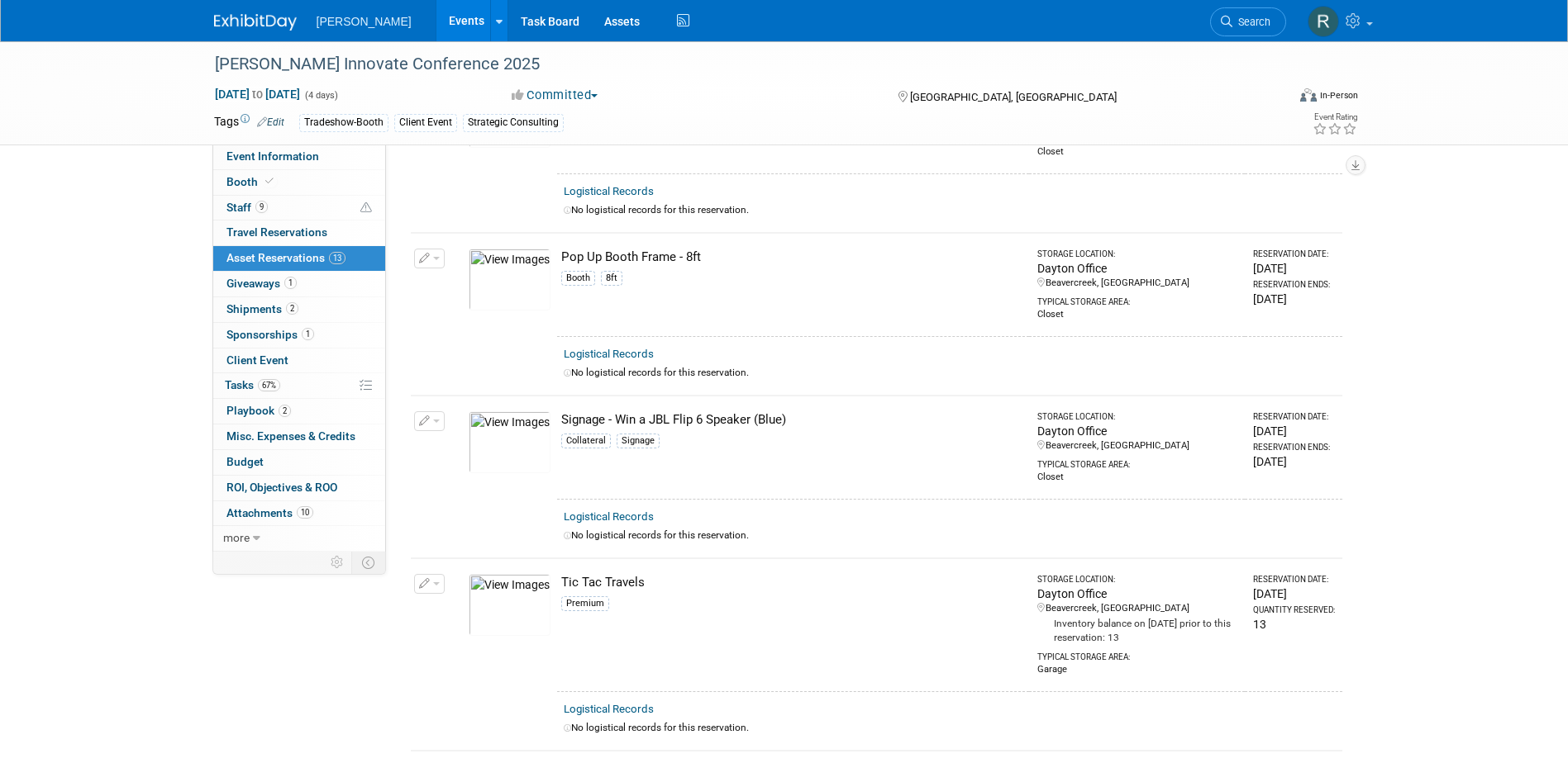
click at [243, 288] on span "Giveaways 1" at bounding box center [262, 283] width 70 height 13
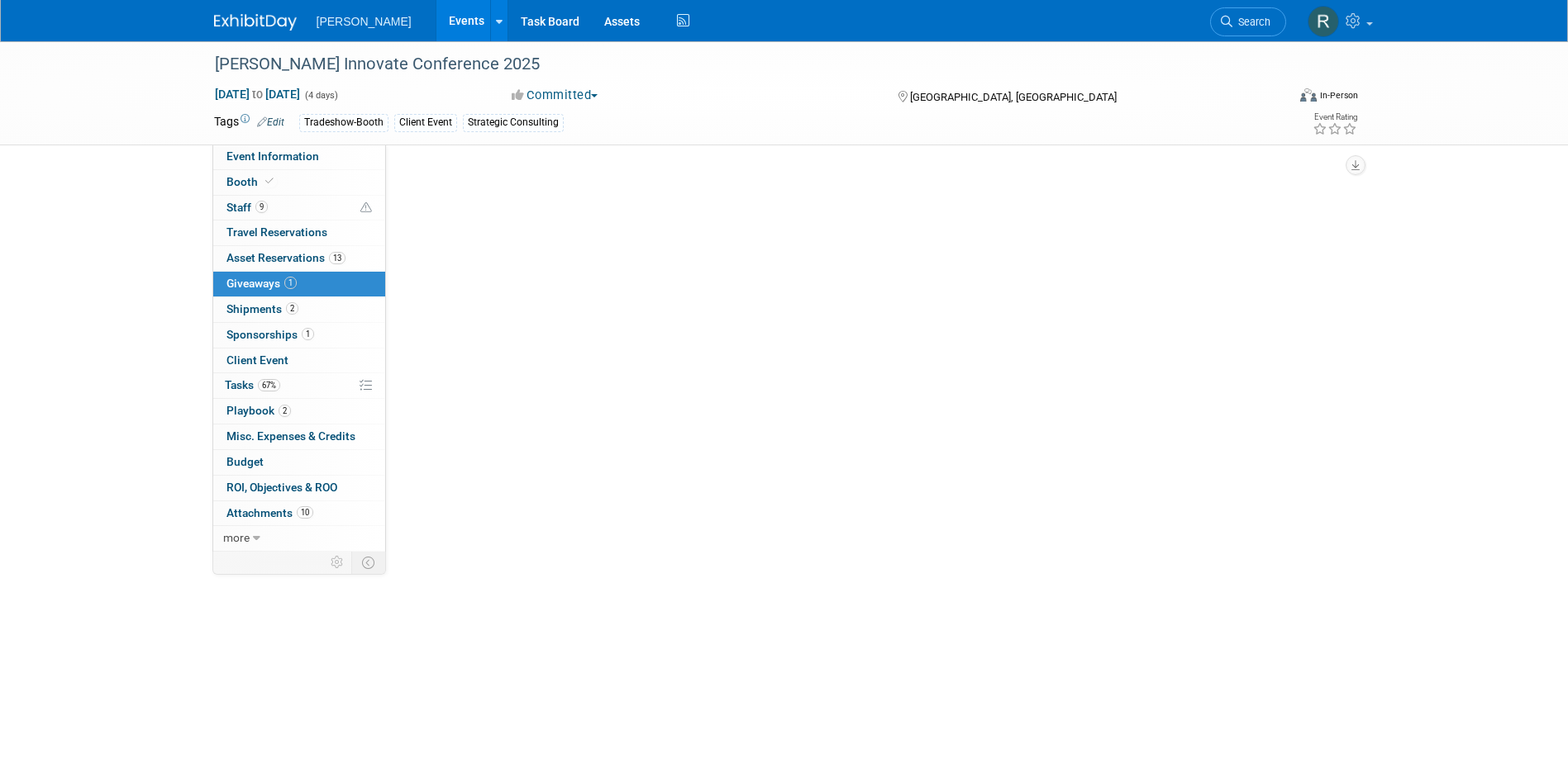
scroll to position [0, 0]
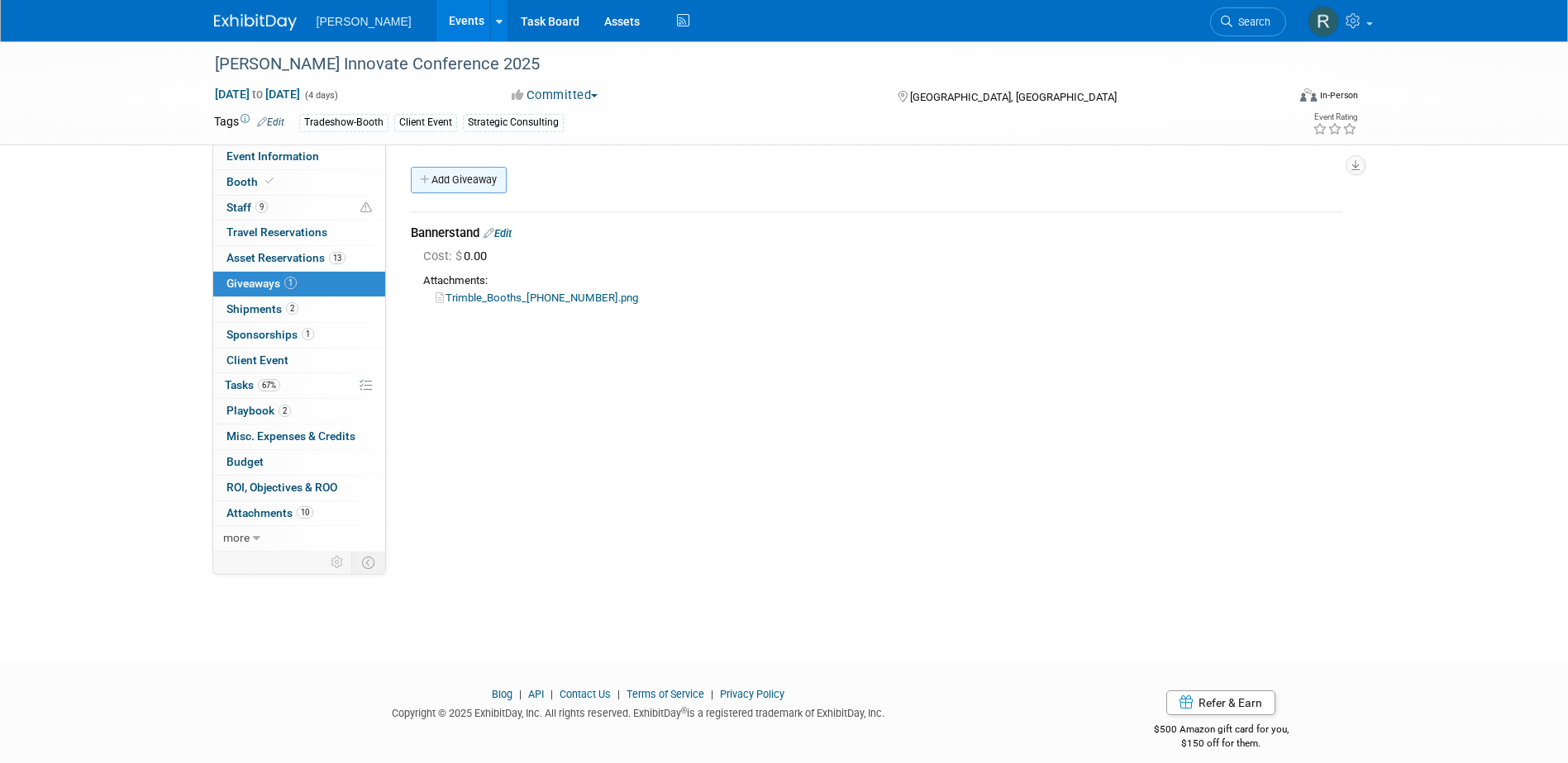
click at [454, 186] on link "Add Giveaway" at bounding box center [458, 179] width 96 height 26
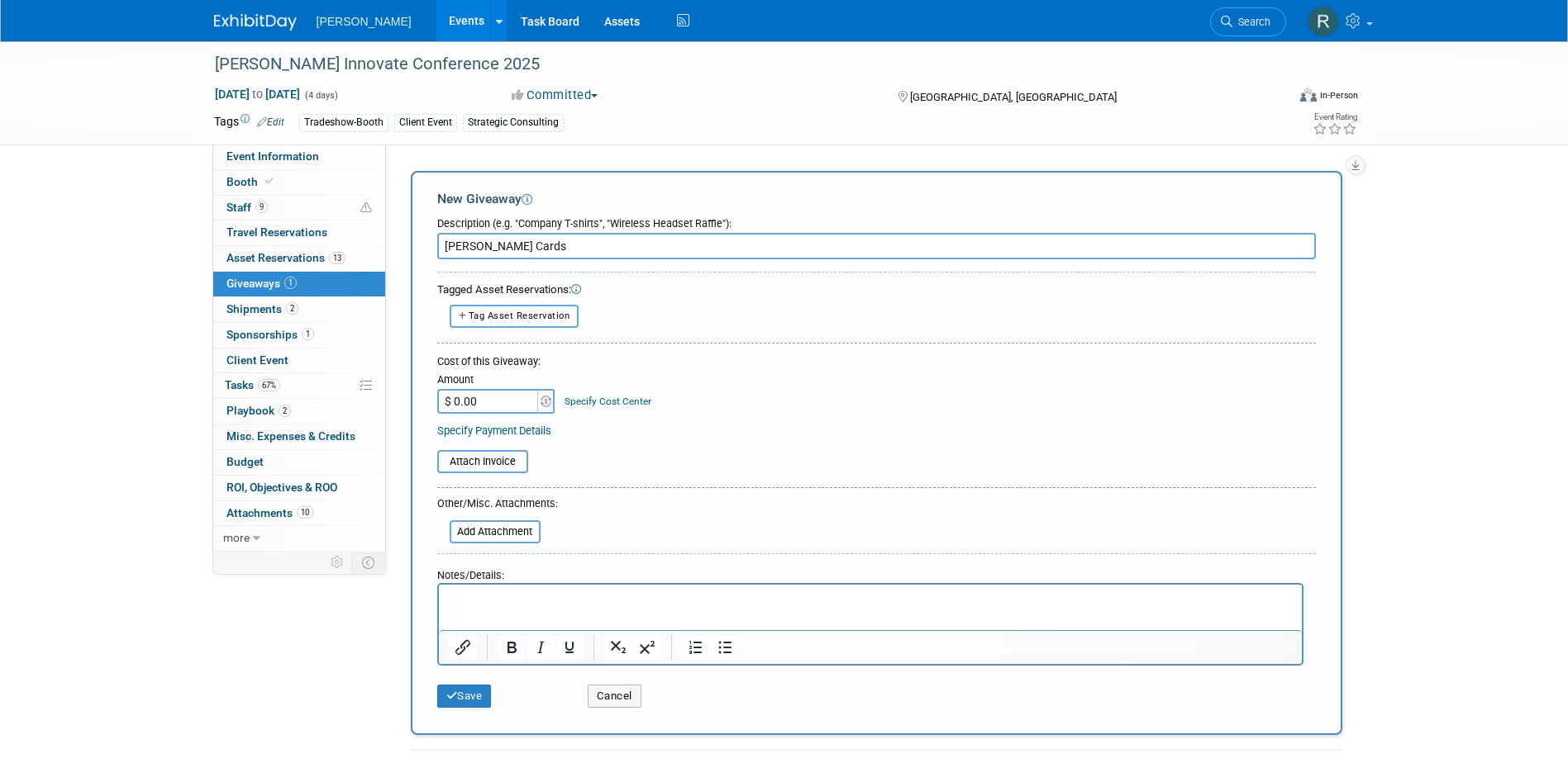
type input "Hobson Cards"
click at [493, 606] on p "Rich Text Area. Press ALT-0 for help." at bounding box center [870, 599] width 844 height 16
click at [574, 608] on p "Rich Text Area. Press ALT-0 for help." at bounding box center [870, 616] width 844 height 16
drag, startPoint x: 690, startPoint y: 612, endPoint x: 710, endPoint y: 619, distance: 21.2
click at [693, 612] on p "Quals and Stats (Woolpert-Trimble) - 30 copies-Unity Migration Readiness - 50 c…" at bounding box center [870, 616] width 844 height 16
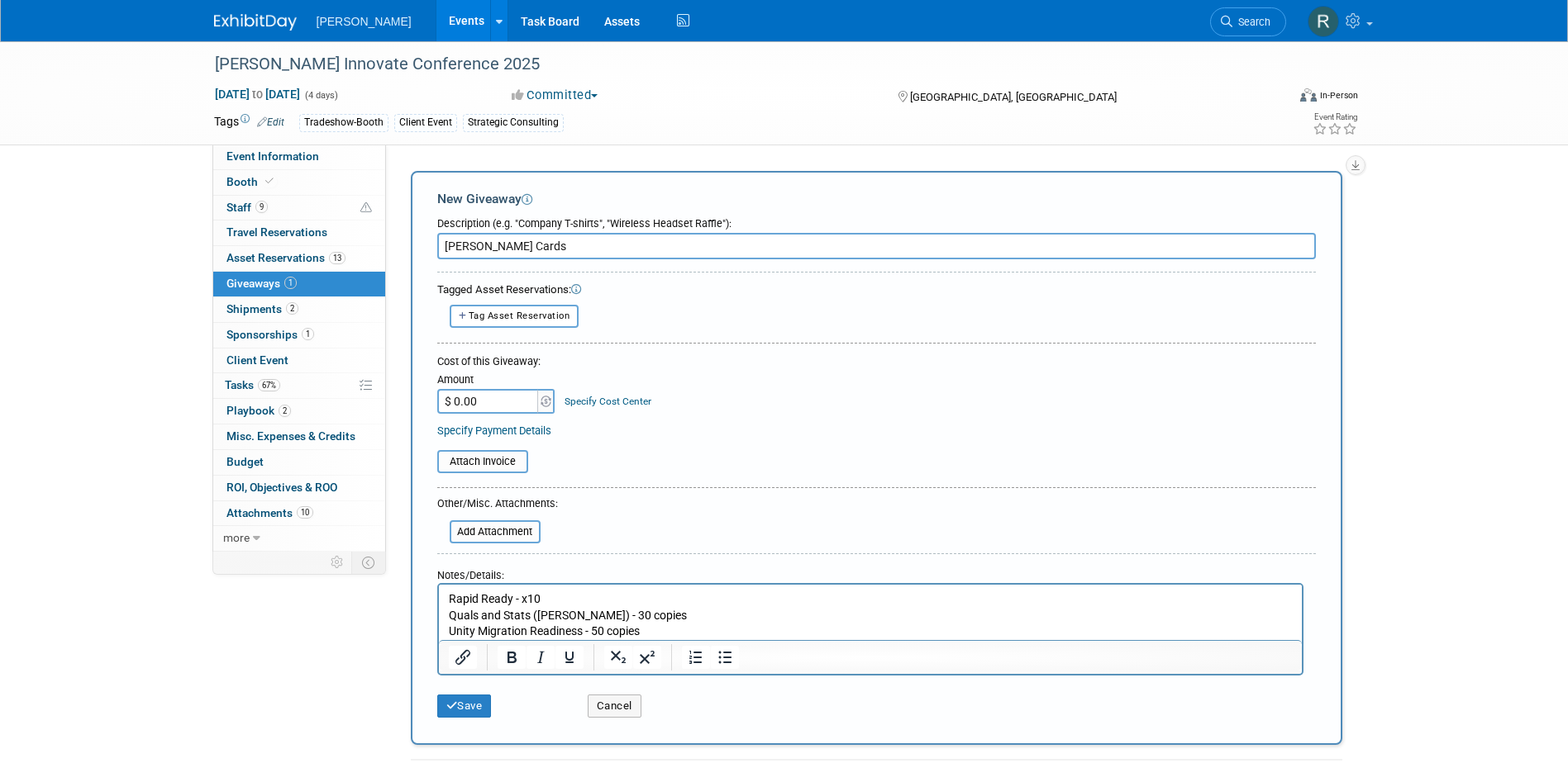
click at [633, 617] on p "Quals and Stats (Woolpert-Trimble) - 30 copies" at bounding box center [870, 616] width 844 height 16
drag, startPoint x: 640, startPoint y: 612, endPoint x: 730, endPoint y: 622, distance: 90.6
click at [730, 622] on p "Quals and Stats (Woolpert-Trimble) - 30 copies" at bounding box center [870, 616] width 844 height 16
click at [644, 622] on p "Quals and Stats (Woolpert-Trimble) - 30 copies" at bounding box center [870, 616] width 844 height 16
drag, startPoint x: 640, startPoint y: 615, endPoint x: 688, endPoint y: 618, distance: 48.1
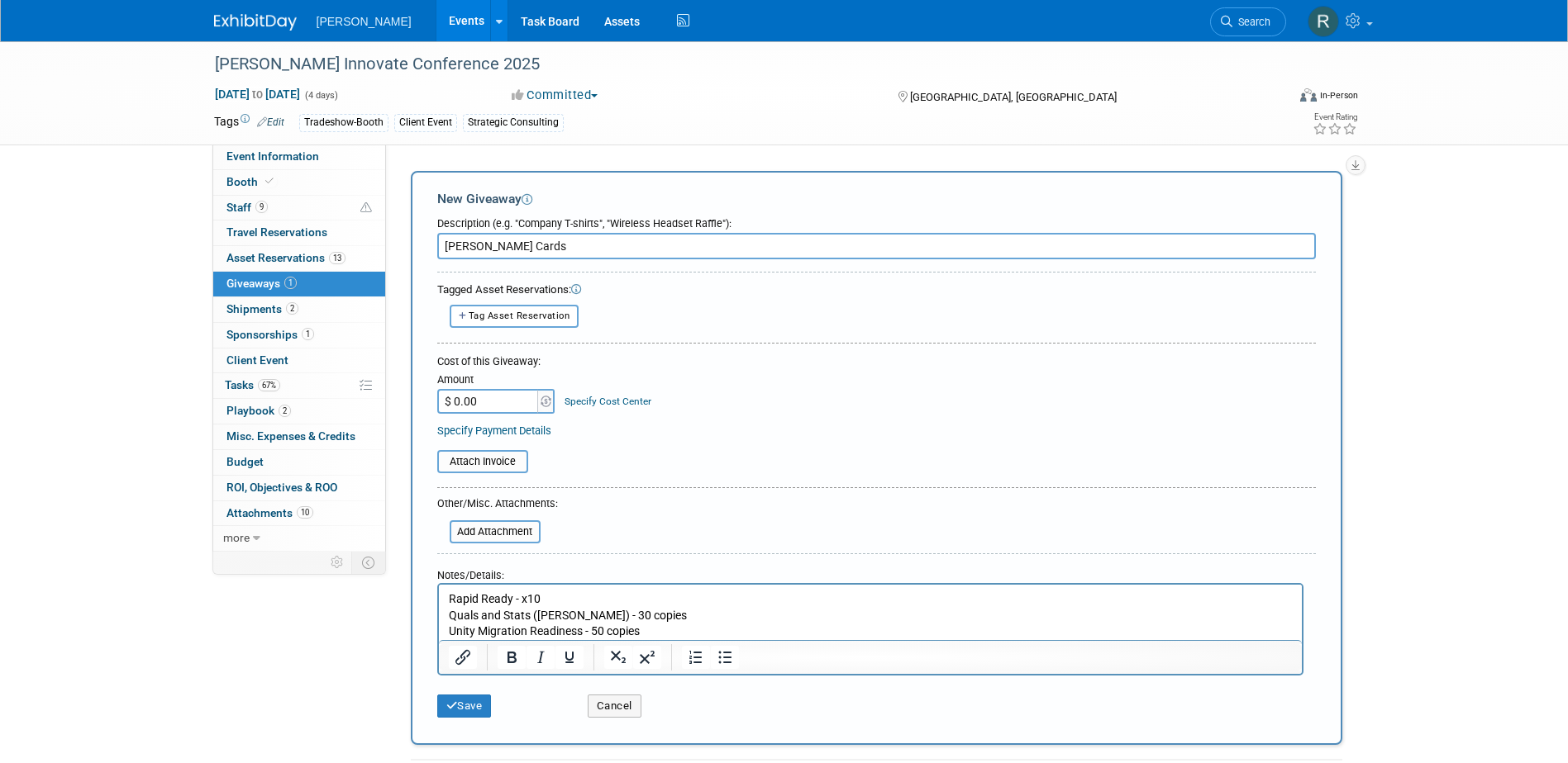
click at [688, 618] on p "Quals and Stats (Woolpert-Trimble) - 30 copies" at bounding box center [870, 616] width 844 height 16
drag, startPoint x: 594, startPoint y: 629, endPoint x: 638, endPoint y: 629, distance: 44.0
click at [638, 629] on p "Unity Migration Readiness - 50 copies" at bounding box center [870, 632] width 844 height 16
click at [494, 530] on input "file" at bounding box center [440, 532] width 197 height 20
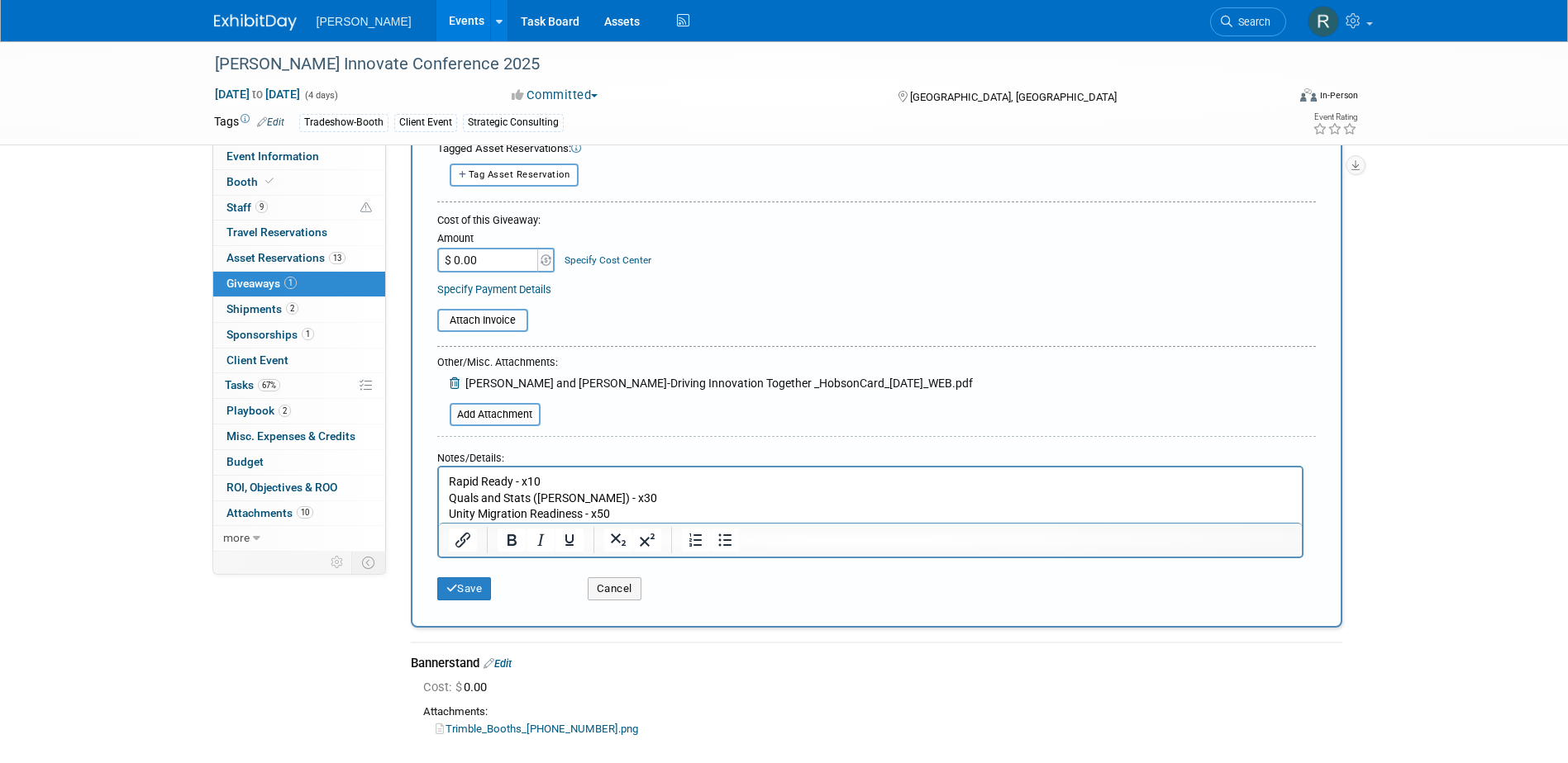
scroll to position [166, 0]
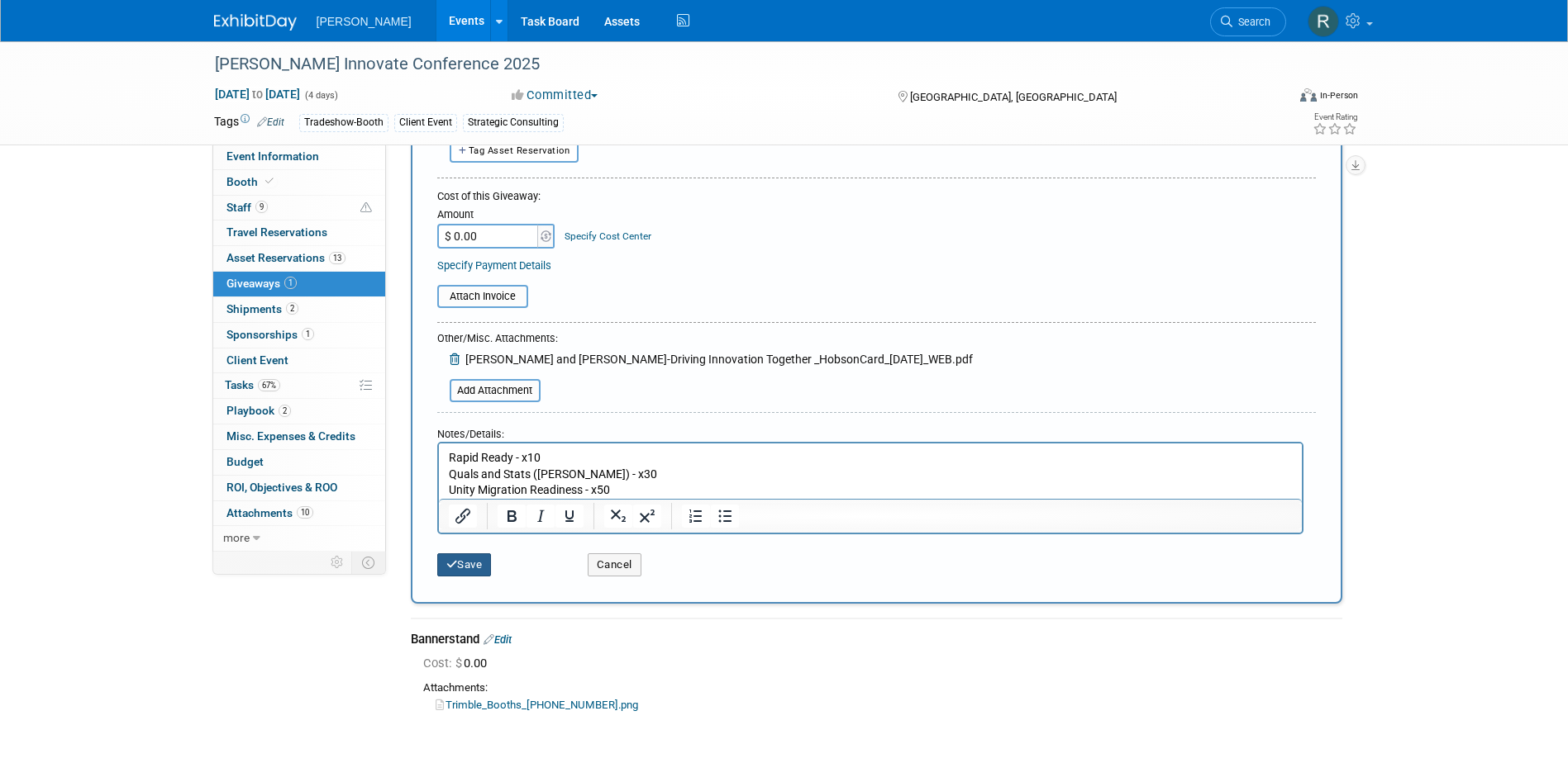
click at [464, 564] on button "Save" at bounding box center [464, 565] width 55 height 23
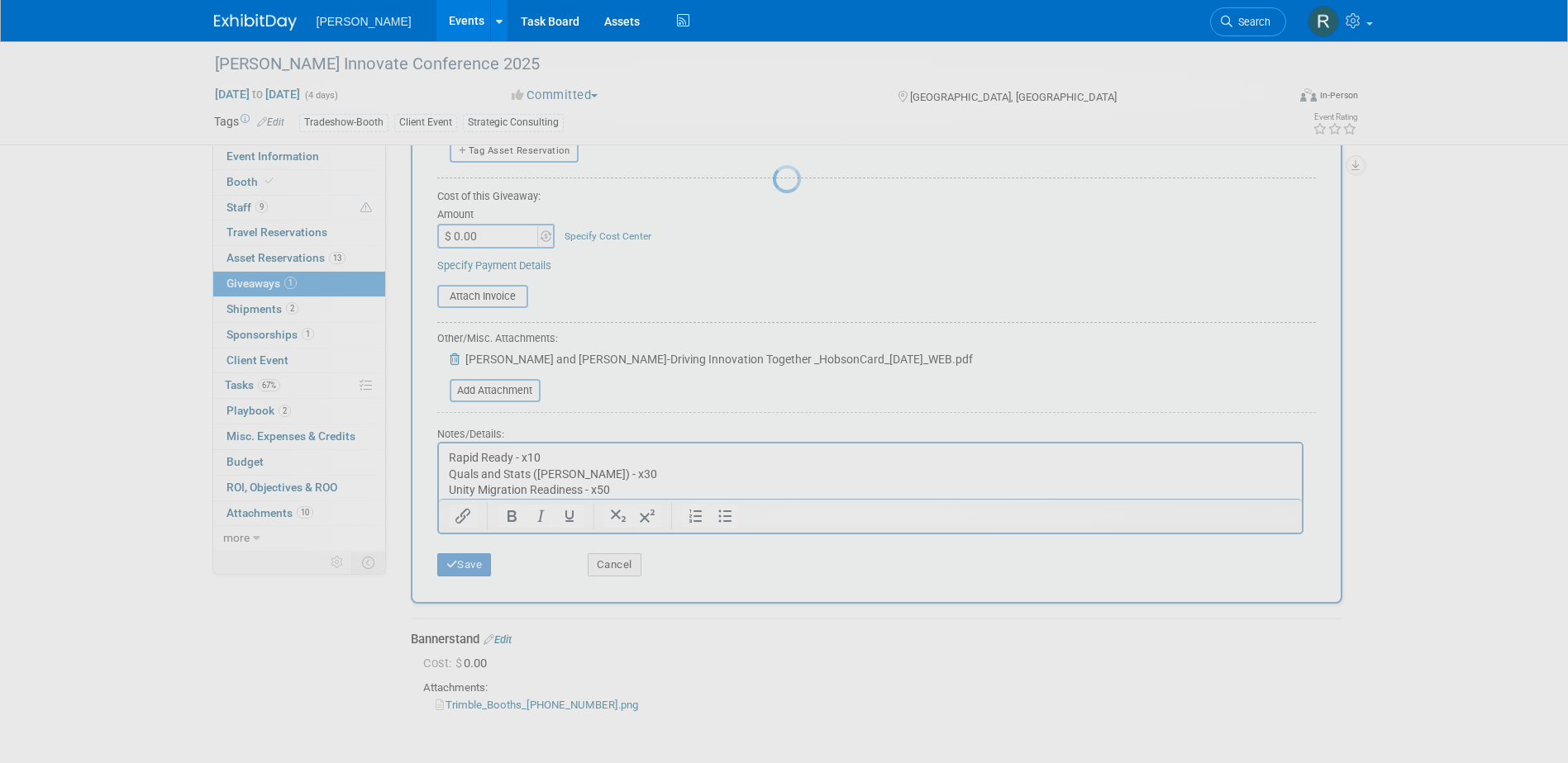
scroll to position [15, 0]
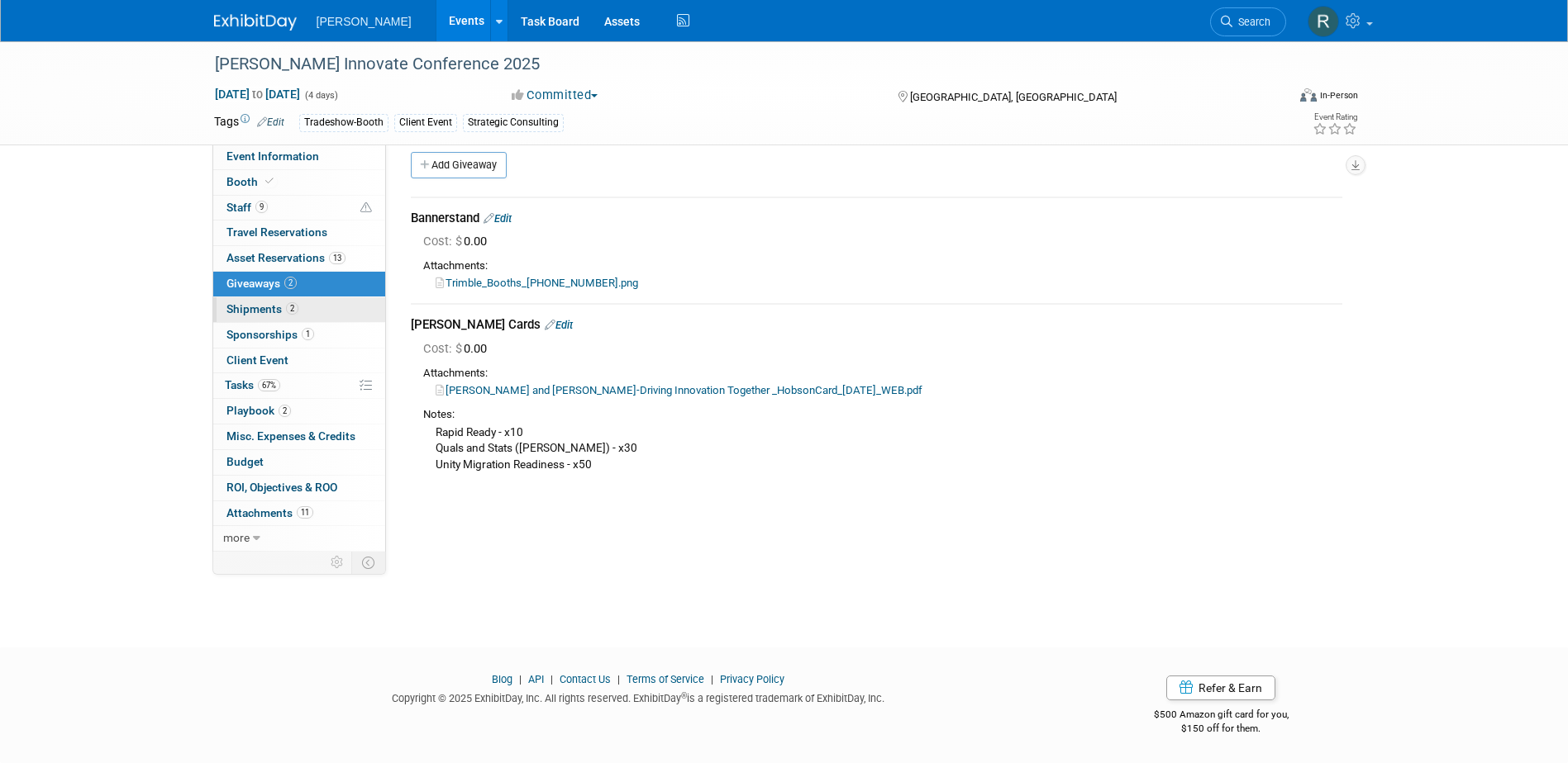
click at [269, 312] on span "Shipments 2" at bounding box center [263, 309] width 72 height 13
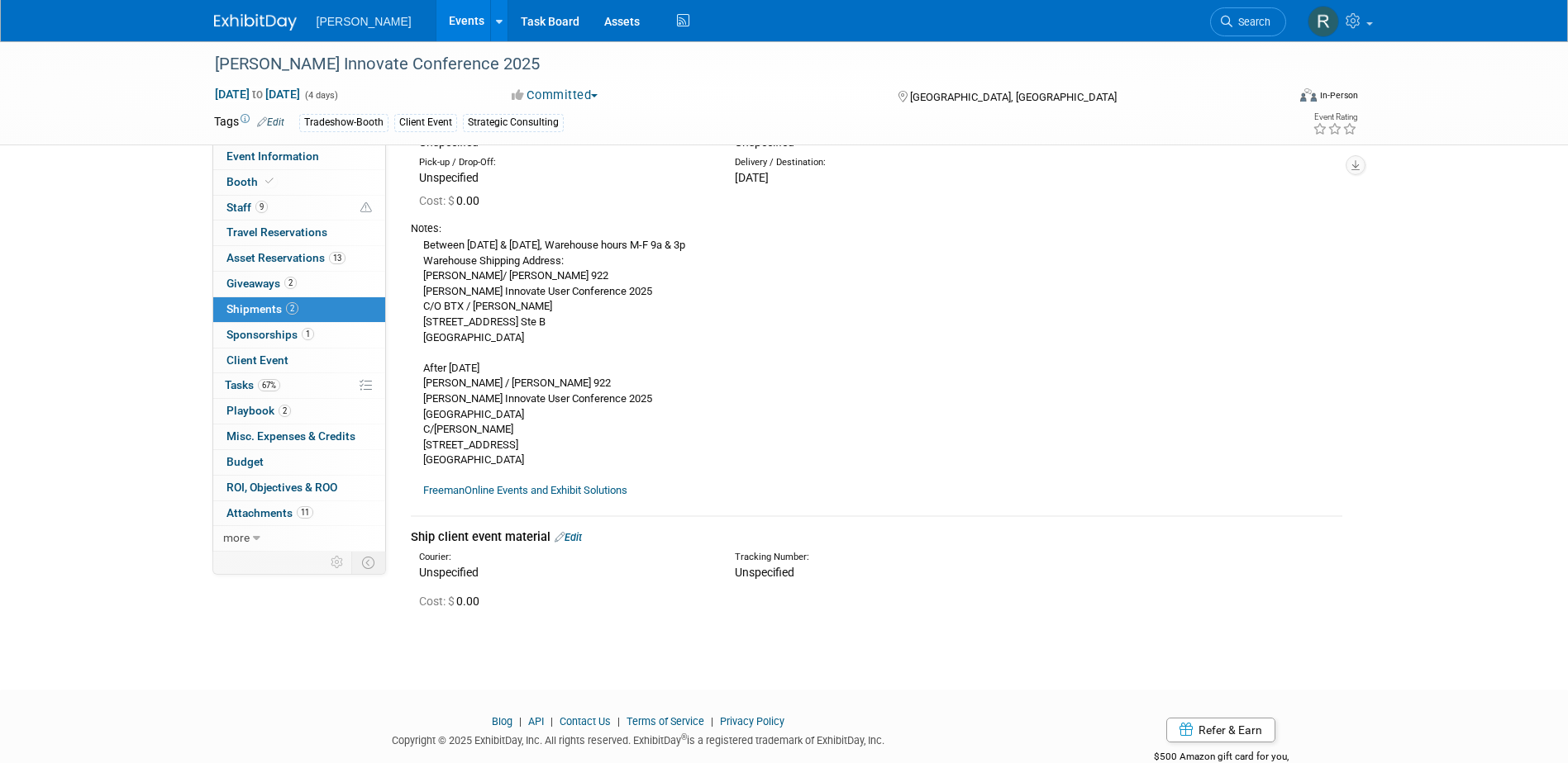
scroll to position [166, 0]
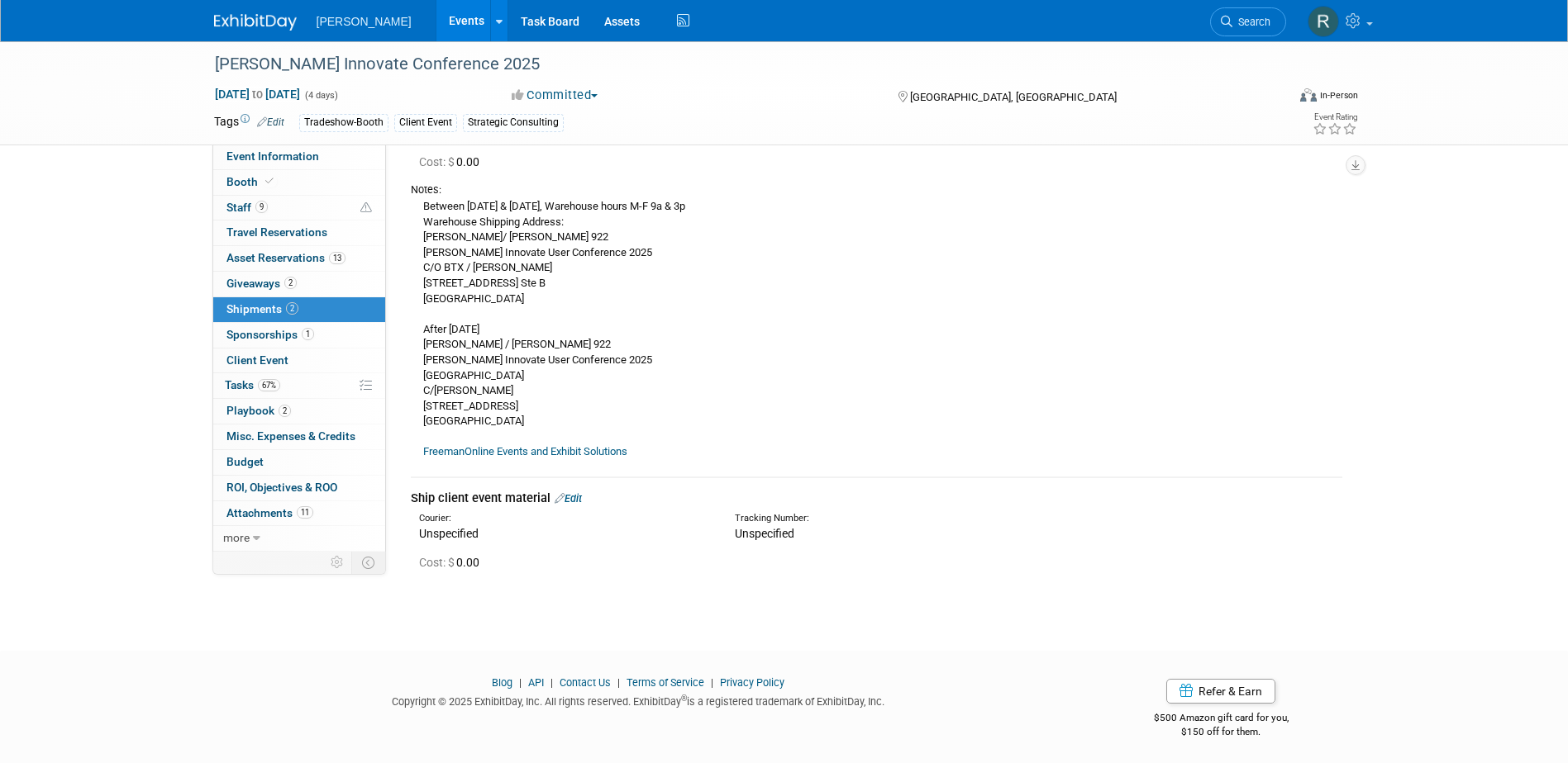
click at [575, 496] on link "Edit" at bounding box center [568, 498] width 27 height 13
select select "9"
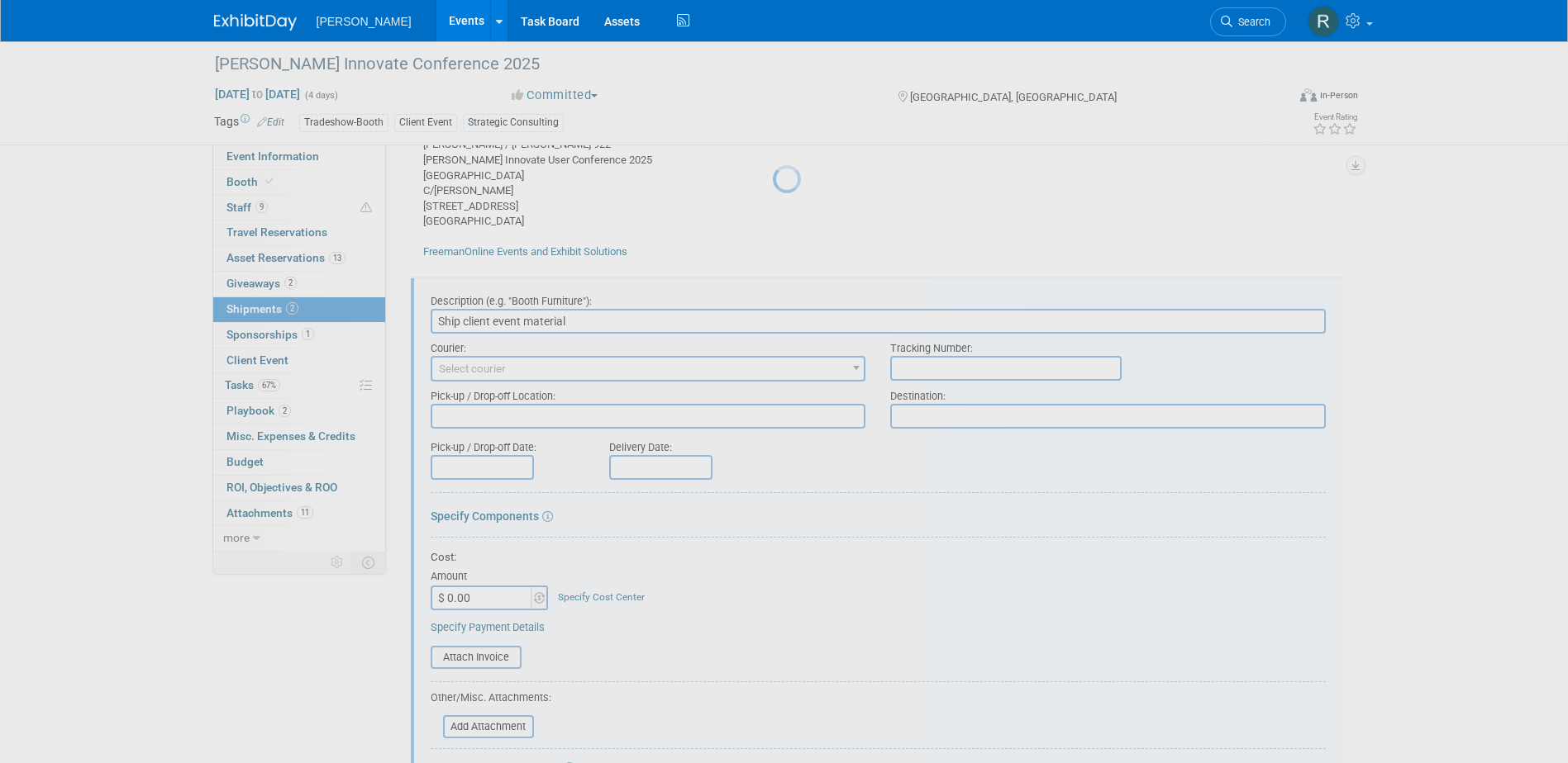
scroll to position [455, 0]
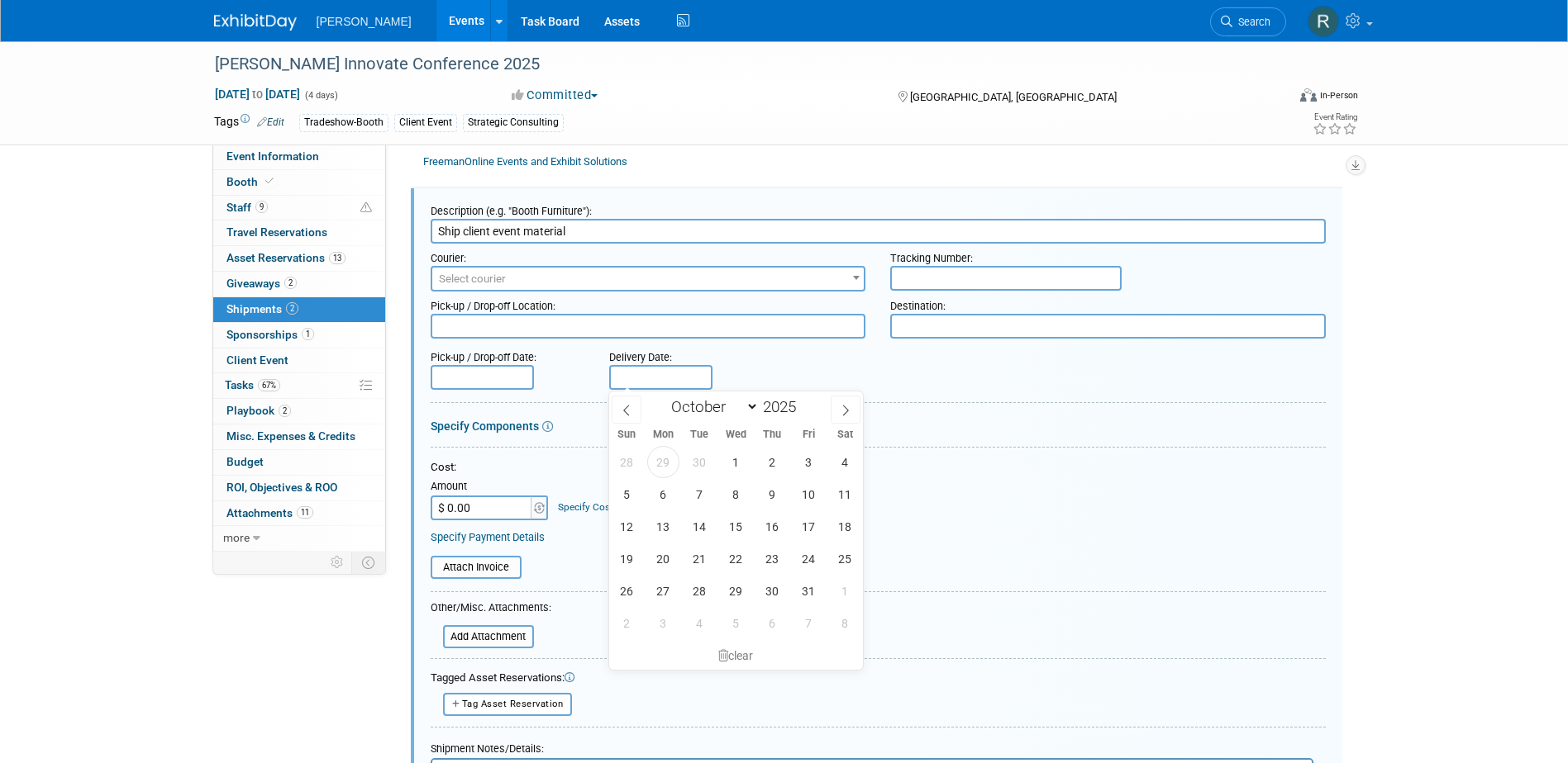
click at [622, 380] on input "text" at bounding box center [661, 378] width 104 height 25
click at [695, 524] on span "14" at bounding box center [699, 526] width 32 height 32
type input "Oct 14, 2025"
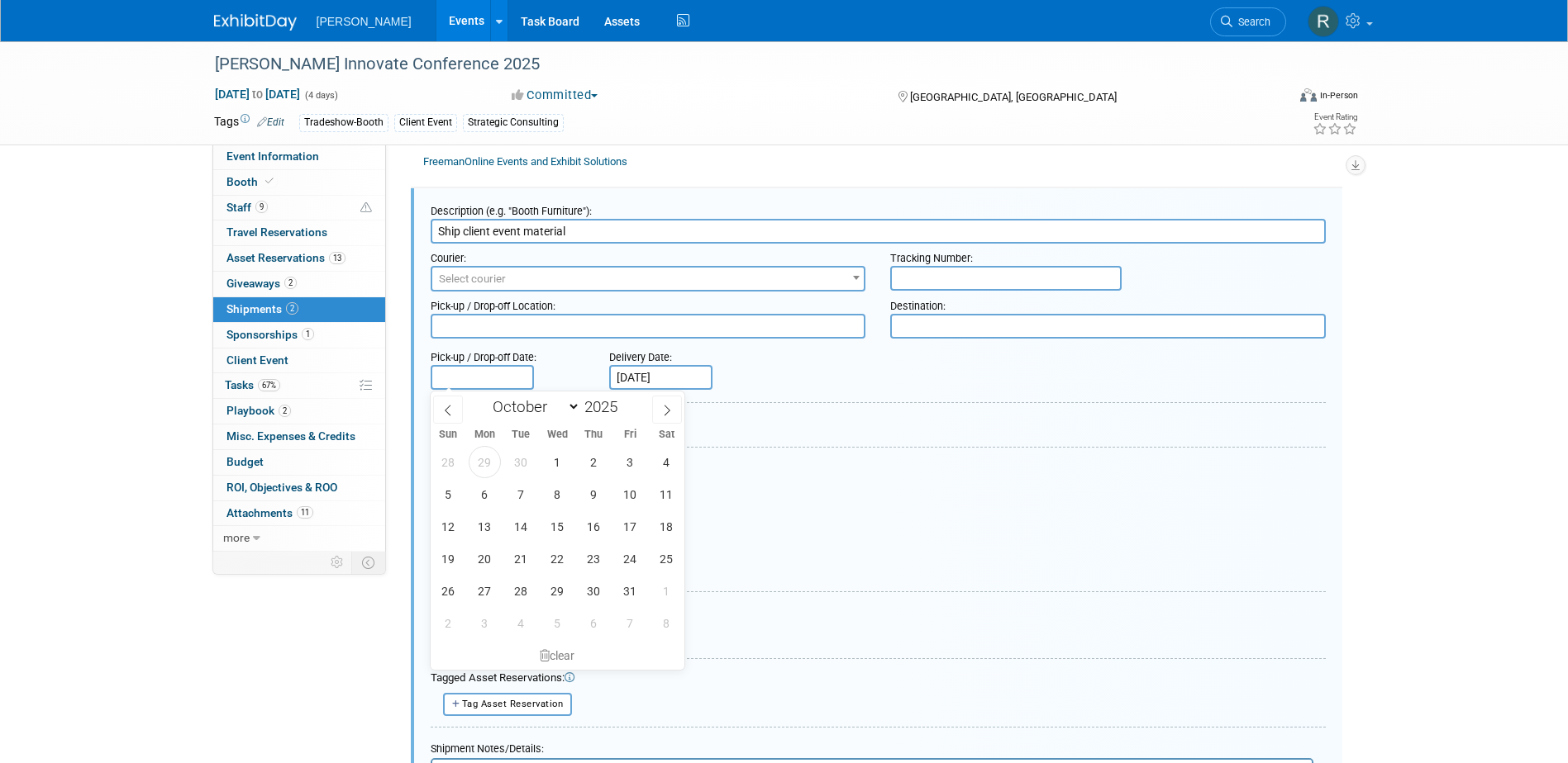
click at [509, 377] on input "text" at bounding box center [482, 378] width 104 height 25
click at [560, 493] on span "8" at bounding box center [557, 495] width 32 height 32
type input "Oct 8, 2025"
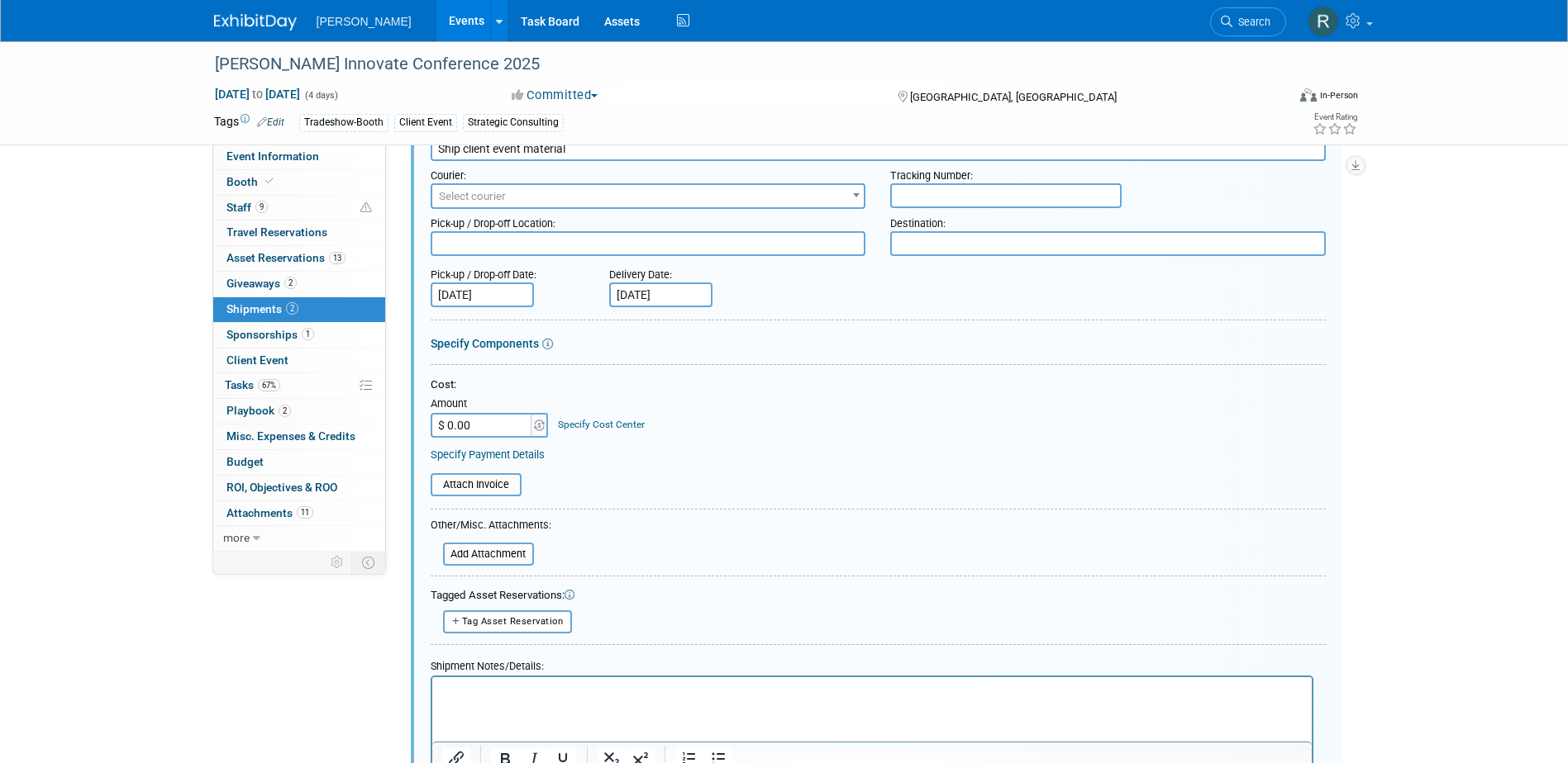
scroll to position [621, 0]
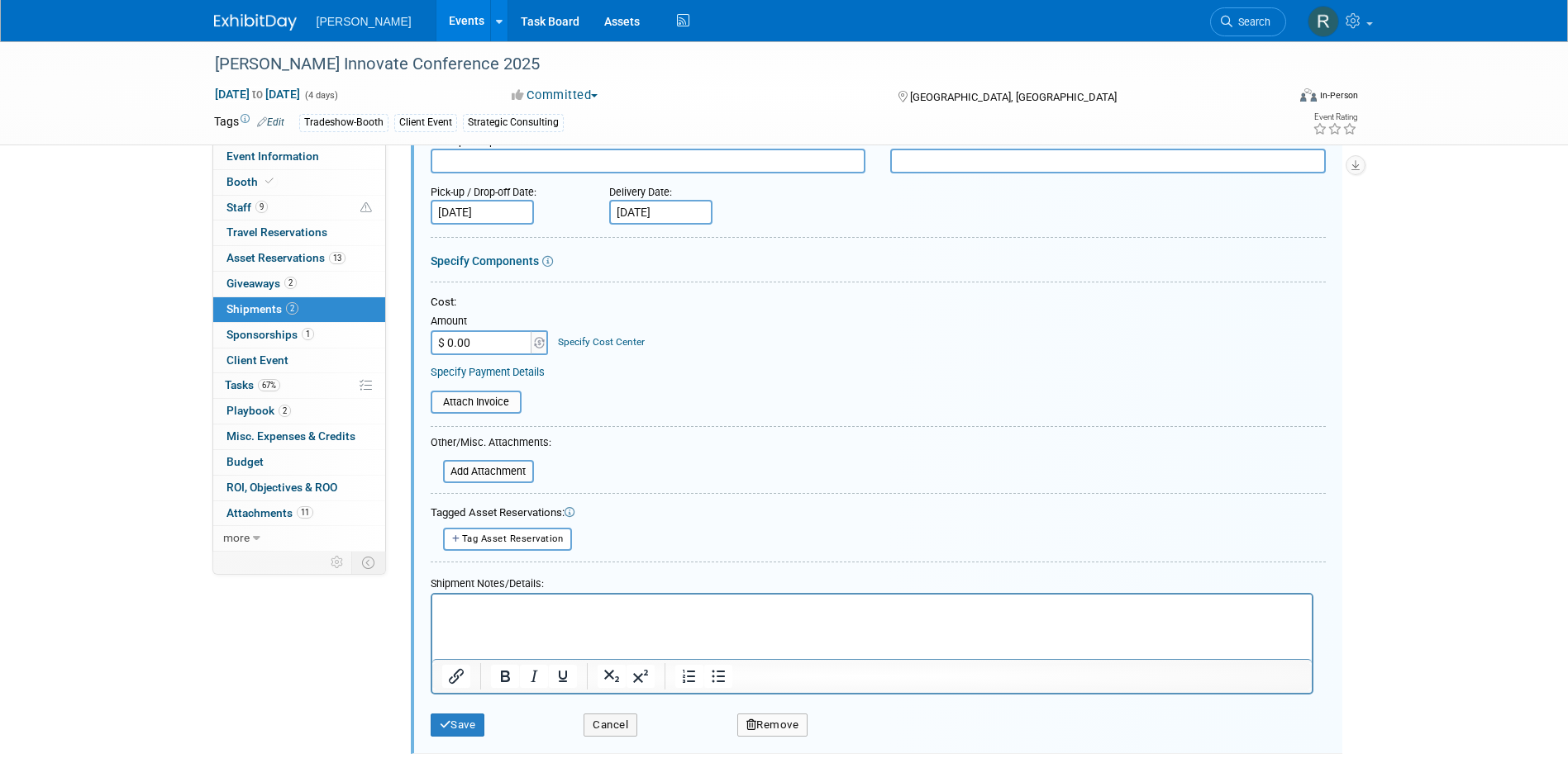
click at [482, 617] on html at bounding box center [870, 606] width 879 height 23
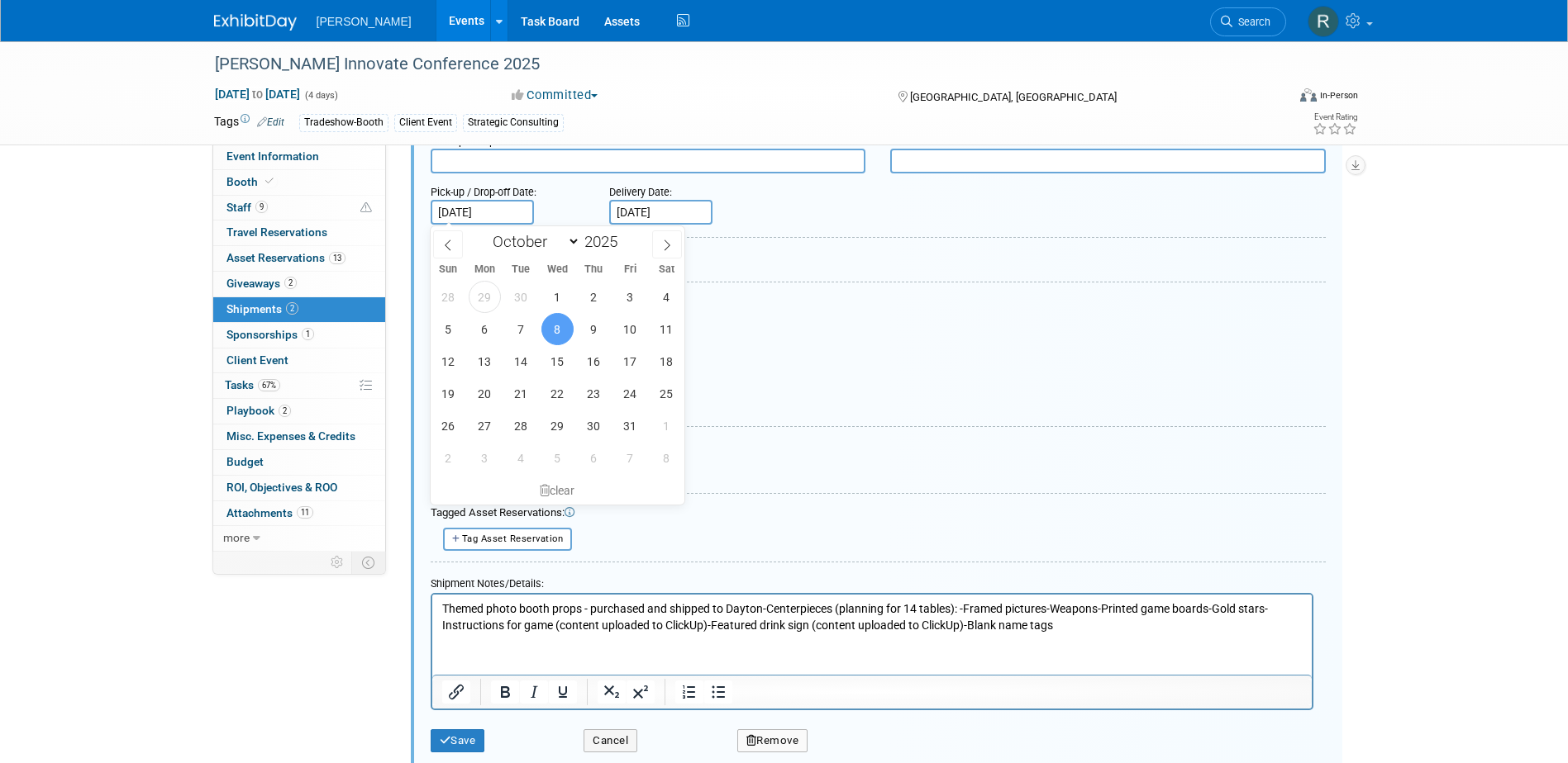
click at [957, 607] on p "Themed photo booth props - purchased and shipped to Dayton-Centerpieces (planni…" at bounding box center [871, 617] width 861 height 32
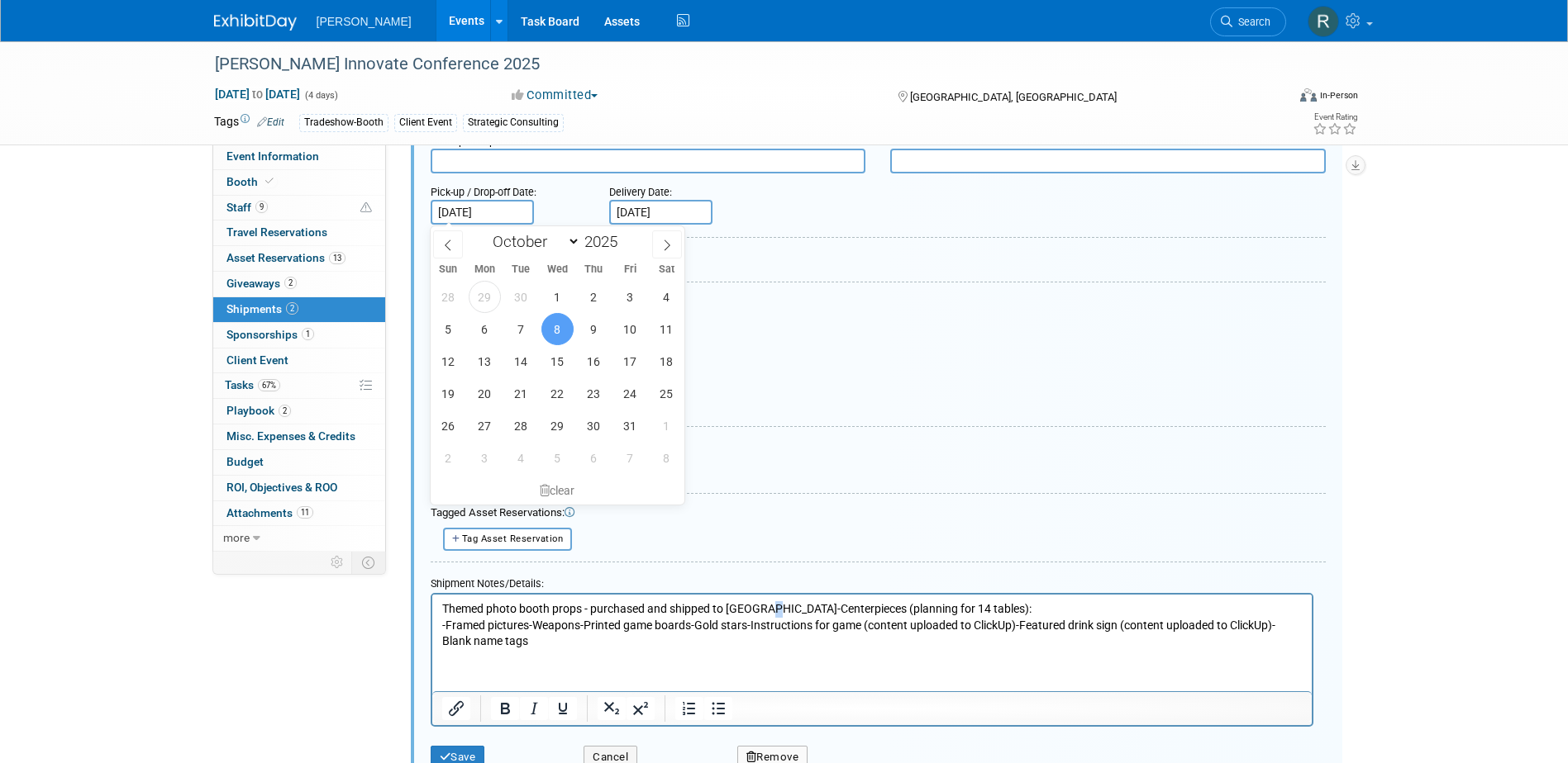
click at [769, 607] on p "Themed photo booth props - purchased and shipped to Dayton-Centerpieces (planni…" at bounding box center [871, 609] width 861 height 16
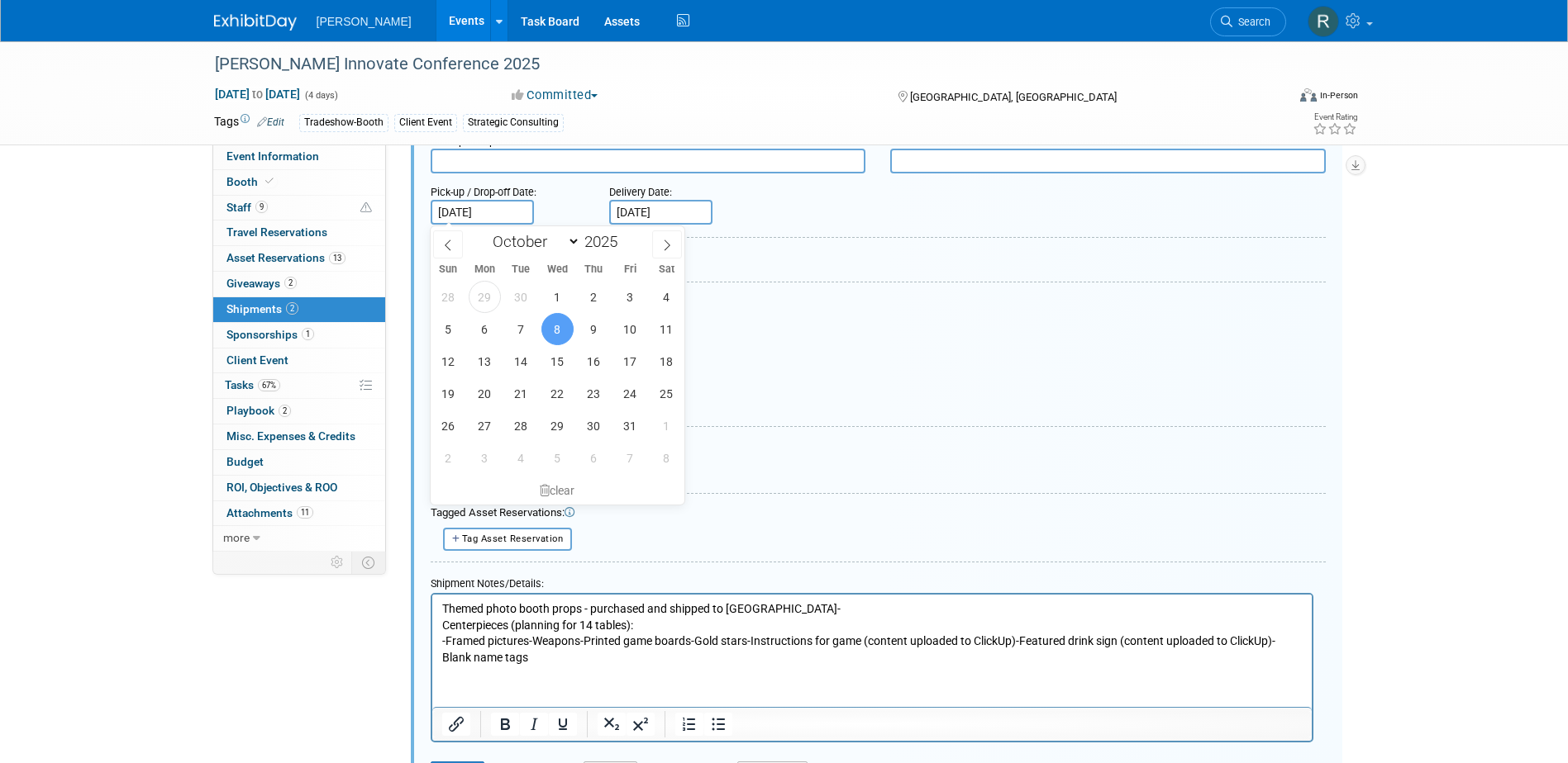
click at [532, 640] on p "-Framed pictures-Weapons-Printed game boards-Gold stars-Instructions for game (…" at bounding box center [871, 649] width 861 height 32
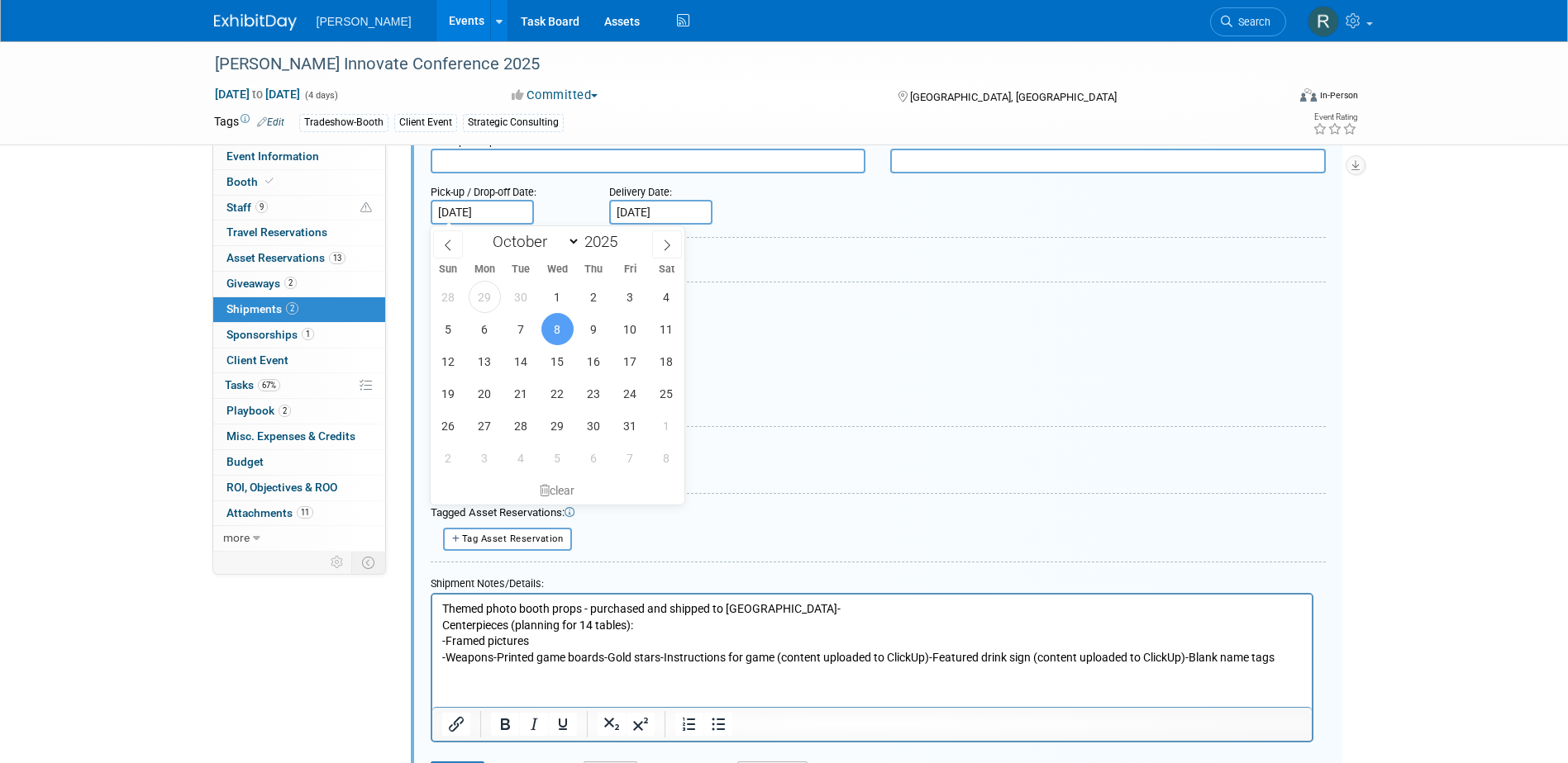
click at [491, 656] on p "-Weapons-Printed game boards-Gold stars-Instructions for game (content uploaded…" at bounding box center [871, 658] width 861 height 16
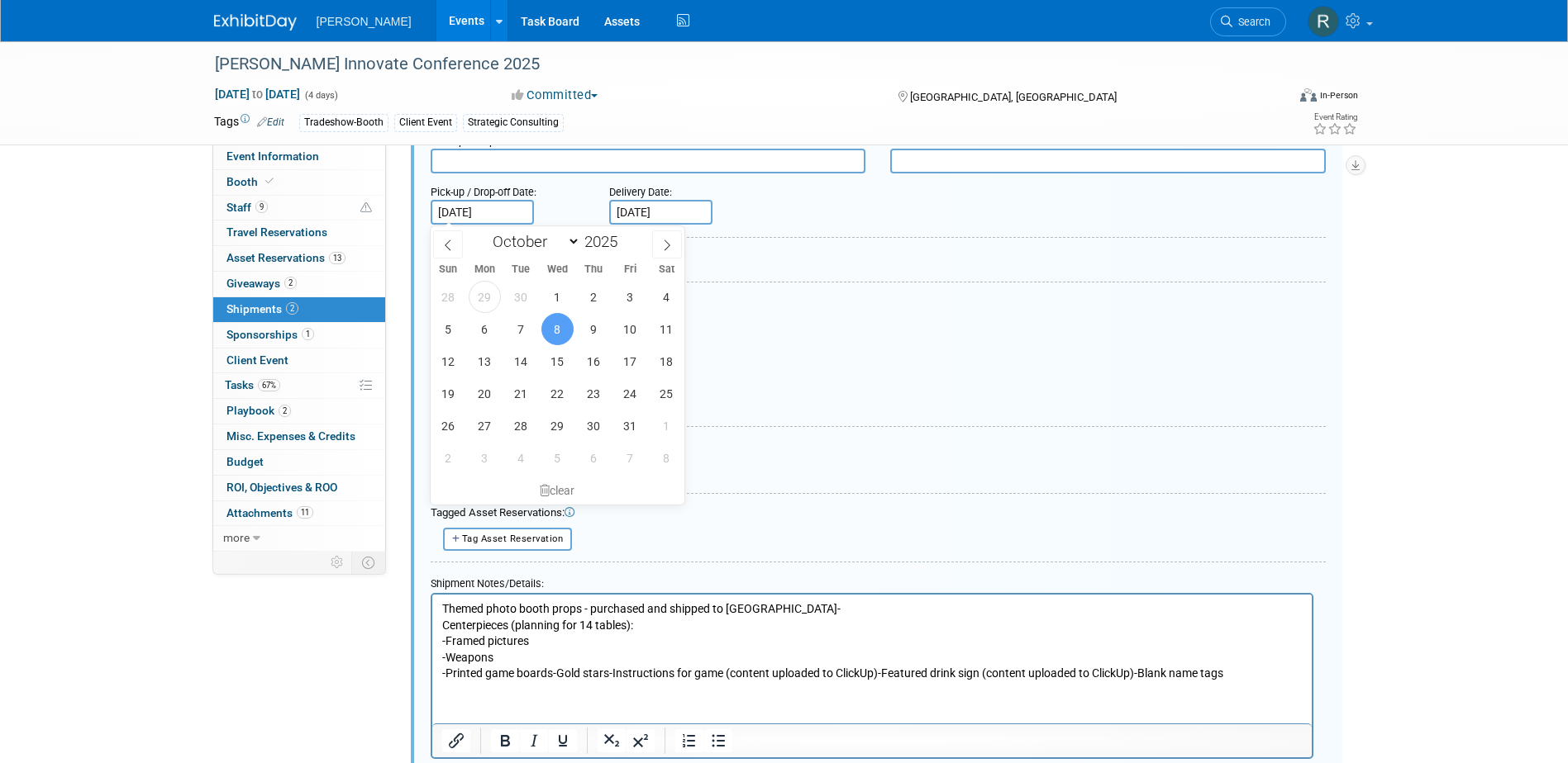
click at [551, 674] on p "-Printed game boards-Gold stars-Instructions for game (content uploaded to Clic…" at bounding box center [871, 673] width 861 height 16
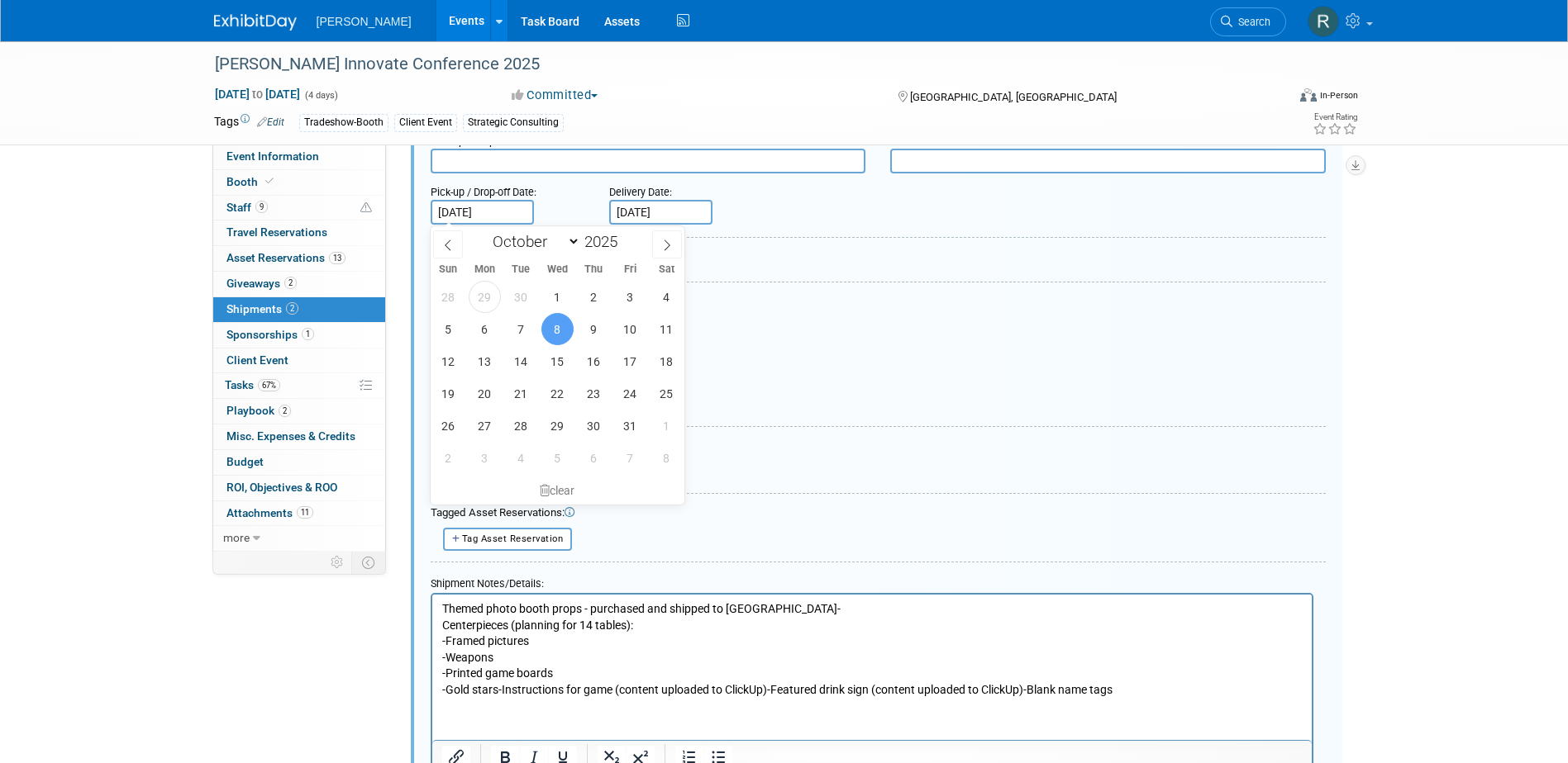
click at [764, 690] on p "-Gold stars-Instructions for game (content uploaded to ClickUp)-Featured drink …" at bounding box center [871, 690] width 861 height 16
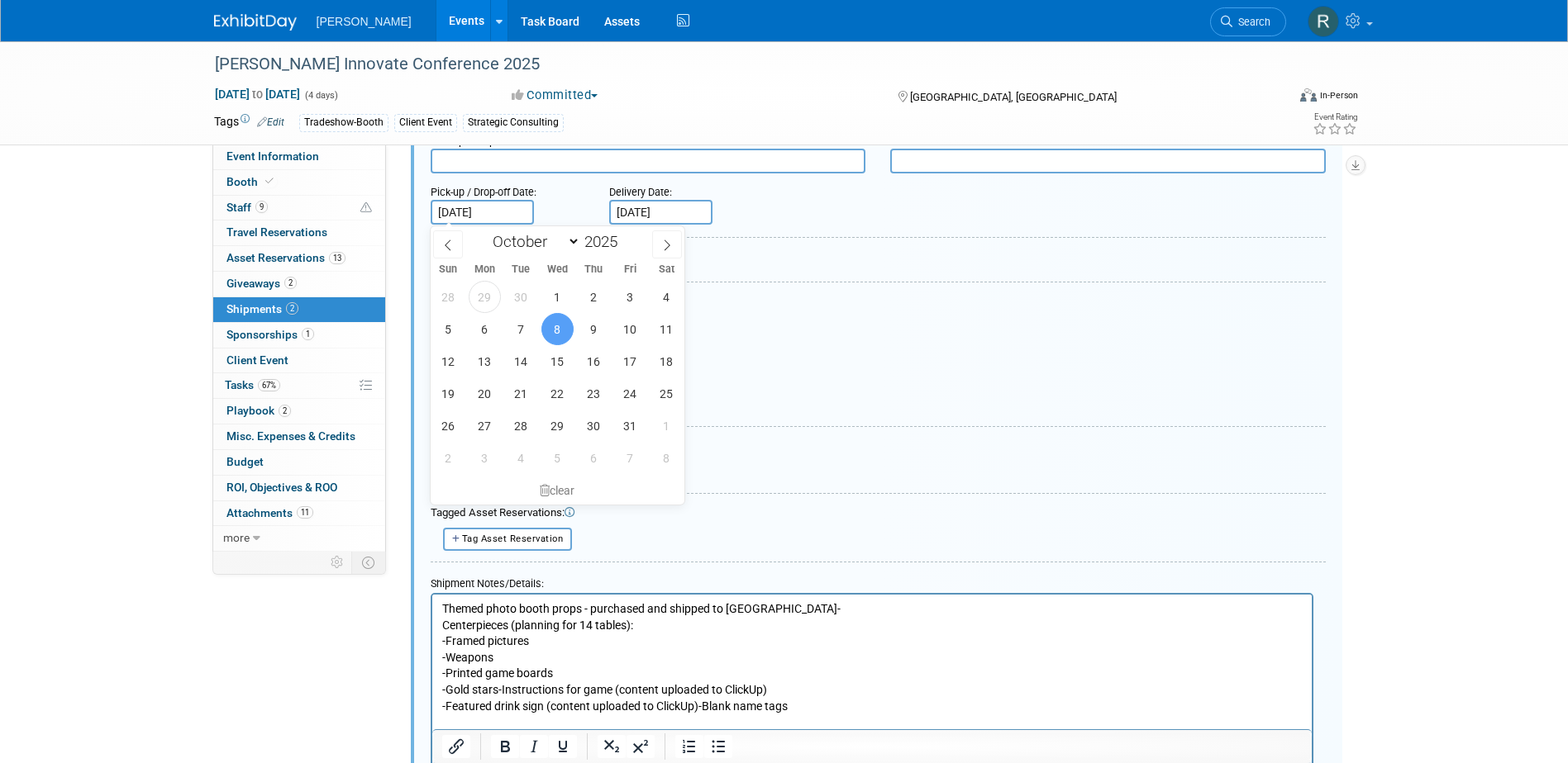
click at [498, 685] on p "-Gold stars-Instructions for game (content uploaded to ClickUp)" at bounding box center [871, 690] width 861 height 16
click at [768, 511] on div "Tagged Asset Reservations:" at bounding box center [878, 513] width 895 height 15
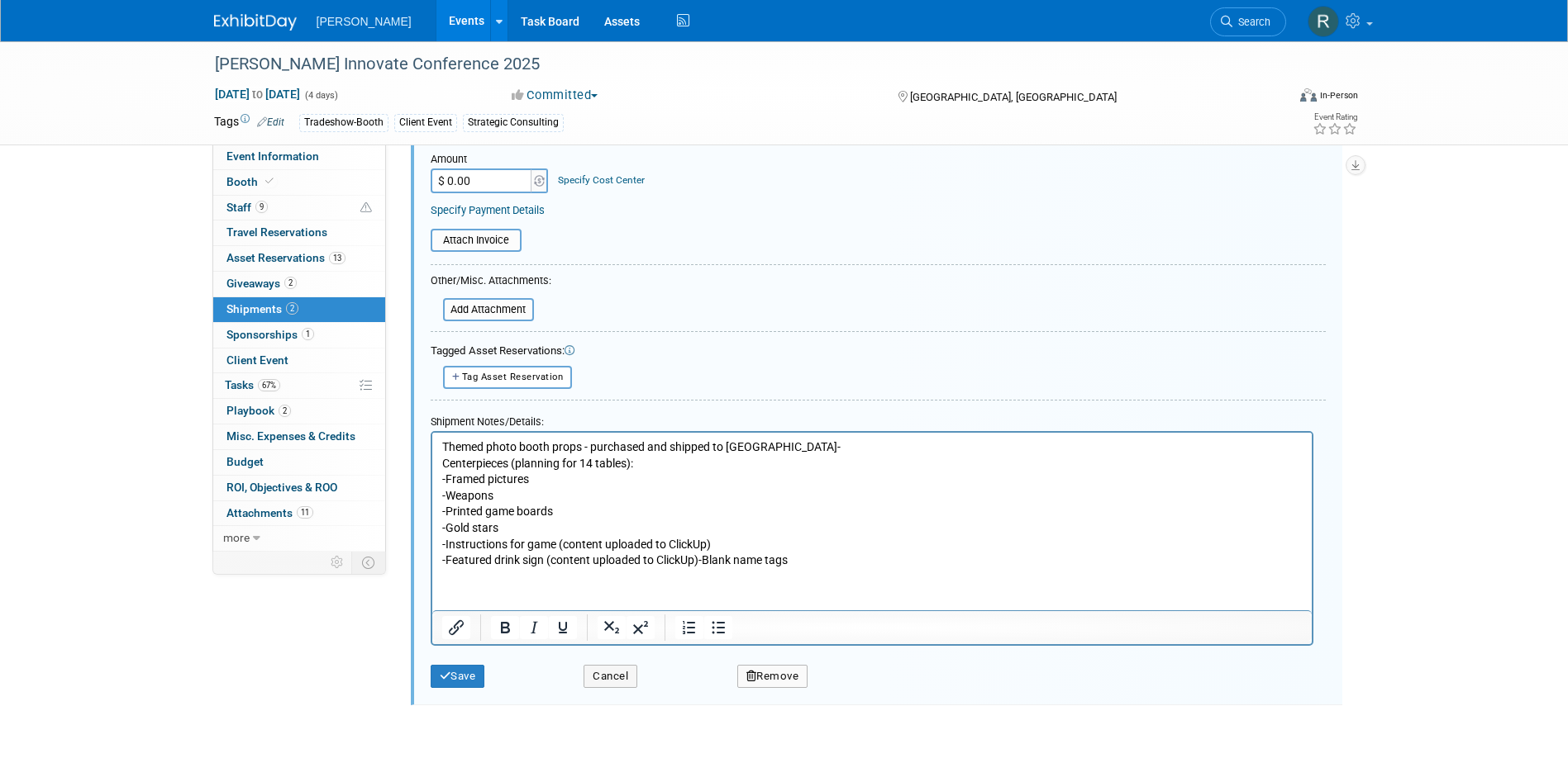
scroll to position [656, 0]
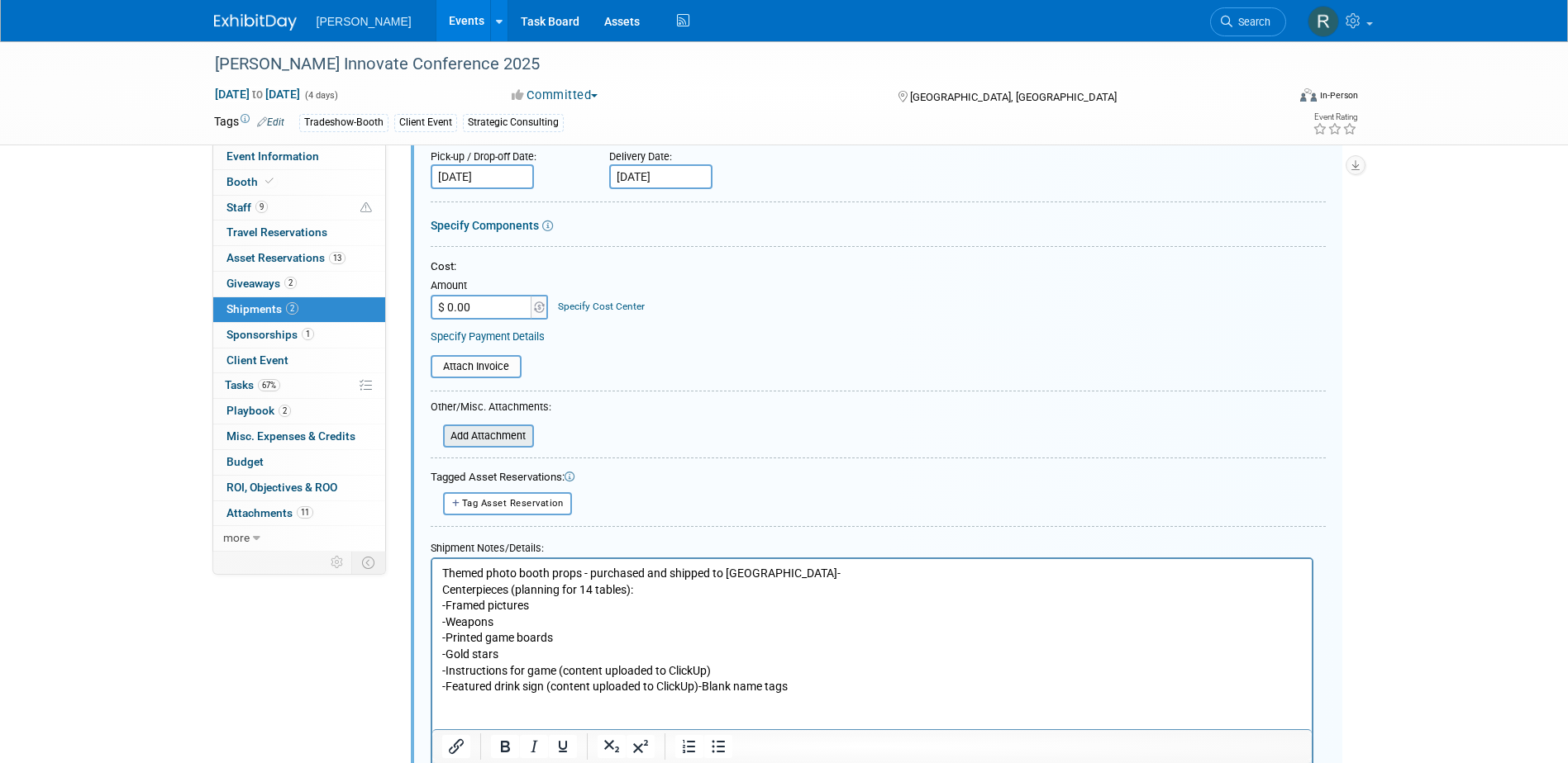
click at [499, 428] on input "file" at bounding box center [434, 436] width 197 height 20
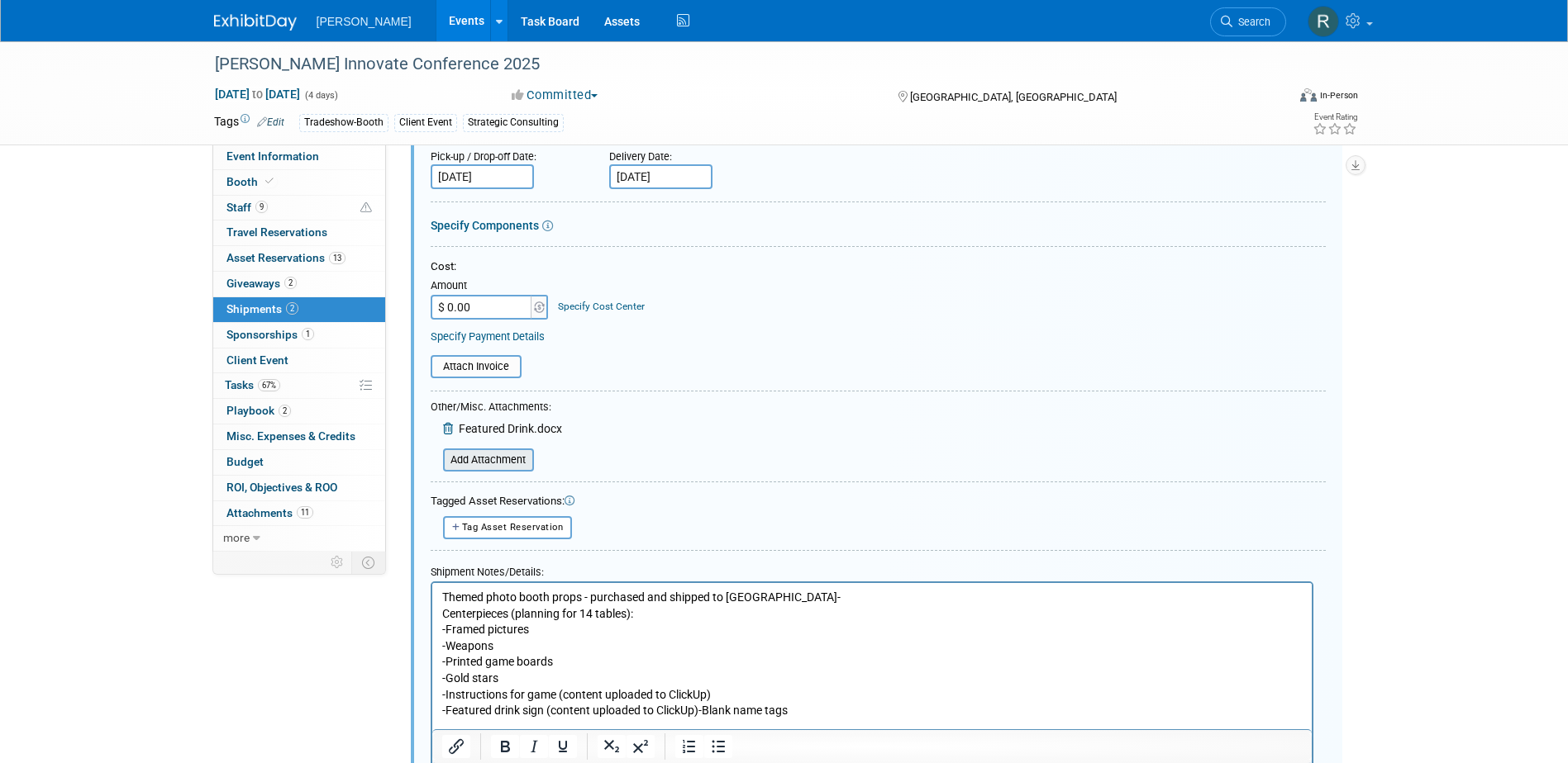
click at [473, 462] on input "file" at bounding box center [434, 460] width 197 height 20
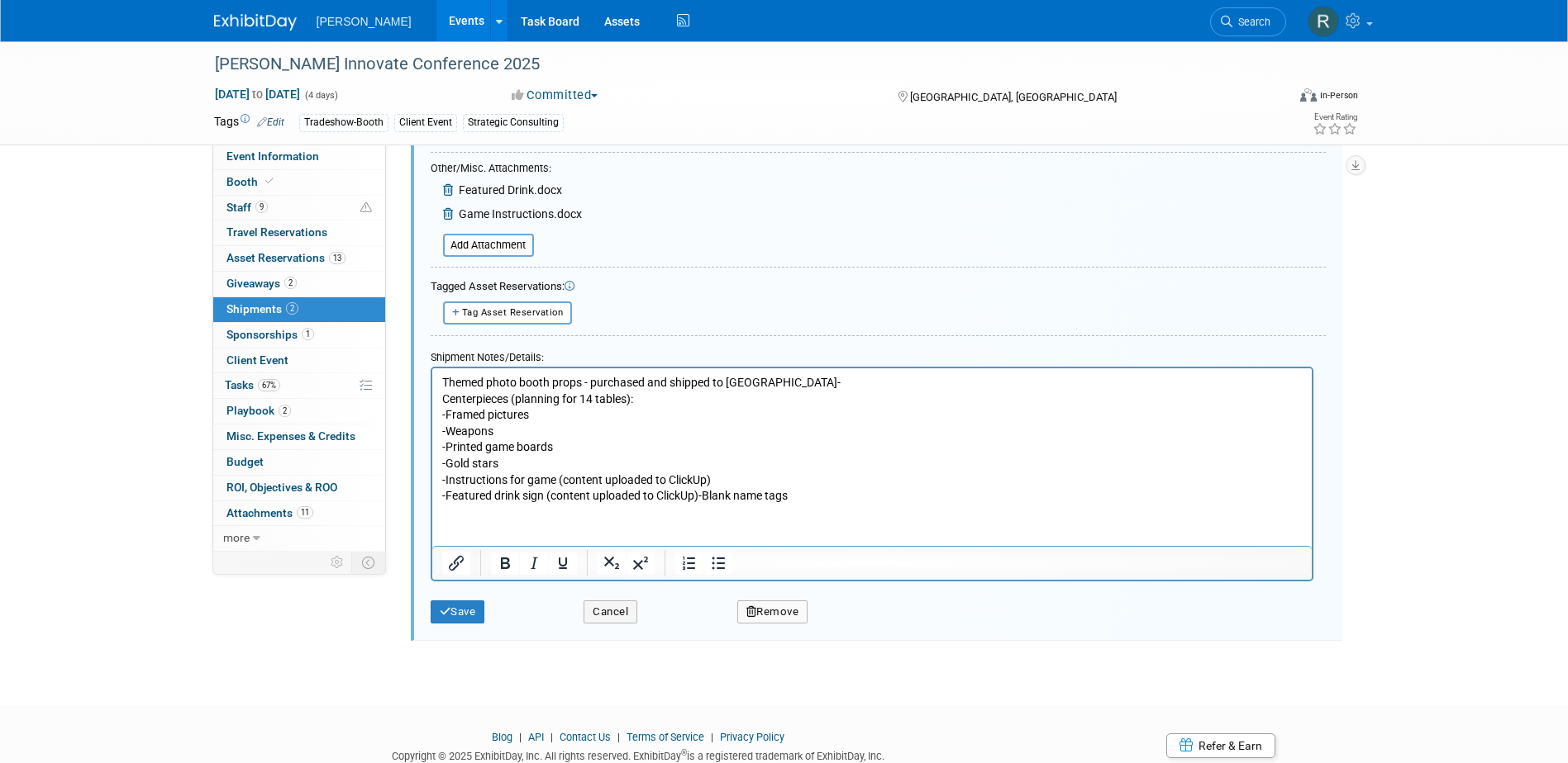
scroll to position [904, 0]
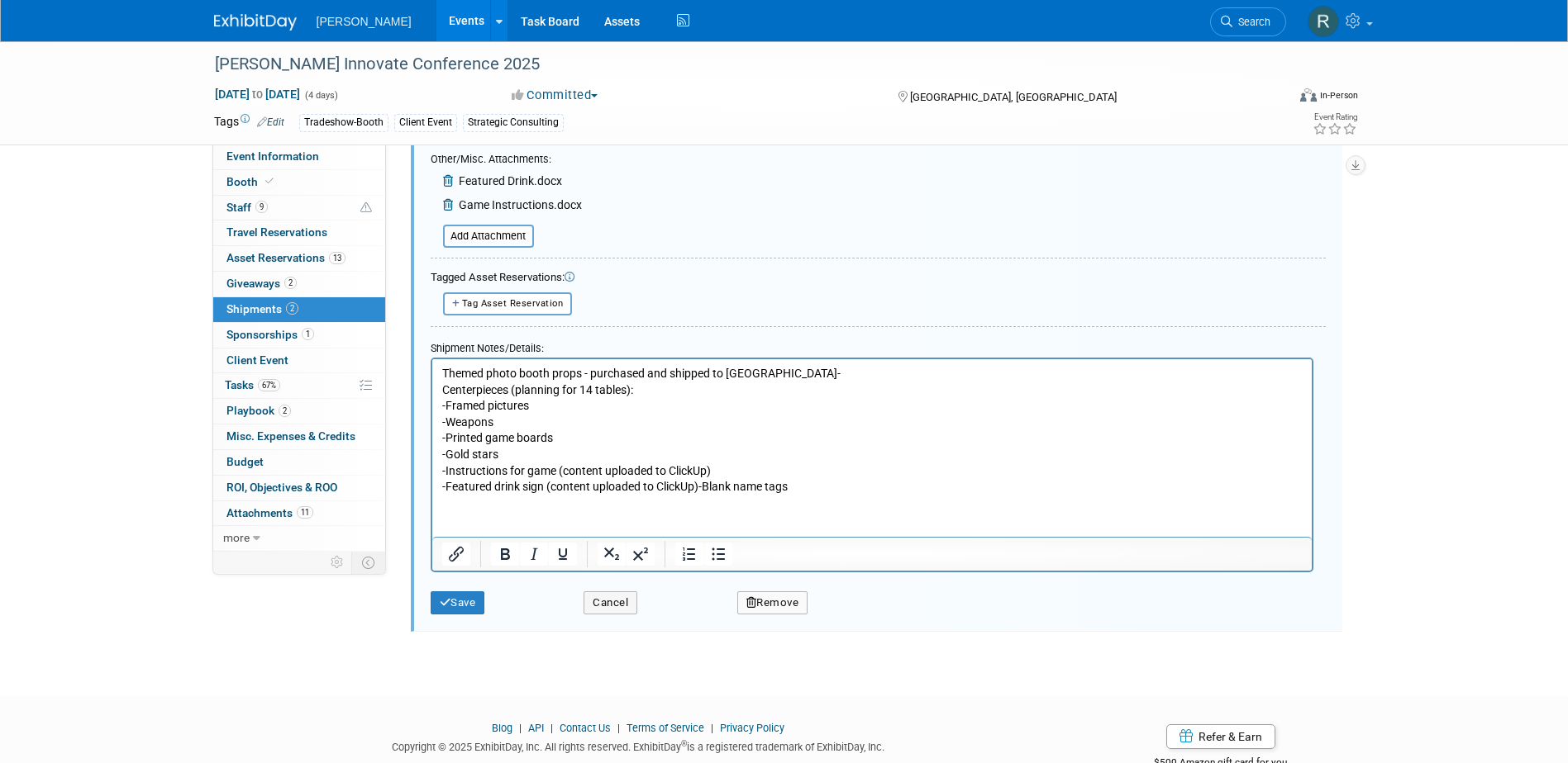
click at [763, 370] on p "Themed photo booth props - purchased and shipped to Dayton-" at bounding box center [871, 373] width 861 height 16
click at [462, 606] on button "Save" at bounding box center [457, 603] width 55 height 23
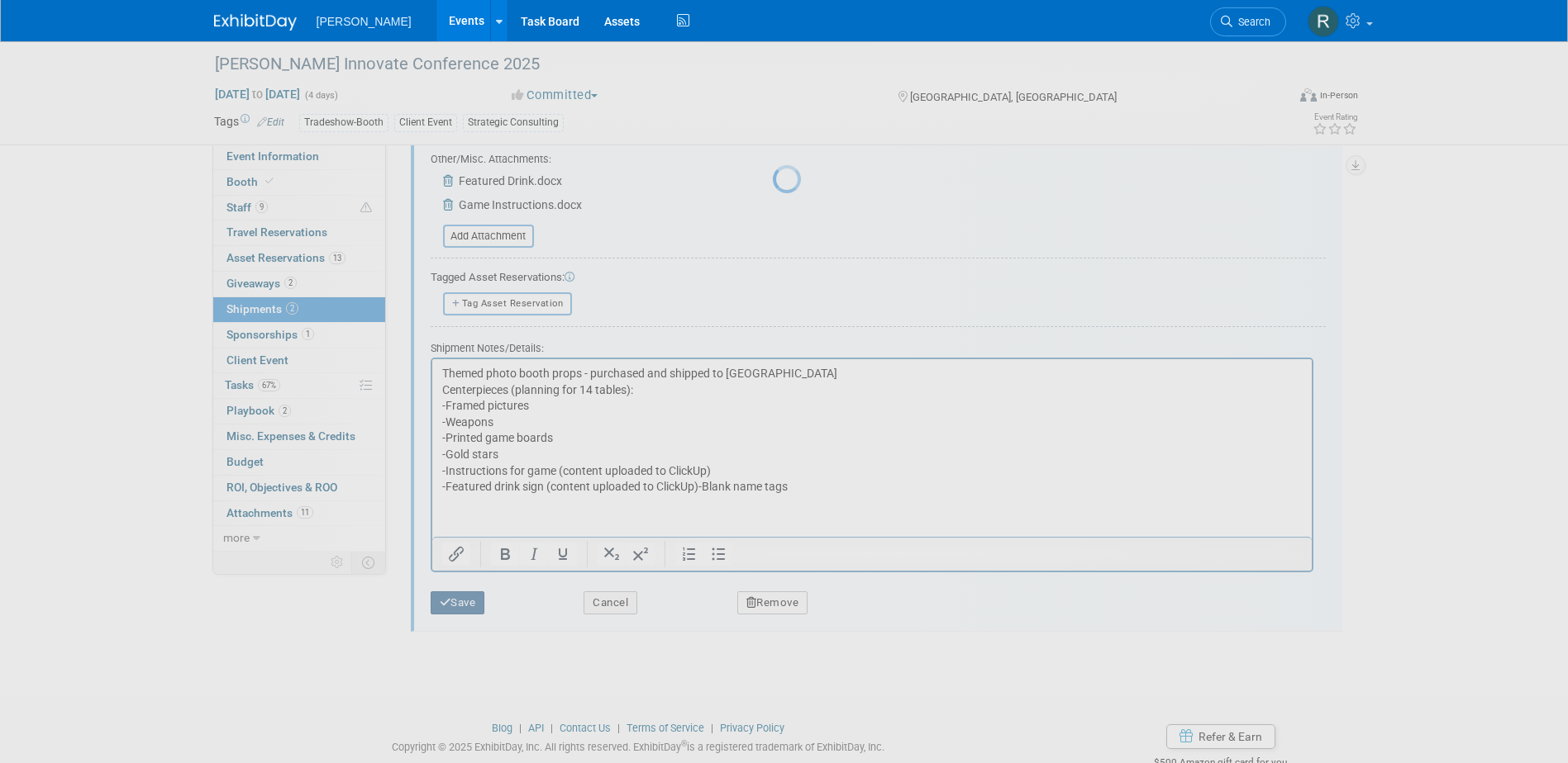
scroll to position [408, 0]
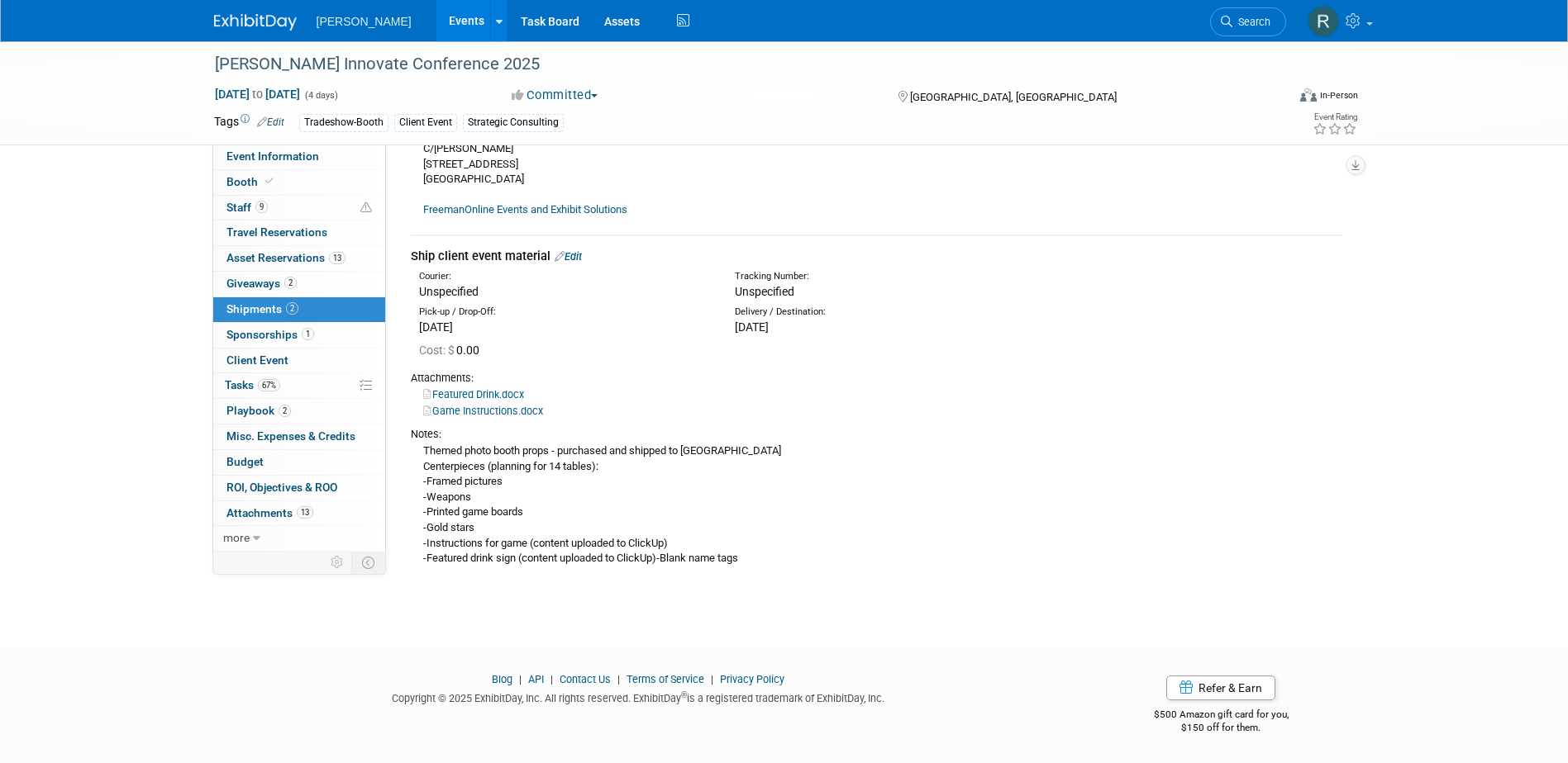
click at [1244, 25] on span "Search" at bounding box center [1251, 22] width 38 height 13
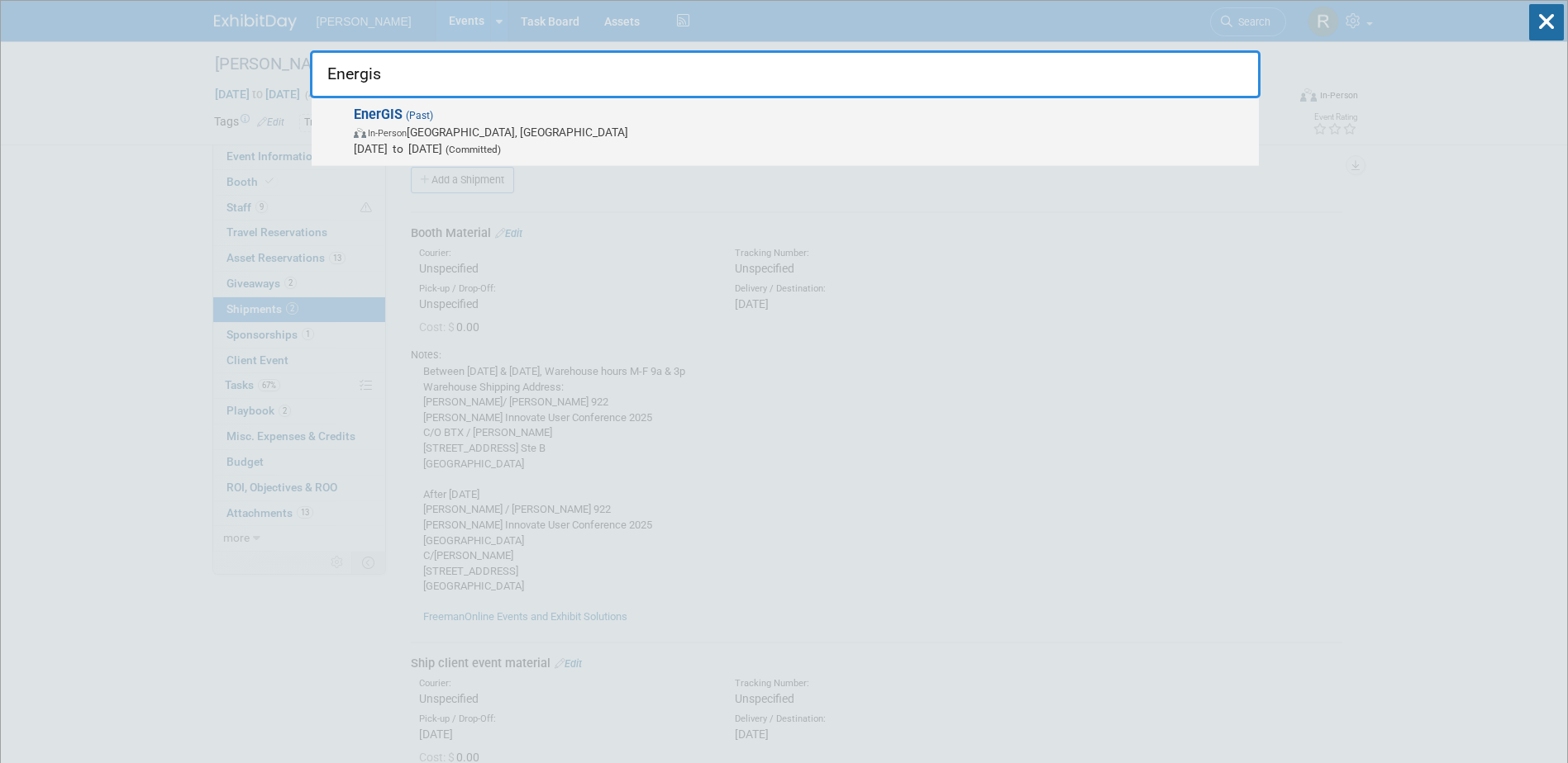
type input "Energis"
click at [401, 121] on strong "EnerGIS" at bounding box center [378, 113] width 49 height 15
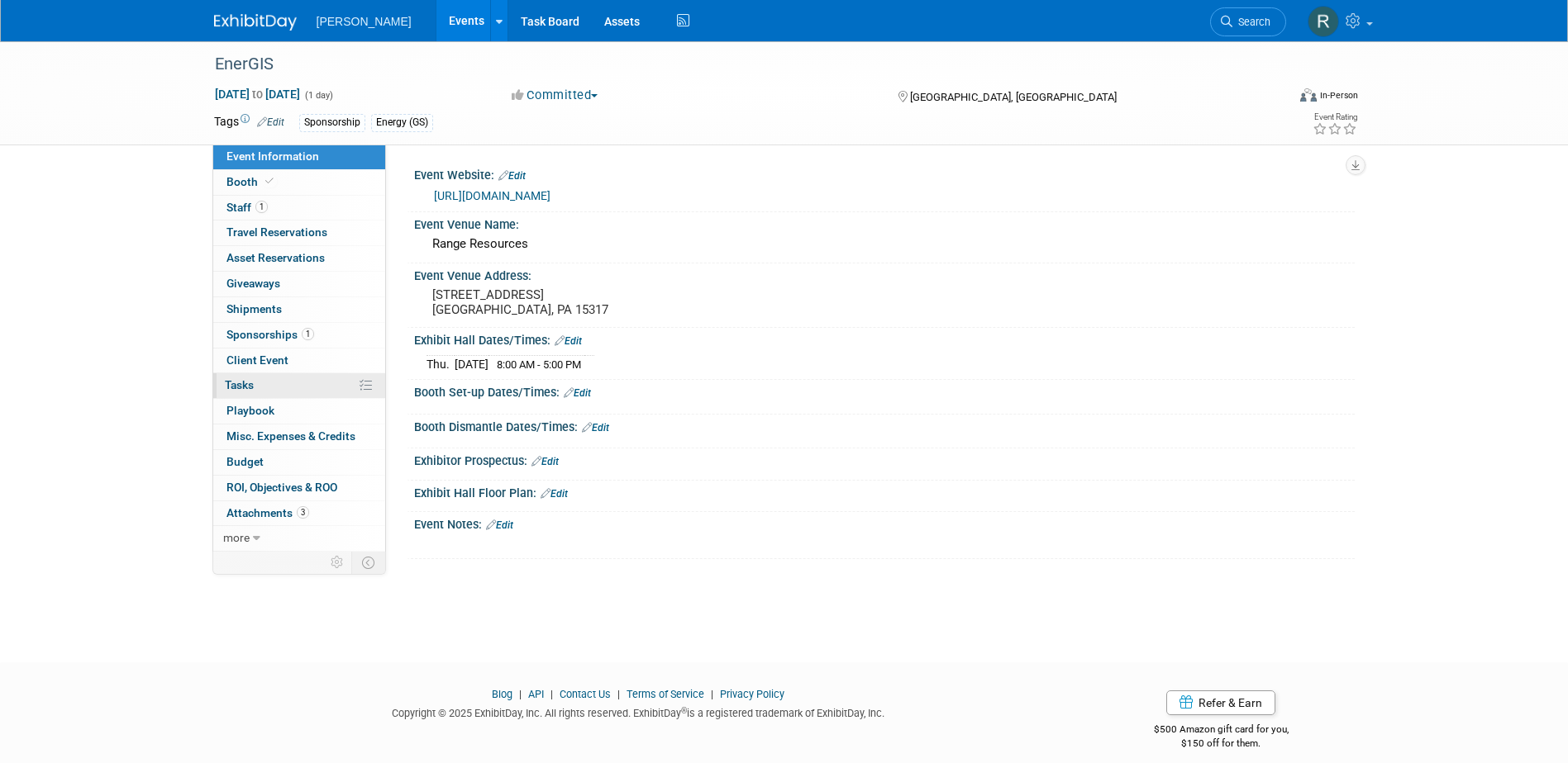
click at [251, 381] on span "Tasks 0%" at bounding box center [239, 385] width 29 height 13
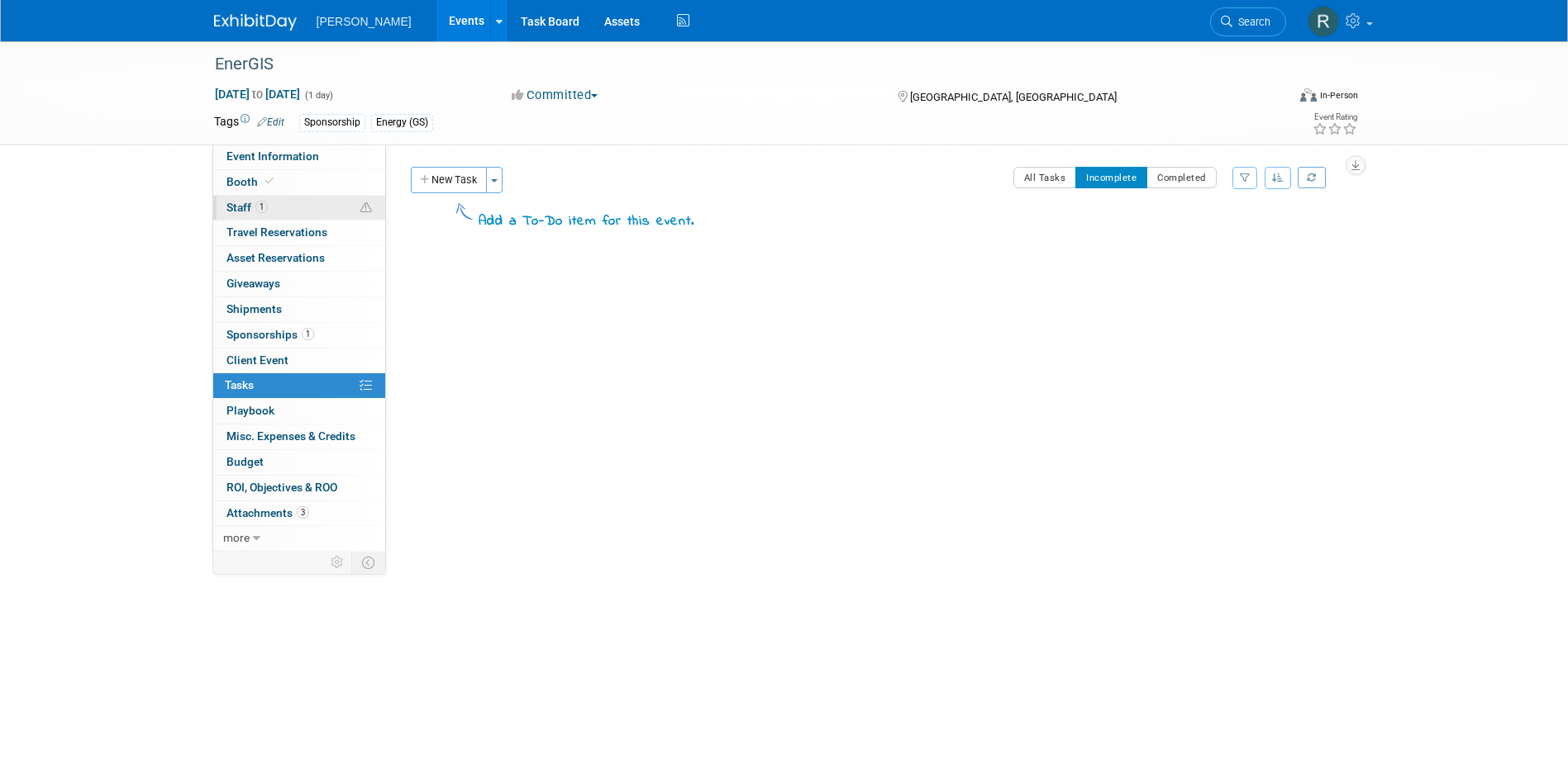
click at [263, 206] on span "1" at bounding box center [262, 207] width 13 height 13
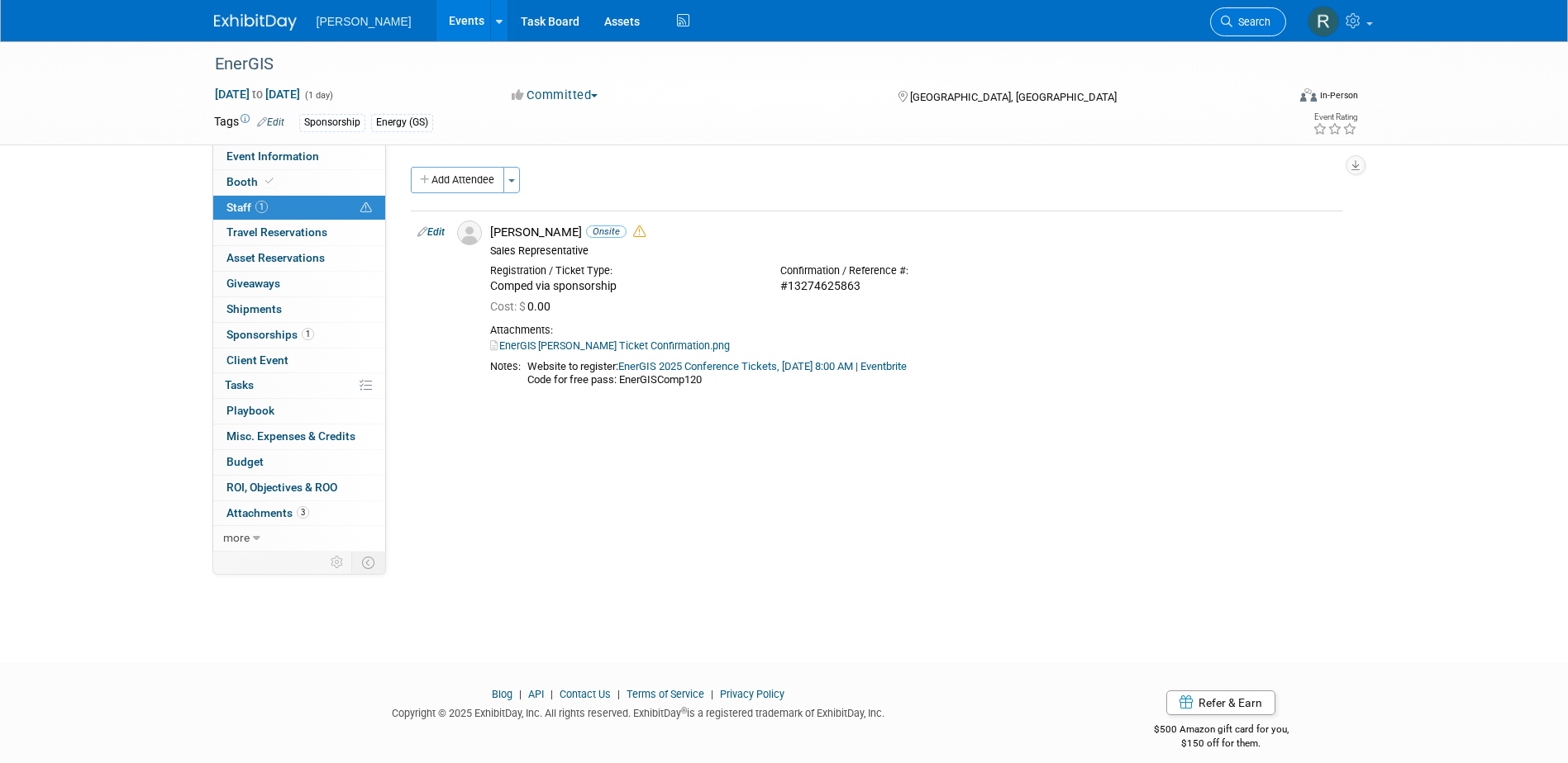
click at [1252, 15] on span "Search" at bounding box center [1251, 22] width 38 height 13
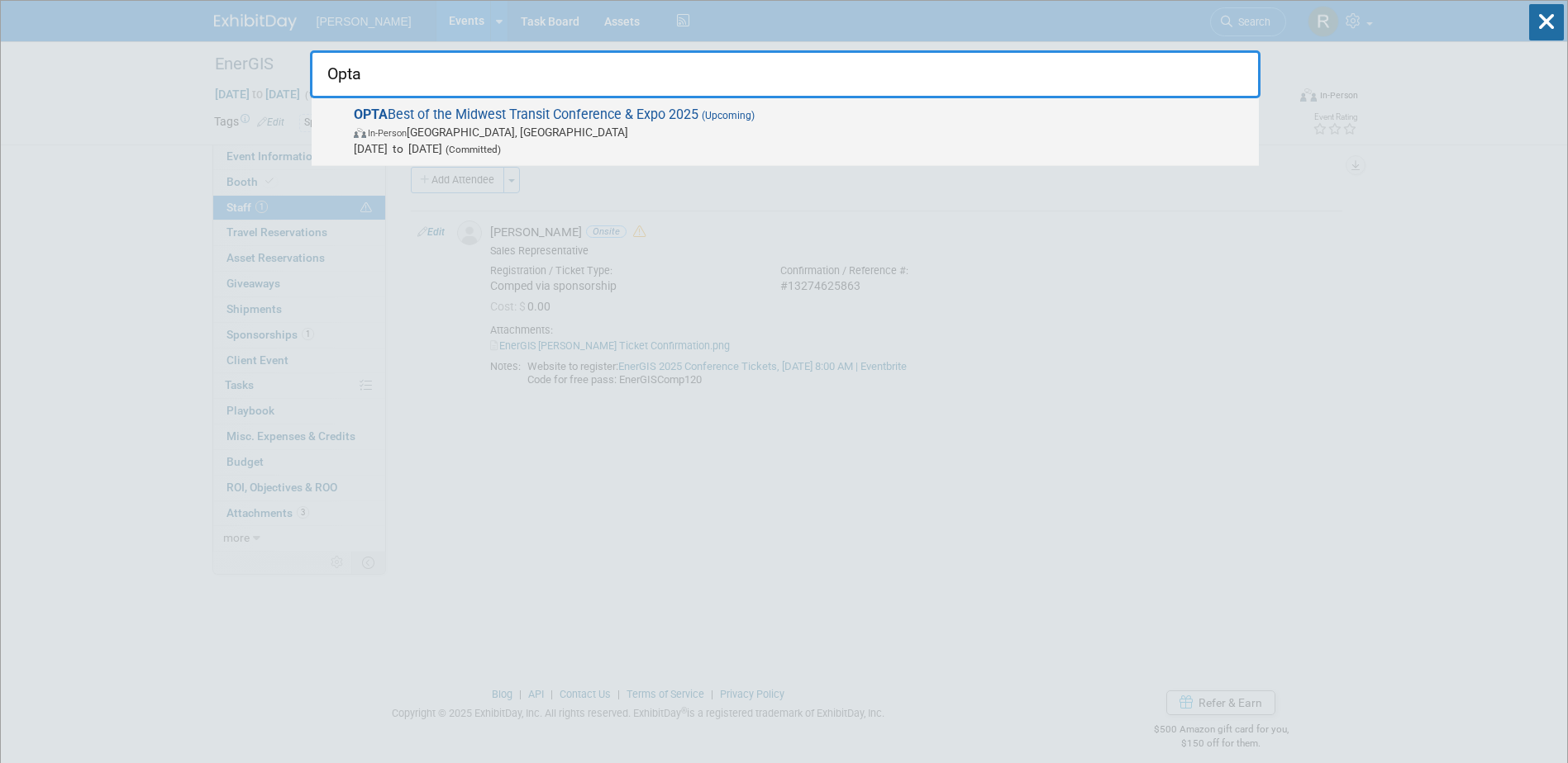
type input "Opta"
click at [478, 137] on span "In-Person [GEOGRAPHIC_DATA], [GEOGRAPHIC_DATA]" at bounding box center [802, 132] width 897 height 16
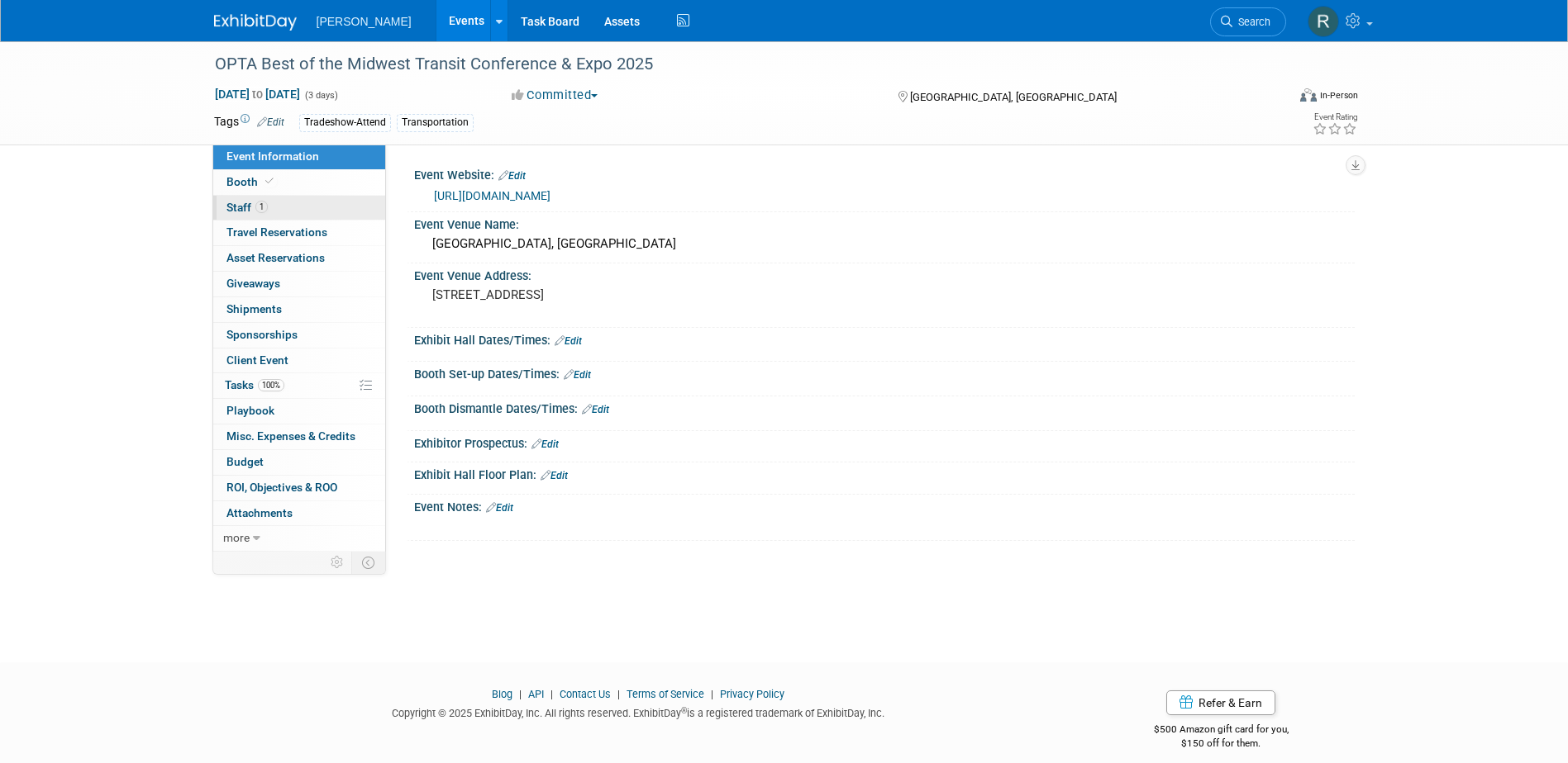
click at [253, 204] on span "Staff 1" at bounding box center [248, 207] width 41 height 13
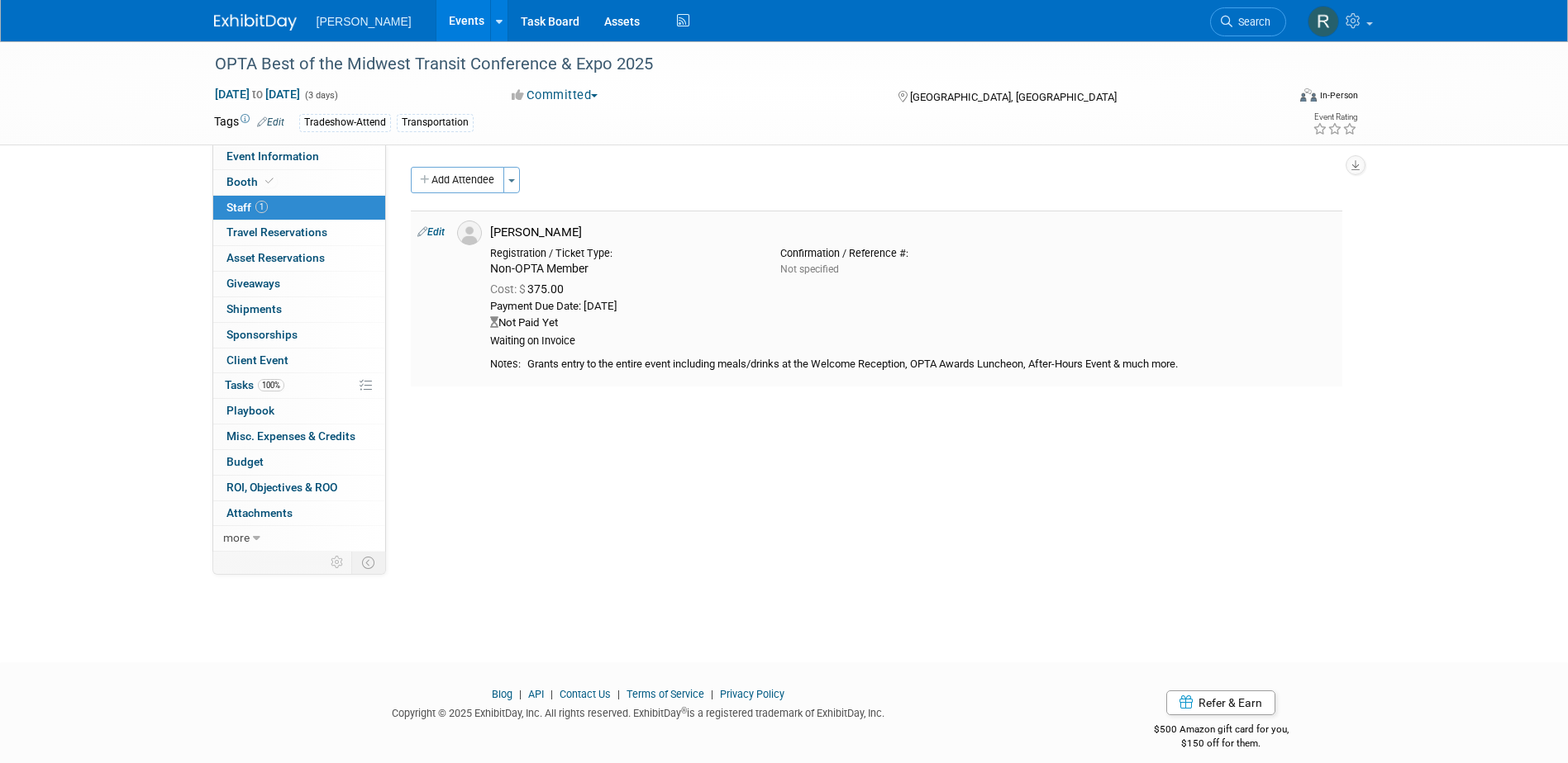
click at [435, 230] on link "Edit" at bounding box center [431, 232] width 27 height 12
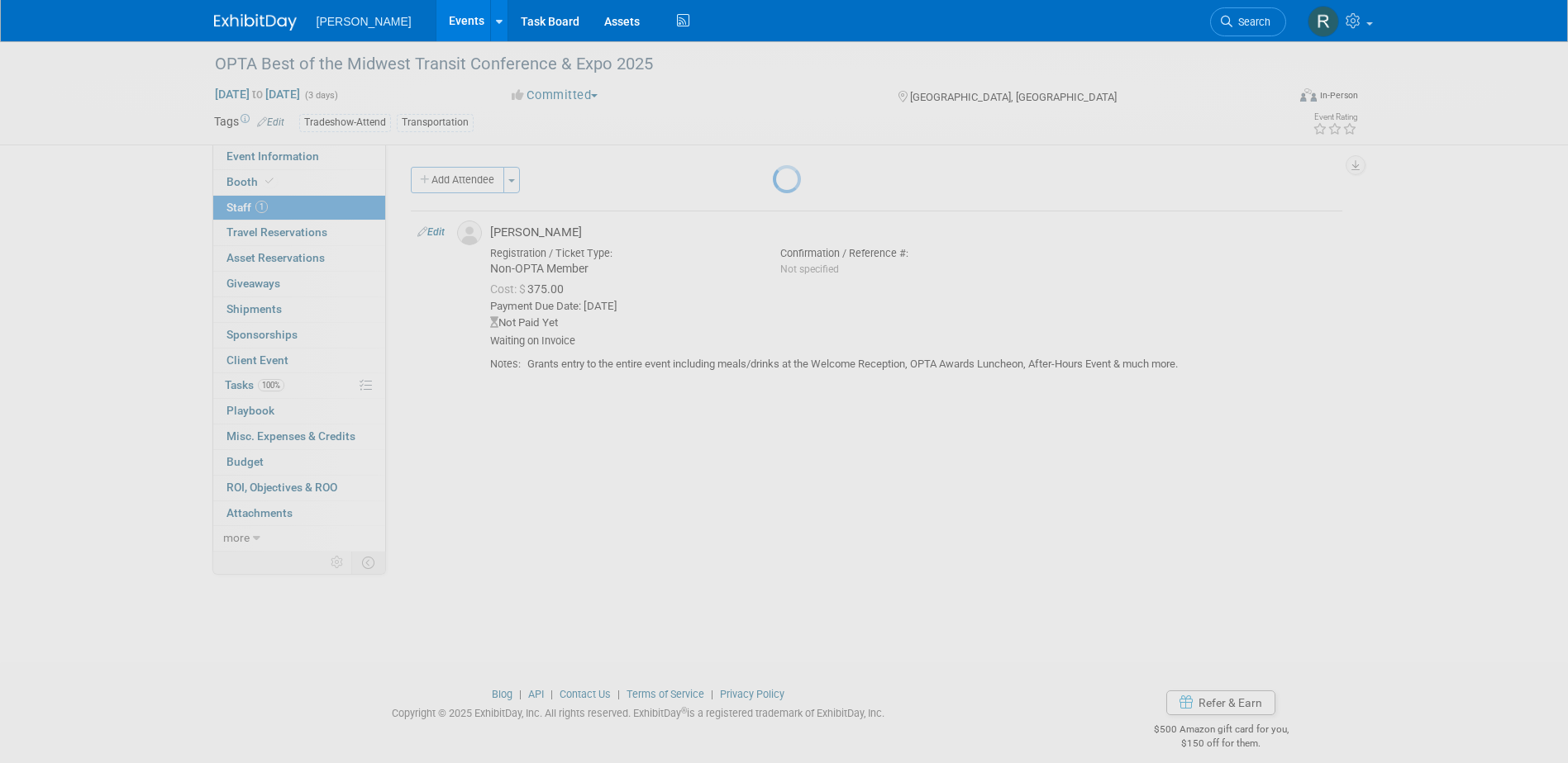
select select "a2539228-4417-4e99-b03a-9455e53f1616"
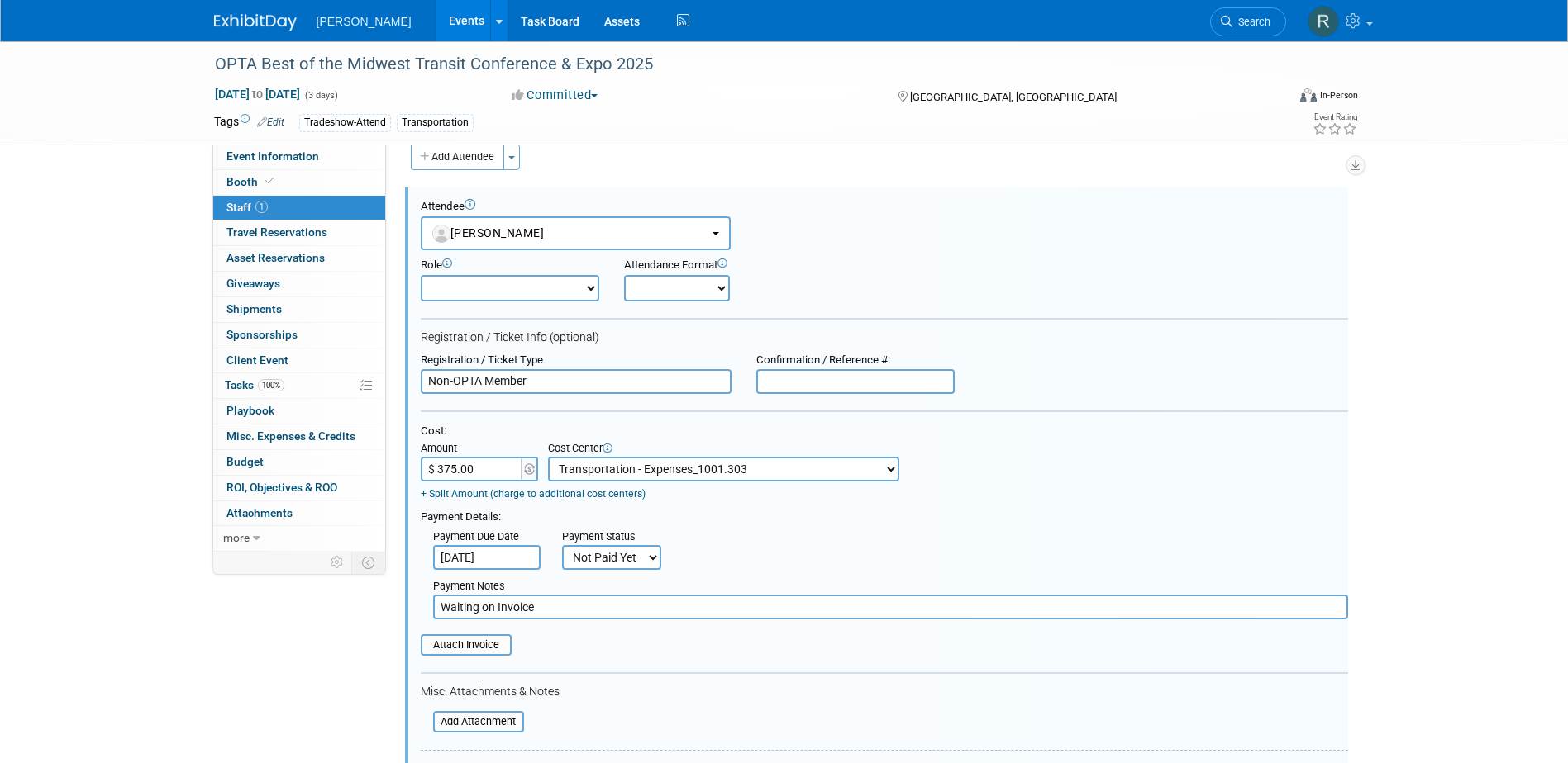
scroll to position [106, 0]
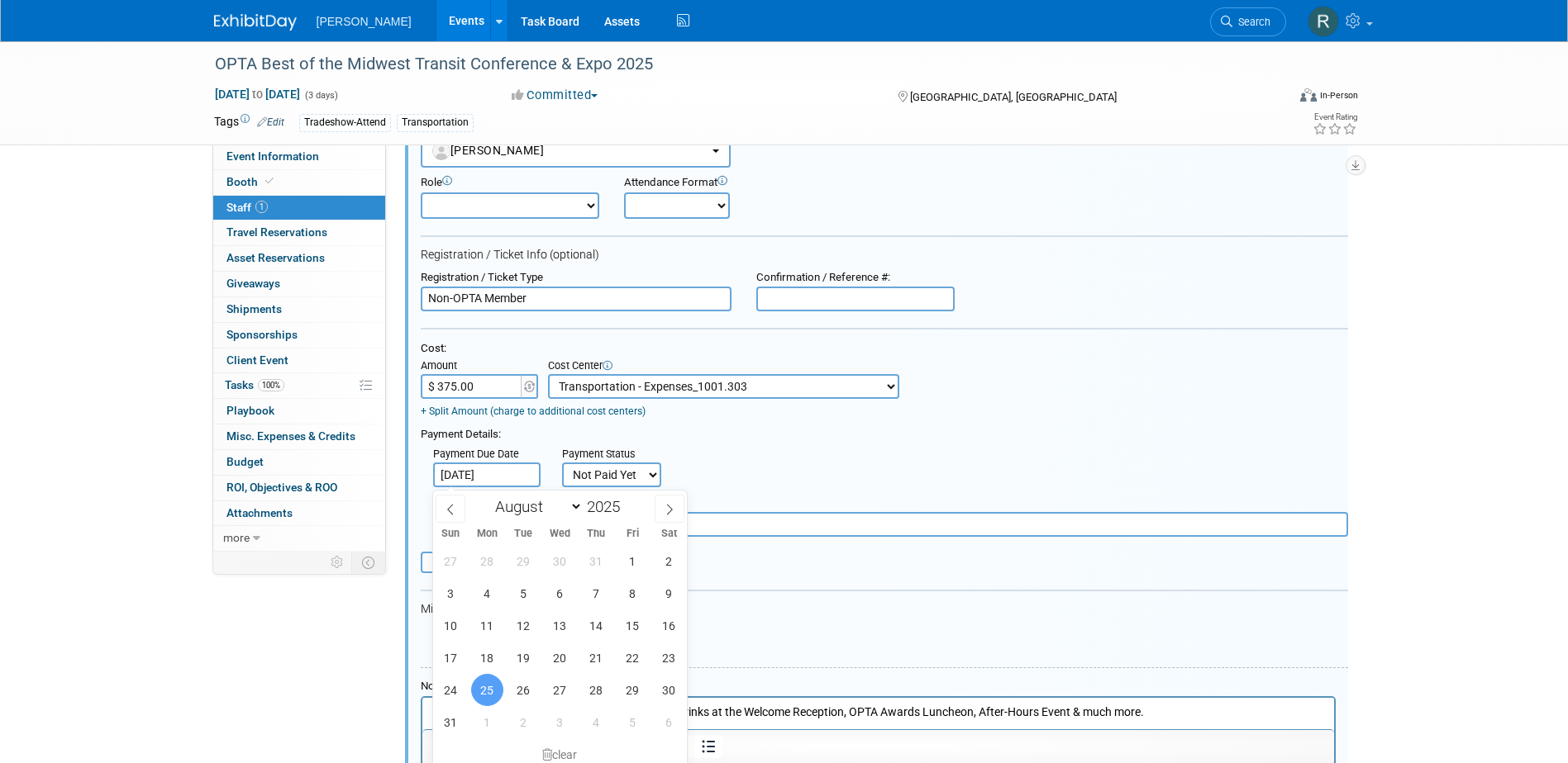
click at [505, 479] on input "Aug 25, 2025" at bounding box center [486, 475] width 107 height 25
click at [668, 509] on icon at bounding box center [669, 509] width 12 height 12
select select "8"
click at [490, 690] on span "29" at bounding box center [487, 690] width 32 height 32
type input "Sep 29, 2025"
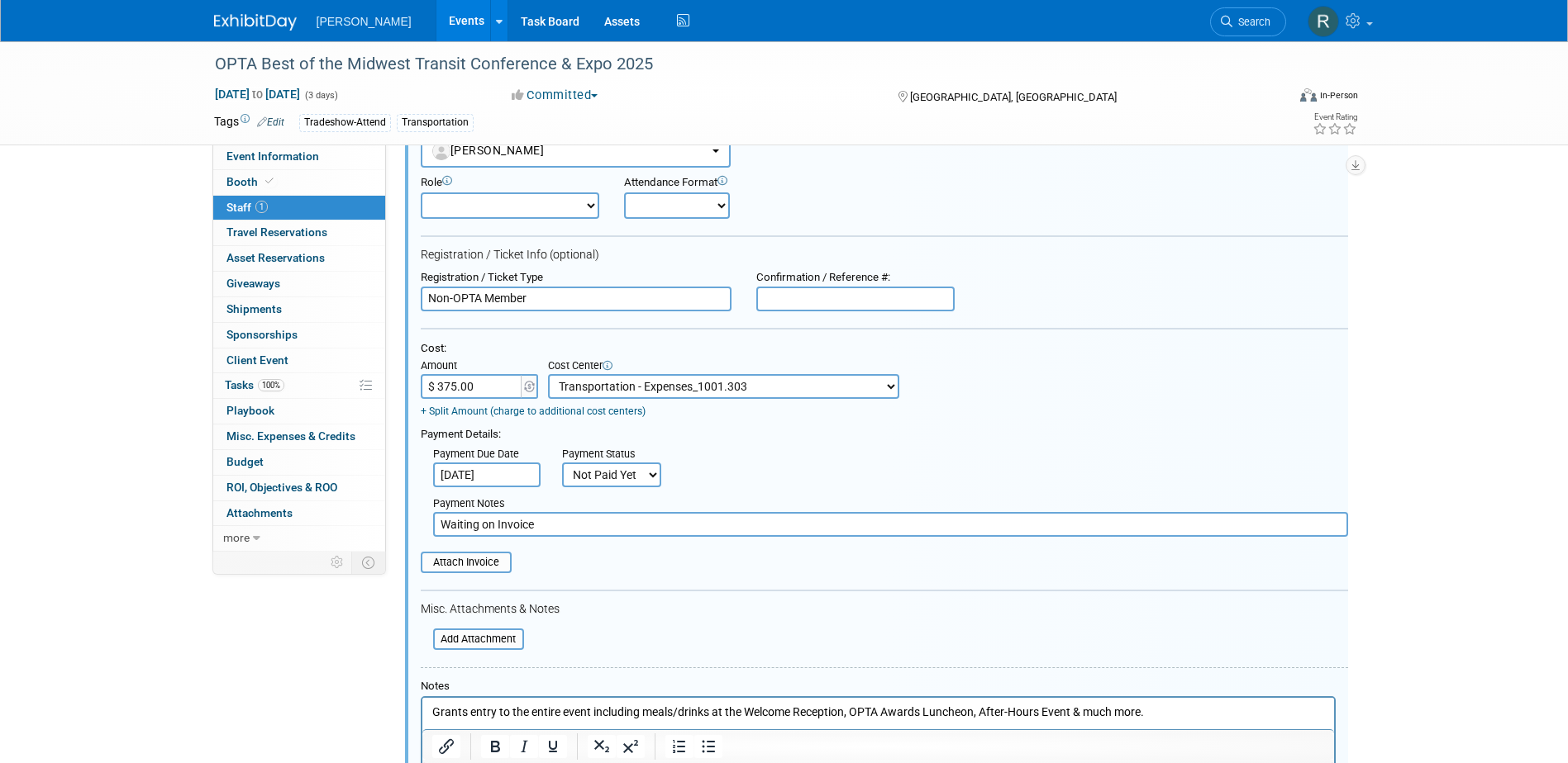
drag, startPoint x: 599, startPoint y: 480, endPoint x: 600, endPoint y: 490, distance: 10.0
click at [599, 480] on select "Not Paid Yet Partially Paid Paid in Full" at bounding box center [611, 475] width 99 height 25
select select "1"
click at [562, 464] on select "Not Paid Yet Partially Paid Paid in Full" at bounding box center [611, 475] width 99 height 25
drag, startPoint x: 551, startPoint y: 534, endPoint x: 391, endPoint y: 534, distance: 160.0
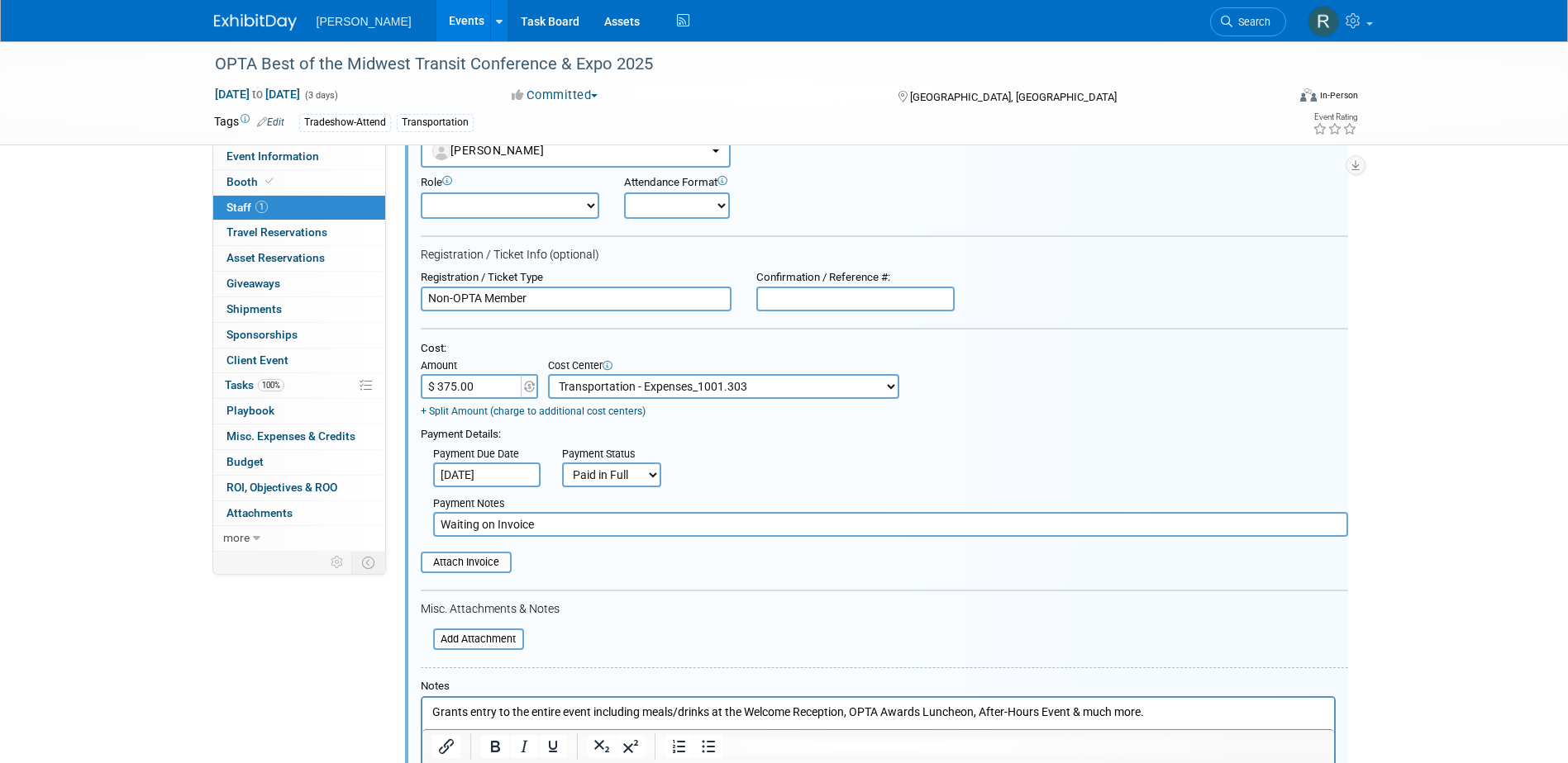
click at [391, 534] on div "Event Information Event Info Booth Booth 1 Staff 1 Staff 0 Travel Reservations …" at bounding box center [784, 402] width 1166 height 935
type input "Paid via cc - RRD"
click at [480, 564] on input "file" at bounding box center [411, 562] width 197 height 18
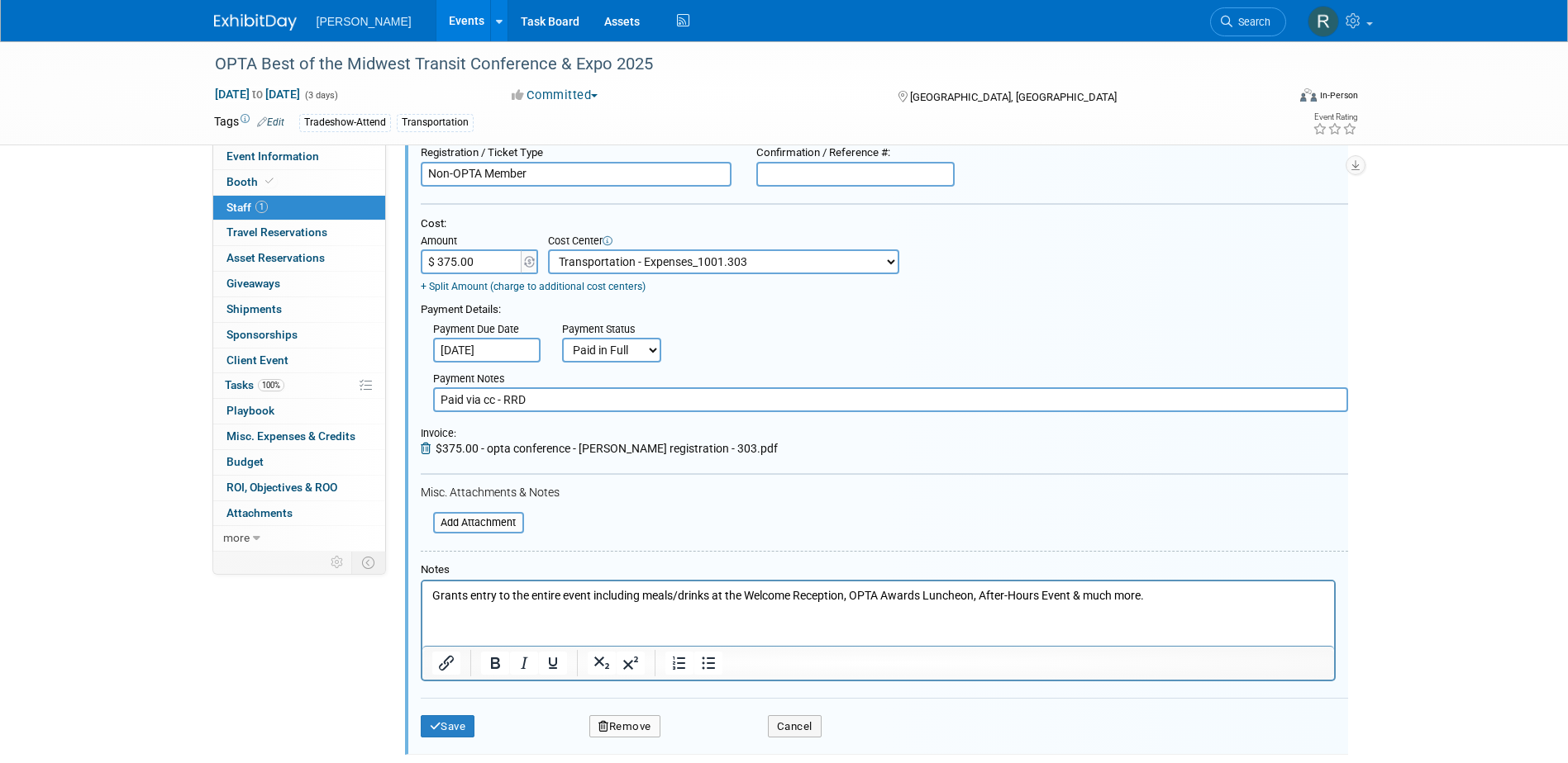
scroll to position [271, 0]
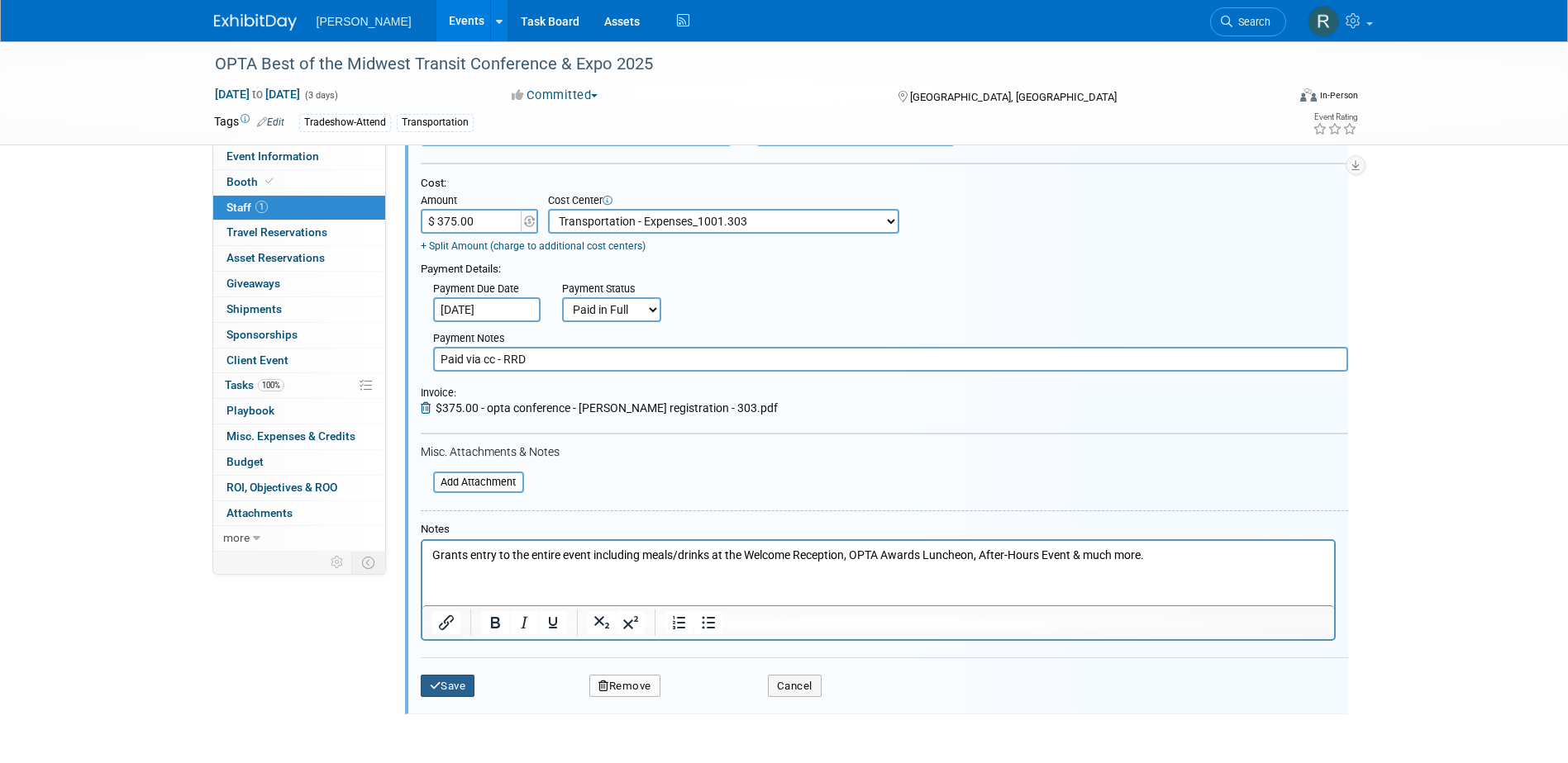
click at [462, 687] on button "Save" at bounding box center [447, 687] width 55 height 23
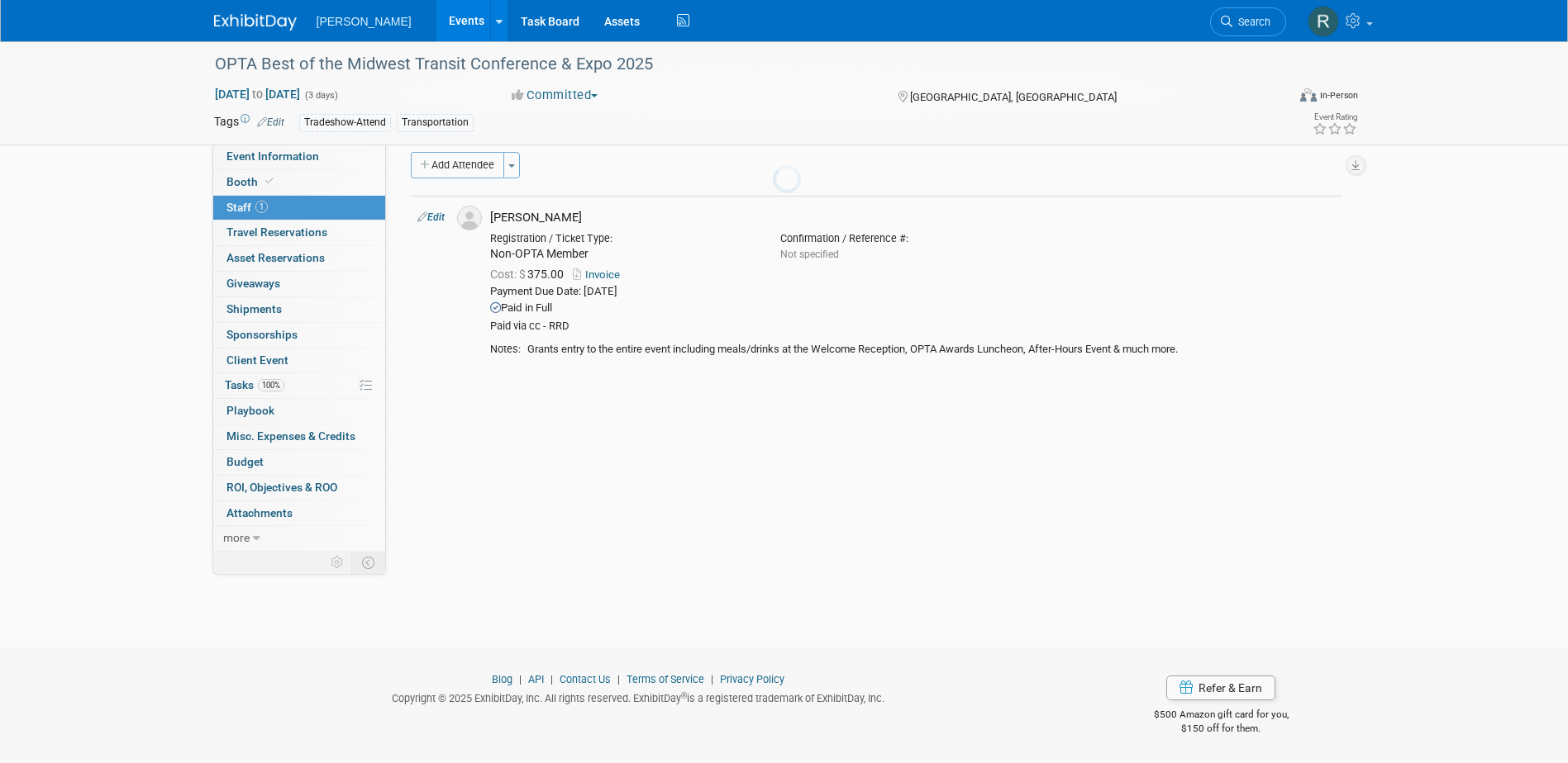
scroll to position [15, 0]
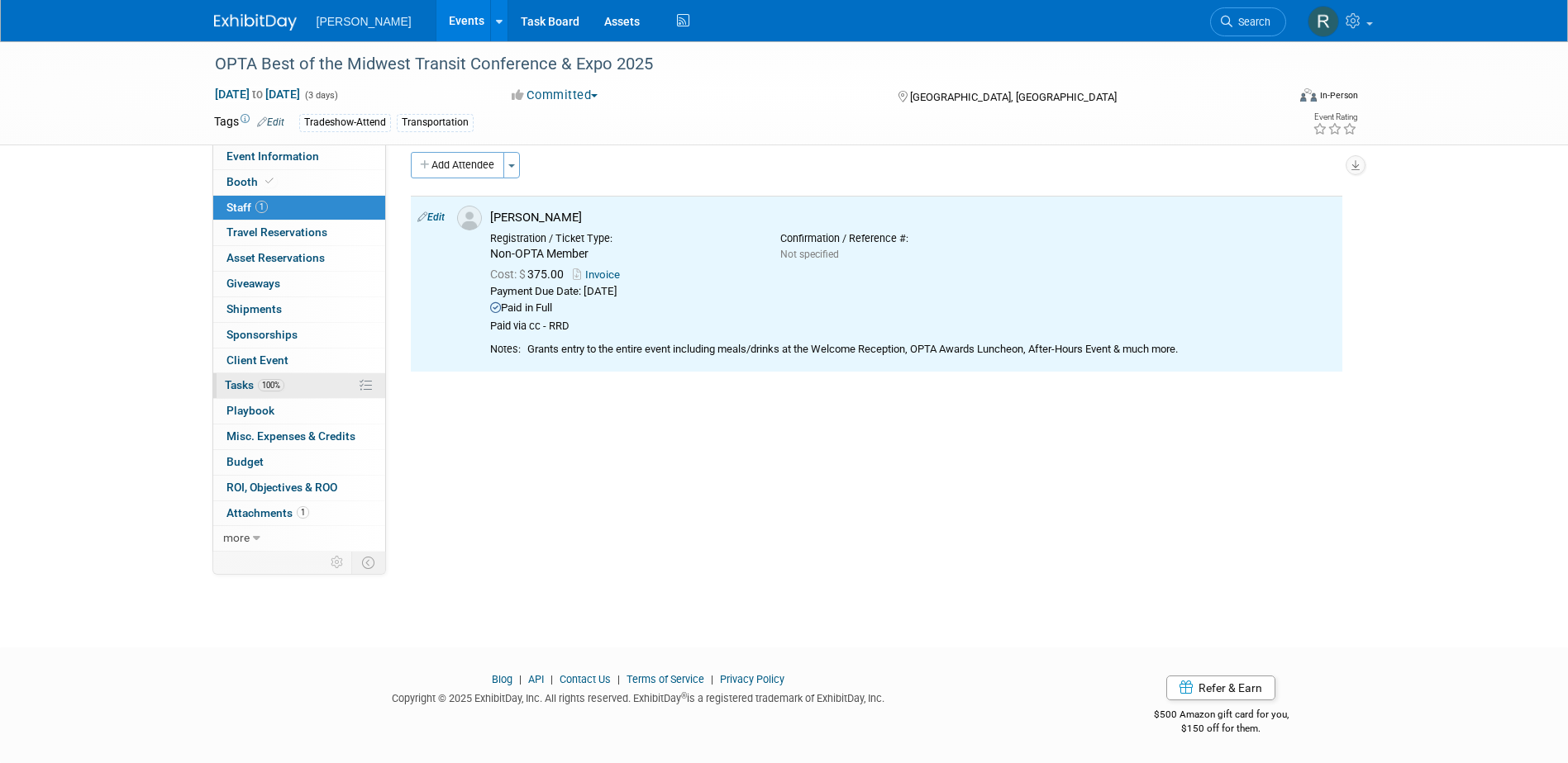
click at [238, 379] on span "Tasks 100%" at bounding box center [255, 385] width 59 height 13
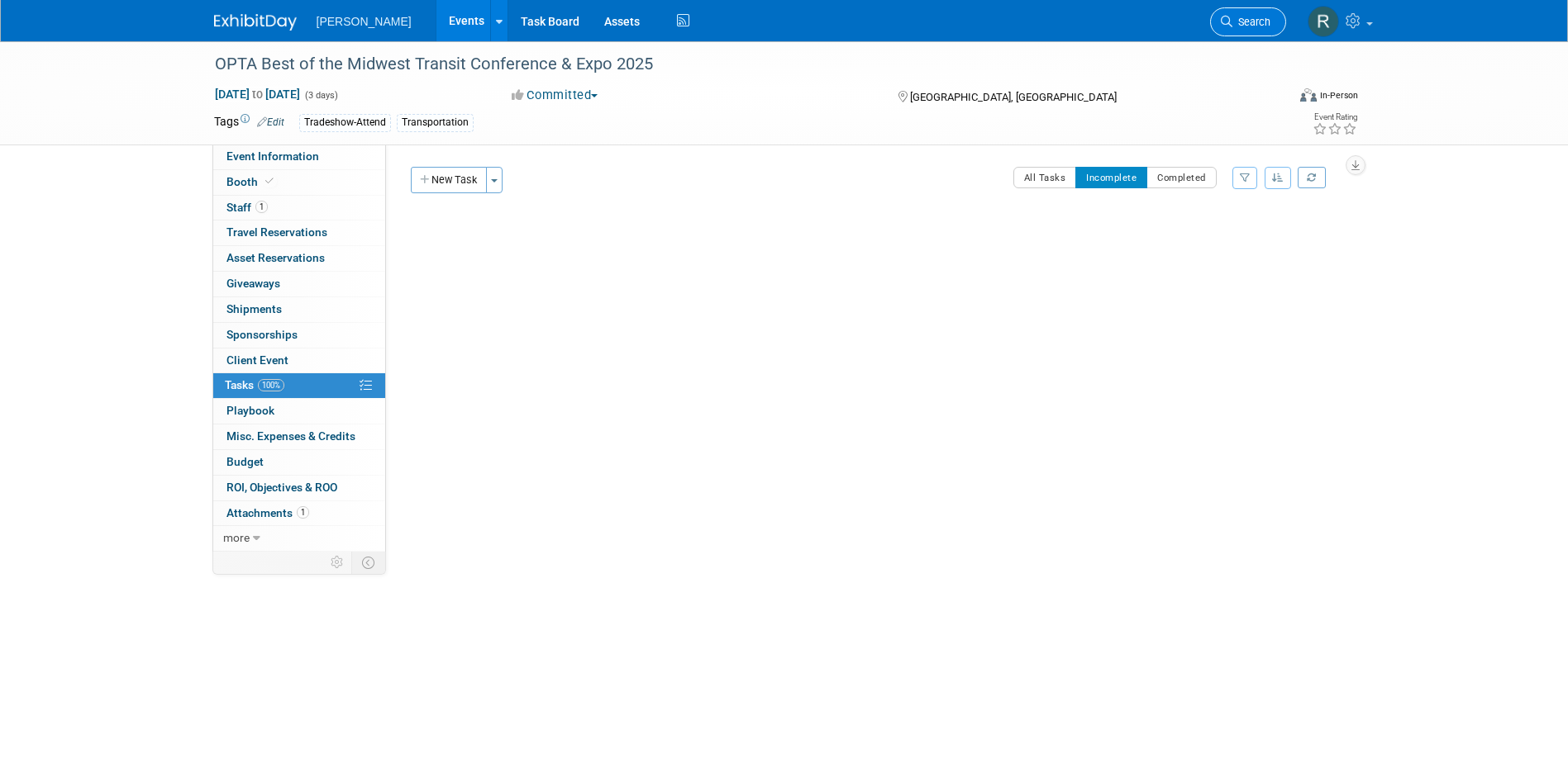
click at [1255, 24] on span "Search" at bounding box center [1251, 22] width 38 height 13
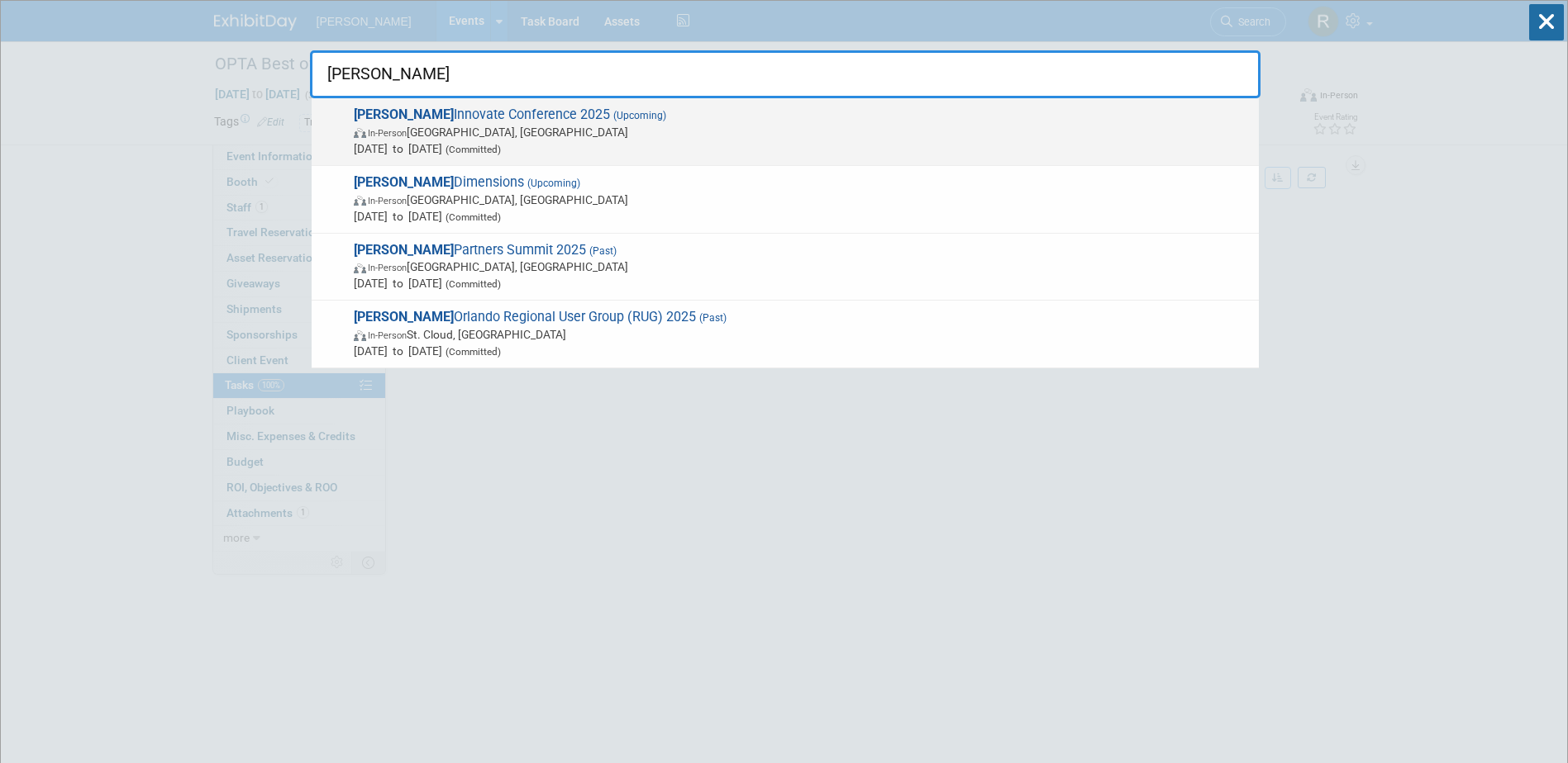
type input "Trimble"
click at [444, 120] on span "Trimble Innovate Conference 2025 (Upcoming) In-Person Salt Lake City, UT Oct 14…" at bounding box center [799, 131] width 902 height 50
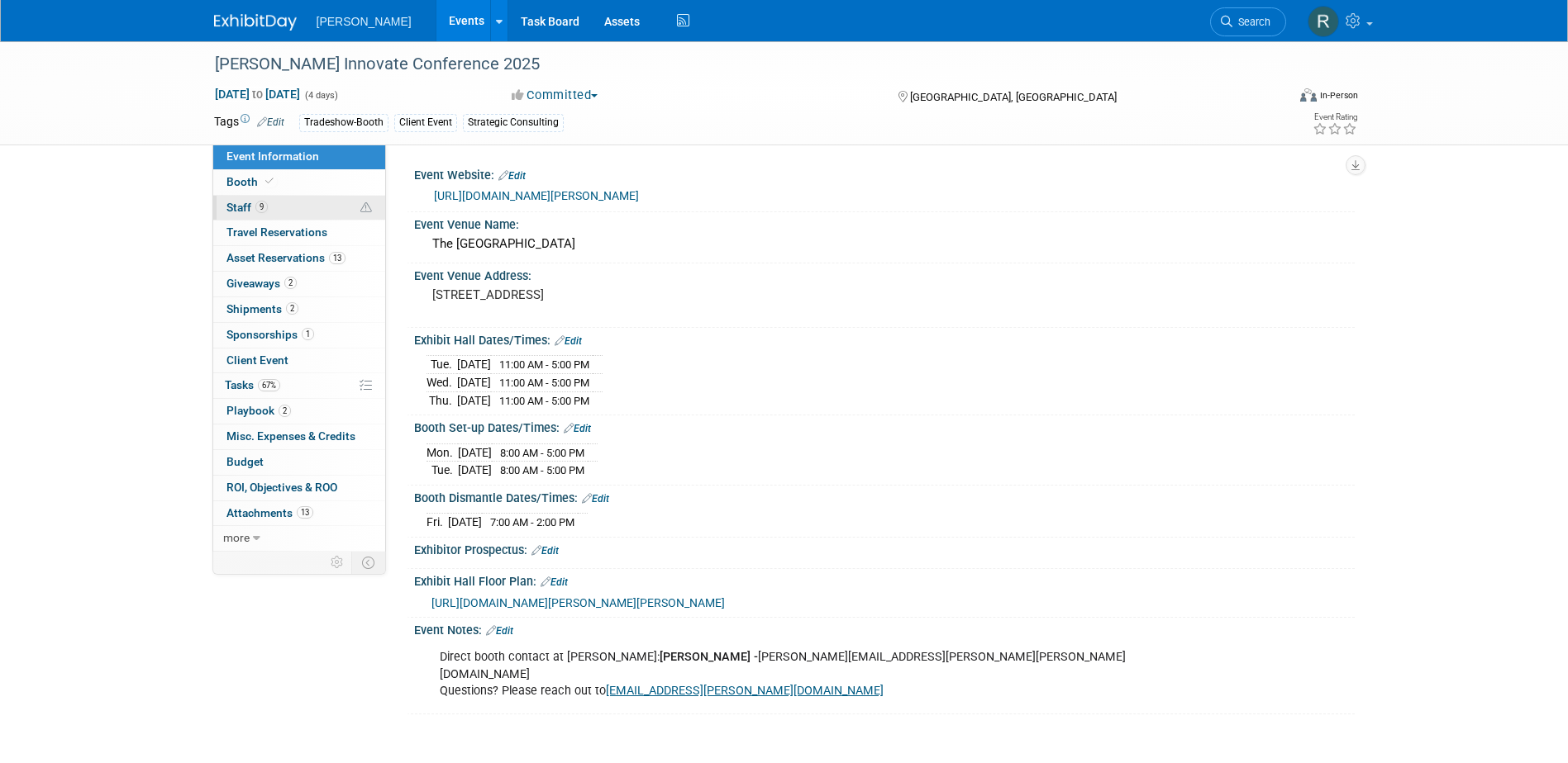
click at [247, 208] on span "Staff 9" at bounding box center [248, 207] width 41 height 13
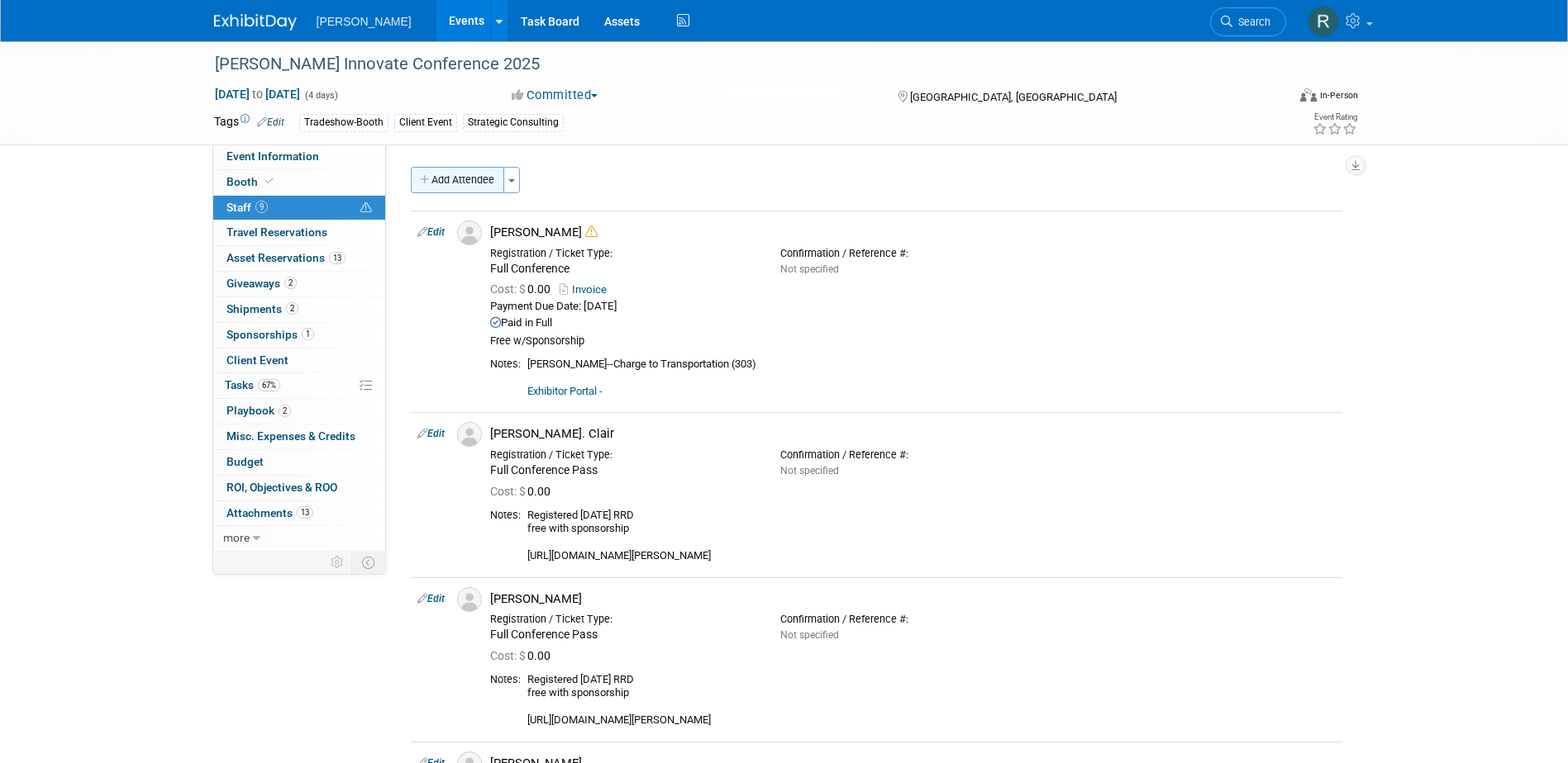
click at [442, 176] on button "Add Attendee" at bounding box center [457, 179] width 94 height 26
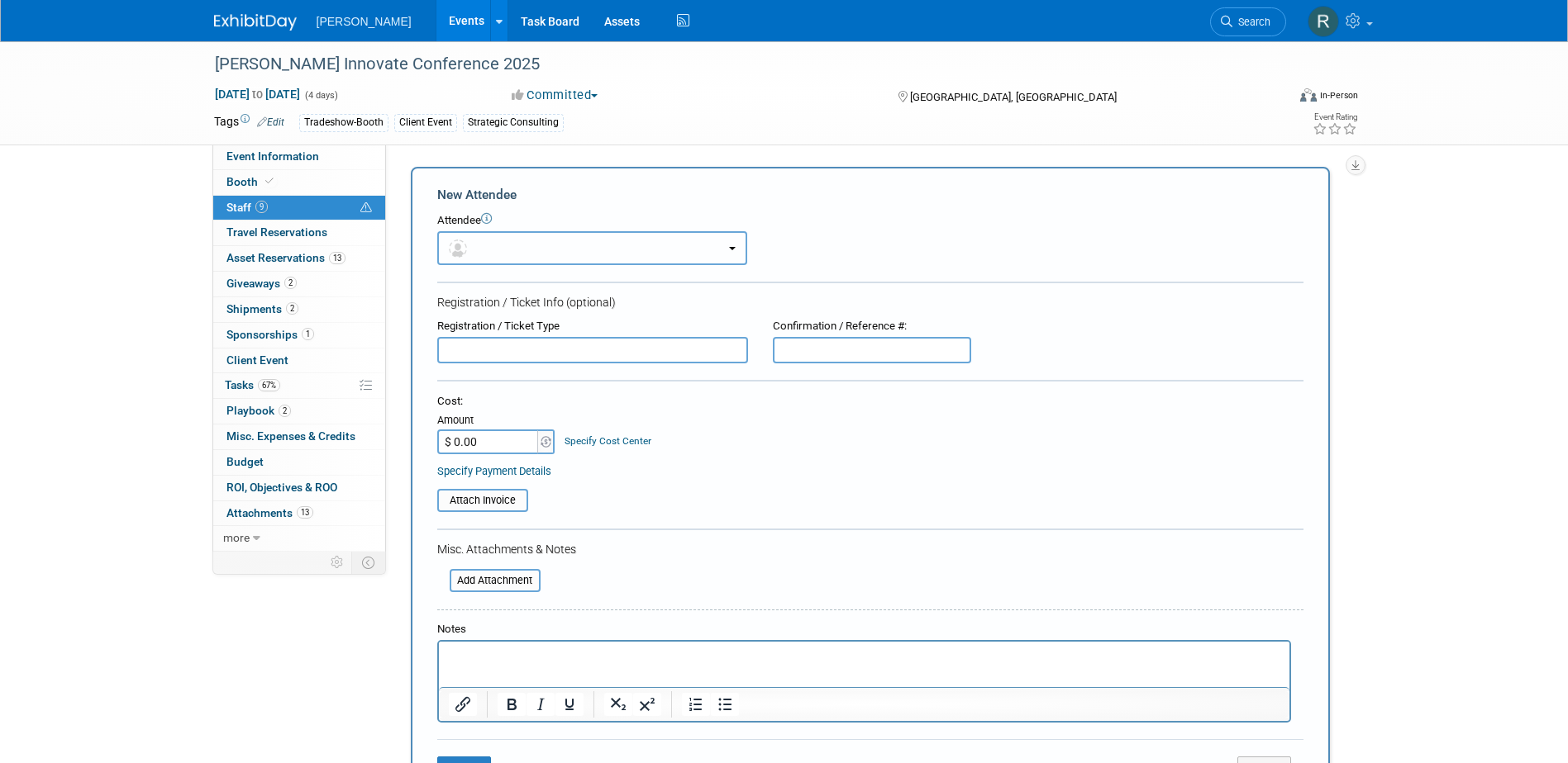
click at [492, 250] on button "button" at bounding box center [592, 248] width 310 height 34
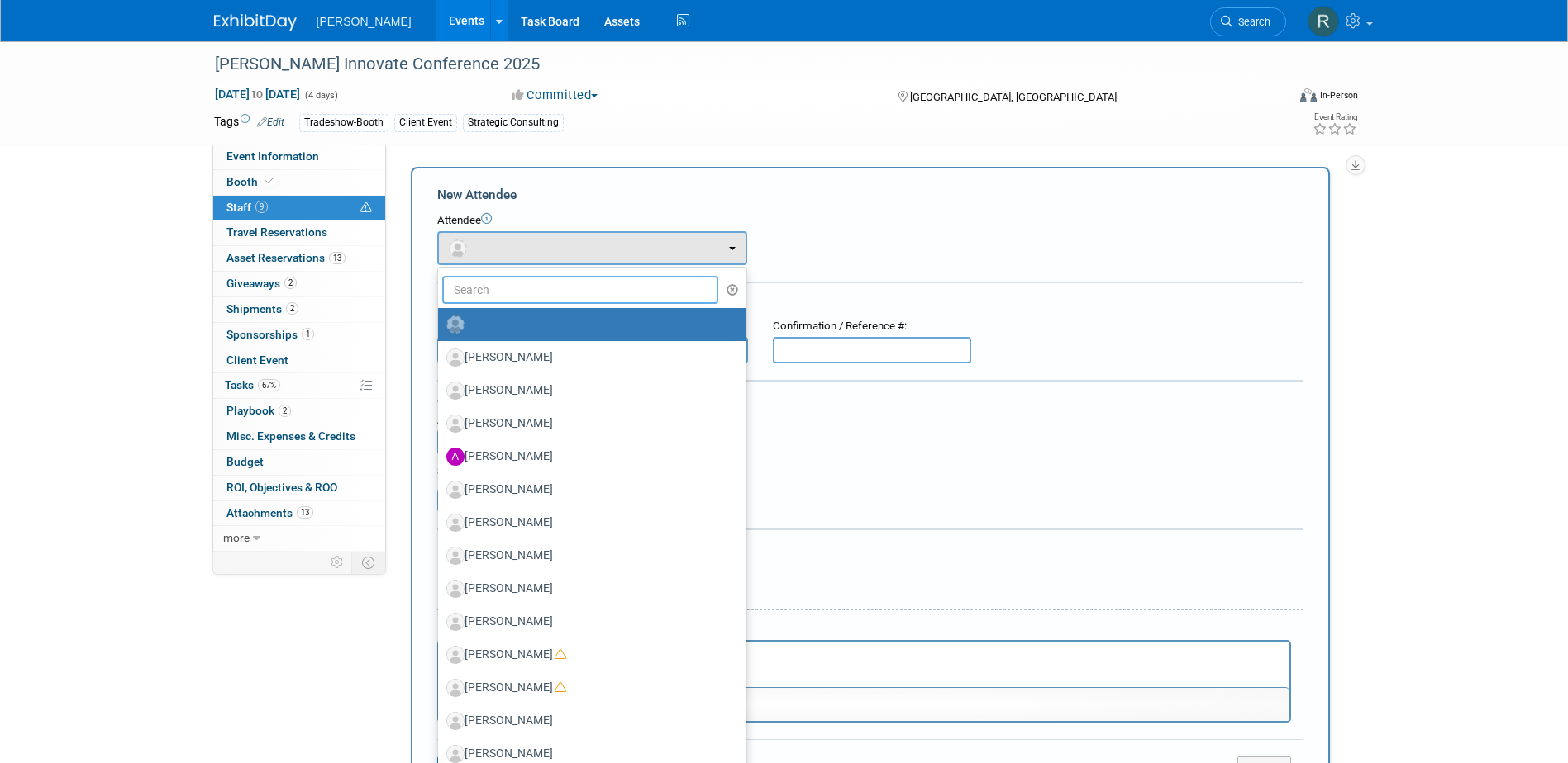
click at [495, 284] on input "text" at bounding box center [581, 290] width 277 height 28
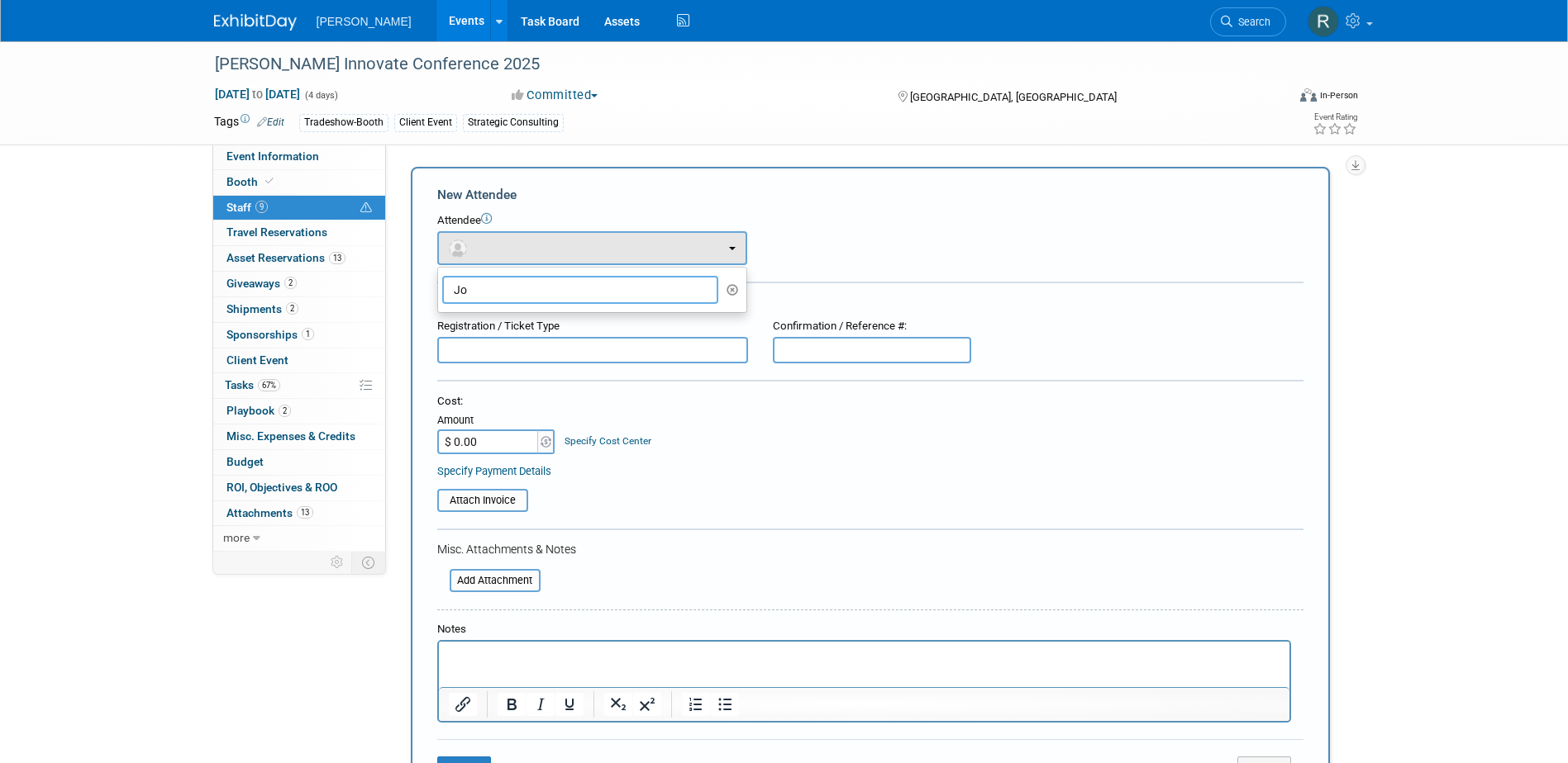
type input "J"
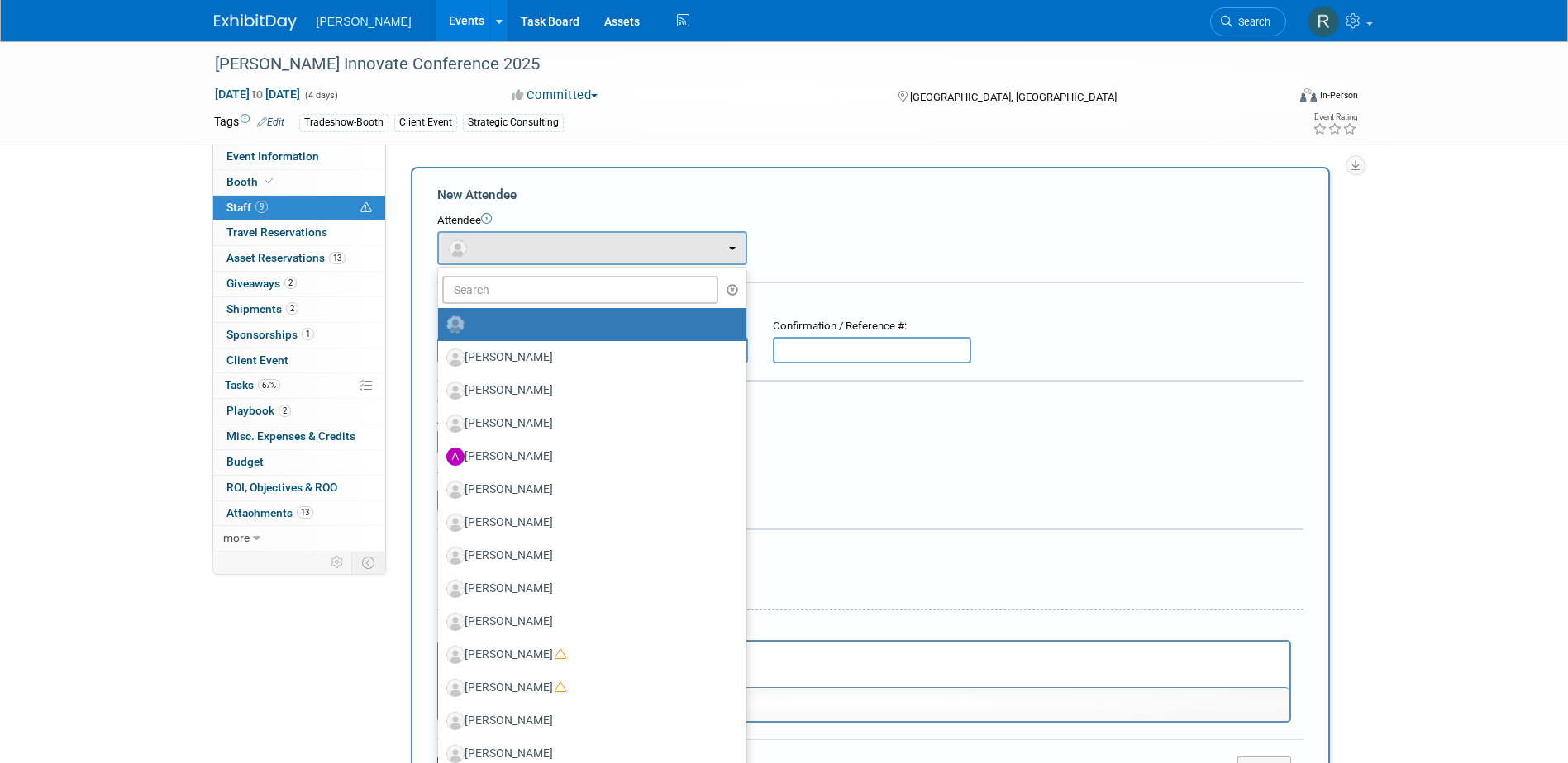
drag, startPoint x: 949, startPoint y: 459, endPoint x: 664, endPoint y: 577, distance: 308.5
click at [949, 458] on div "Cost: Amount $ 0.00 Specify Cost Center Cost Center -- Not Specified -- Advisor…" at bounding box center [870, 436] width 866 height 85
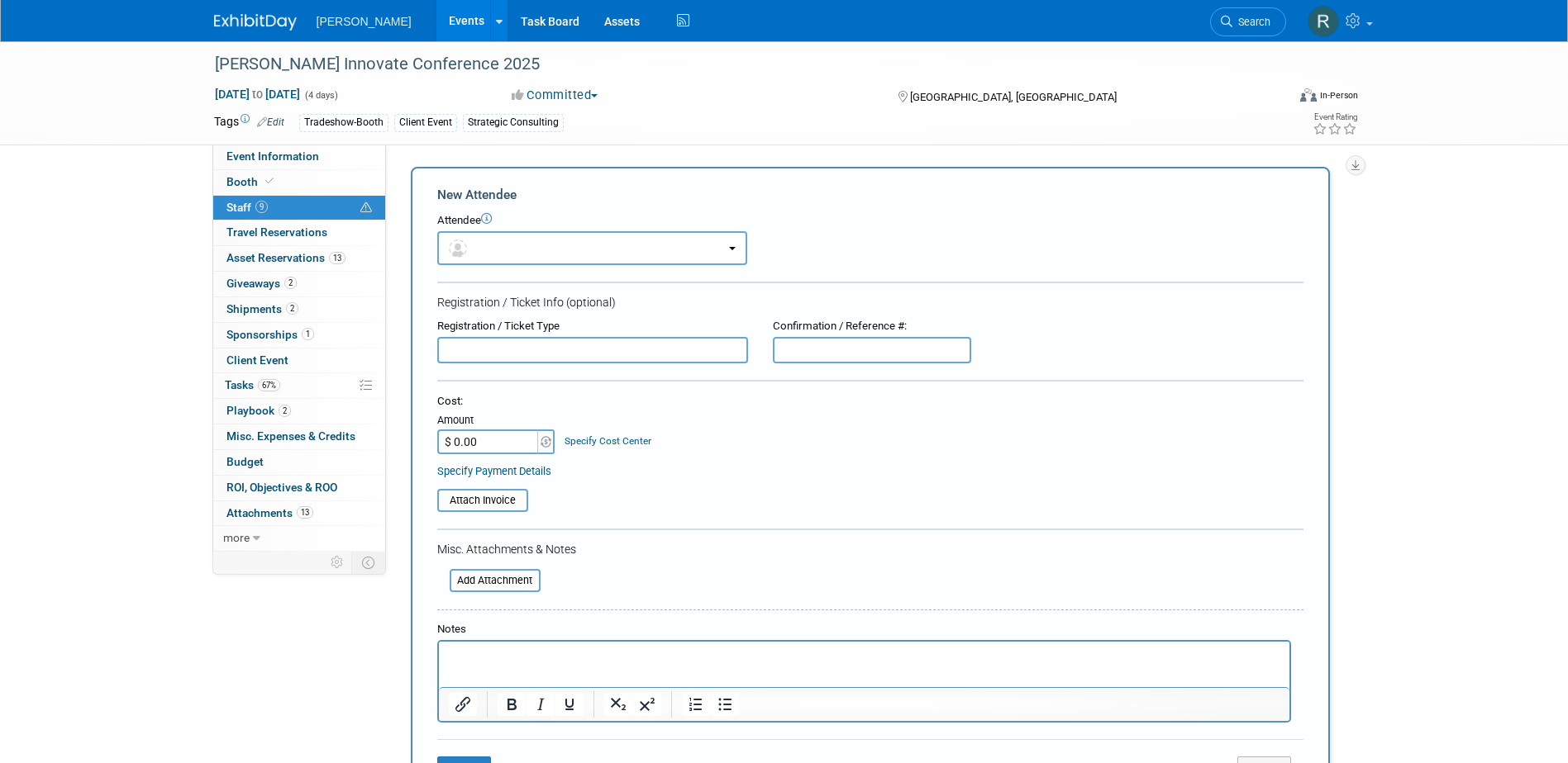
click at [518, 658] on p "Rich Text Area. Press ALT-0 for help." at bounding box center [864, 657] width 832 height 16
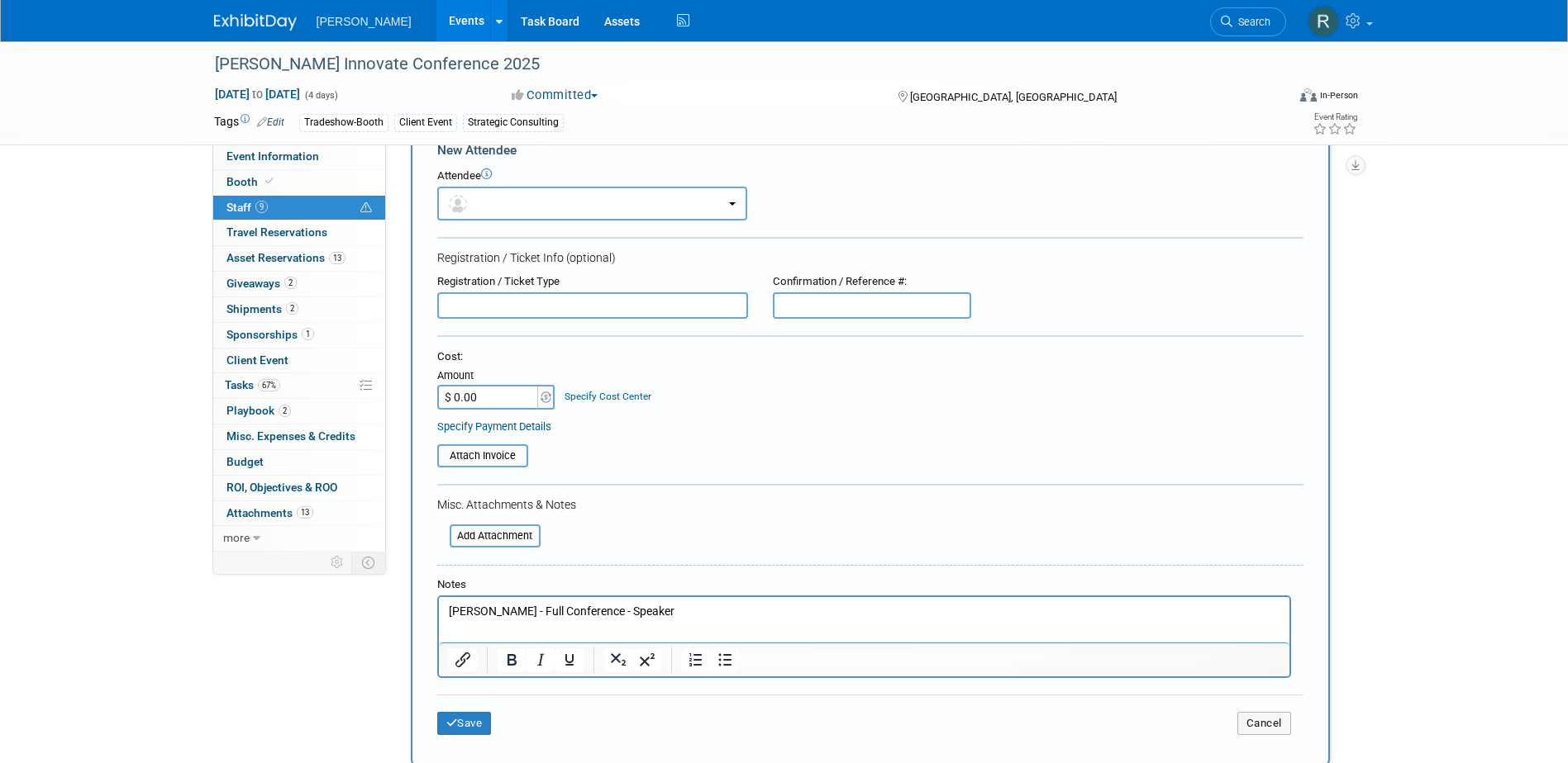
scroll to position [83, 0]
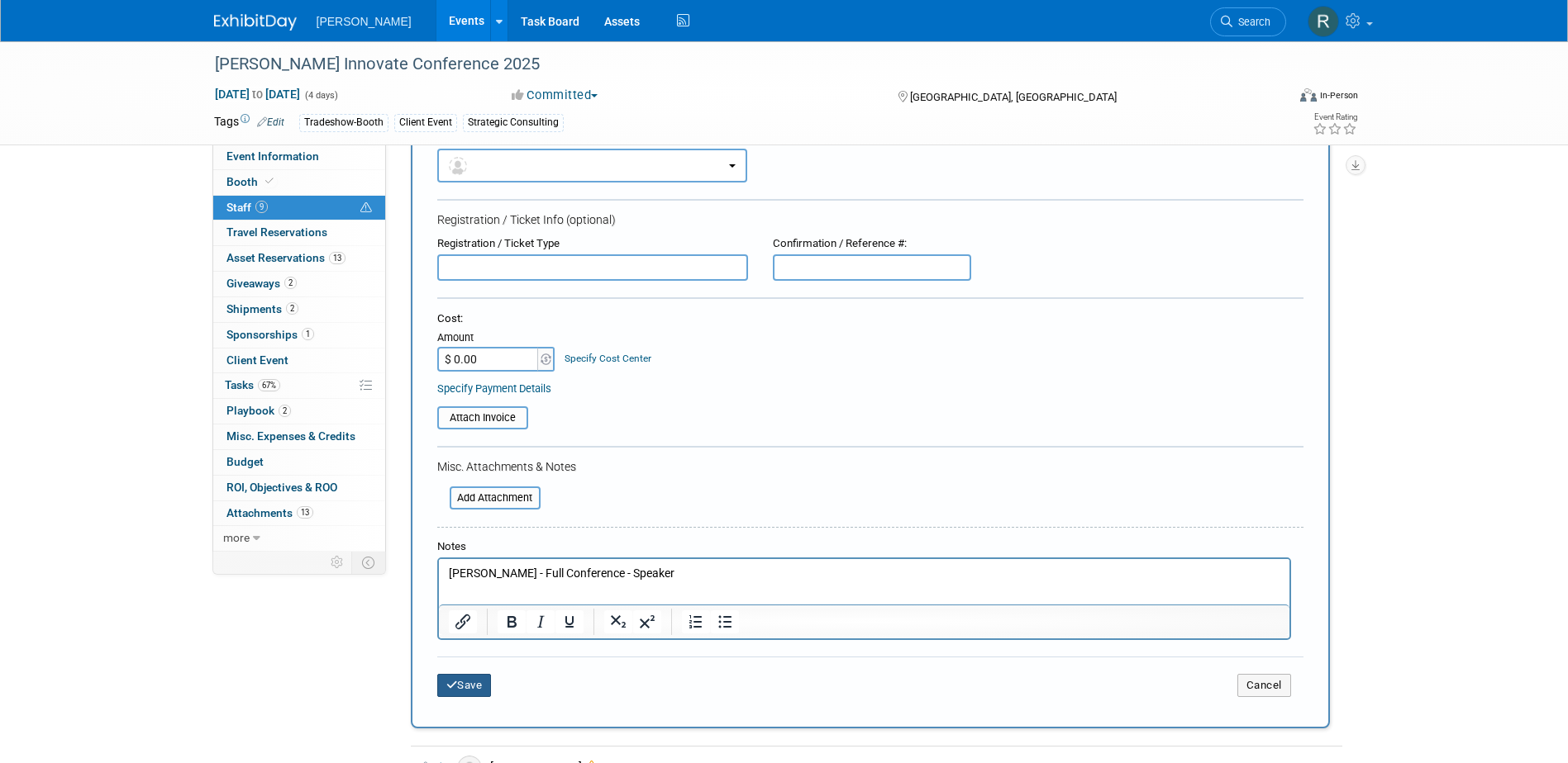
click at [464, 687] on button "Save" at bounding box center [464, 686] width 55 height 23
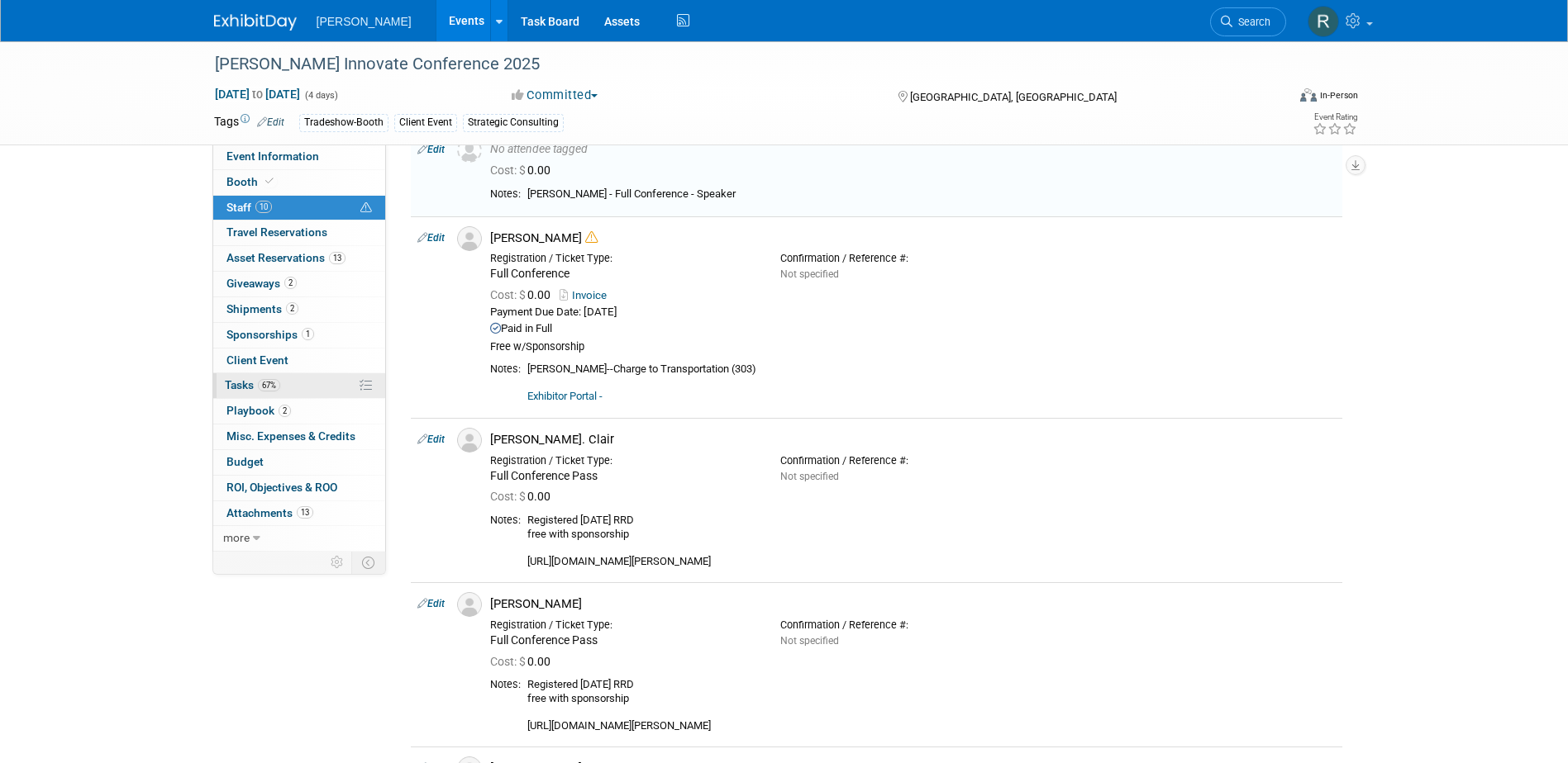
click at [235, 385] on span "Tasks 67%" at bounding box center [253, 385] width 56 height 13
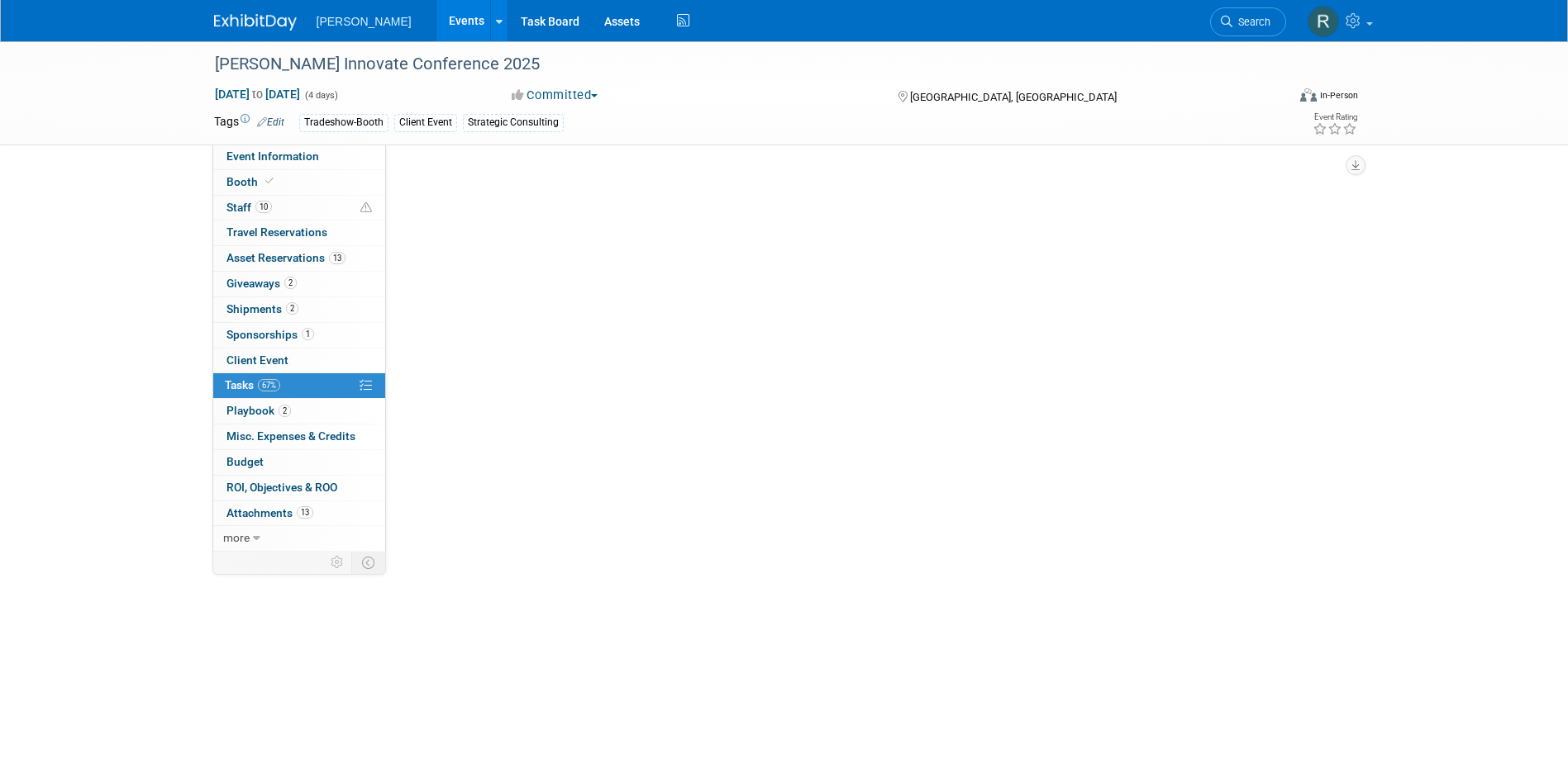
scroll to position [0, 0]
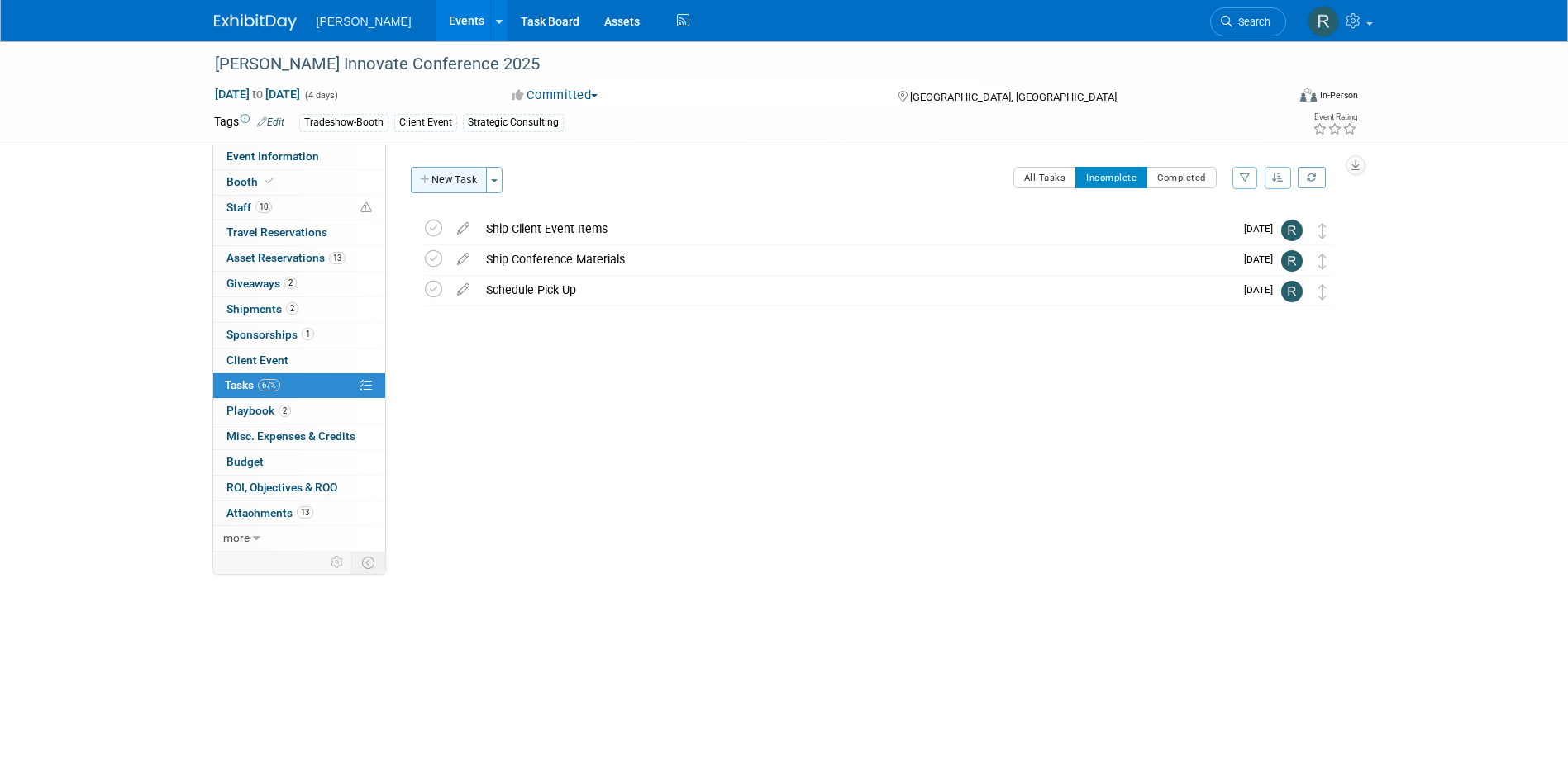
click at [464, 180] on button "New Task" at bounding box center [448, 179] width 76 height 26
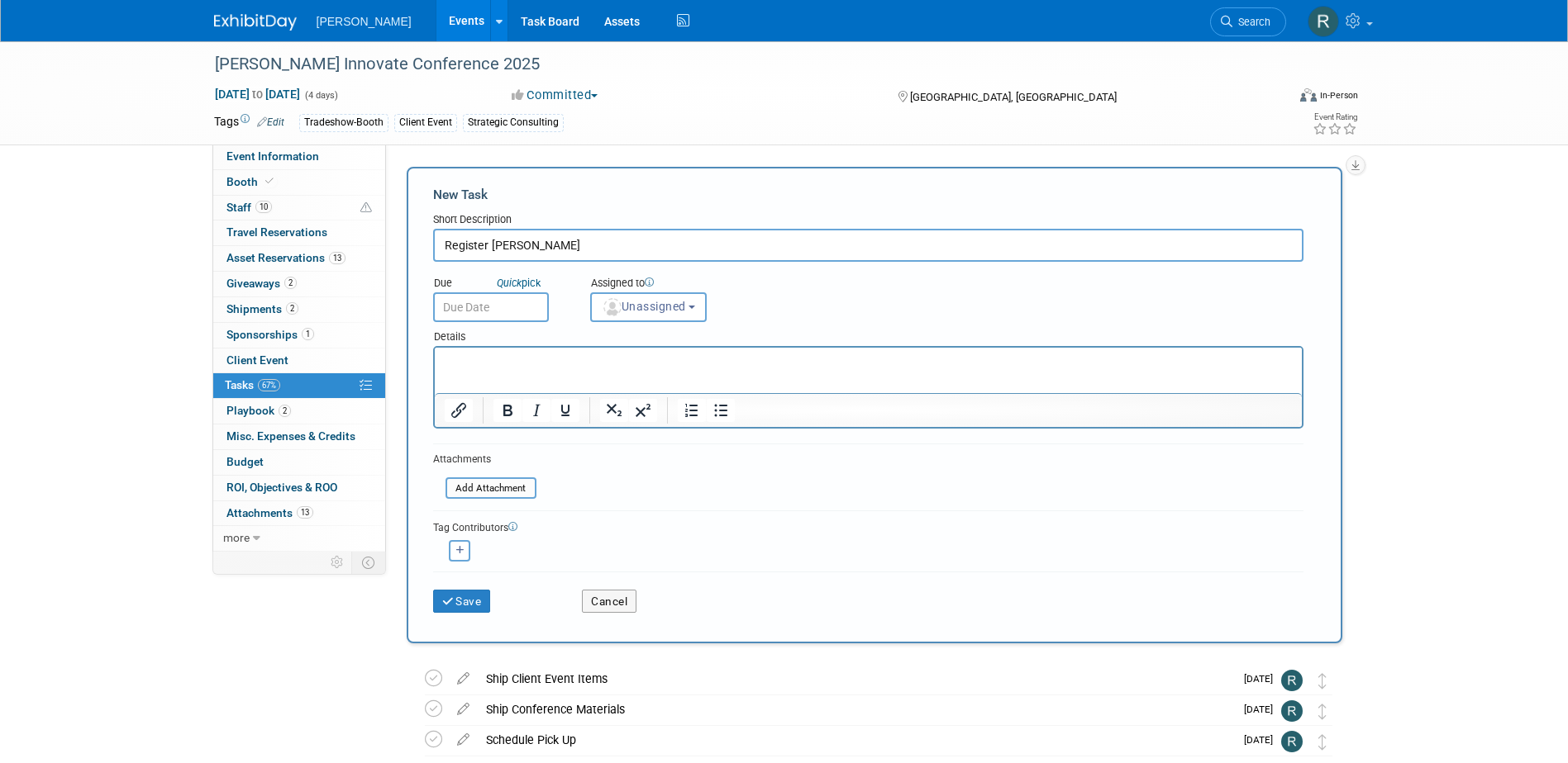
type input "Register [PERSON_NAME]"
click at [491, 306] on input "text" at bounding box center [491, 307] width 116 height 30
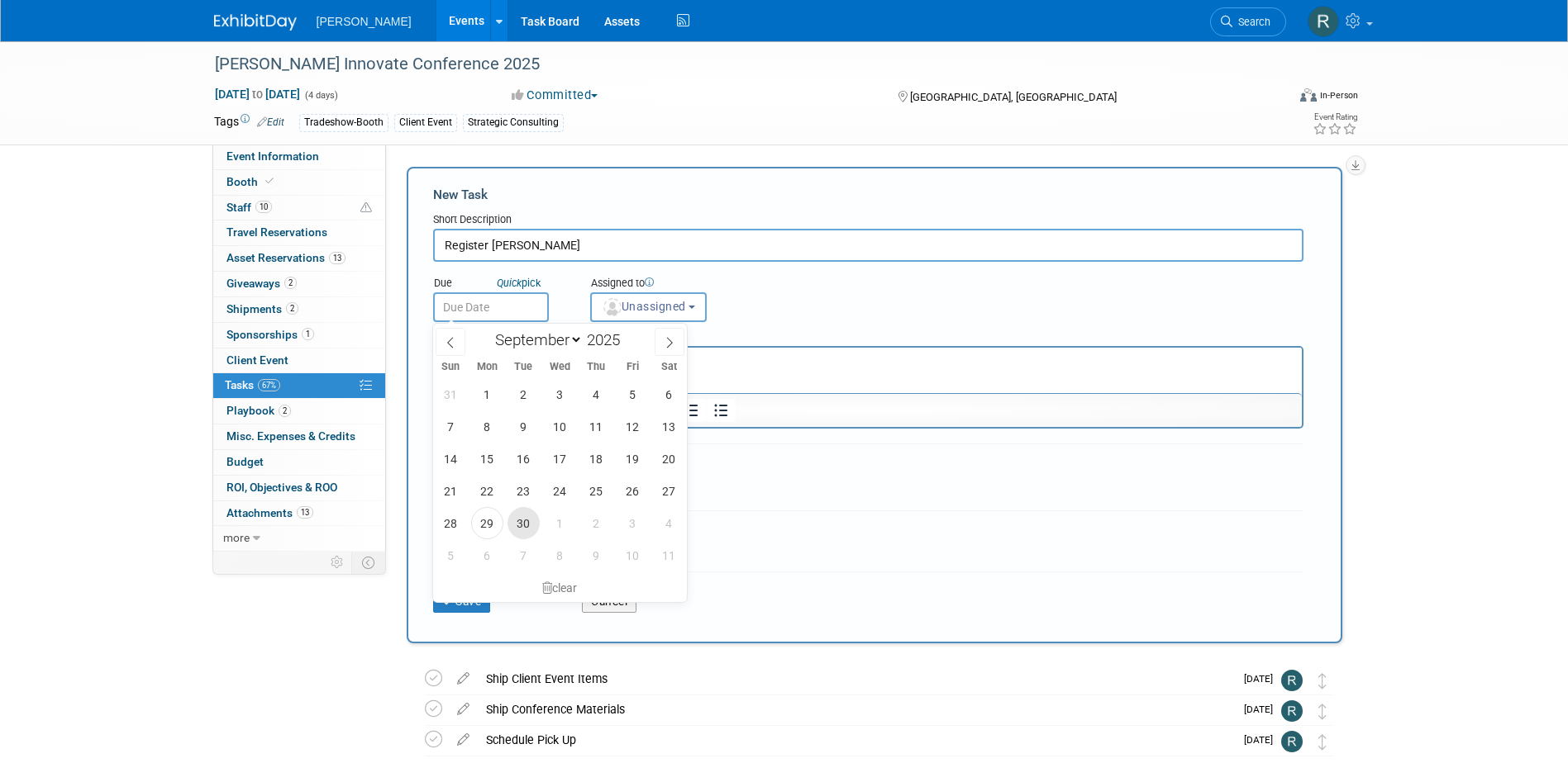
click at [524, 519] on span "30" at bounding box center [524, 524] width 32 height 32
type input "Sep 30, 2025"
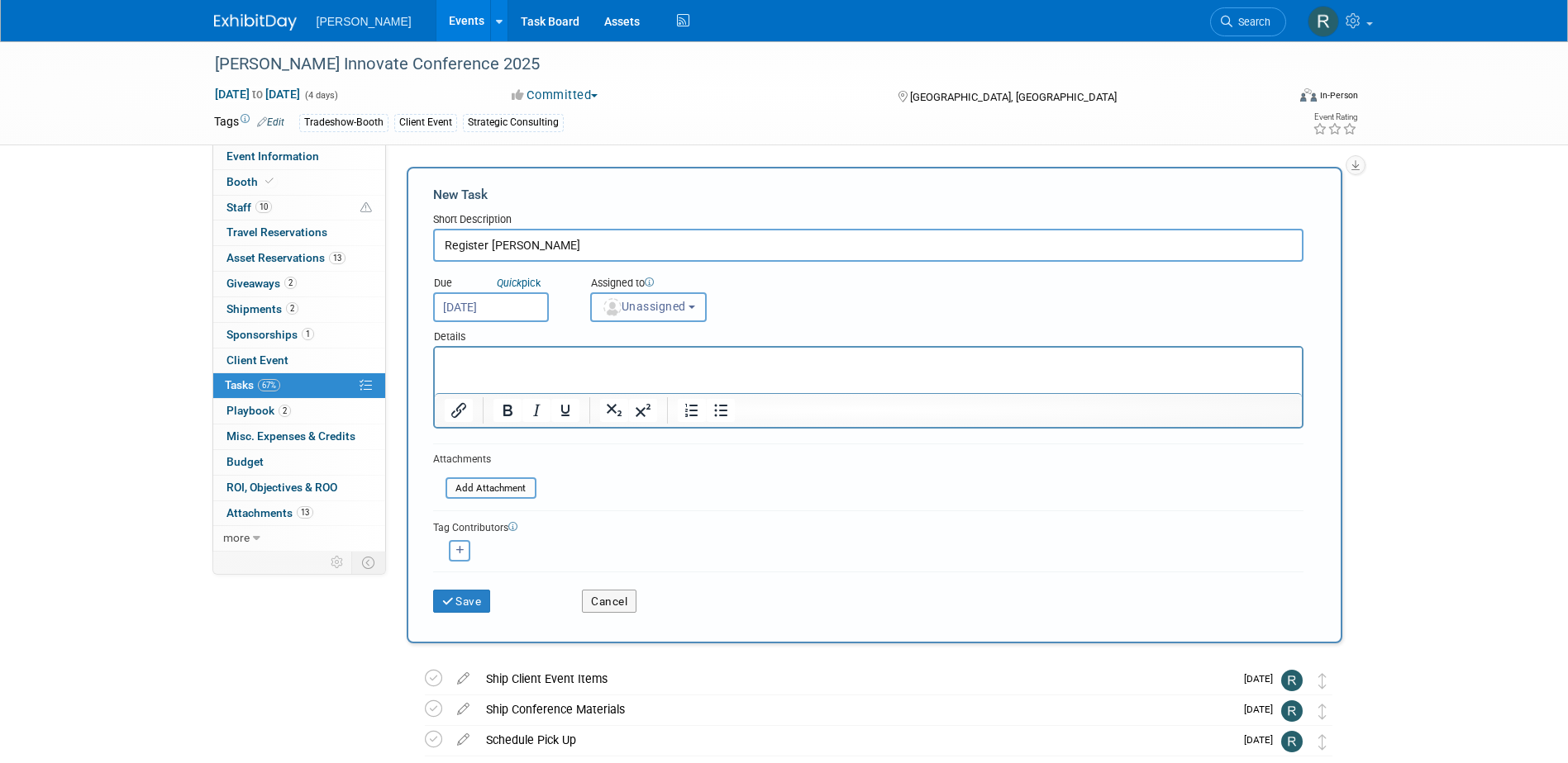
click at [637, 310] on span "Unassigned" at bounding box center [644, 306] width 85 height 13
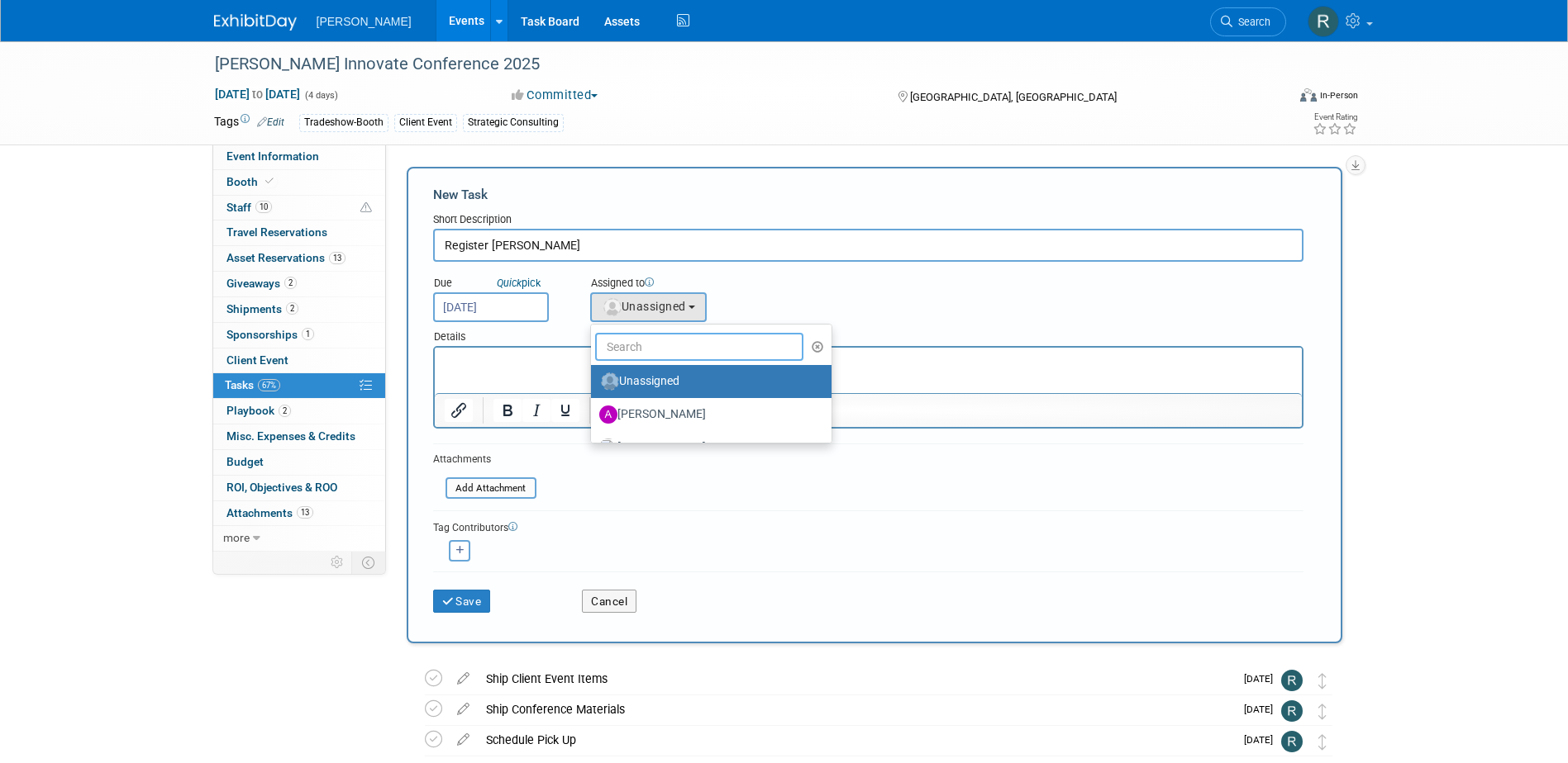
click at [632, 344] on input "text" at bounding box center [699, 346] width 209 height 28
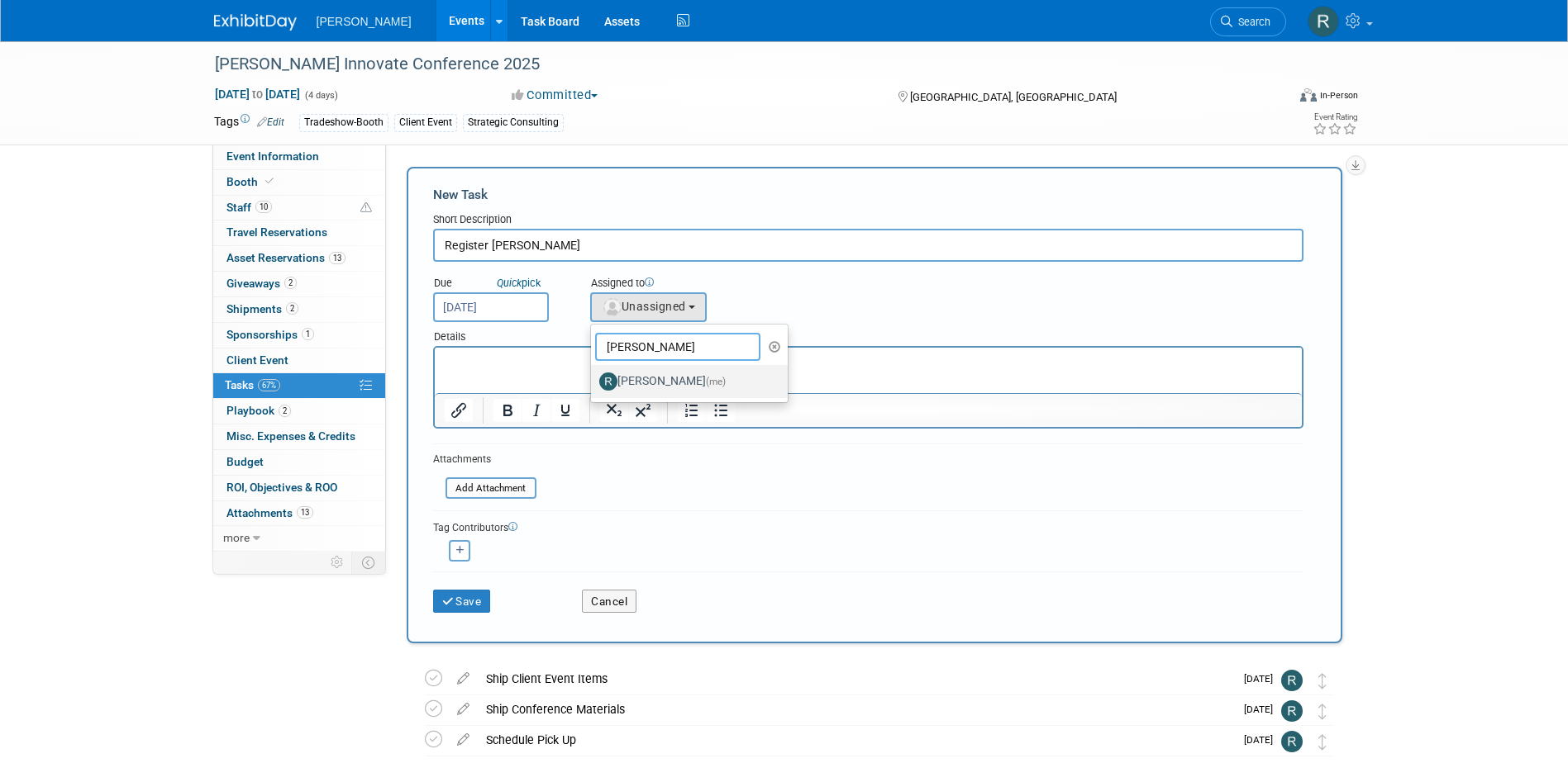
type input "Rebecca"
click at [645, 381] on label "Rebecca Deis (me)" at bounding box center [686, 382] width 173 height 26
click at [593, 381] on input "Rebecca Deis (me)" at bounding box center [588, 380] width 11 height 11
select select "844a177d-a181-44ff-a72a-5731d68e4351"
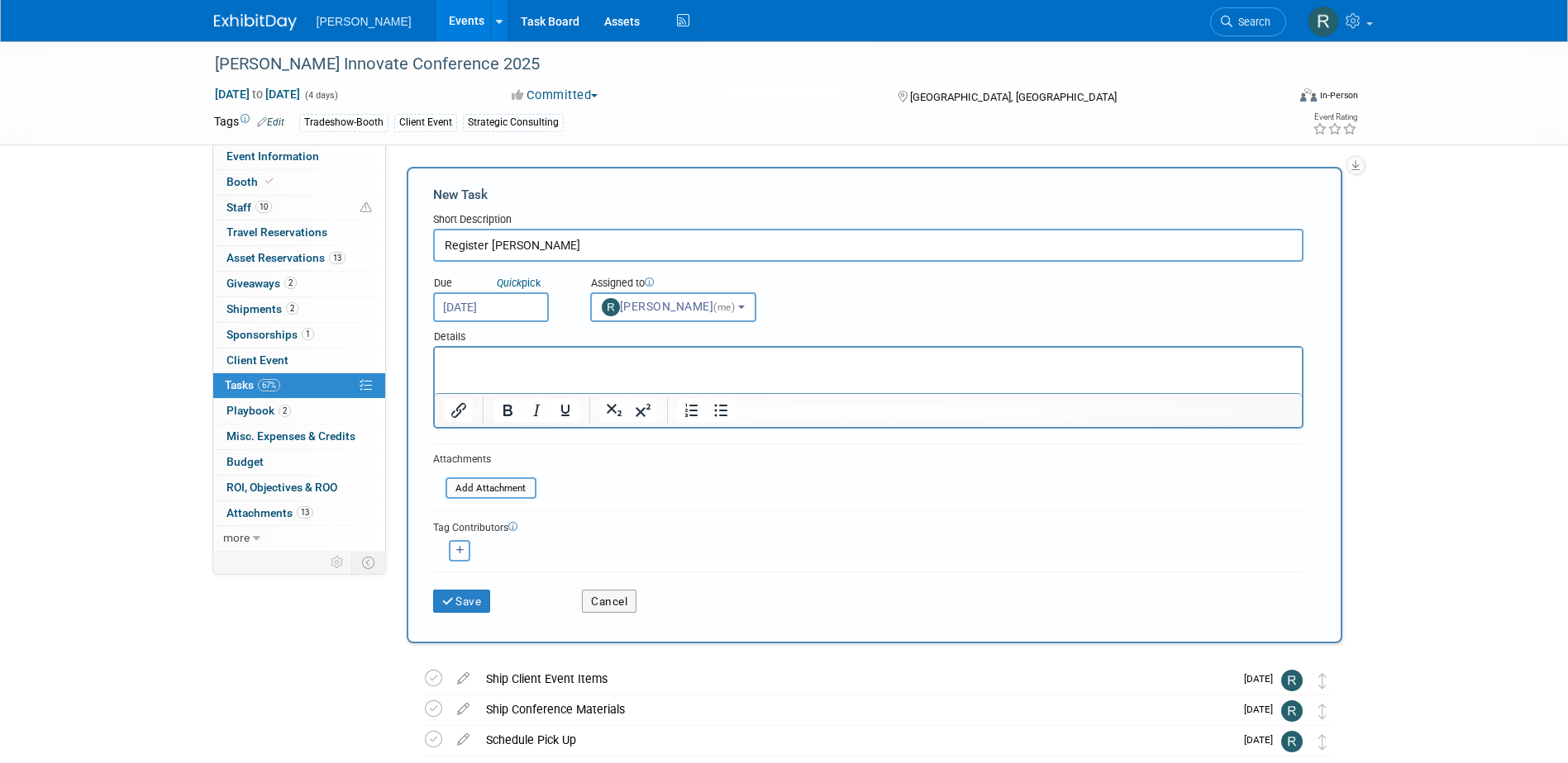
click at [460, 544] on button "button" at bounding box center [460, 552] width 22 height 22
select select
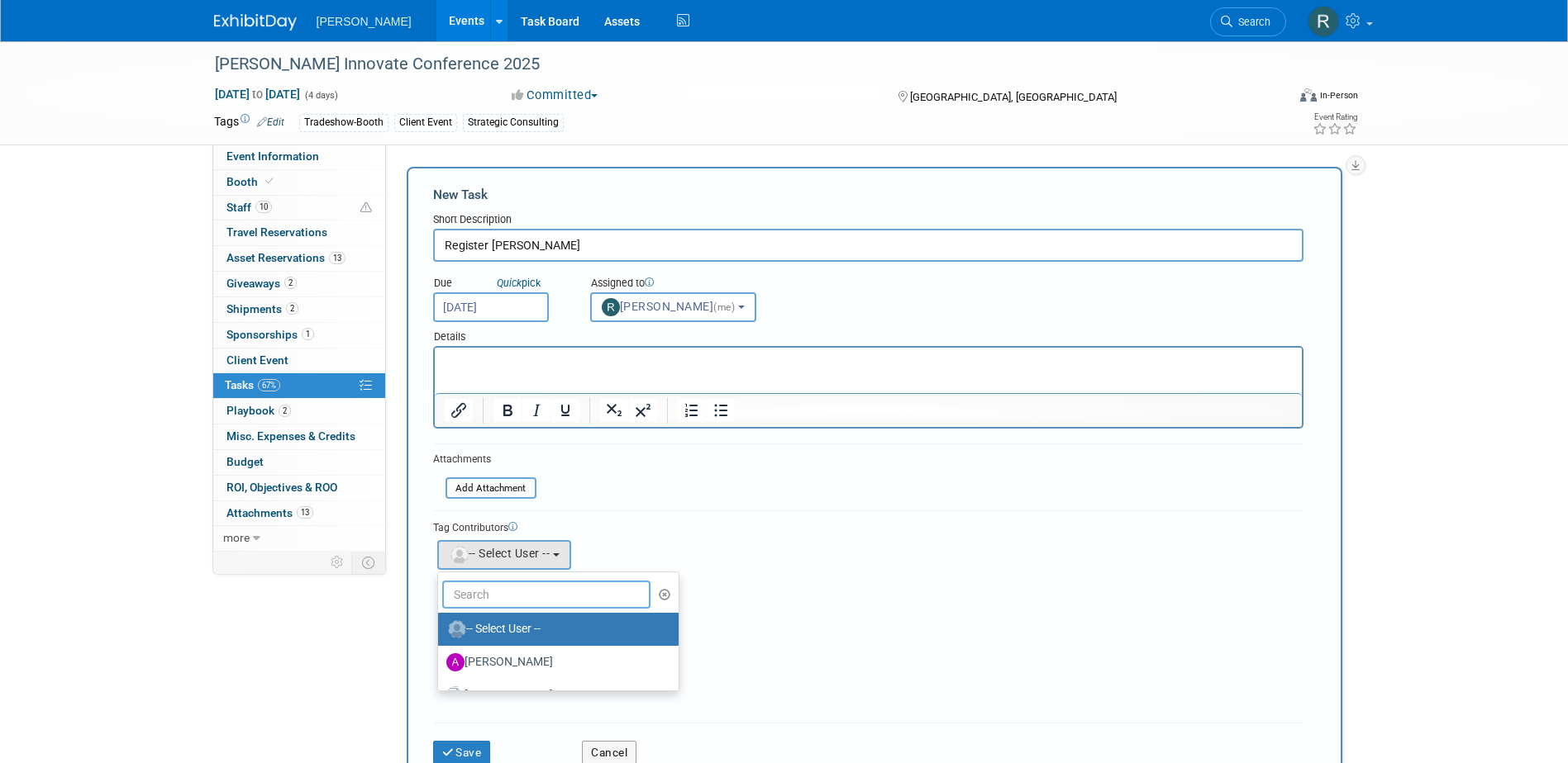
click at [495, 600] on input "text" at bounding box center [546, 595] width 209 height 28
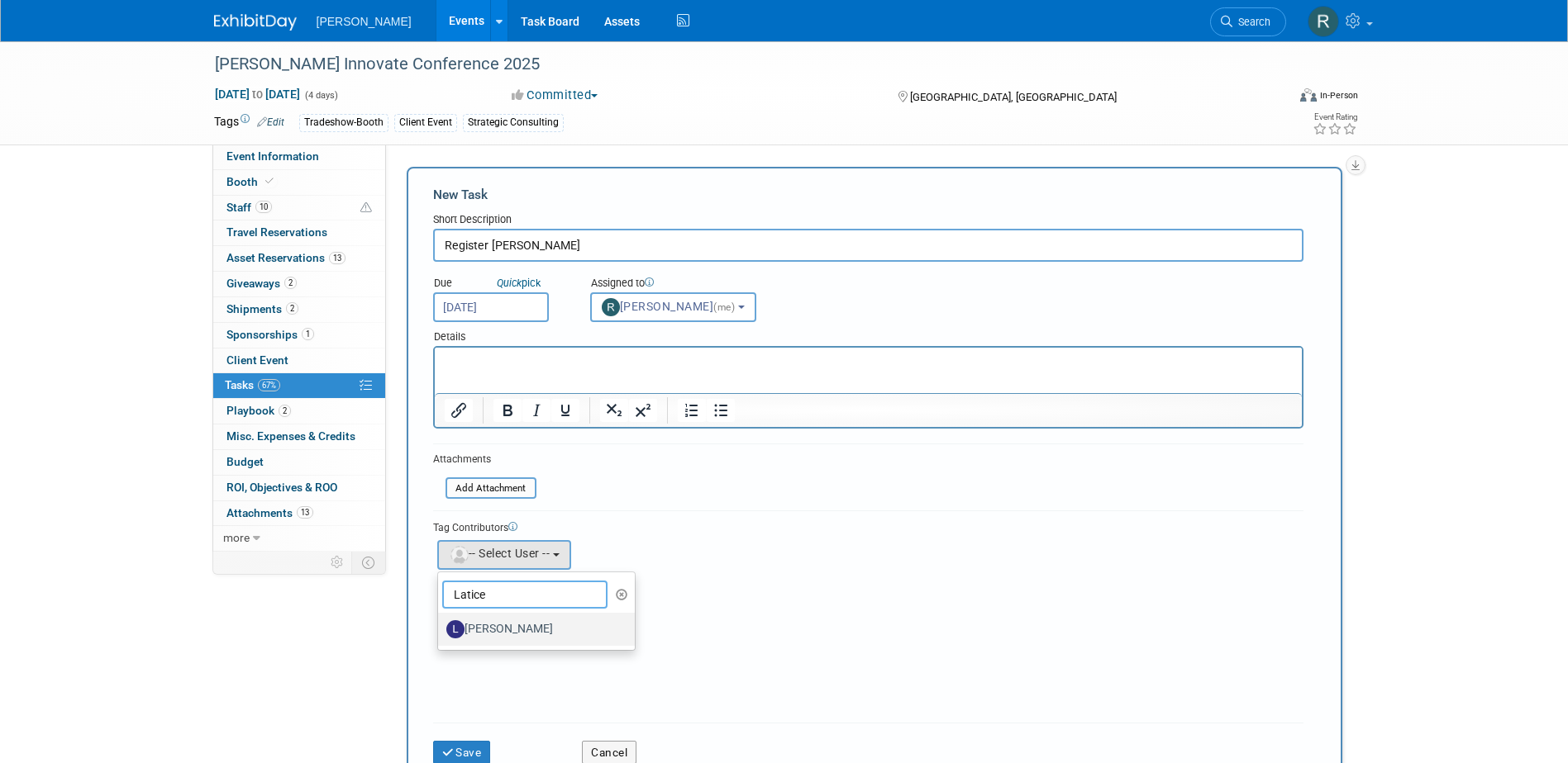
type input "Latice"
click at [498, 625] on label "[PERSON_NAME]" at bounding box center [533, 629] width 173 height 26
click at [440, 625] on input "[PERSON_NAME]" at bounding box center [435, 627] width 11 height 11
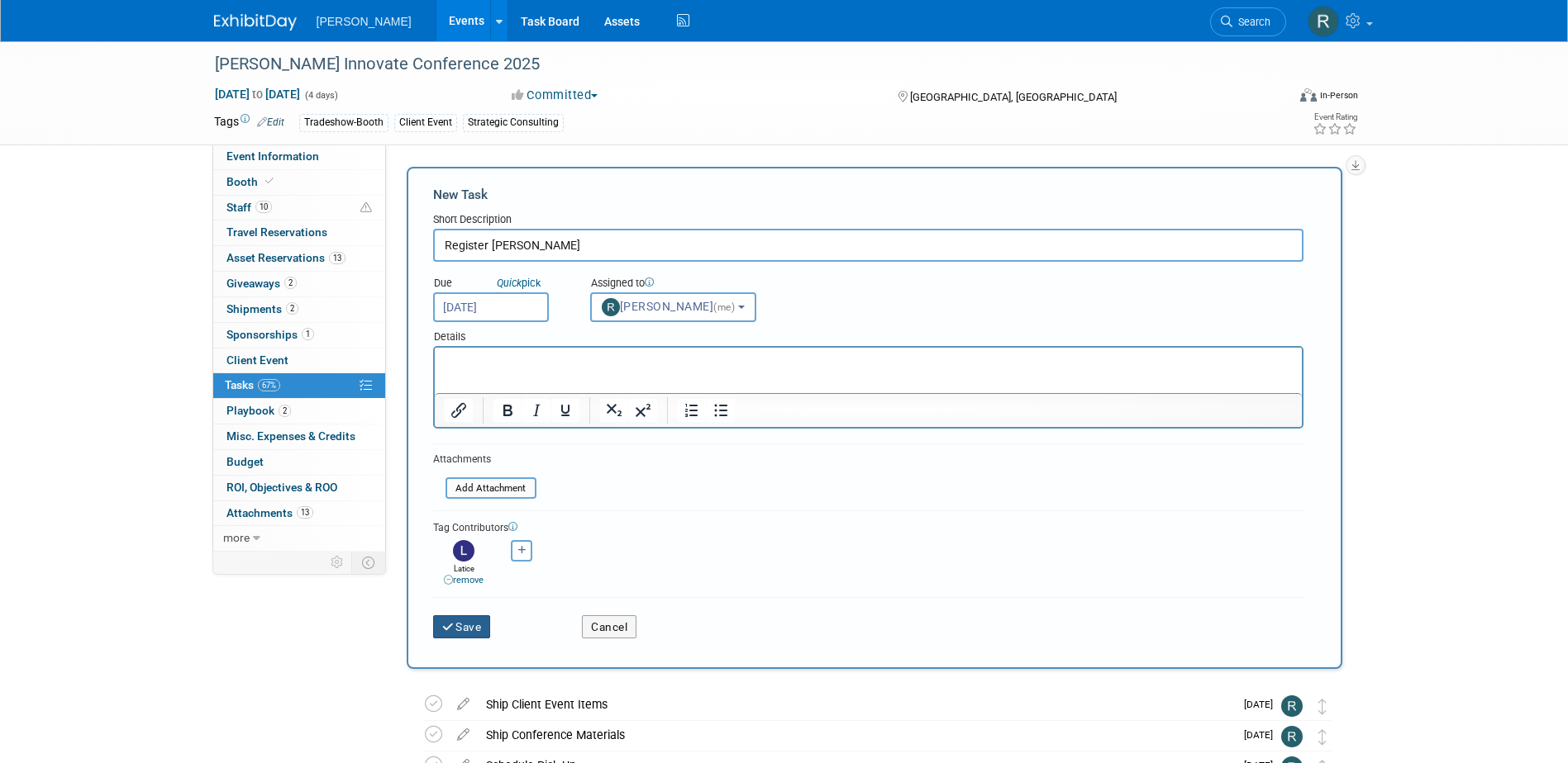
click at [464, 627] on button "Save" at bounding box center [462, 627] width 58 height 23
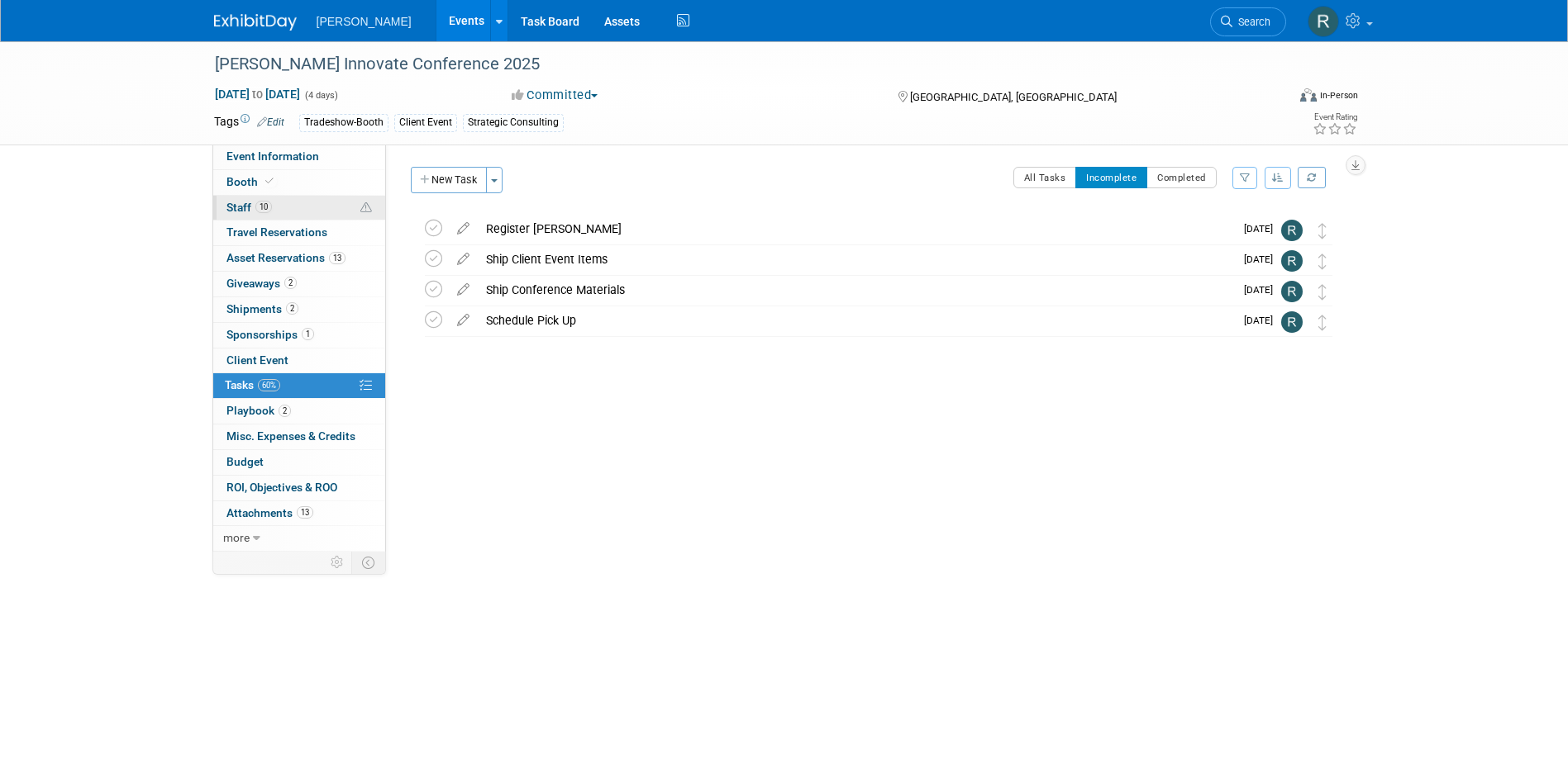
click at [230, 202] on span "Staff 10" at bounding box center [249, 207] width 46 height 13
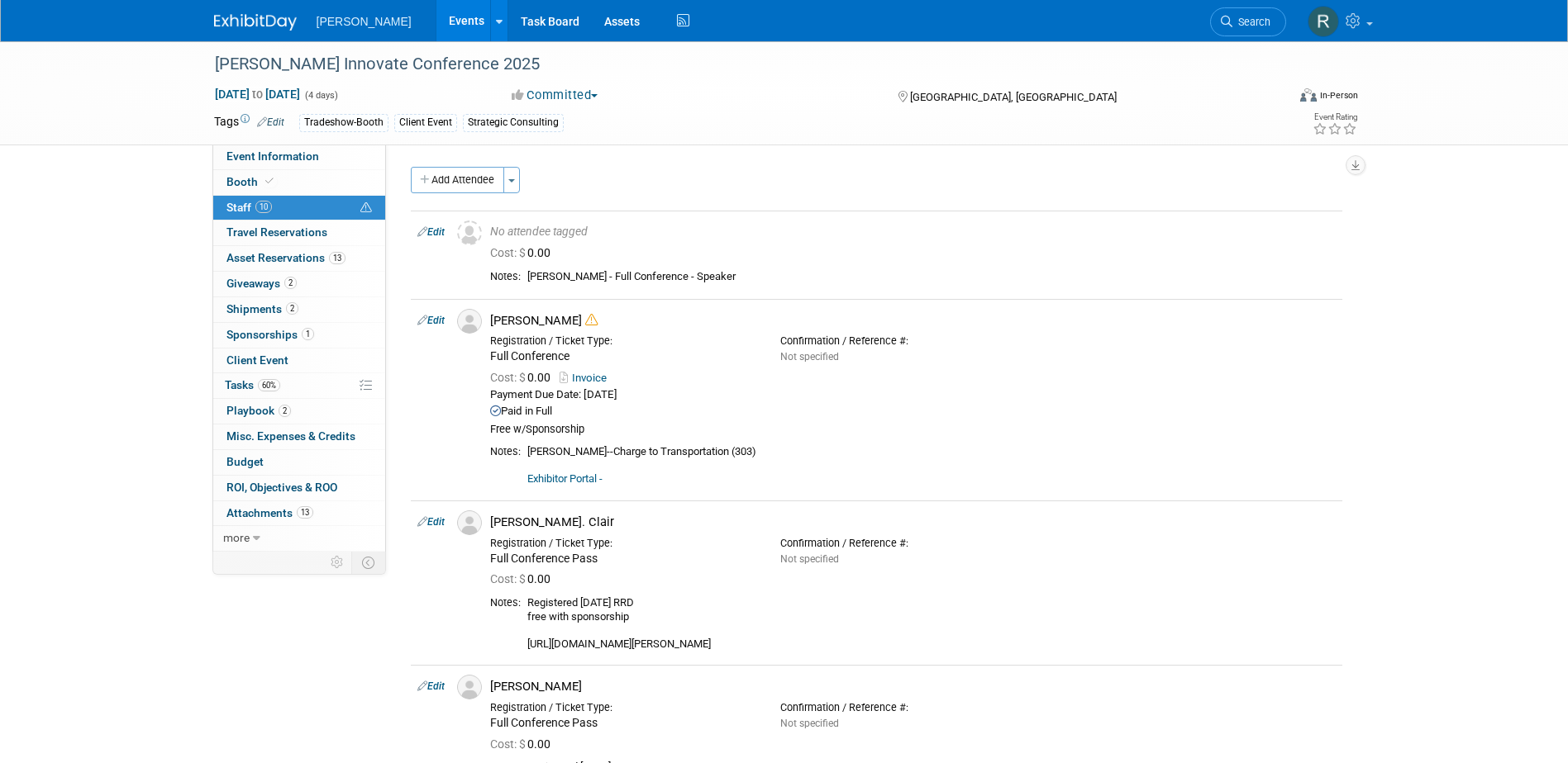
click at [1228, 19] on icon at bounding box center [1226, 21] width 12 height 12
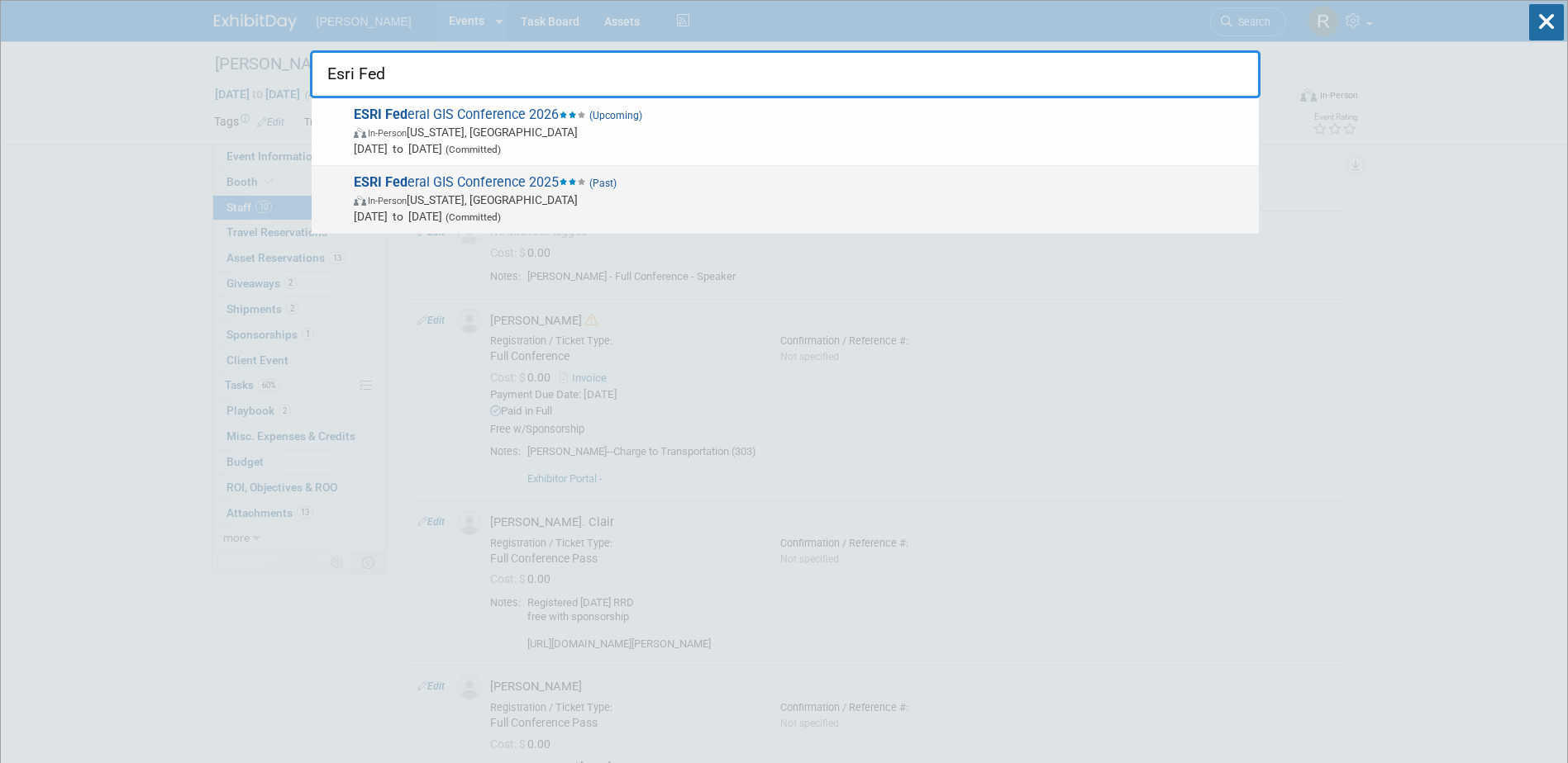
type input "Esri Fed"
click at [386, 202] on span "In-Person" at bounding box center [387, 202] width 39 height 11
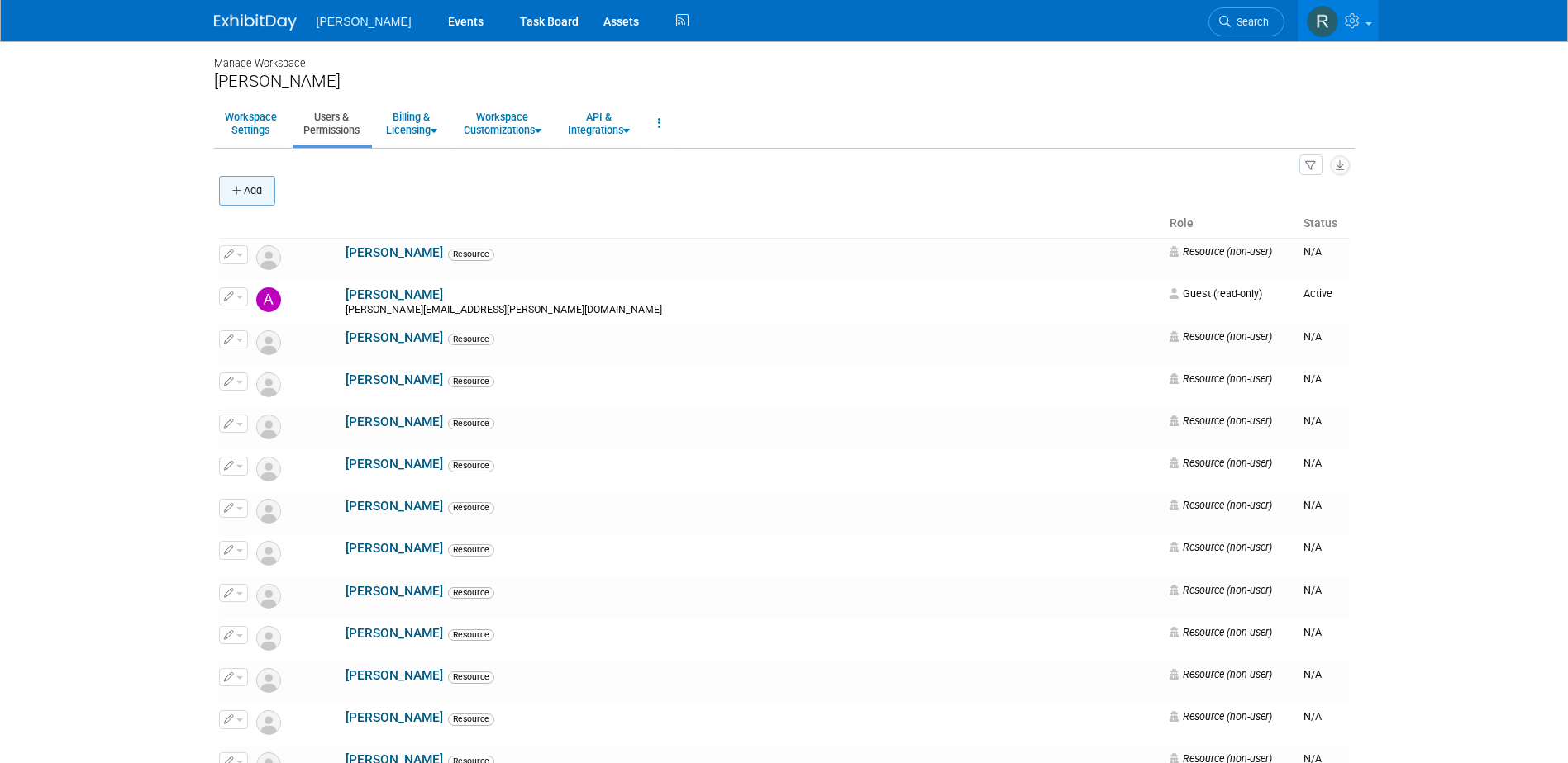
click at [275, 192] on button "Add" at bounding box center [247, 191] width 56 height 30
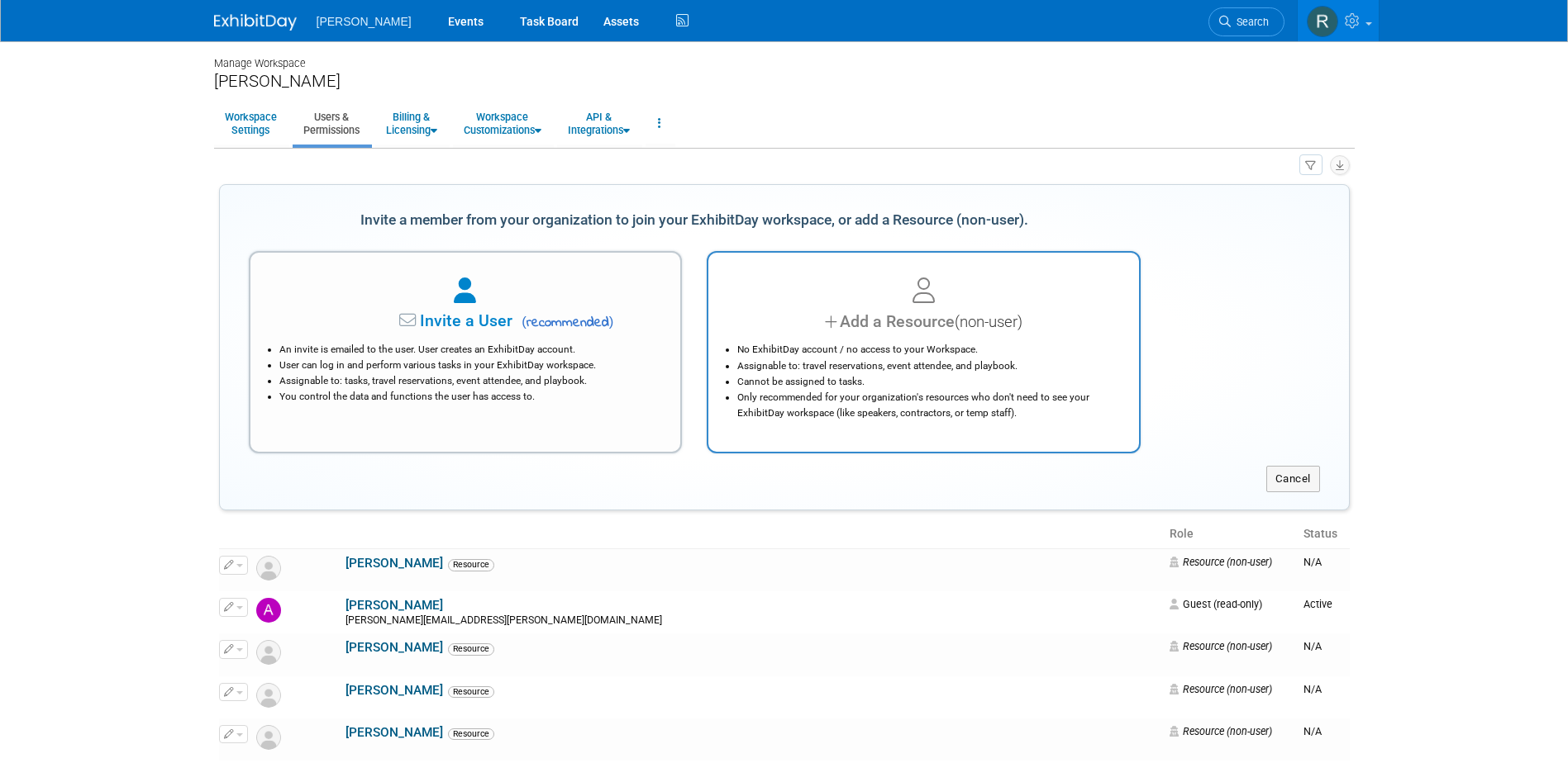
click at [834, 306] on div at bounding box center [924, 292] width 389 height 36
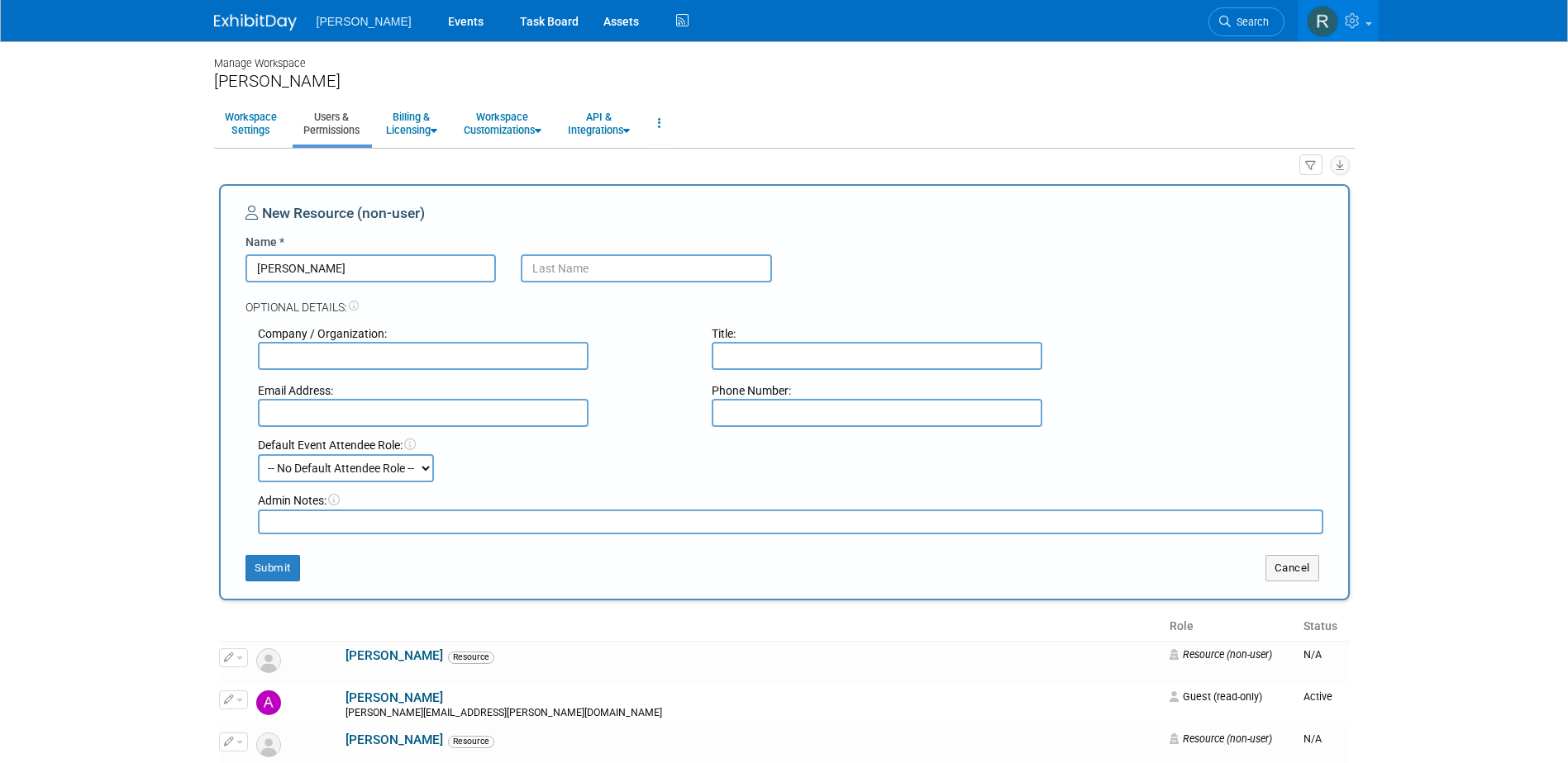
type input "[PERSON_NAME]"
type input "North"
click at [255, 573] on button "Submit" at bounding box center [273, 568] width 55 height 26
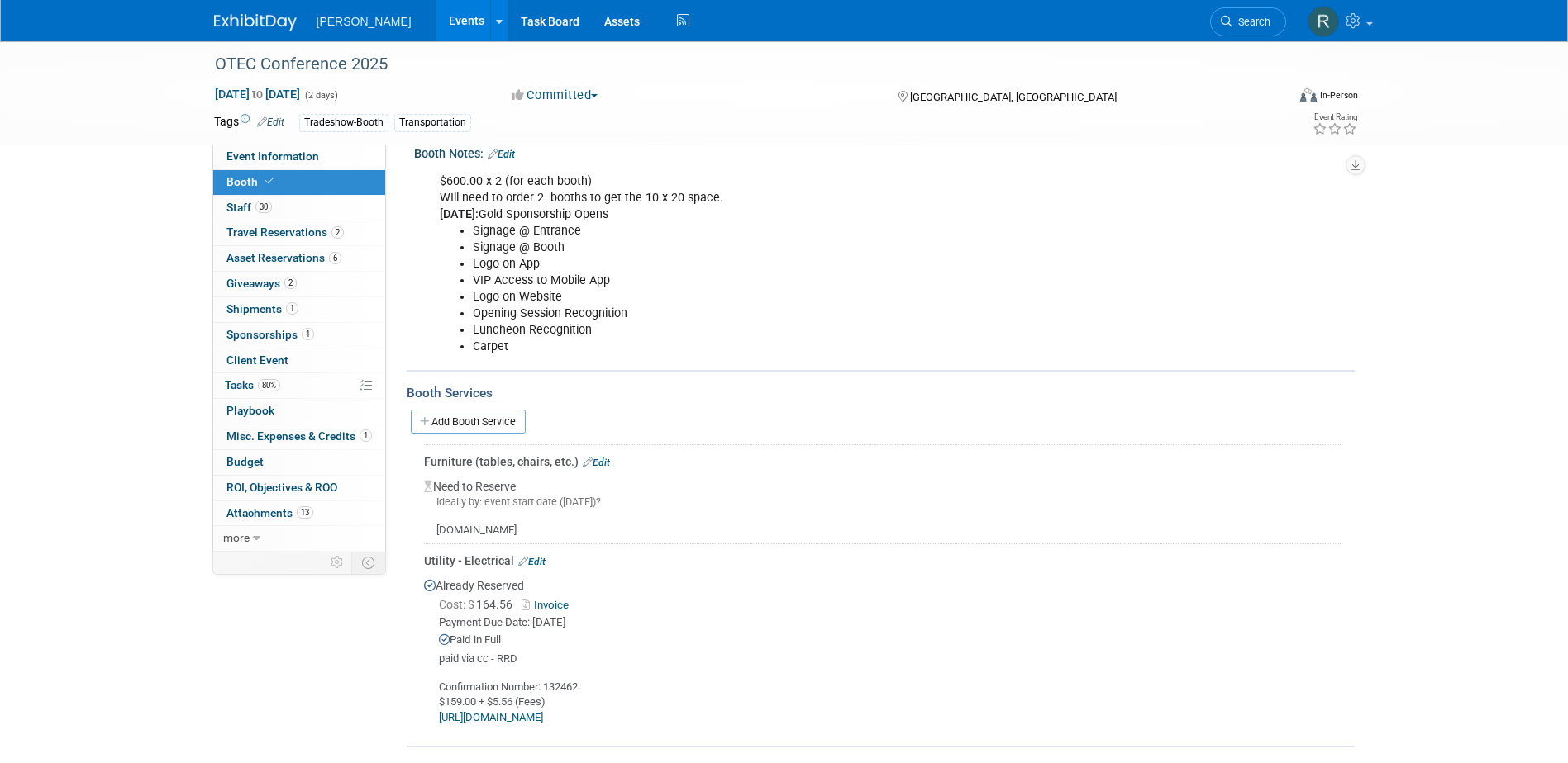
scroll to position [247, 0]
click at [1244, 22] on span "Search" at bounding box center [1251, 22] width 38 height 13
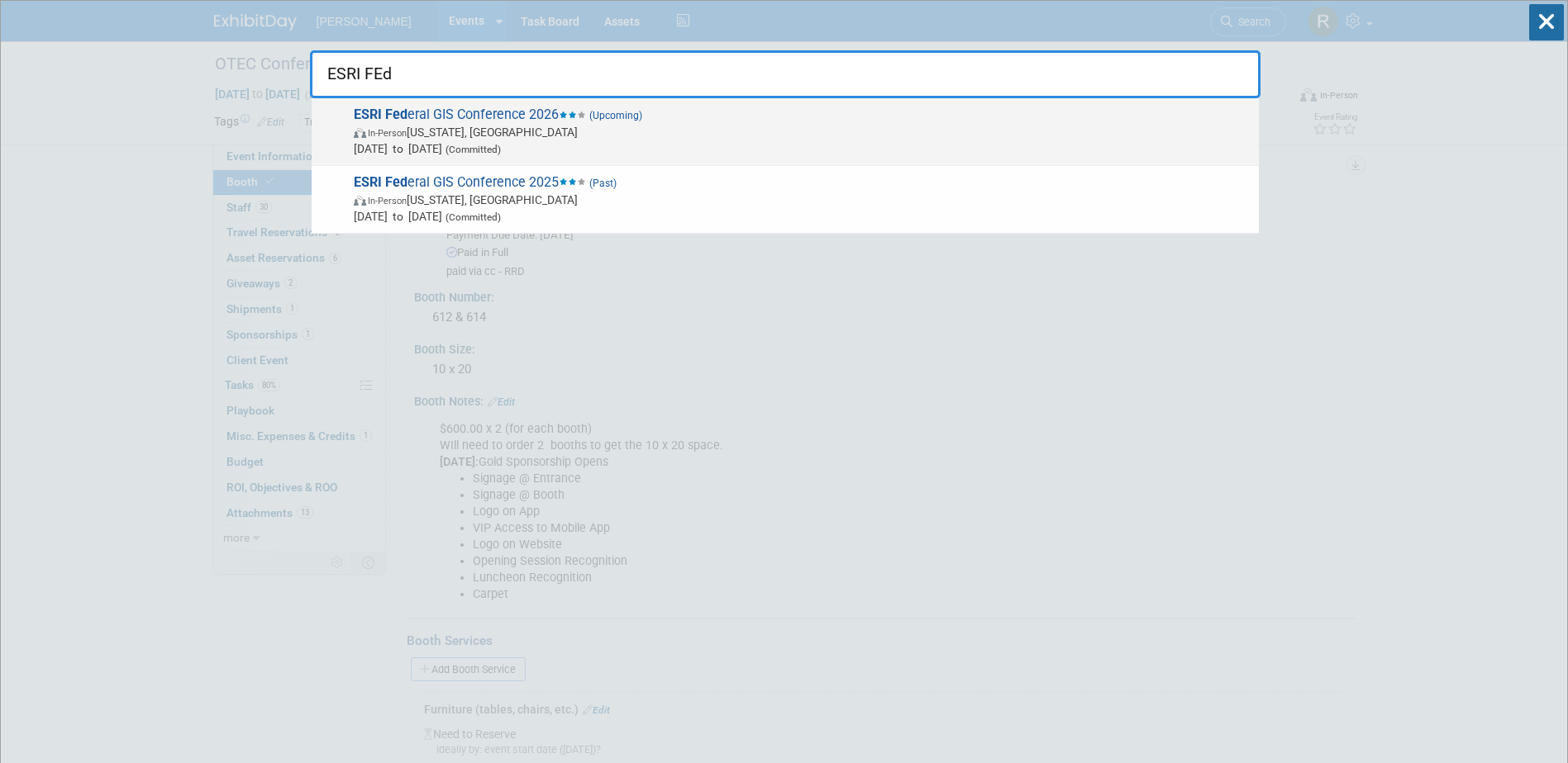
type input "ESRI FEd"
click at [499, 127] on span "In-Person Washington, DC" at bounding box center [802, 132] width 897 height 16
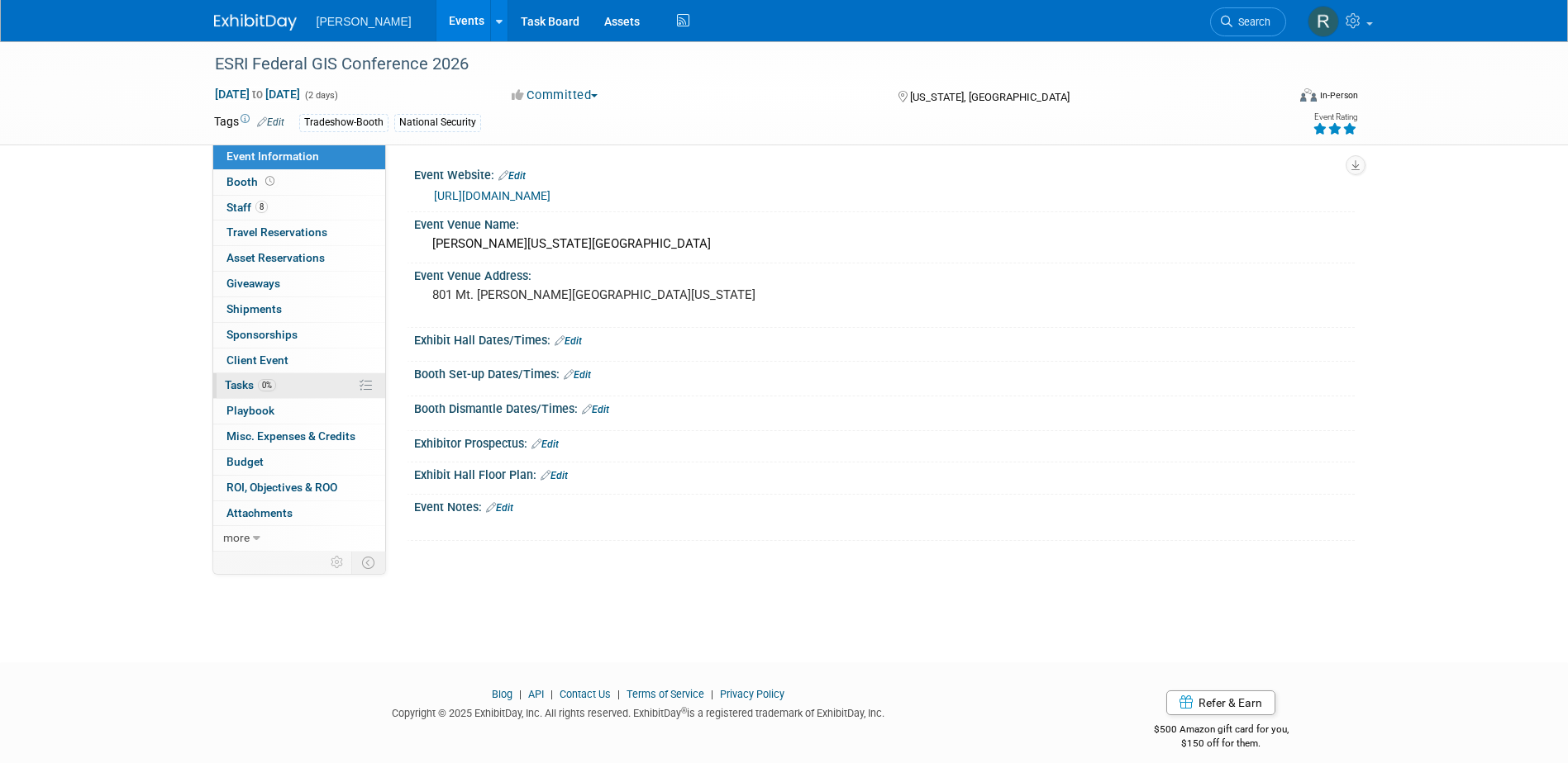
click at [241, 385] on span "Tasks 0%" at bounding box center [250, 385] width 51 height 13
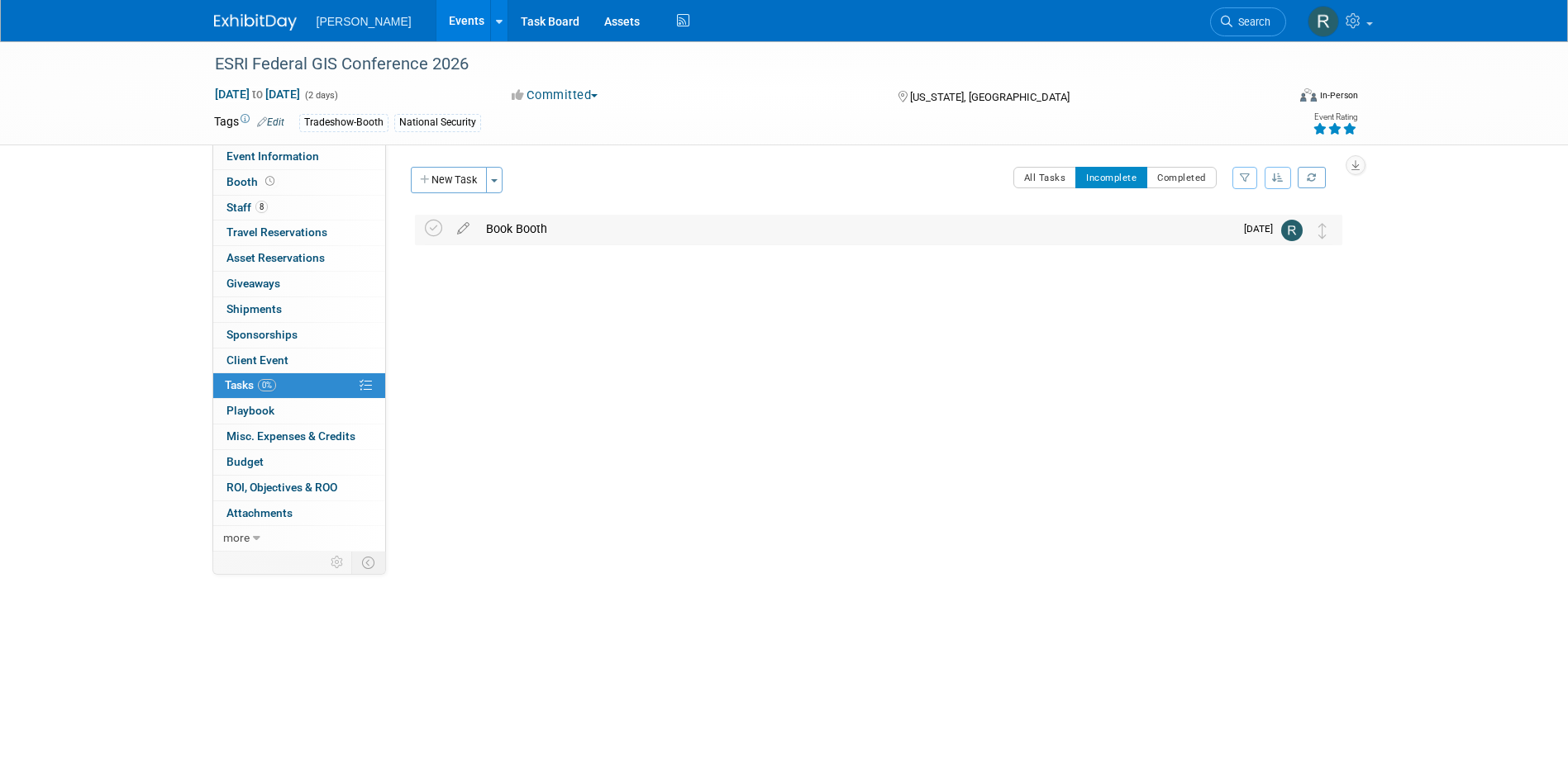
click at [525, 229] on div "Book Booth" at bounding box center [856, 229] width 756 height 28
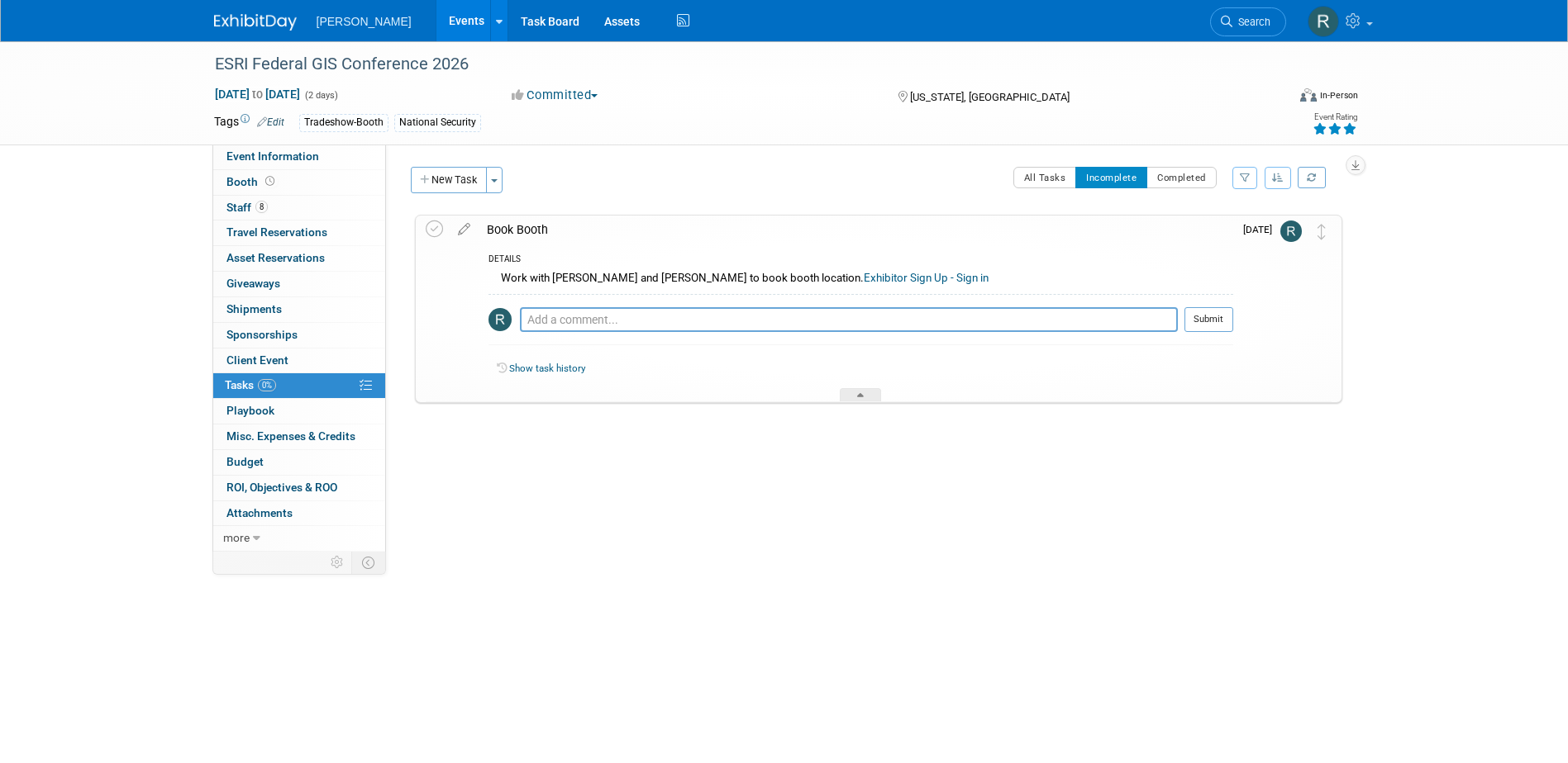
click at [864, 277] on link "Exhibitor Sign Up - Sign in" at bounding box center [926, 278] width 125 height 13
click at [1167, 175] on button "Completed" at bounding box center [1182, 177] width 70 height 22
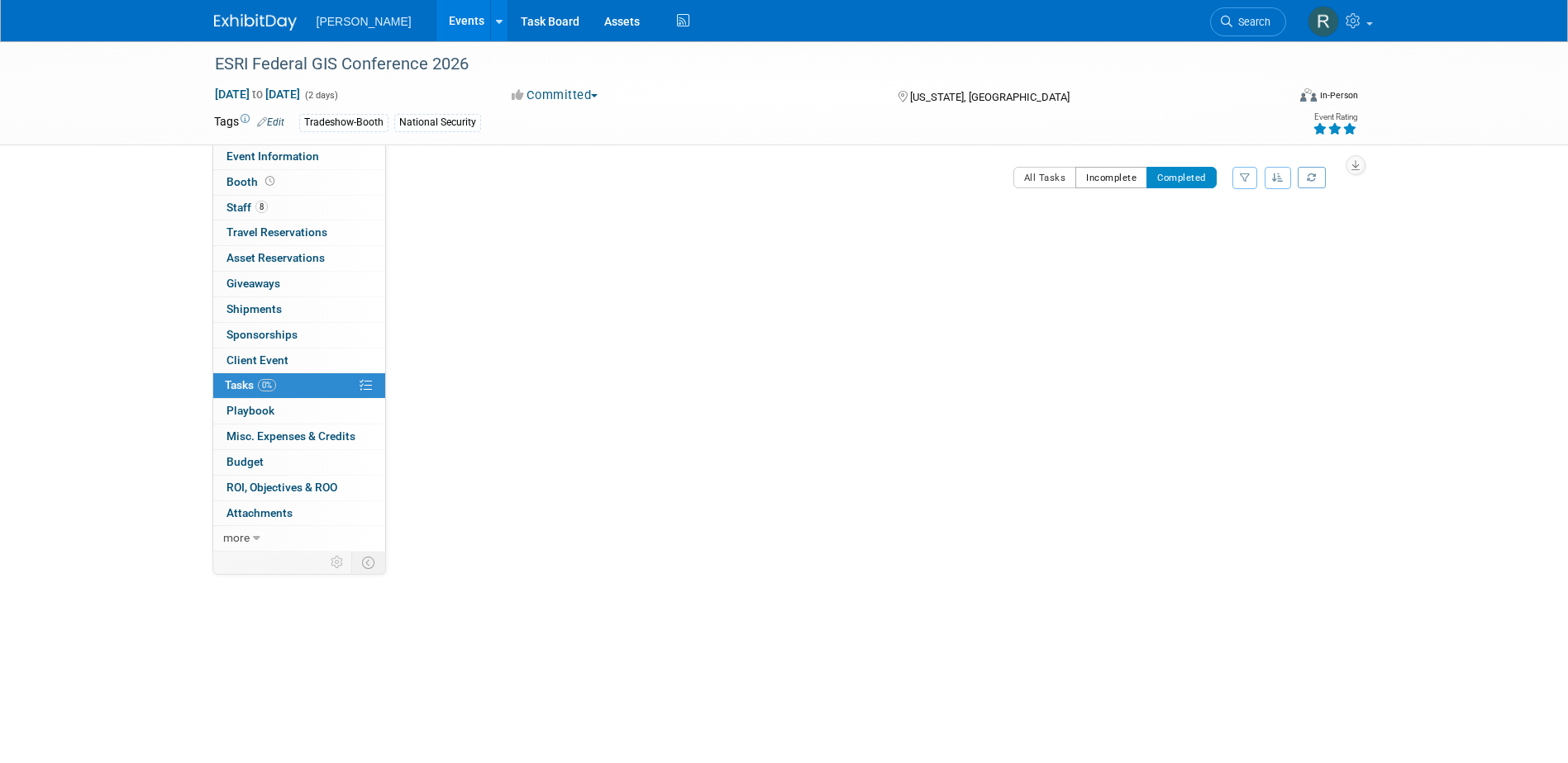
click at [1114, 179] on button "Incomplete" at bounding box center [1112, 177] width 72 height 22
click at [522, 229] on div "Book Booth" at bounding box center [856, 229] width 756 height 28
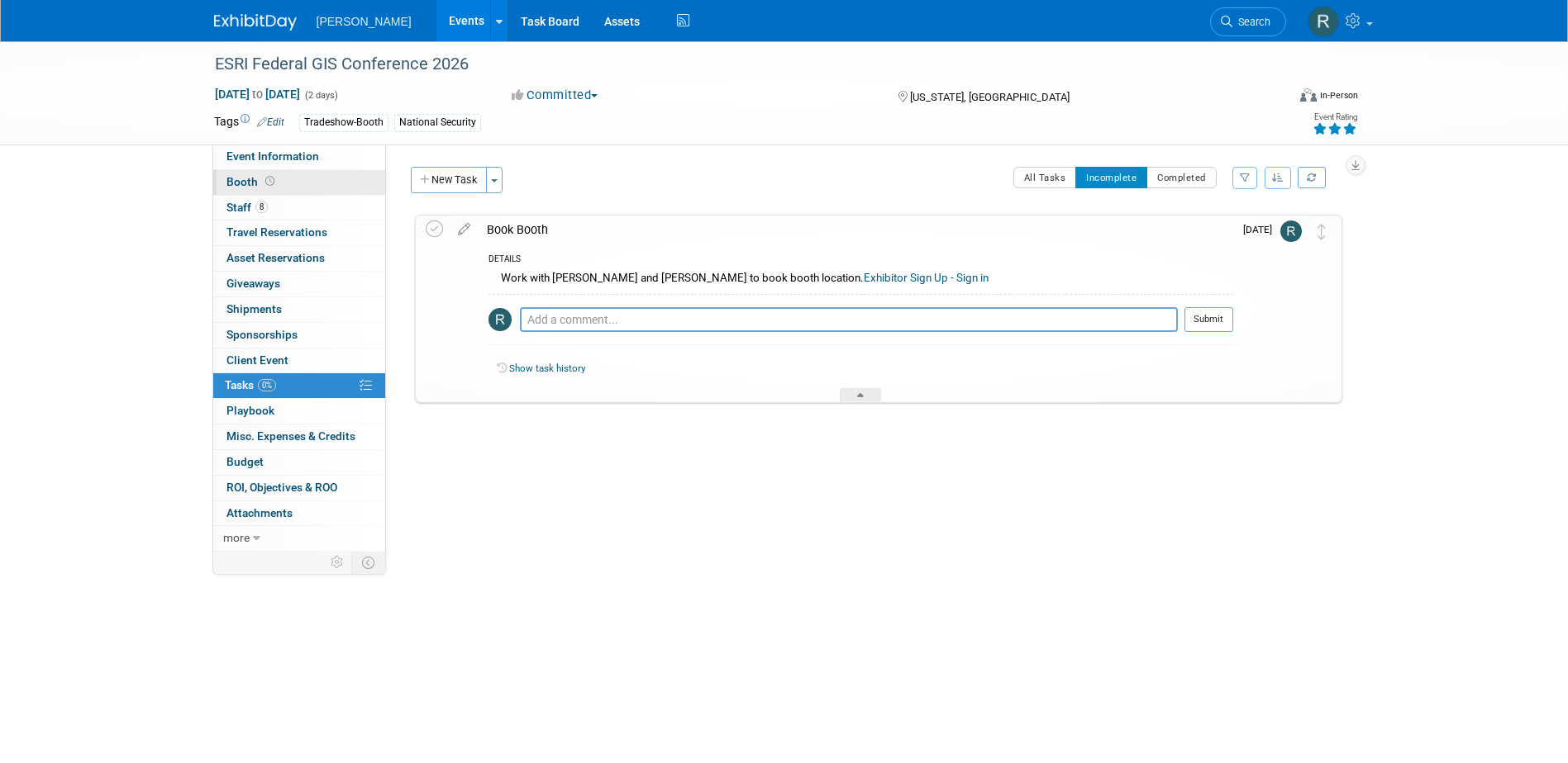
drag, startPoint x: 277, startPoint y: 160, endPoint x: 288, endPoint y: 178, distance: 21.1
click at [277, 160] on span "Event Information" at bounding box center [273, 156] width 93 height 13
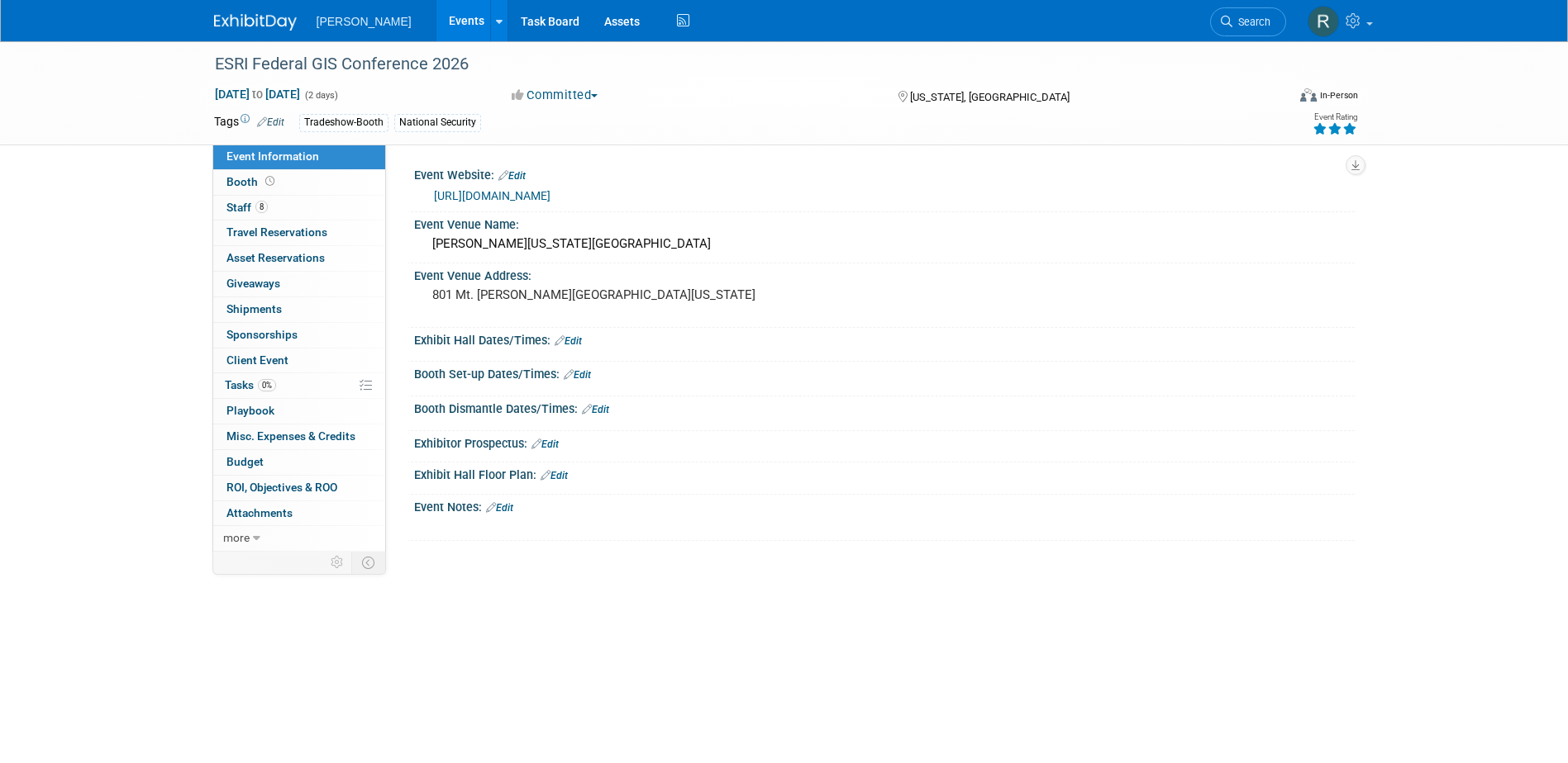
click at [559, 473] on link "Edit" at bounding box center [554, 475] width 27 height 12
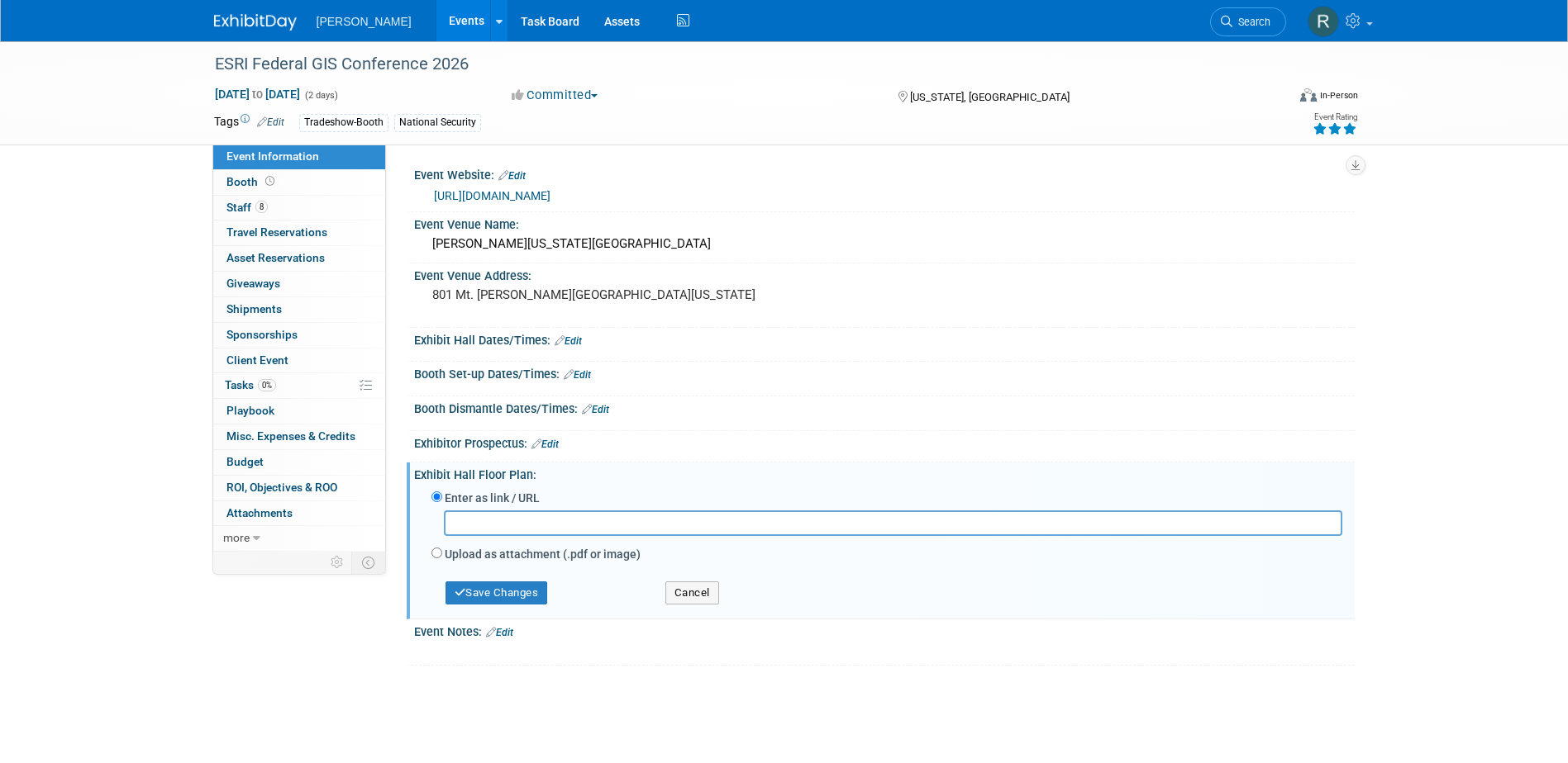
click at [540, 520] on input "text" at bounding box center [893, 523] width 898 height 25
type input "https://www.esri.com/content/dam/esrisites/en-us/events/exhibits-team-expo-floo…"
click at [515, 594] on button "Save Changes" at bounding box center [497, 593] width 103 height 23
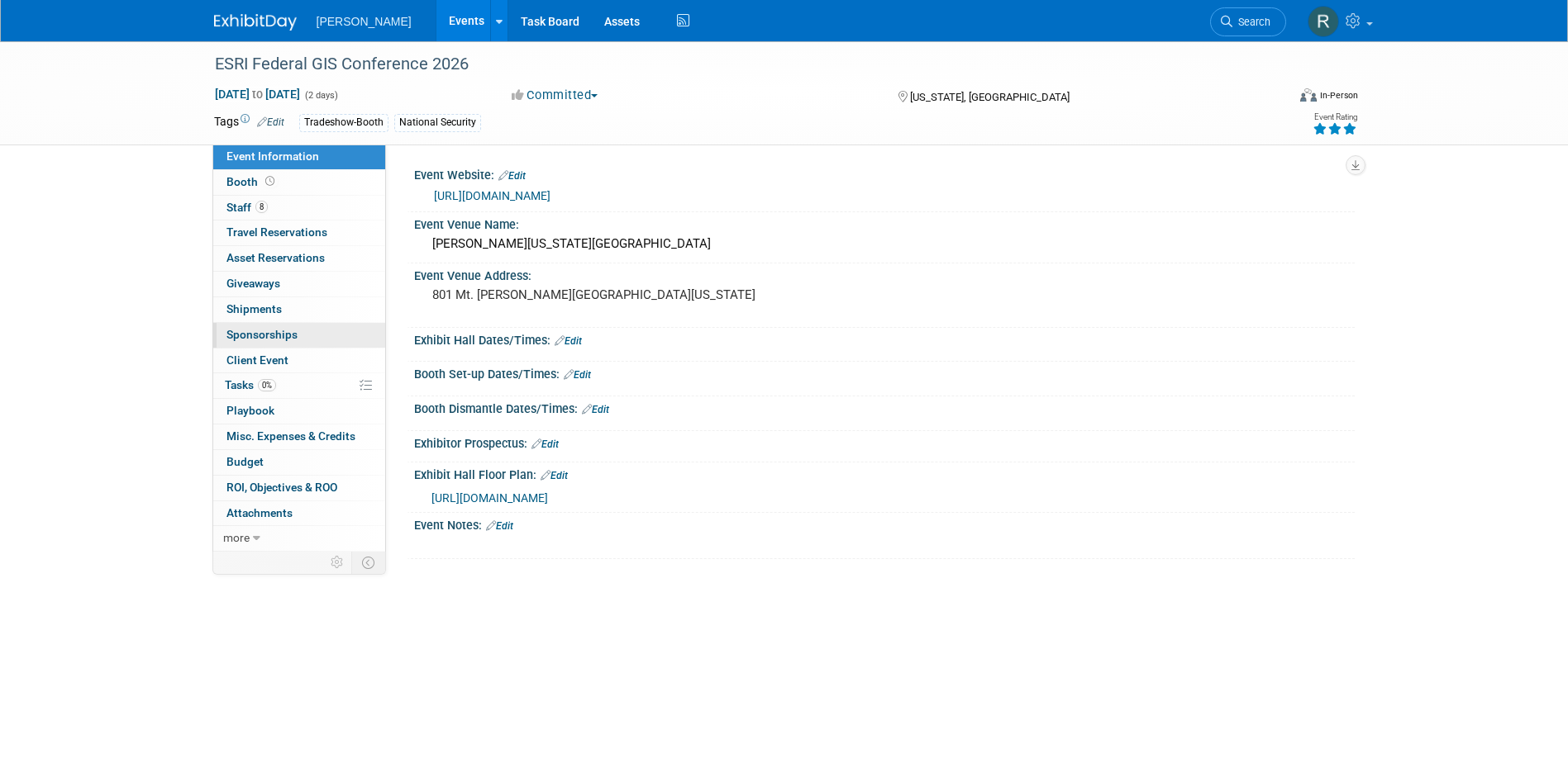
click at [242, 339] on span "Sponsorships 0" at bounding box center [262, 335] width 71 height 13
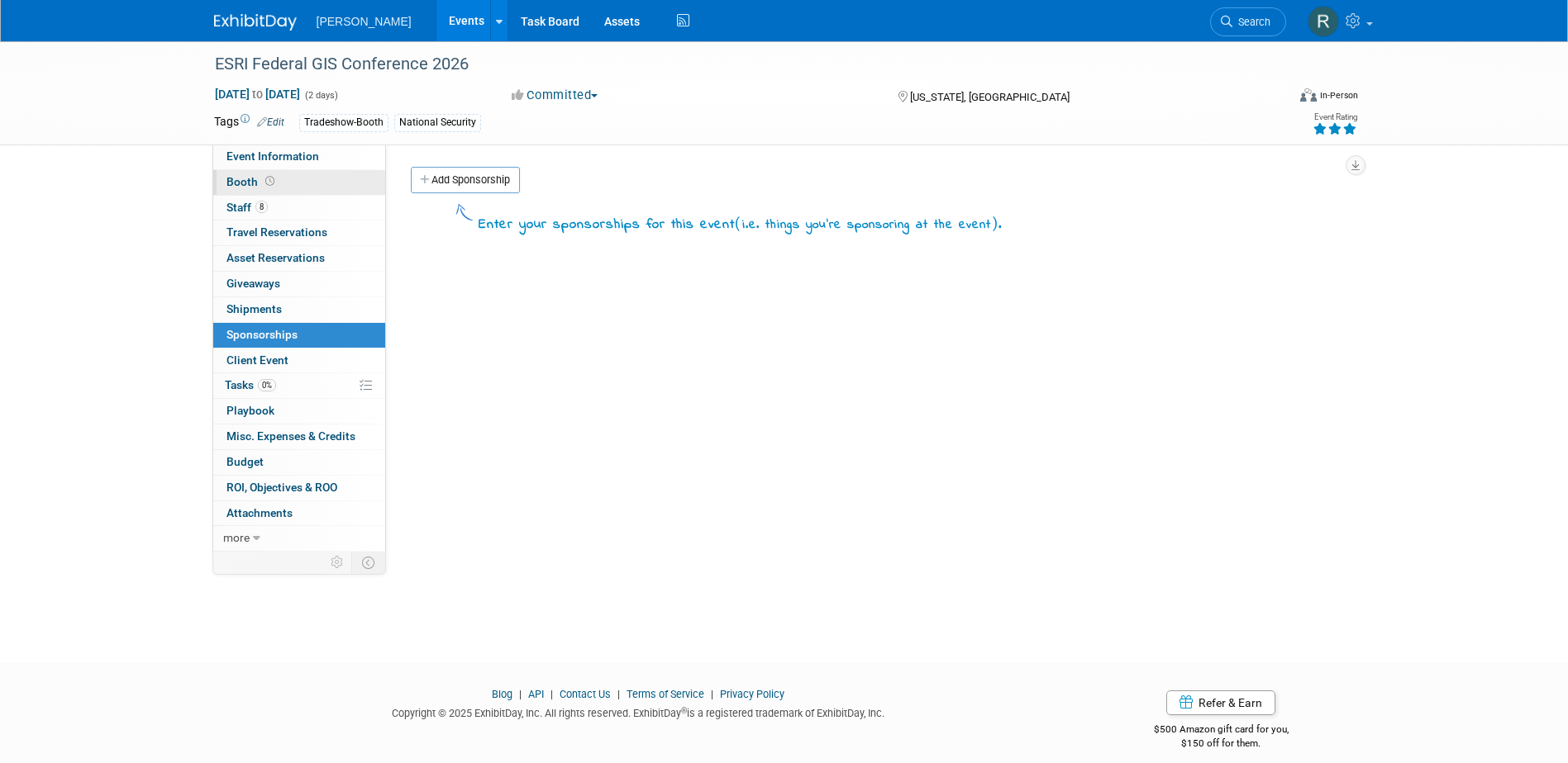
click at [248, 184] on span "Booth" at bounding box center [252, 182] width 51 height 13
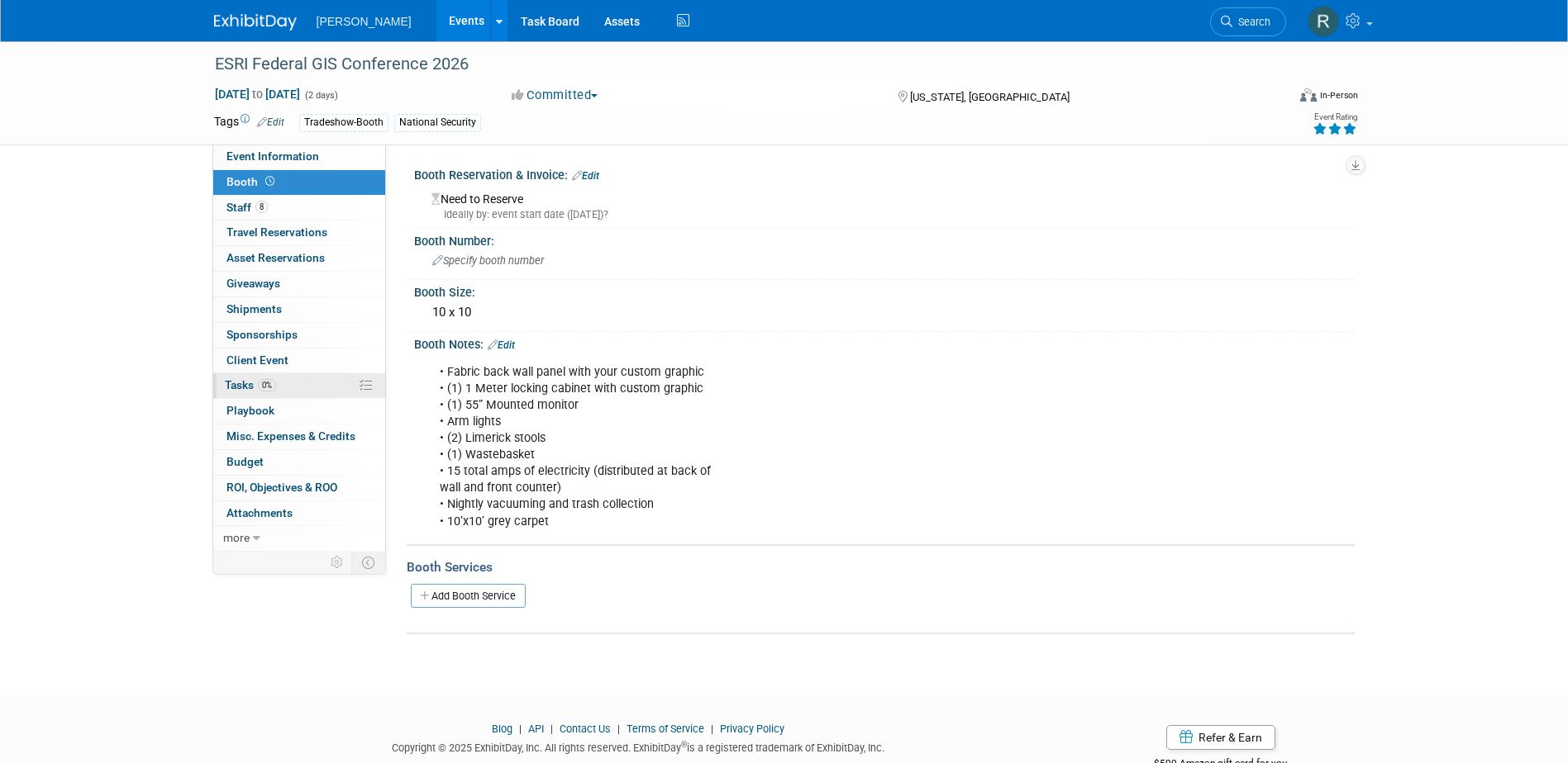
click at [248, 389] on span "Tasks 0%" at bounding box center [250, 385] width 51 height 13
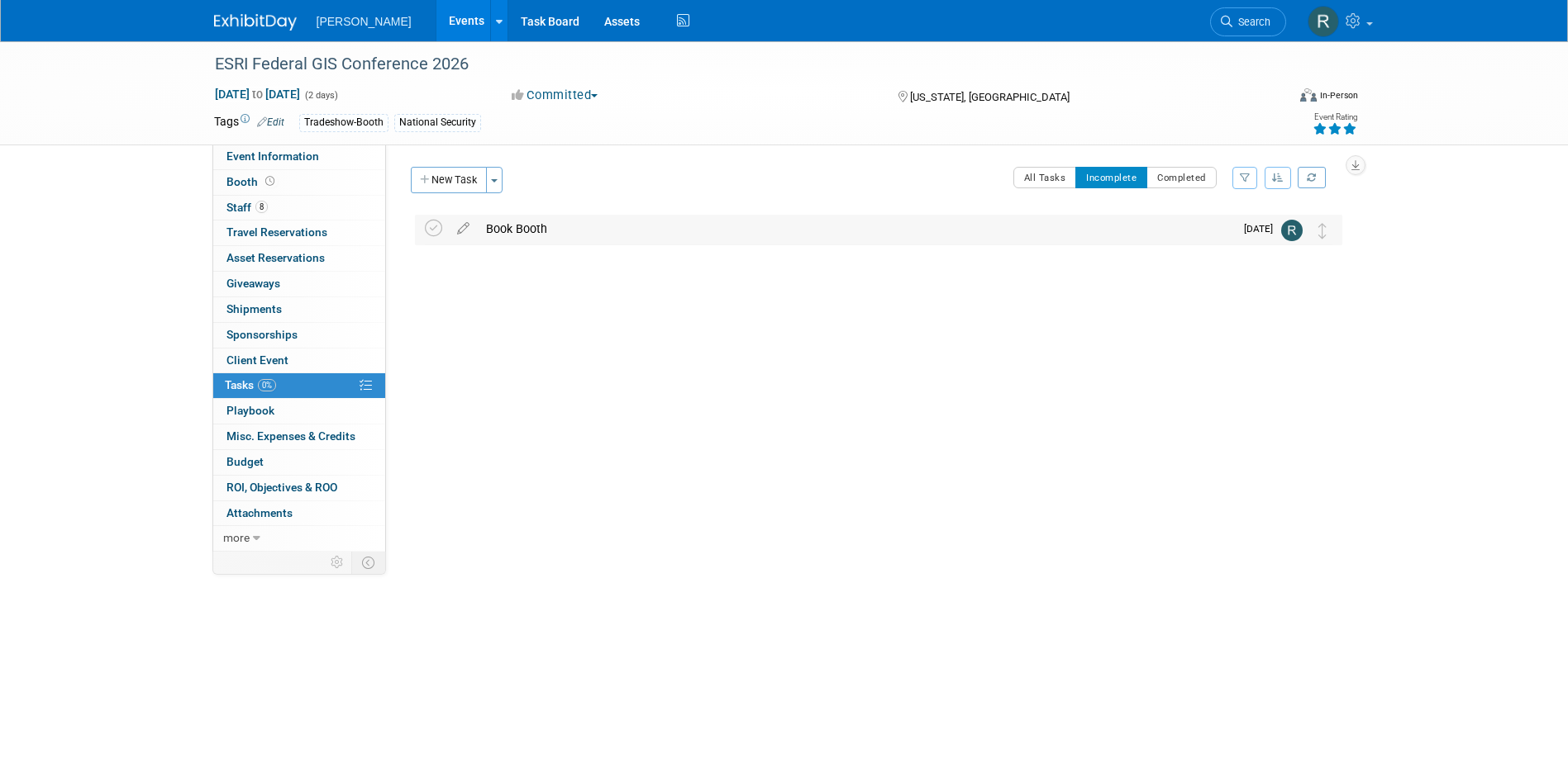
click at [548, 231] on div "Book Booth" at bounding box center [856, 229] width 756 height 28
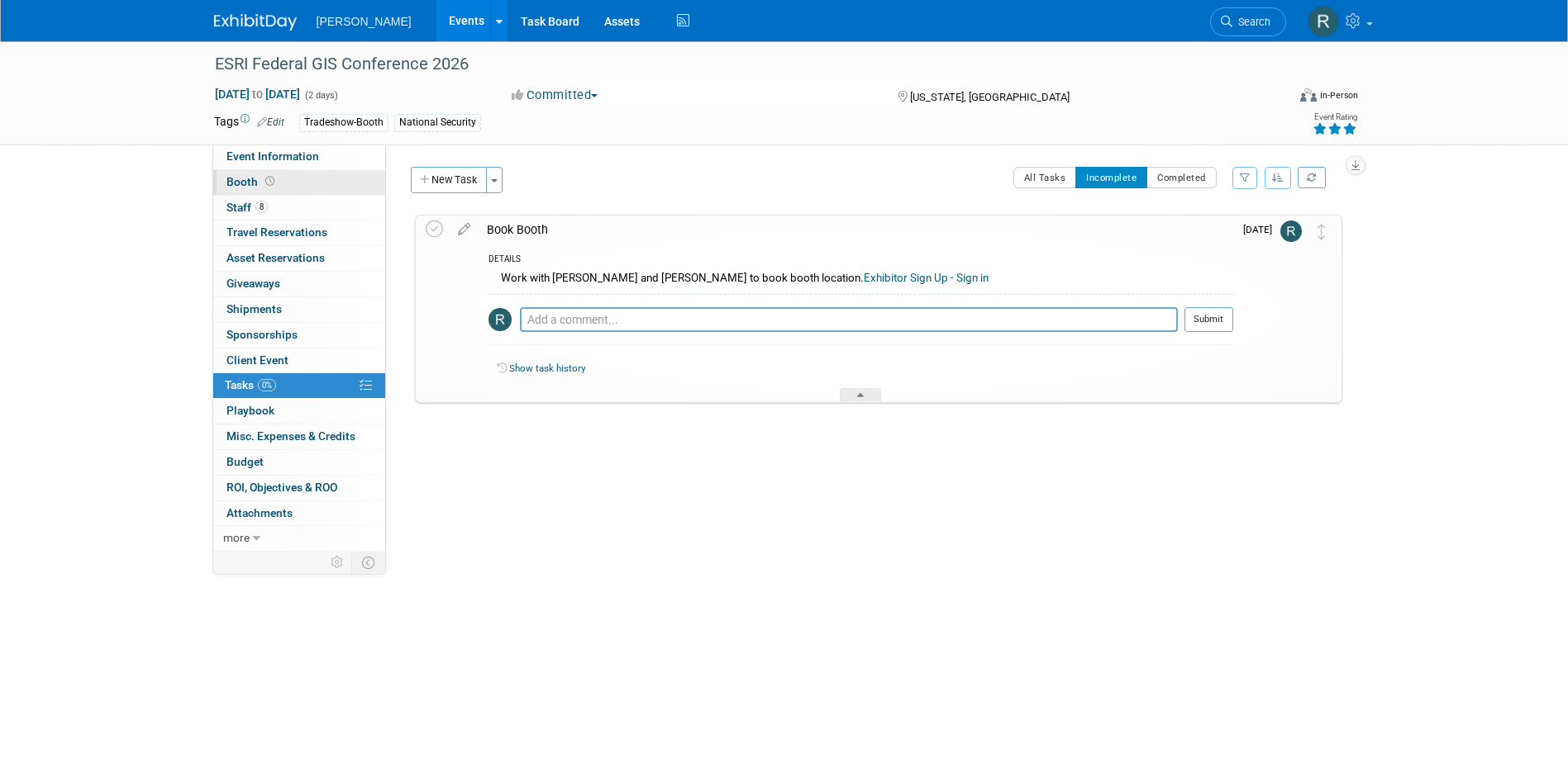
click at [244, 184] on span "Booth" at bounding box center [252, 182] width 51 height 13
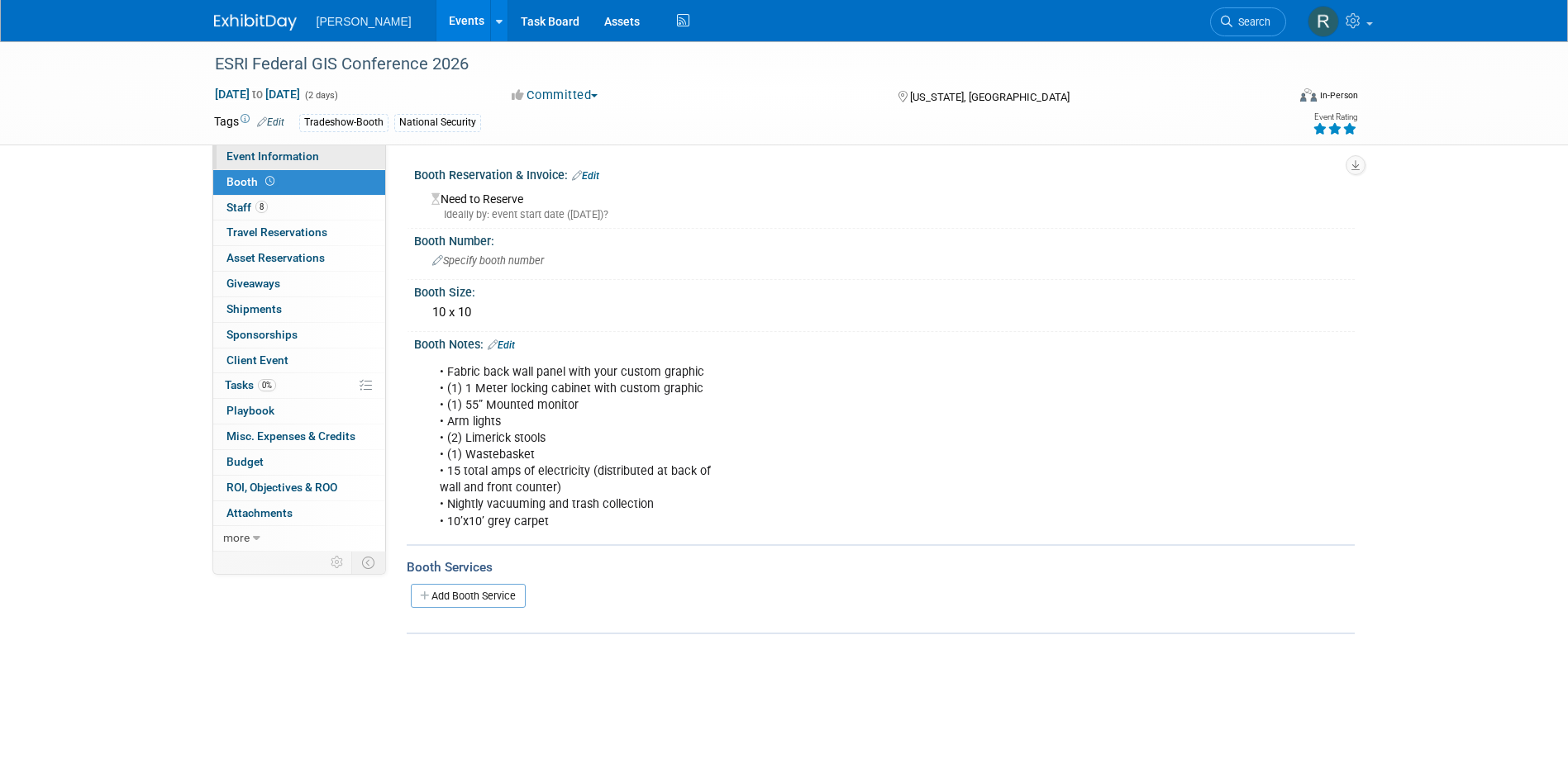
drag, startPoint x: 298, startPoint y: 157, endPoint x: 310, endPoint y: 166, distance: 15.0
click at [298, 157] on span "Event Information" at bounding box center [273, 156] width 93 height 13
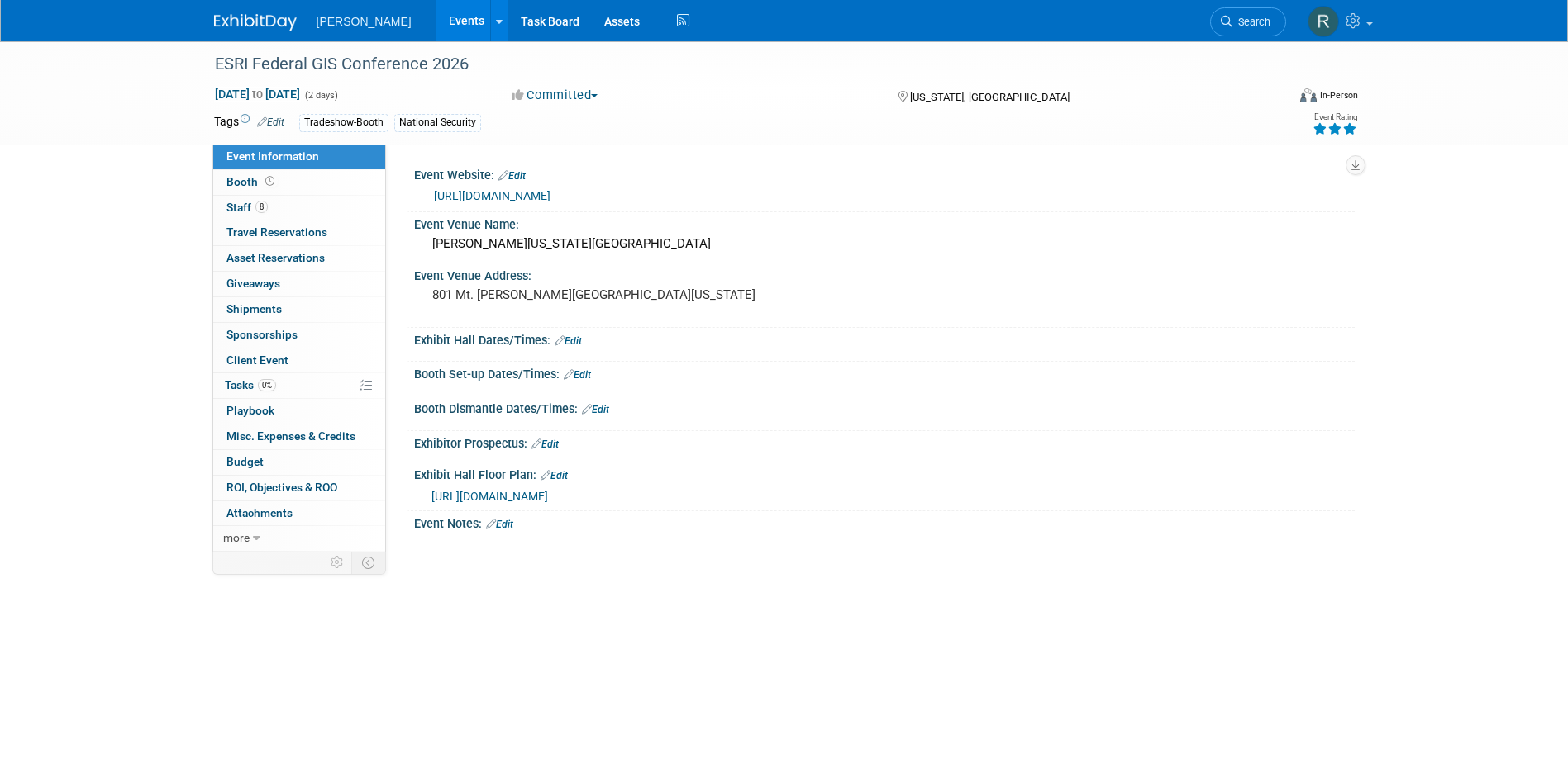
click at [559, 443] on link "Edit" at bounding box center [545, 444] width 27 height 12
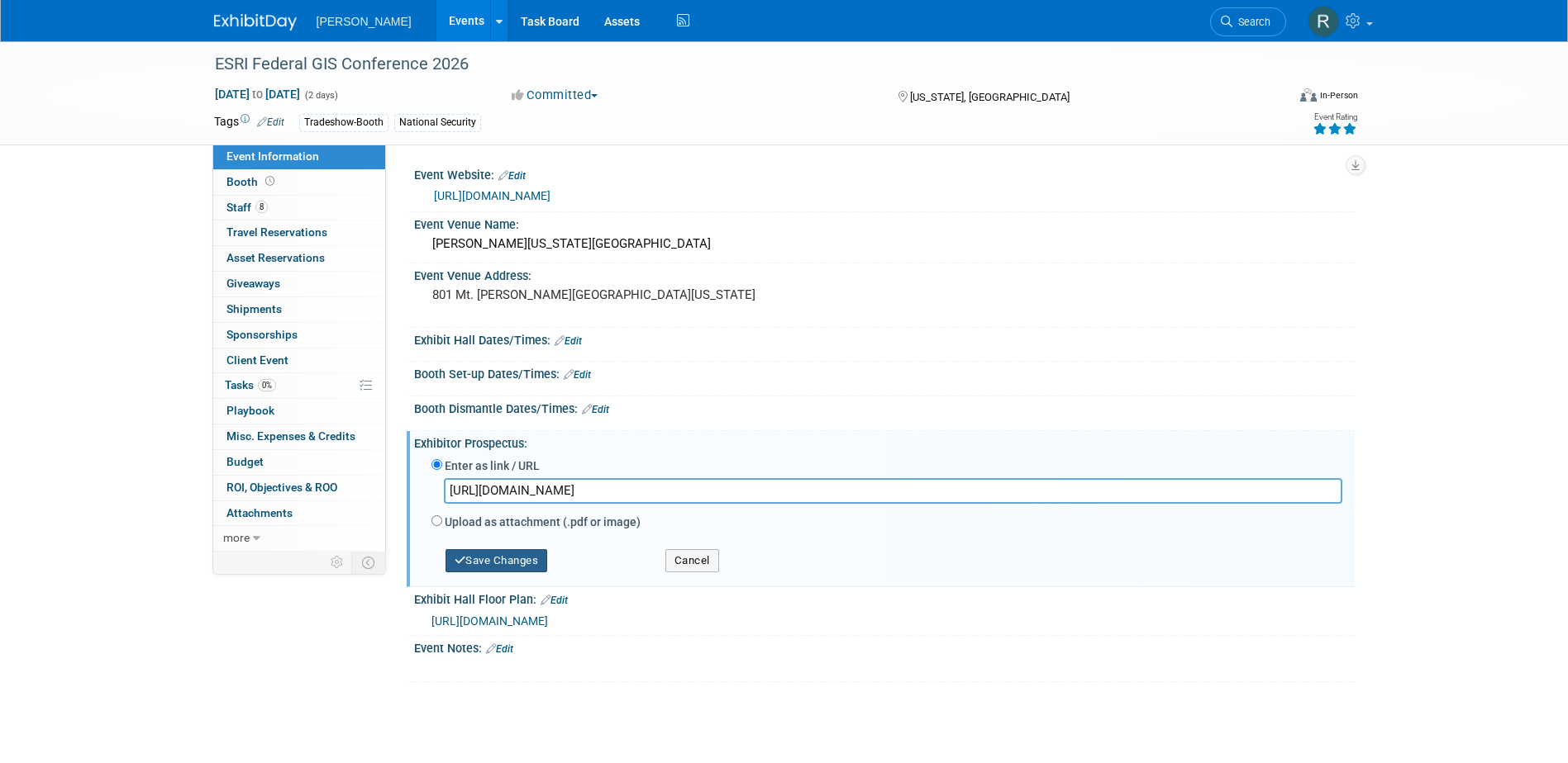
type input "https://www.esri.com/content/dam/esrisites/en-us/events/exhibits-team-prospectu…"
click at [520, 568] on button "Save Changes" at bounding box center [497, 561] width 103 height 23
